Goal: Task Accomplishment & Management: Complete application form

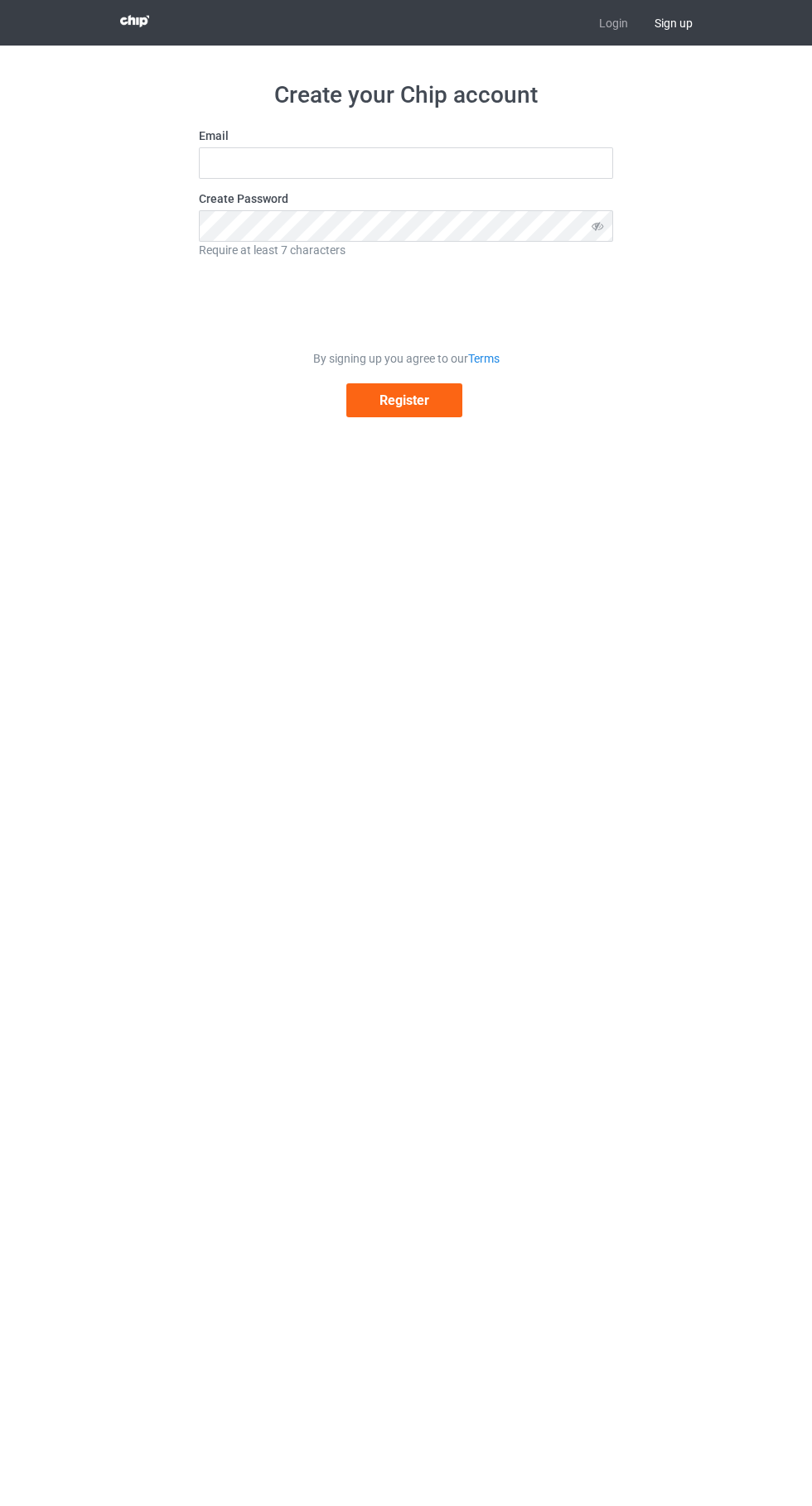
click at [608, 19] on link "Login" at bounding box center [613, 22] width 56 height 46
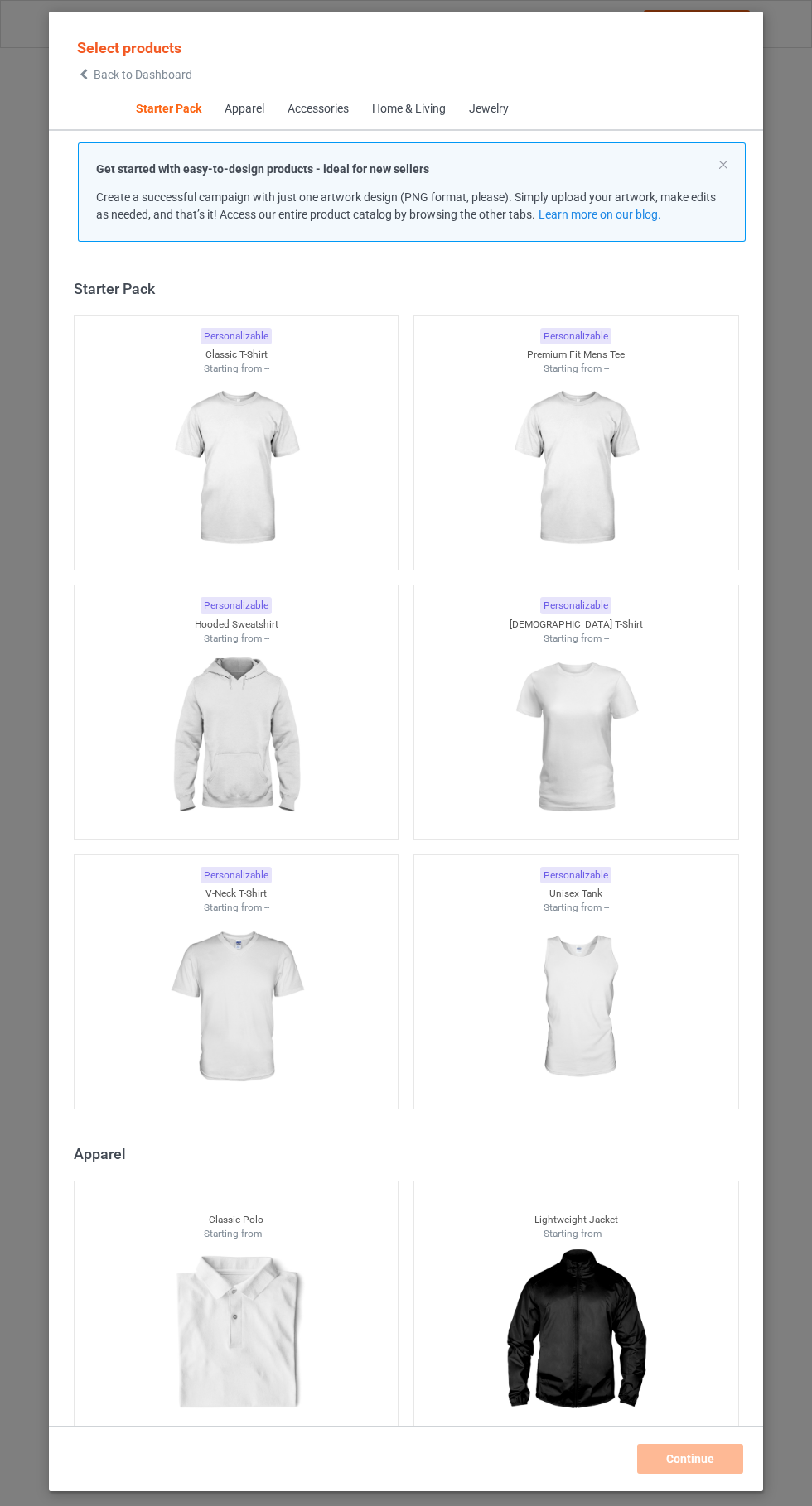
scroll to position [20, 0]
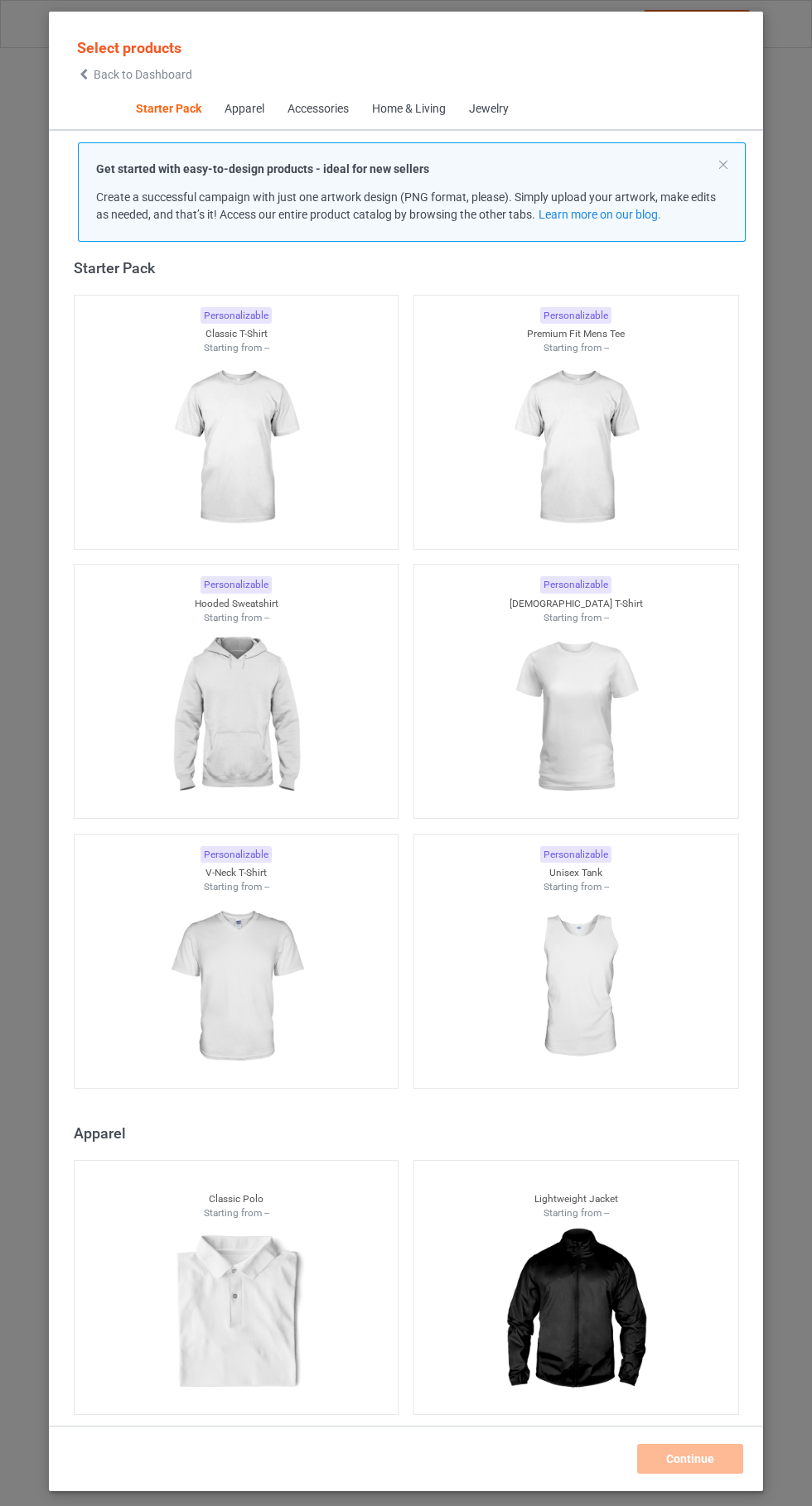
click at [274, 442] on img at bounding box center [236, 447] width 148 height 185
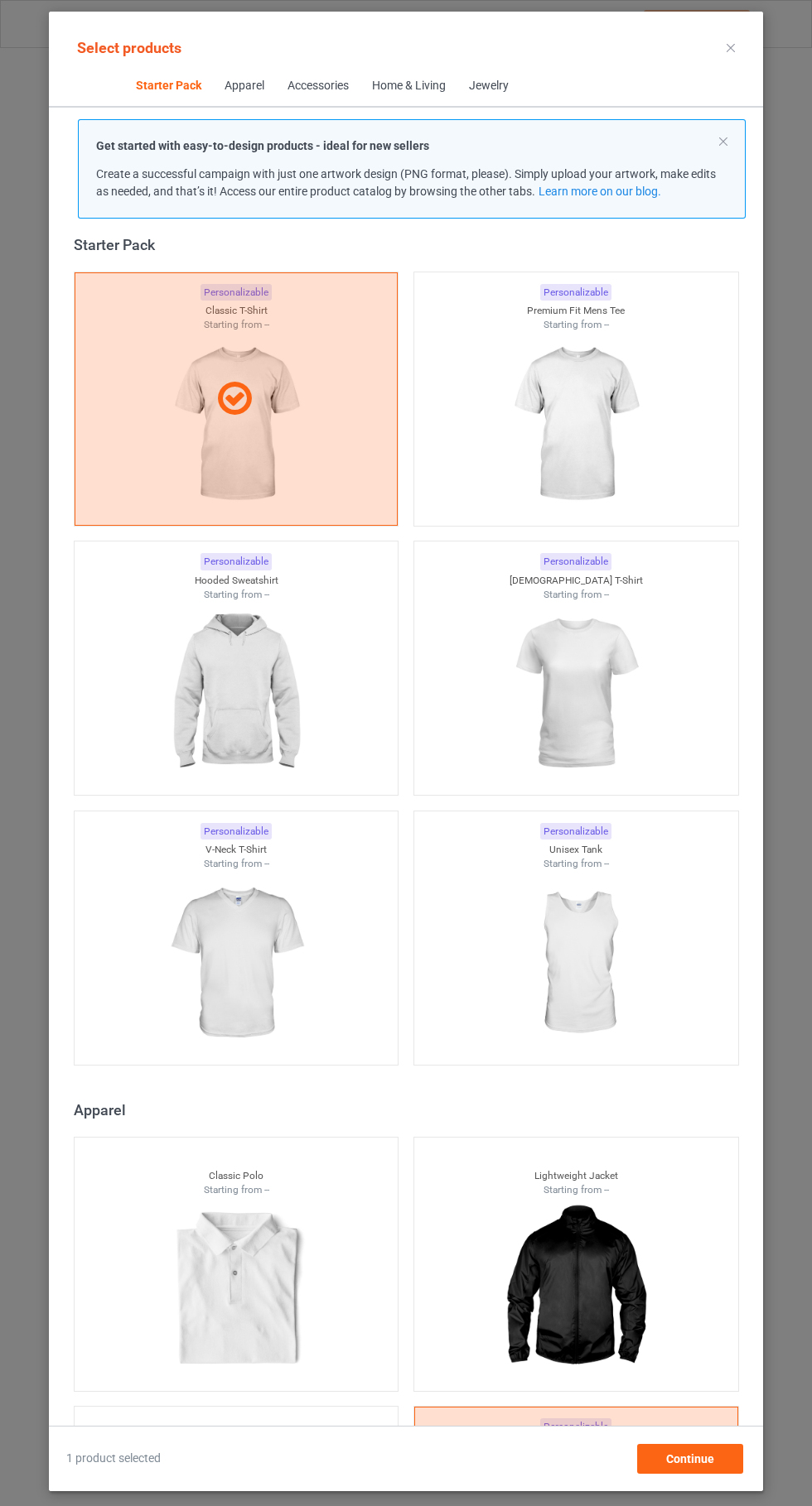
click at [569, 425] on img at bounding box center [575, 425] width 148 height 185
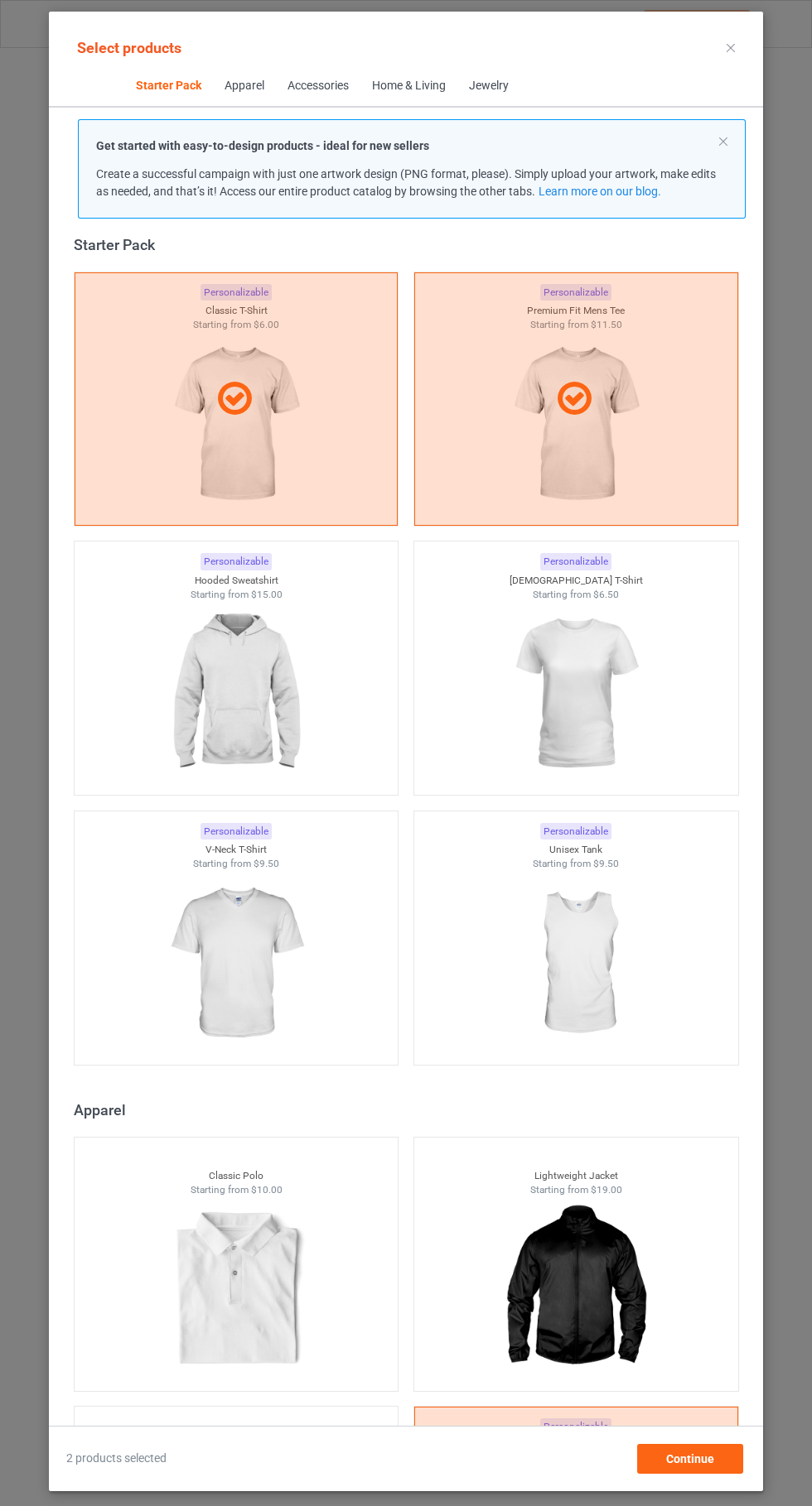
click at [581, 681] on img at bounding box center [575, 694] width 148 height 185
click at [256, 697] on img at bounding box center [236, 694] width 148 height 185
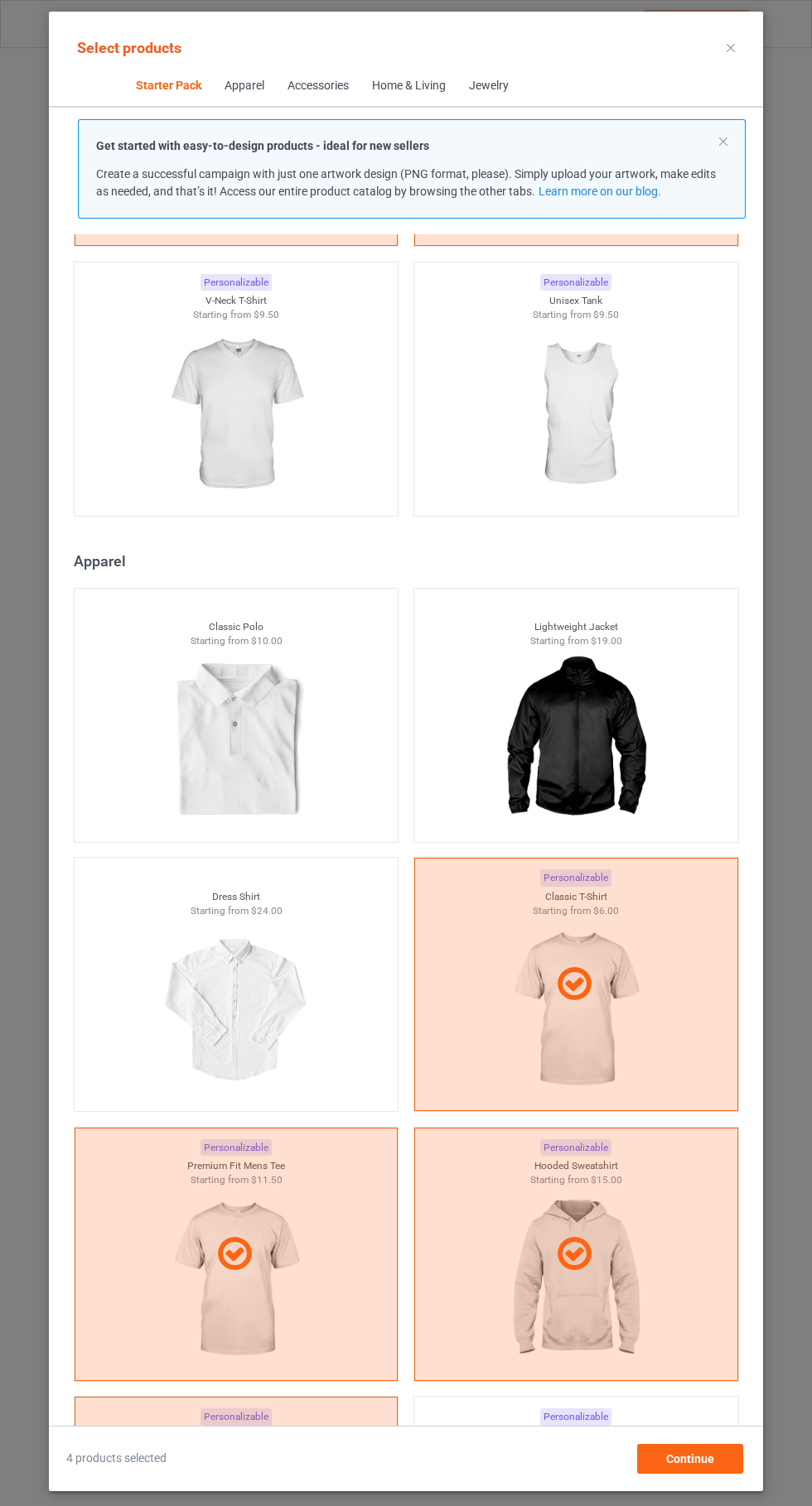
scroll to position [566, 0]
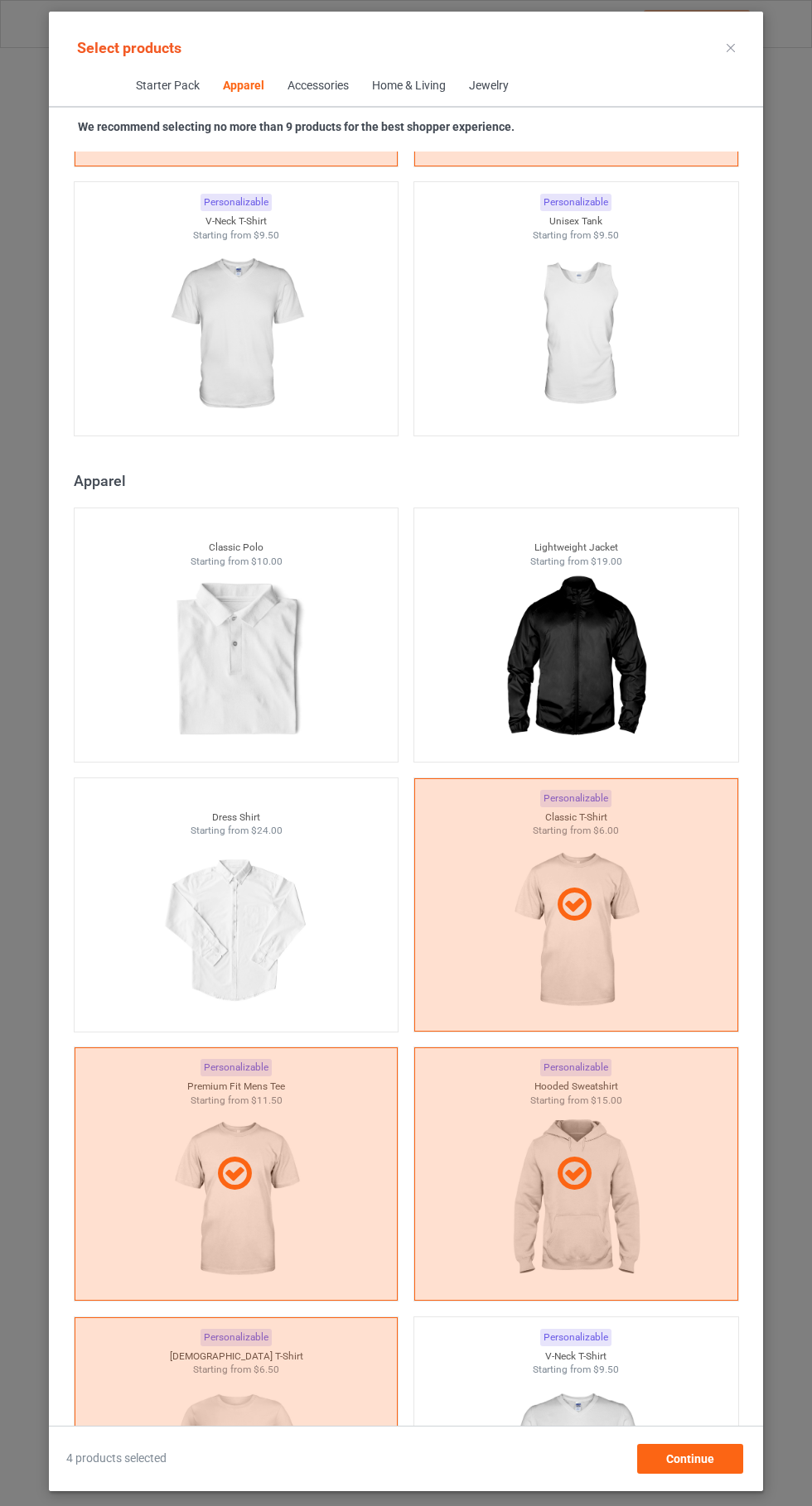
scroll to position [1010, 0]
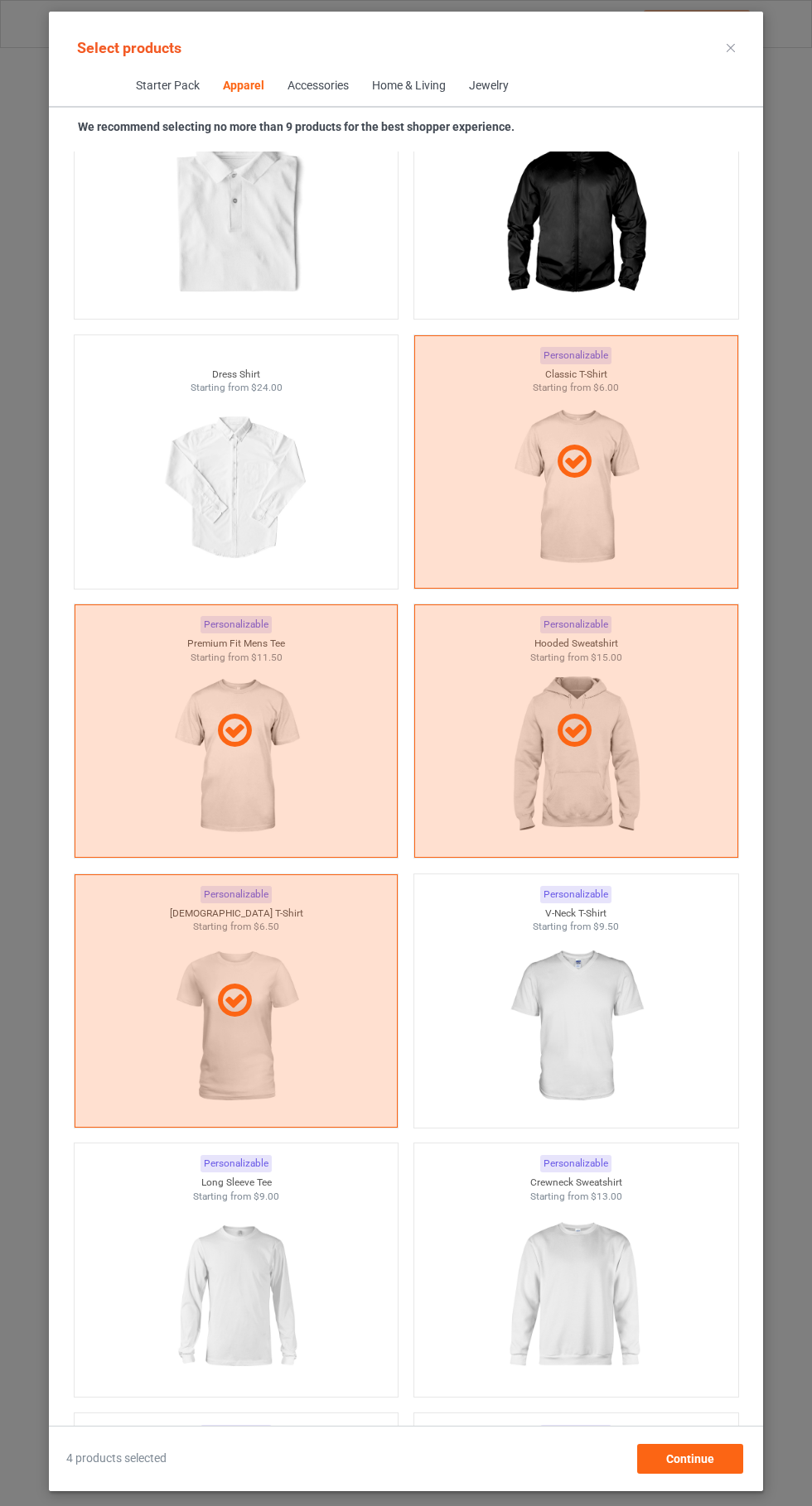
click at [245, 1292] on img at bounding box center [236, 1295] width 148 height 185
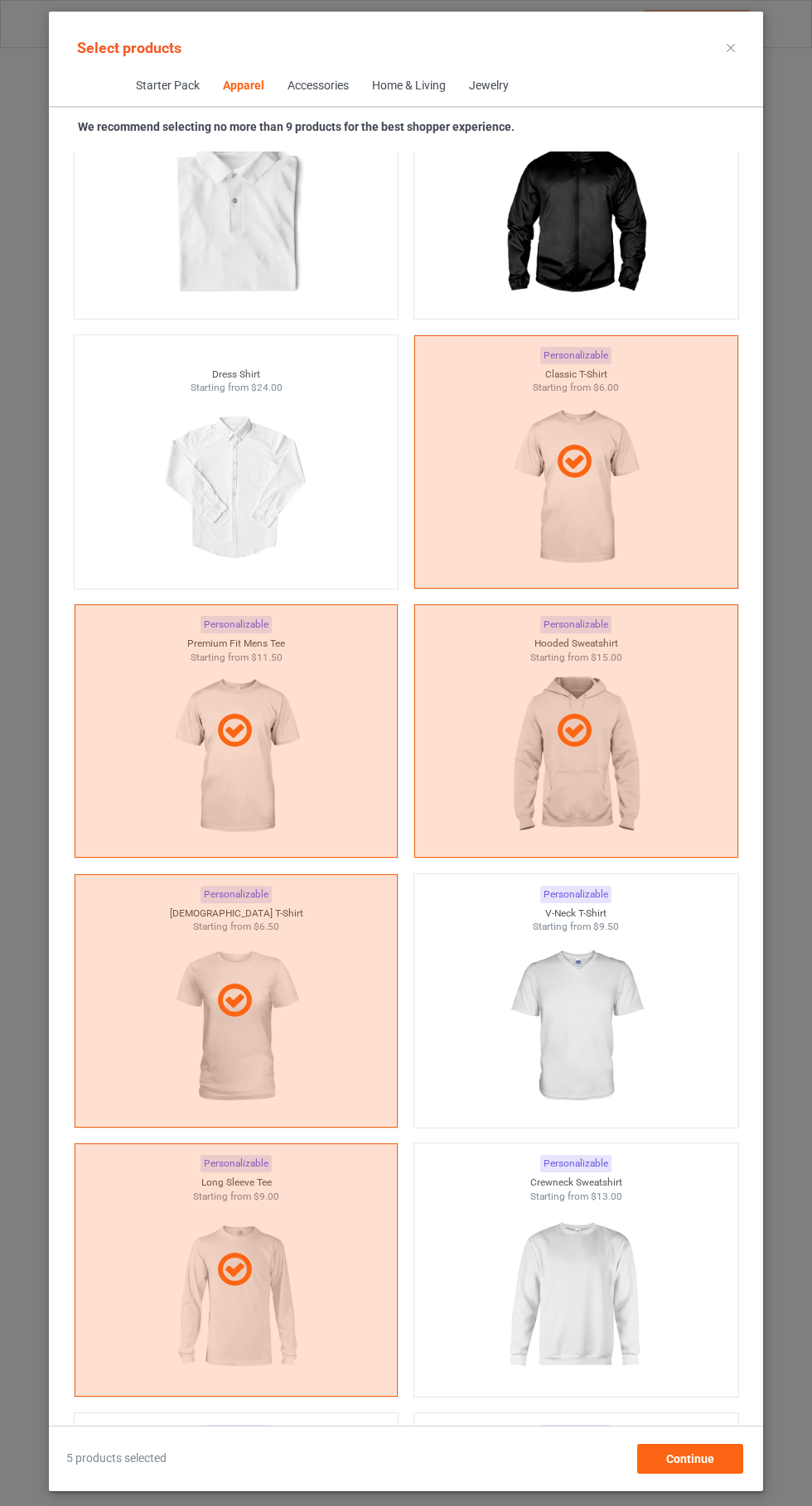
click at [581, 1317] on img at bounding box center [575, 1295] width 148 height 185
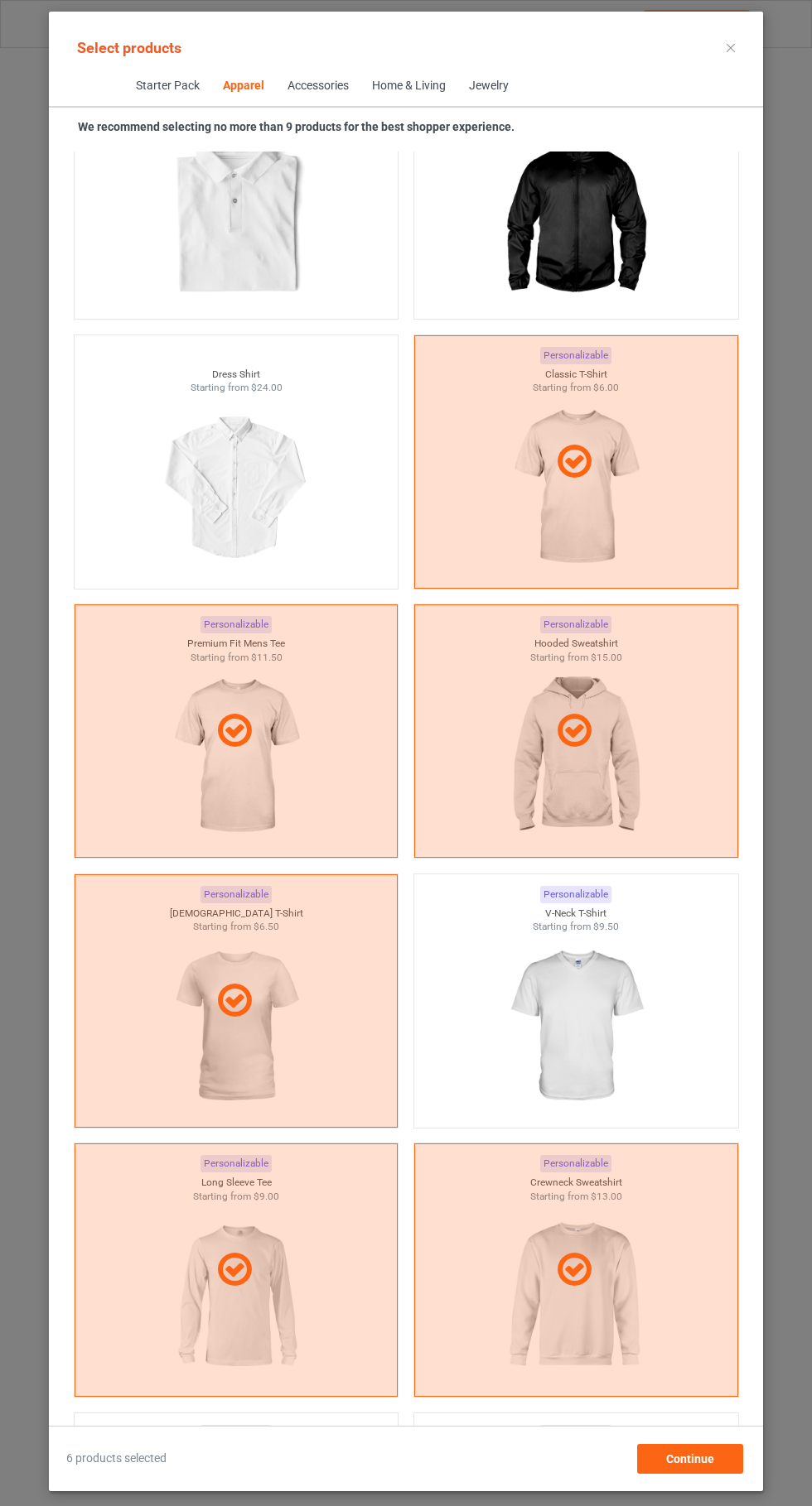
click at [730, 47] on icon at bounding box center [730, 48] width 8 height 8
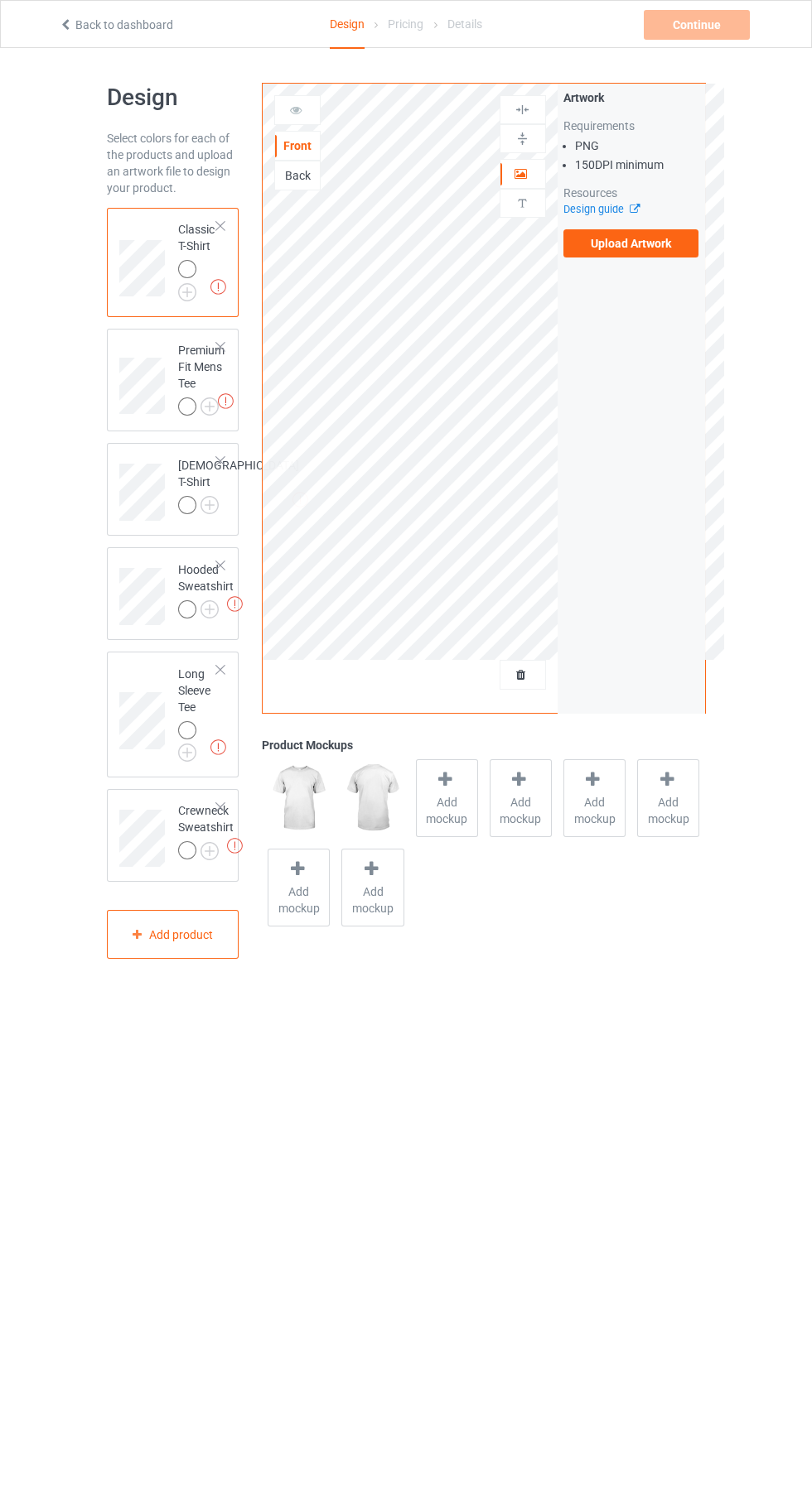
click at [0, 0] on img at bounding box center [0, 0] width 0 height 0
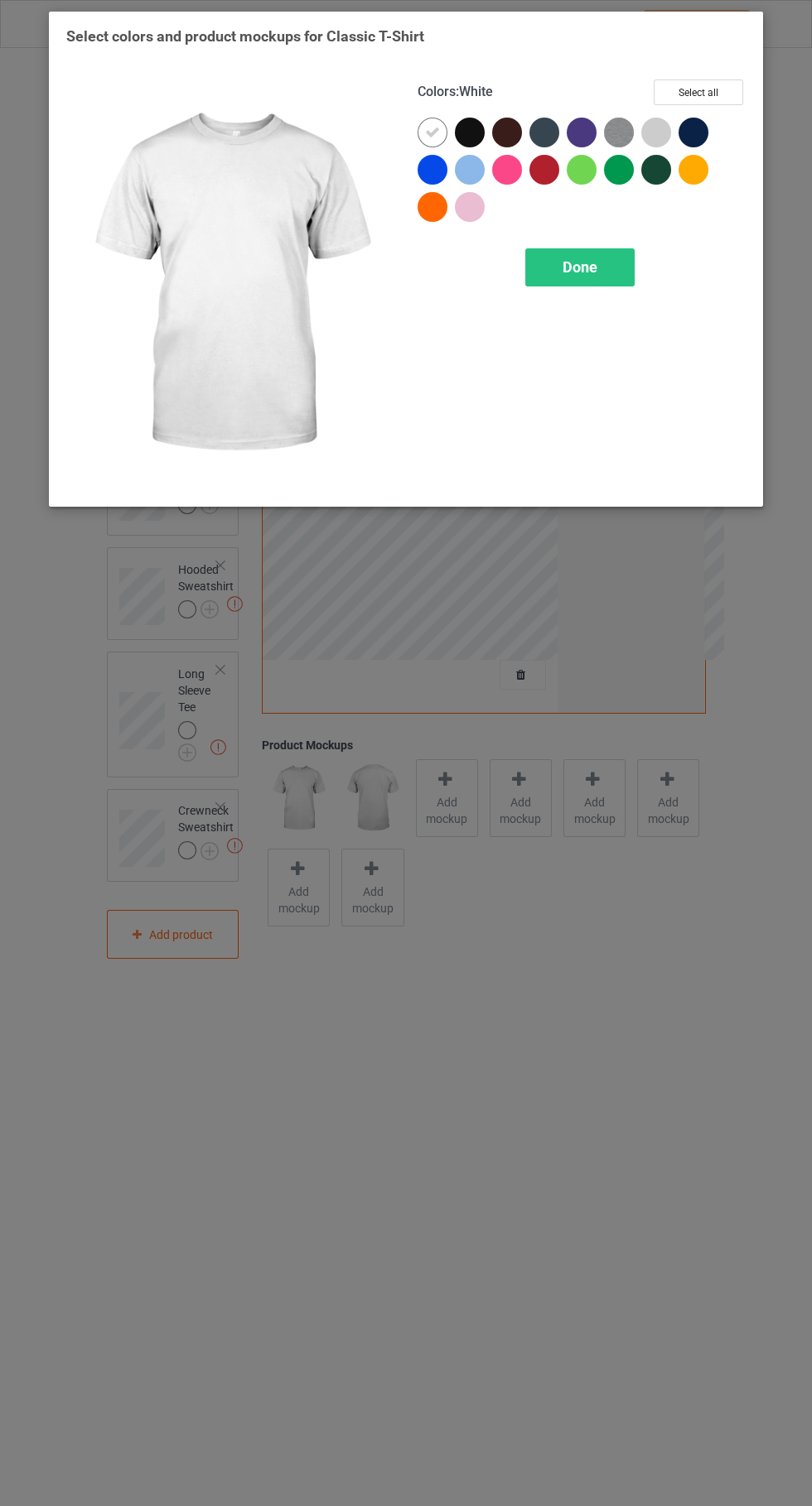
click at [584, 272] on span "Done" at bounding box center [580, 267] width 35 height 18
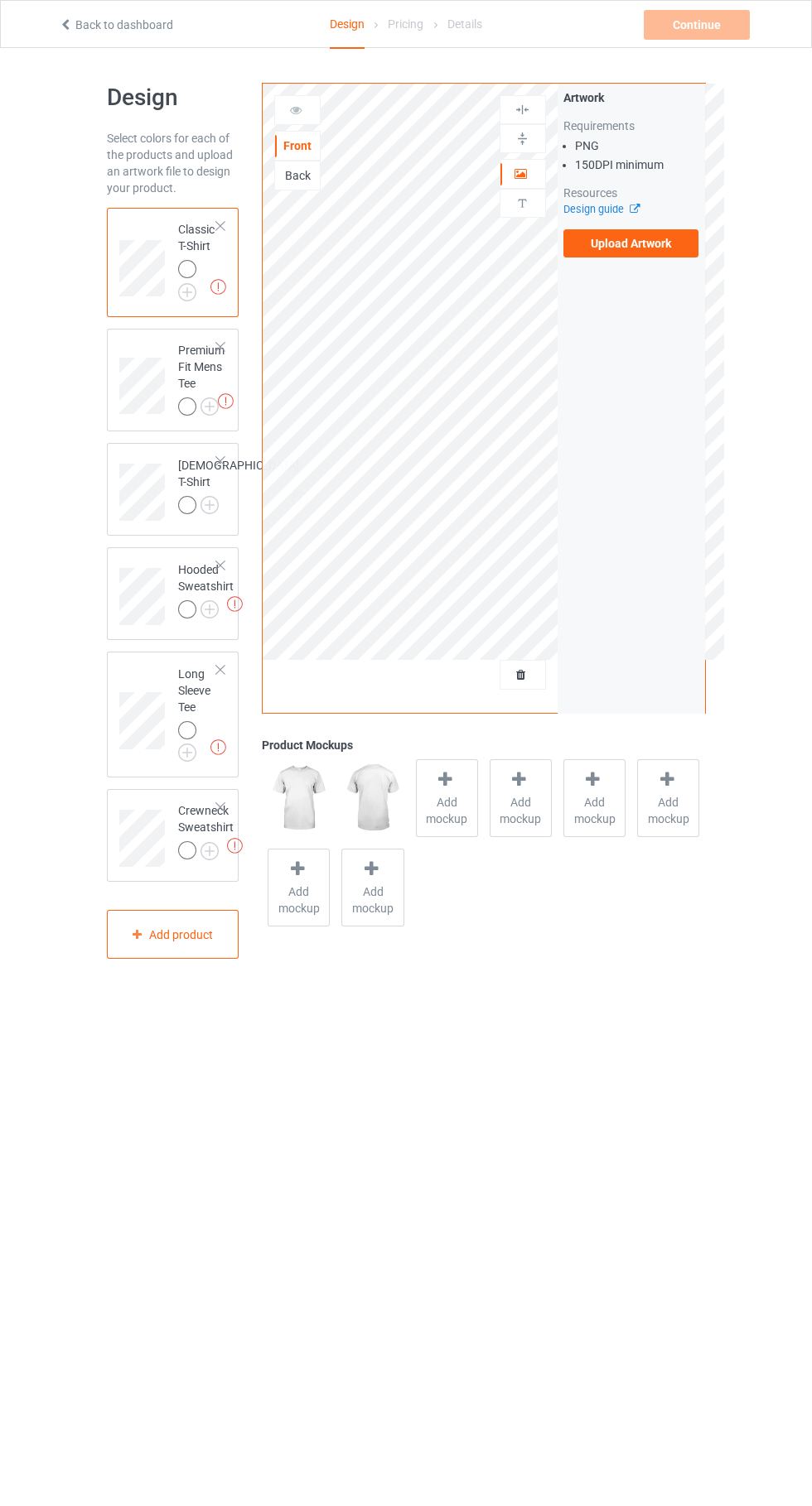
click at [655, 250] on label "Upload Artwork" at bounding box center [631, 243] width 135 height 28
click at [0, 0] on input "Upload Artwork" at bounding box center [0, 0] width 0 height 0
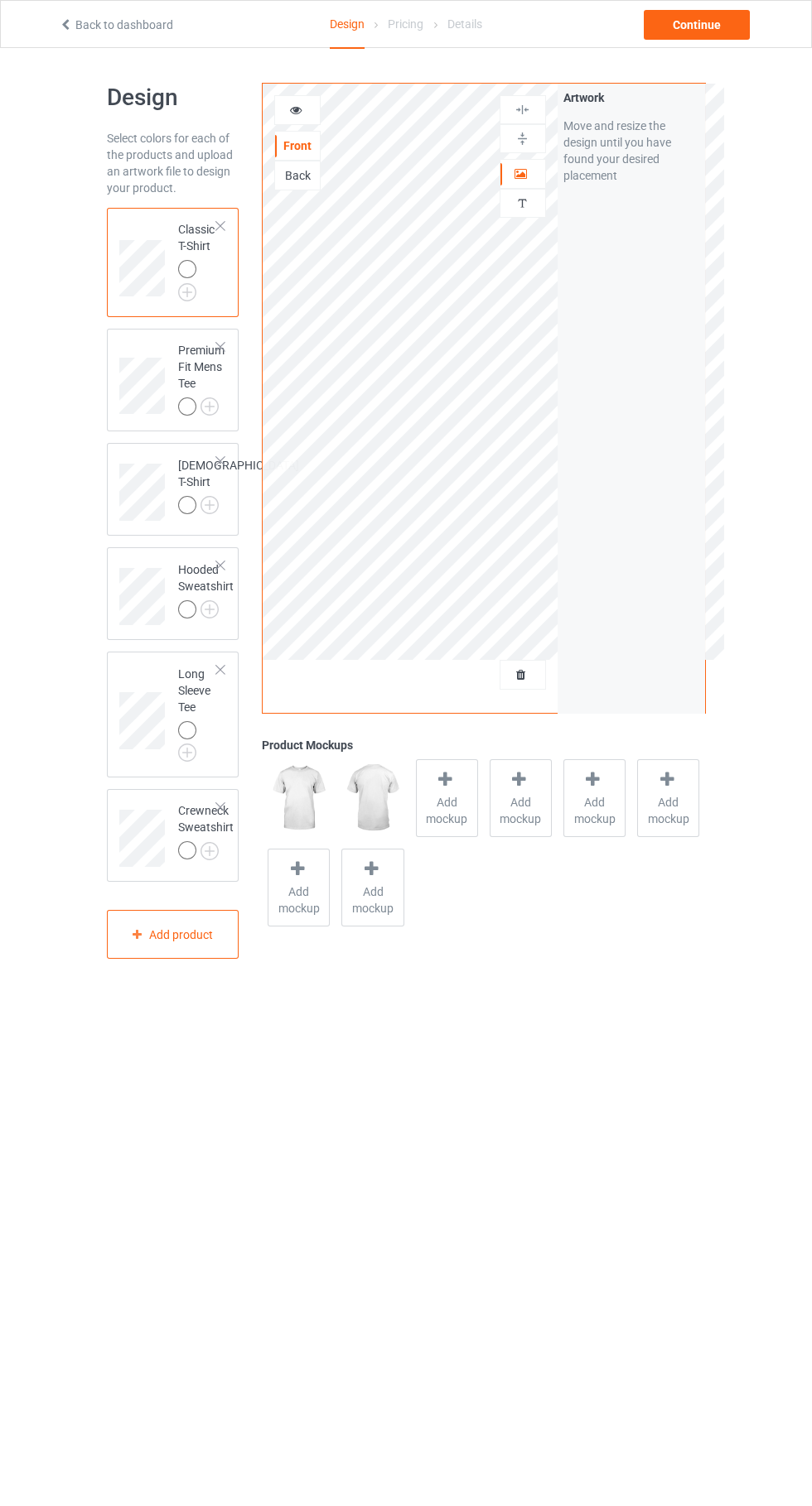
click at [220, 571] on div at bounding box center [220, 565] width 12 height 12
click at [448, 801] on span "Add mockup" at bounding box center [446, 811] width 60 height 33
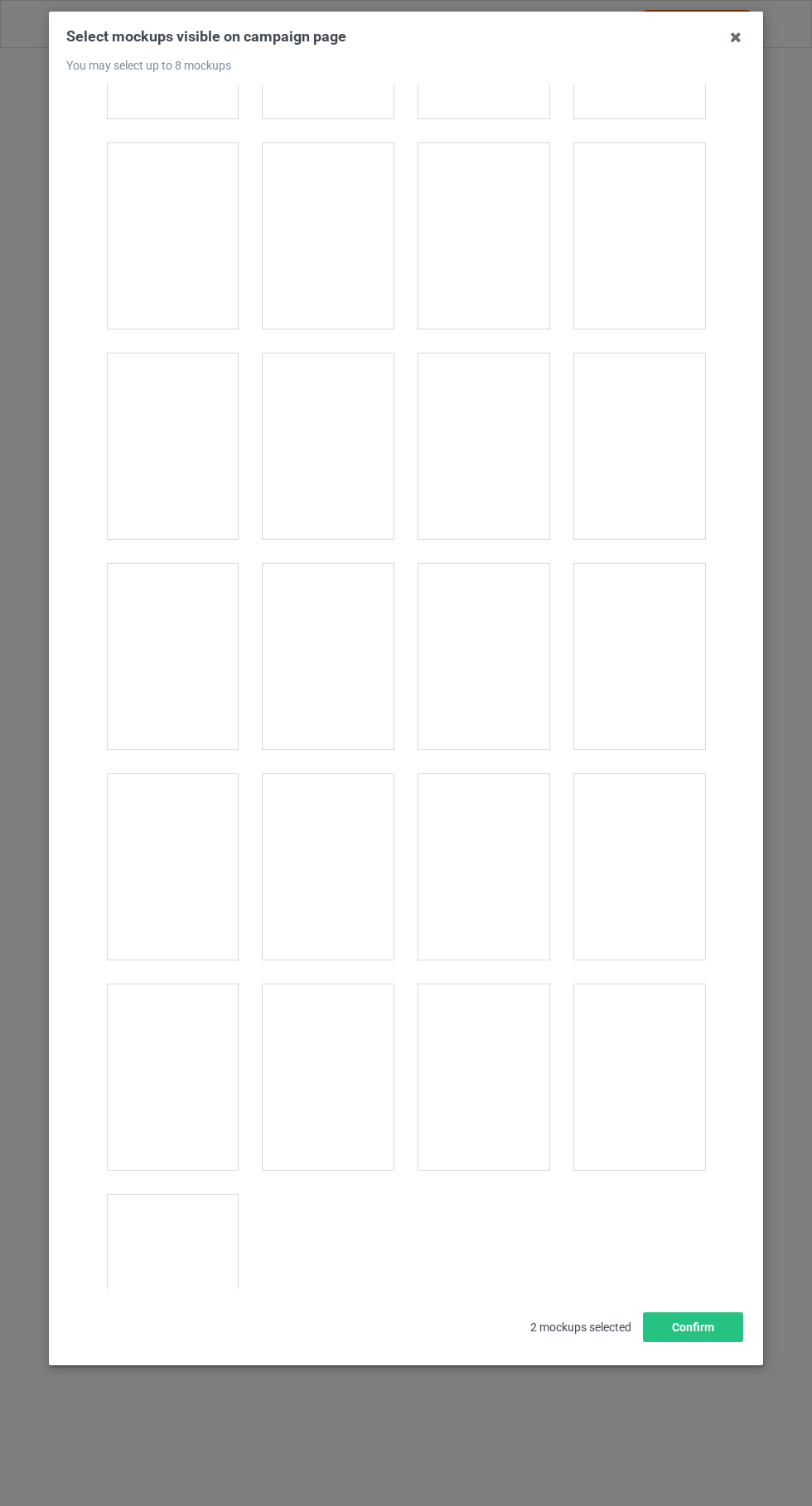
scroll to position [22882, 0]
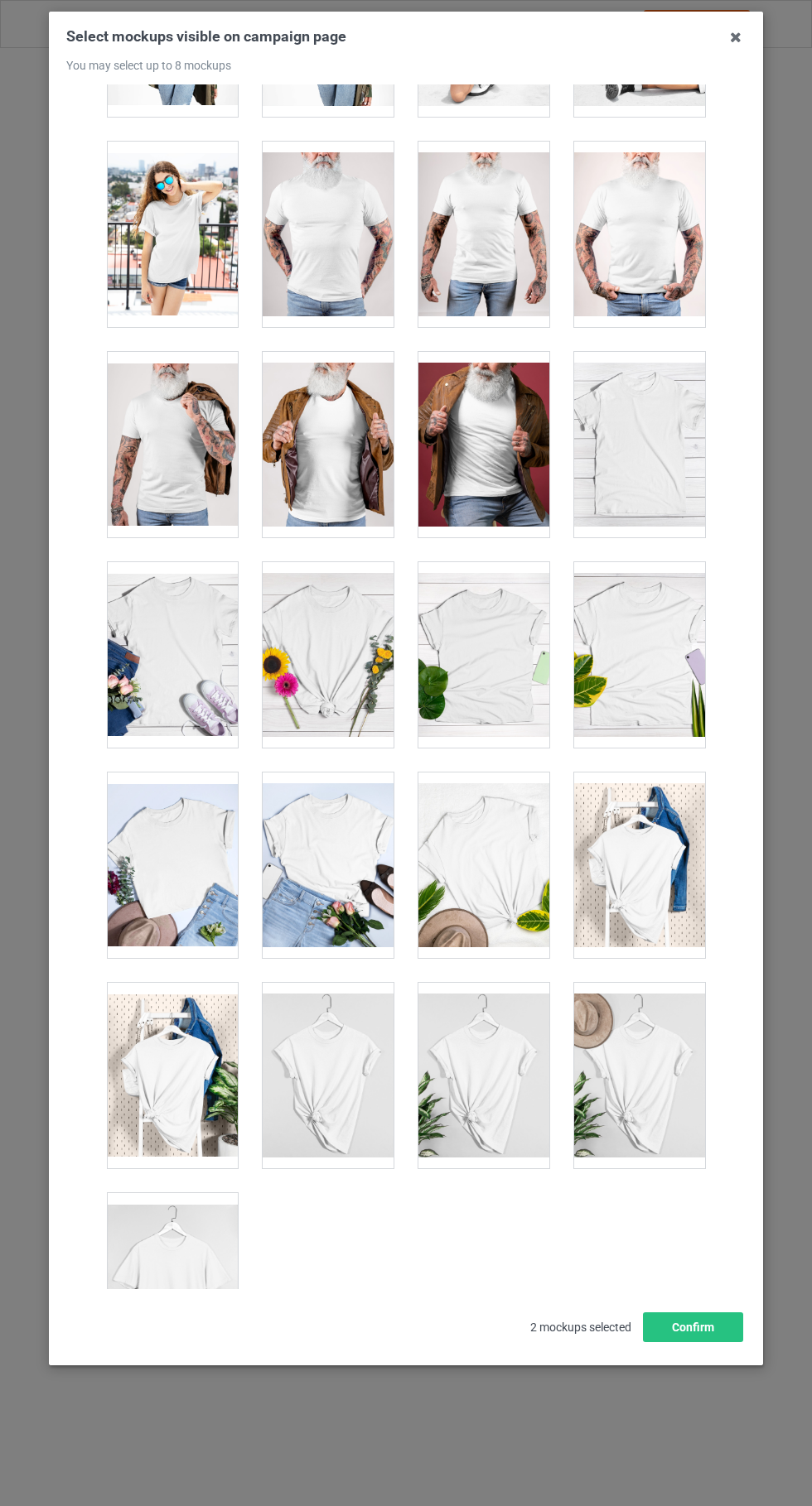
click at [655, 1098] on div at bounding box center [639, 1075] width 131 height 185
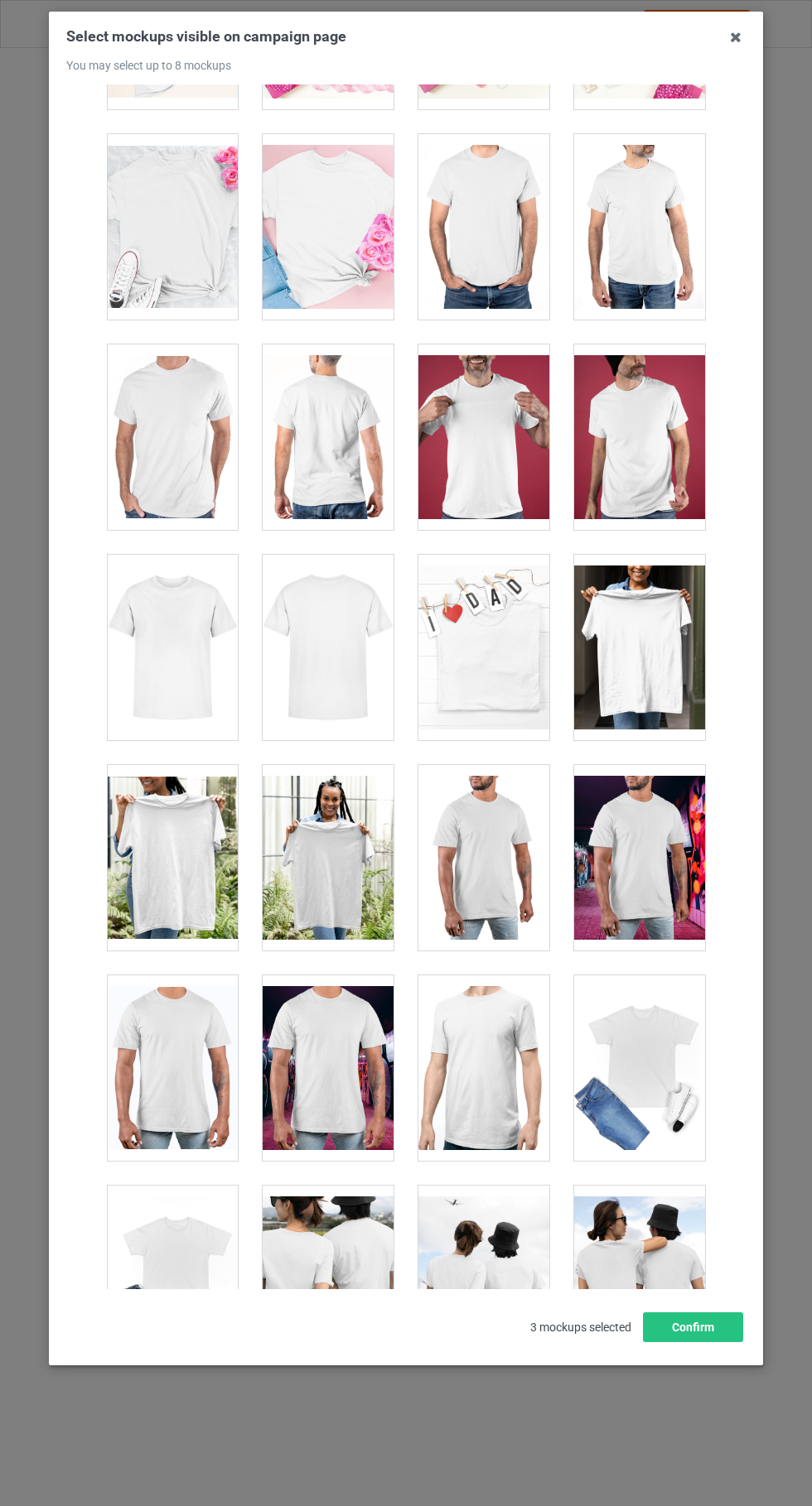
scroll to position [6887, 0]
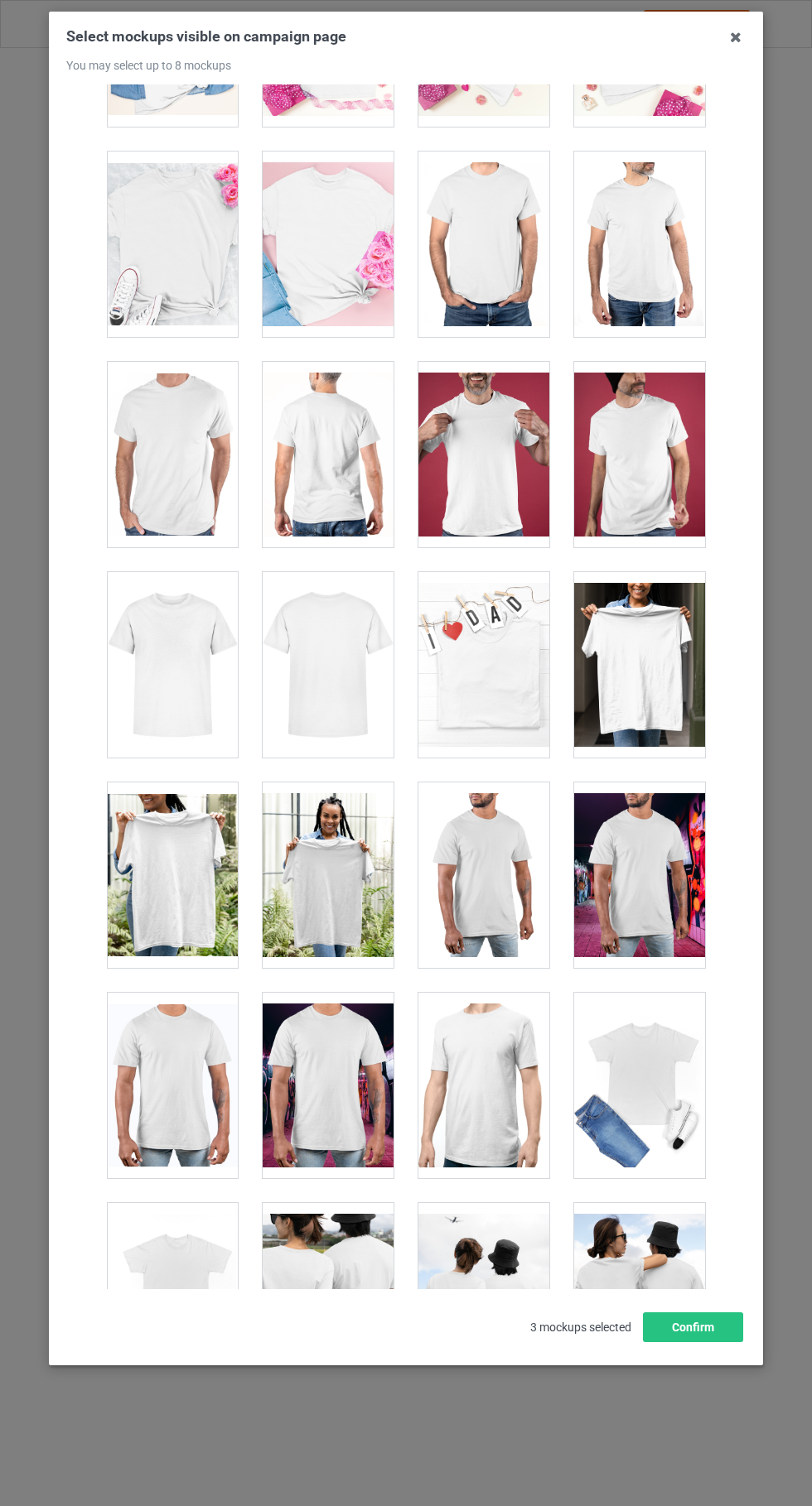
click at [185, 704] on div at bounding box center [173, 665] width 131 height 185
click at [656, 904] on div at bounding box center [639, 875] width 131 height 185
click at [643, 1093] on div at bounding box center [639, 1086] width 131 height 185
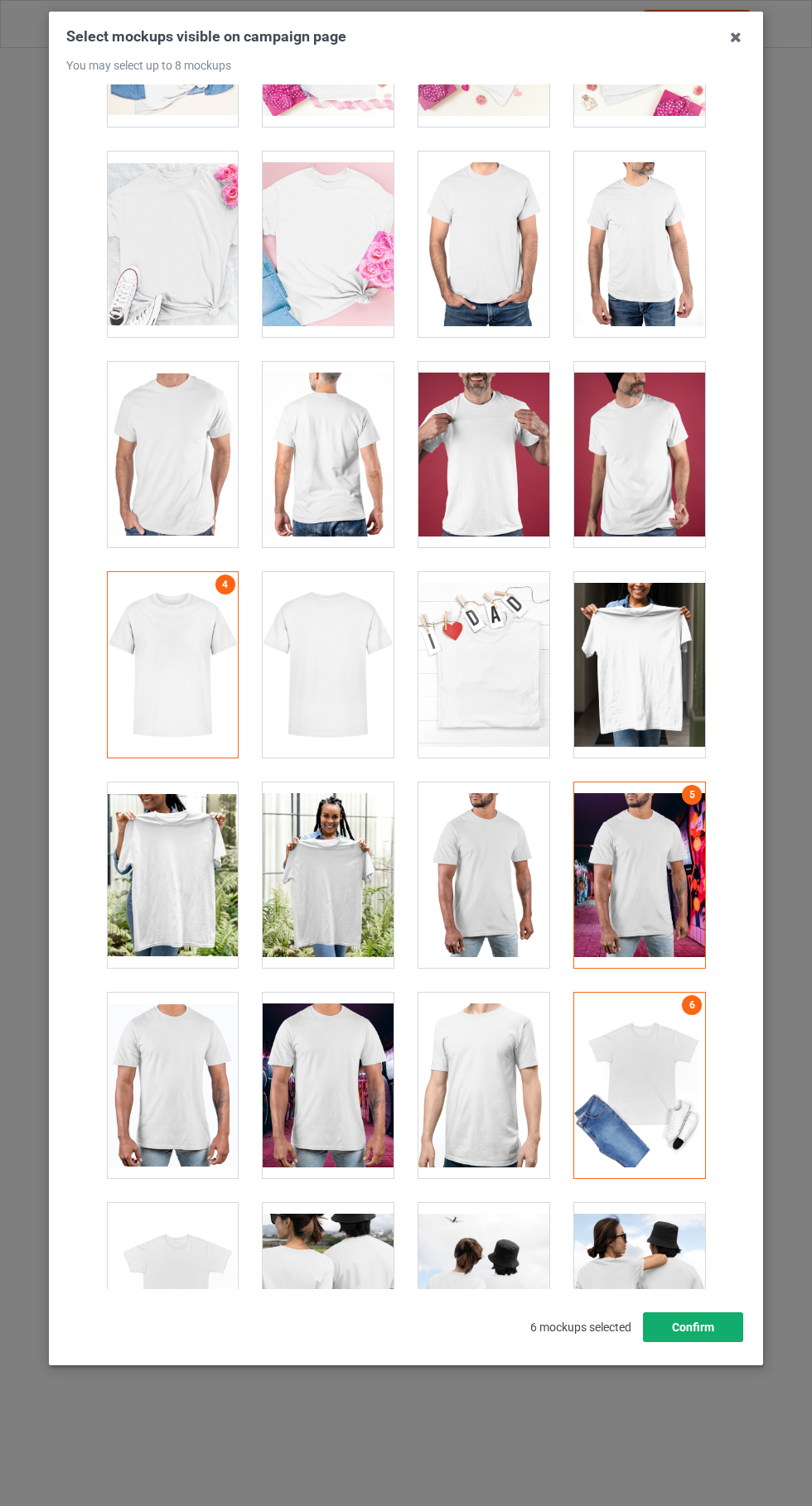
click at [704, 1342] on button "Confirm" at bounding box center [692, 1328] width 100 height 30
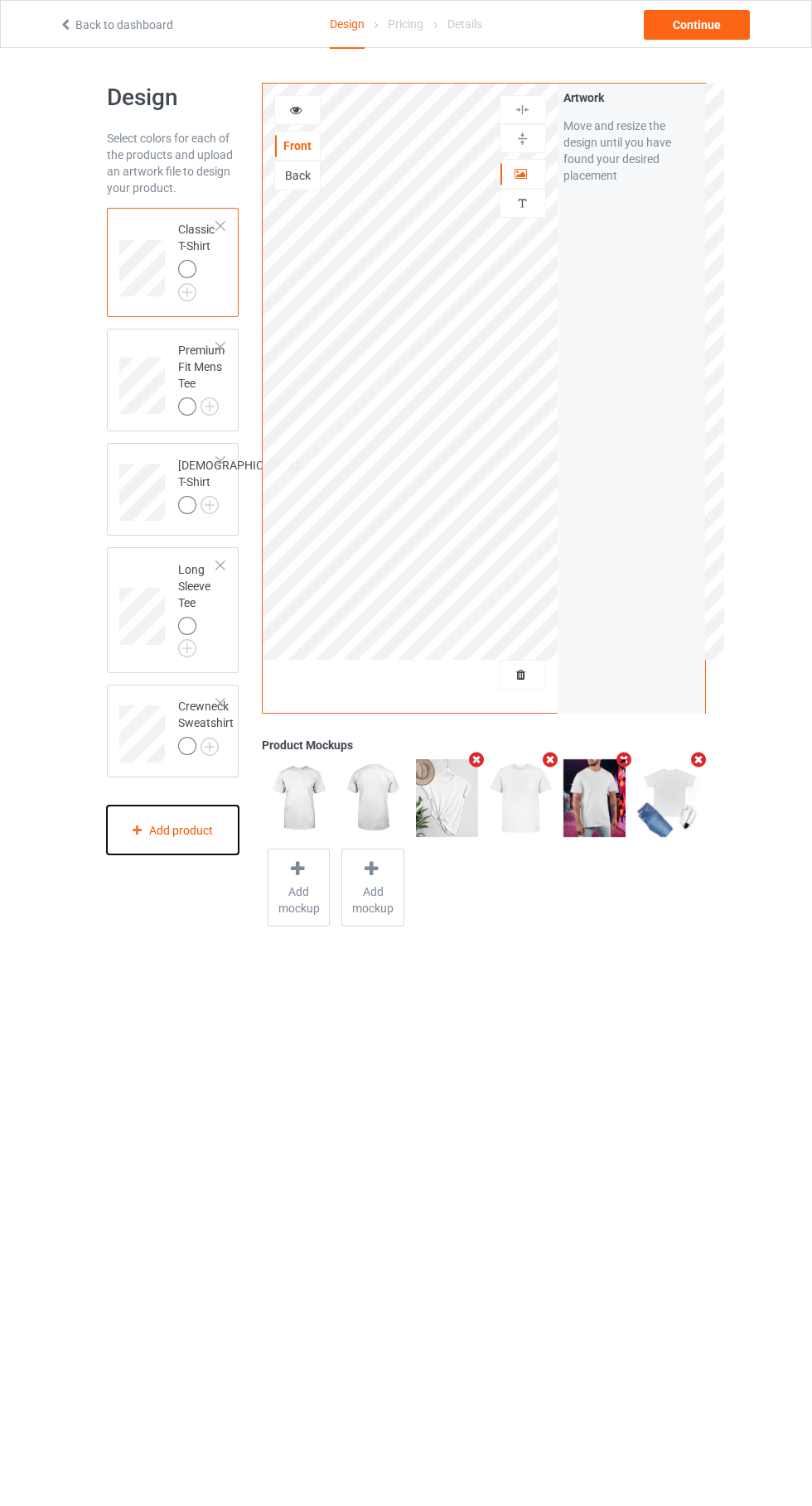
click at [175, 849] on div "Add product" at bounding box center [174, 830] width 133 height 49
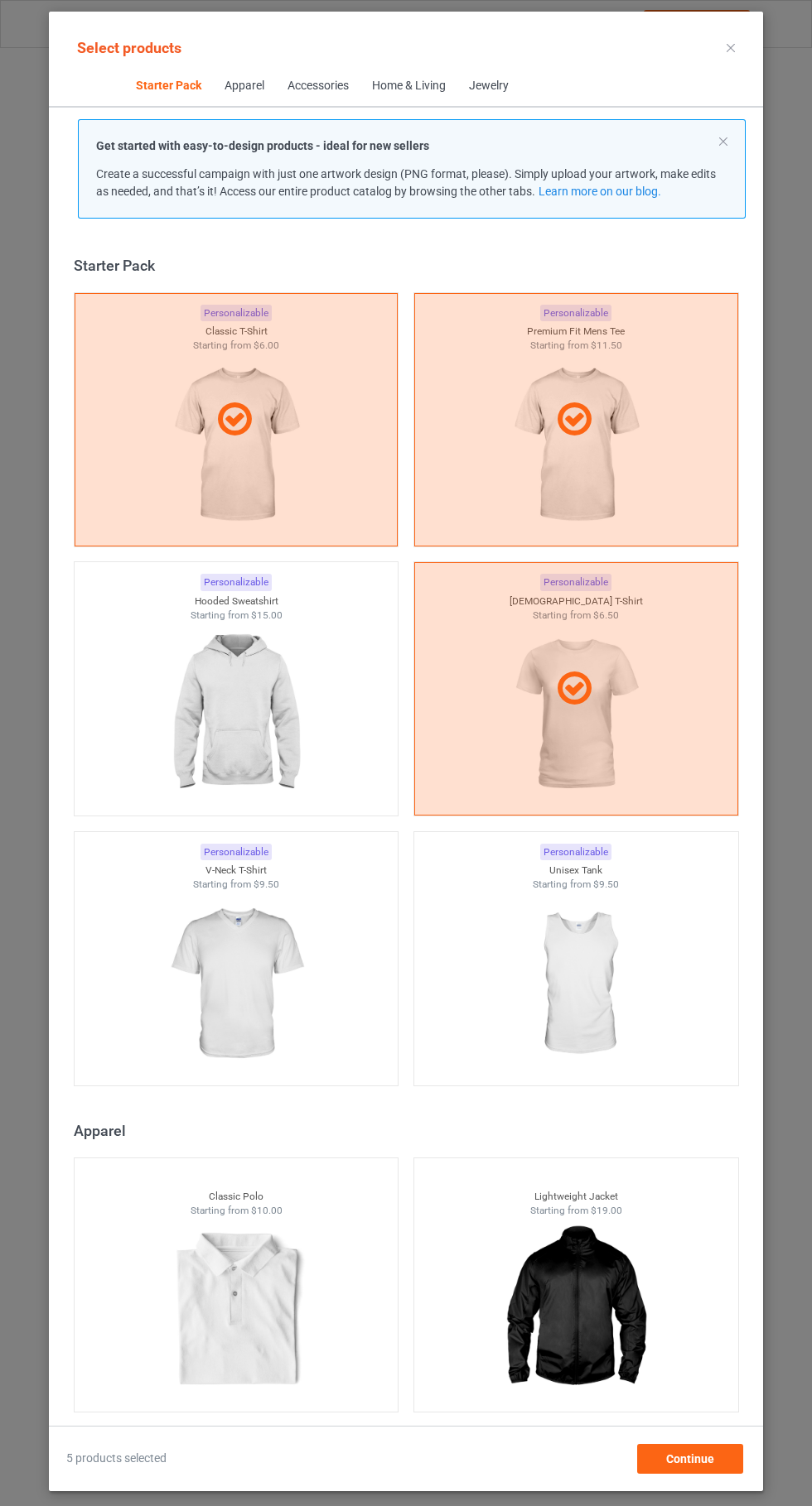
scroll to position [21, 0]
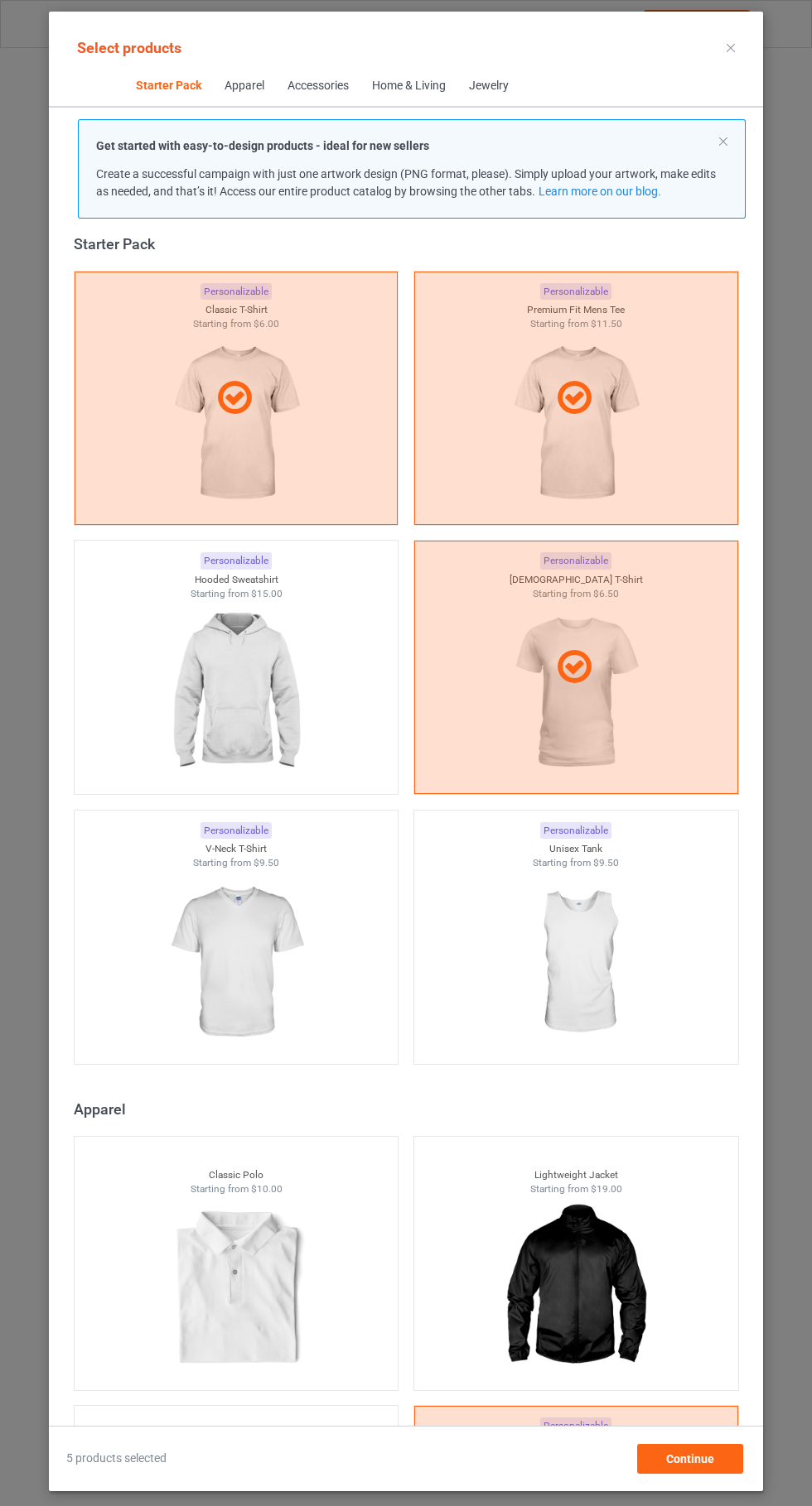
click at [231, 708] on img at bounding box center [236, 693] width 148 height 185
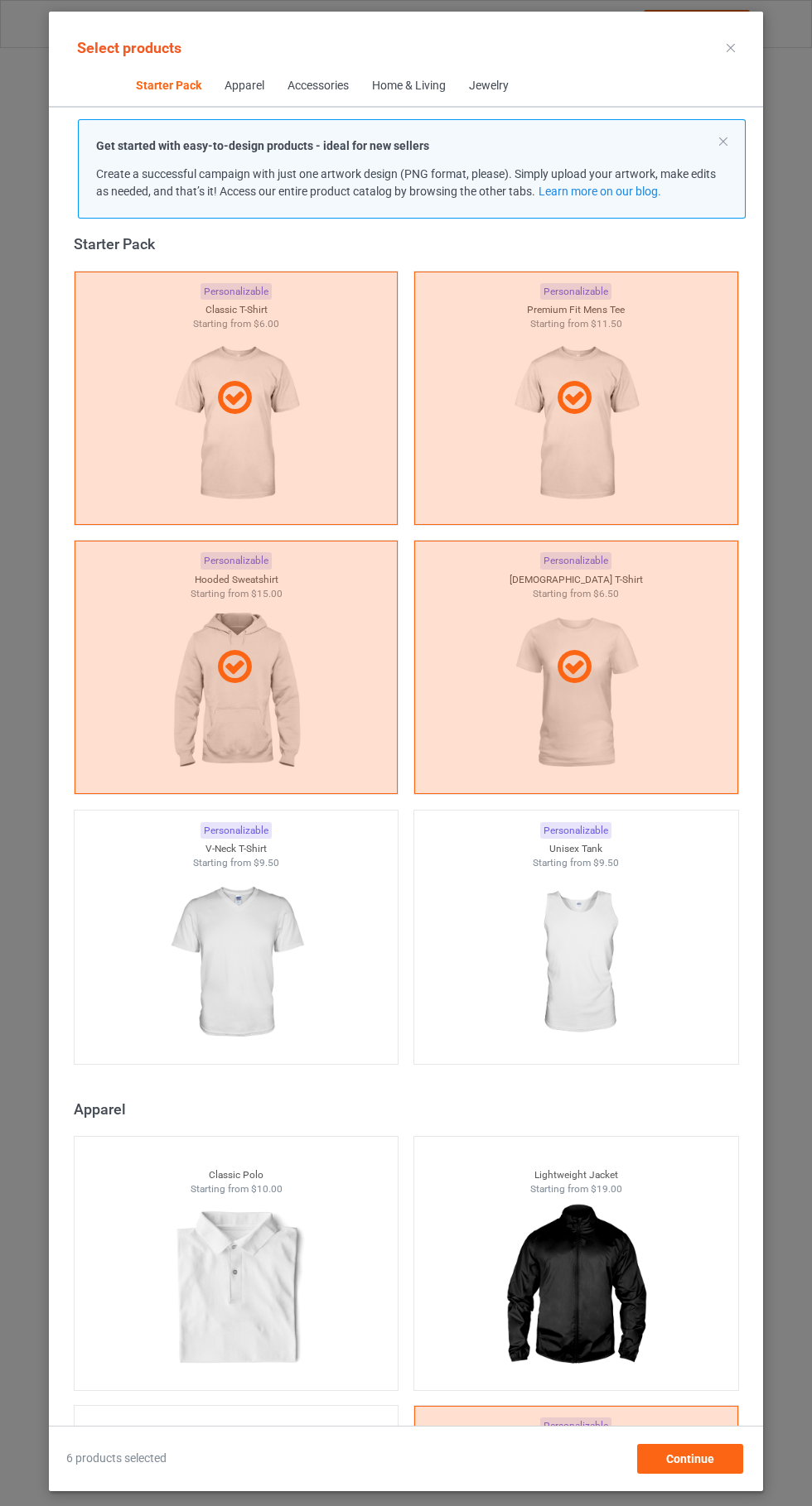
click at [730, 47] on icon at bounding box center [730, 48] width 8 height 8
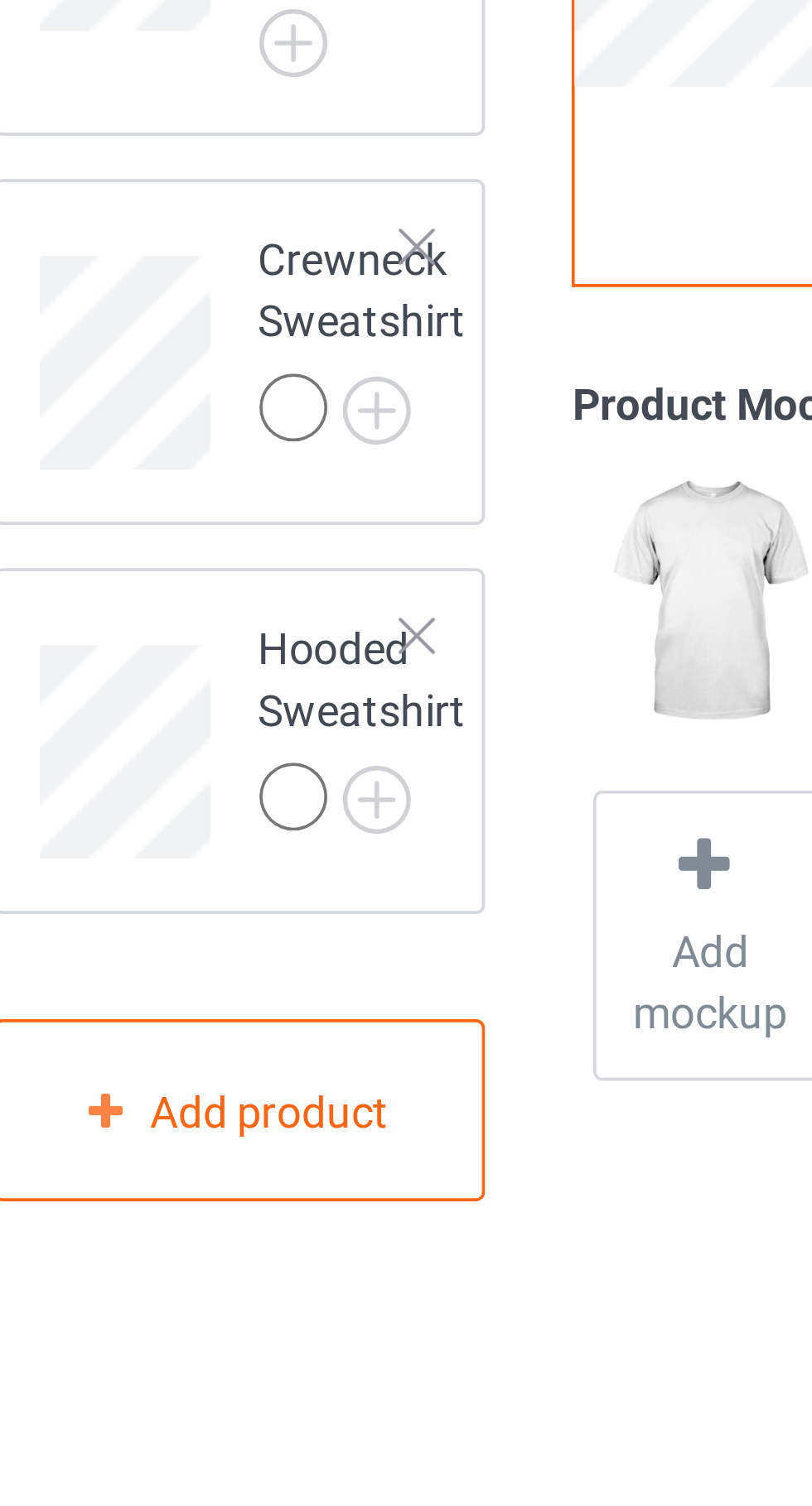
click at [0, 0] on img at bounding box center [0, 0] width 0 height 0
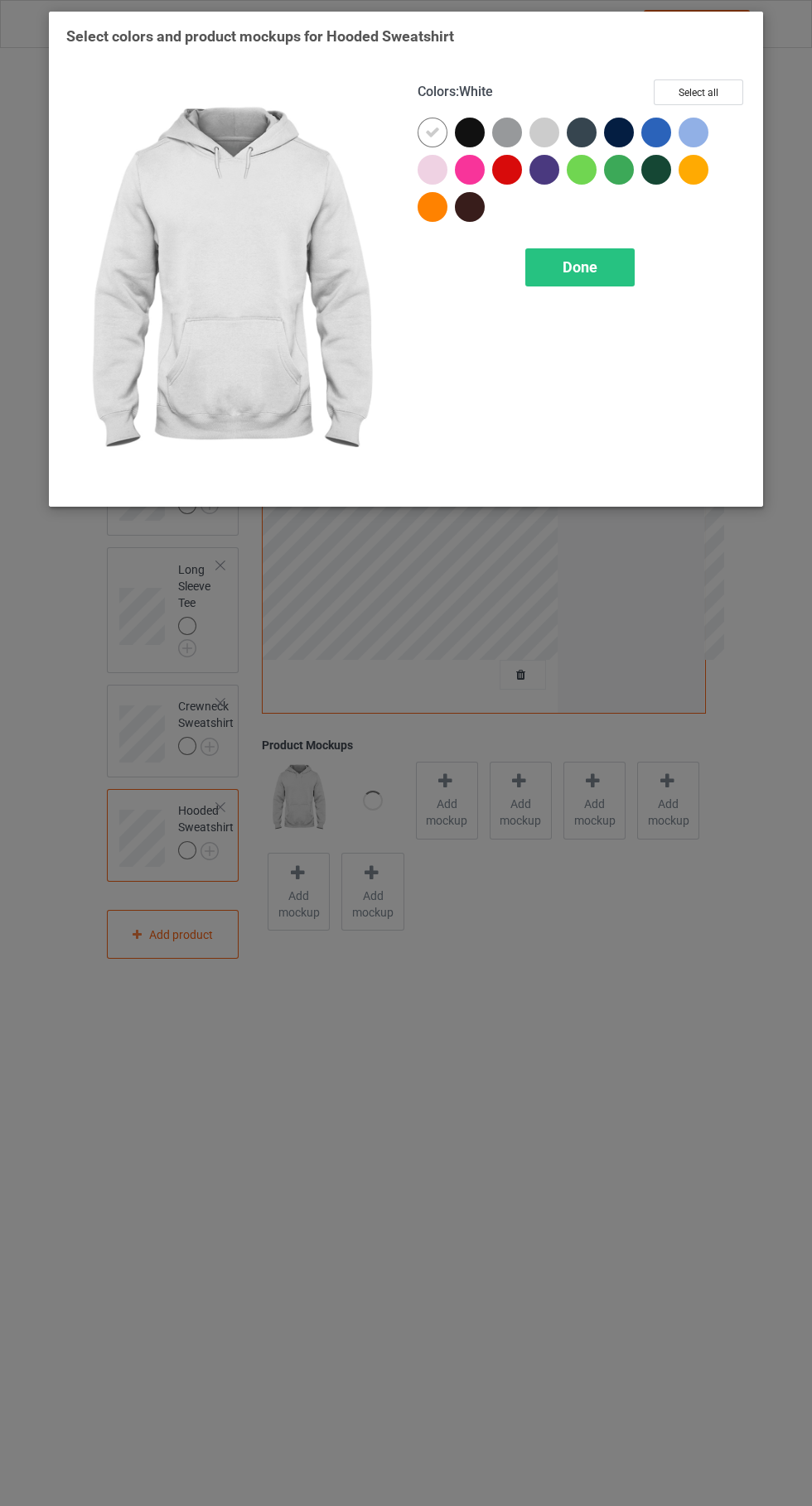
click at [587, 272] on span "Done" at bounding box center [580, 267] width 35 height 18
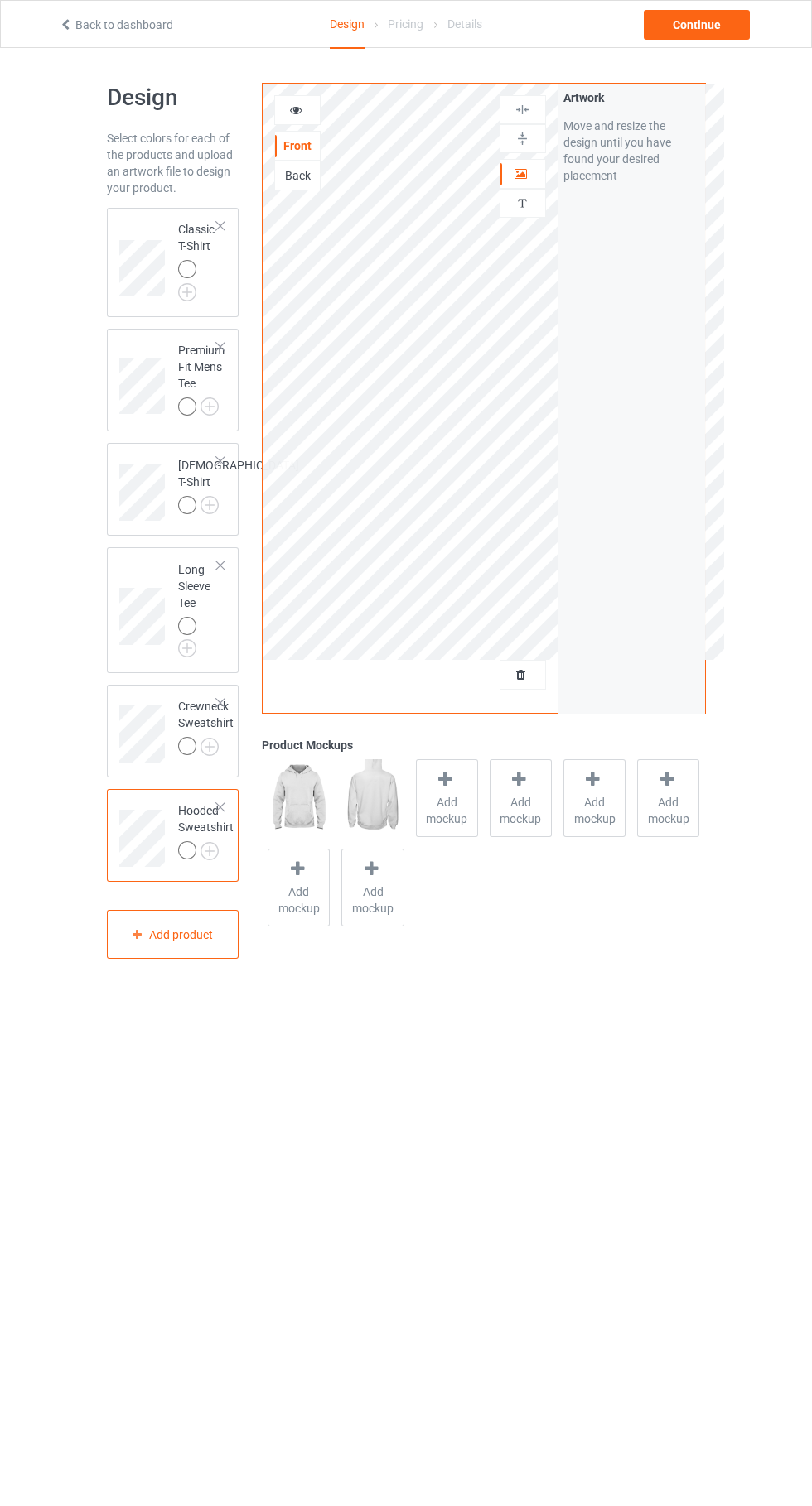
scroll to position [2, 0]
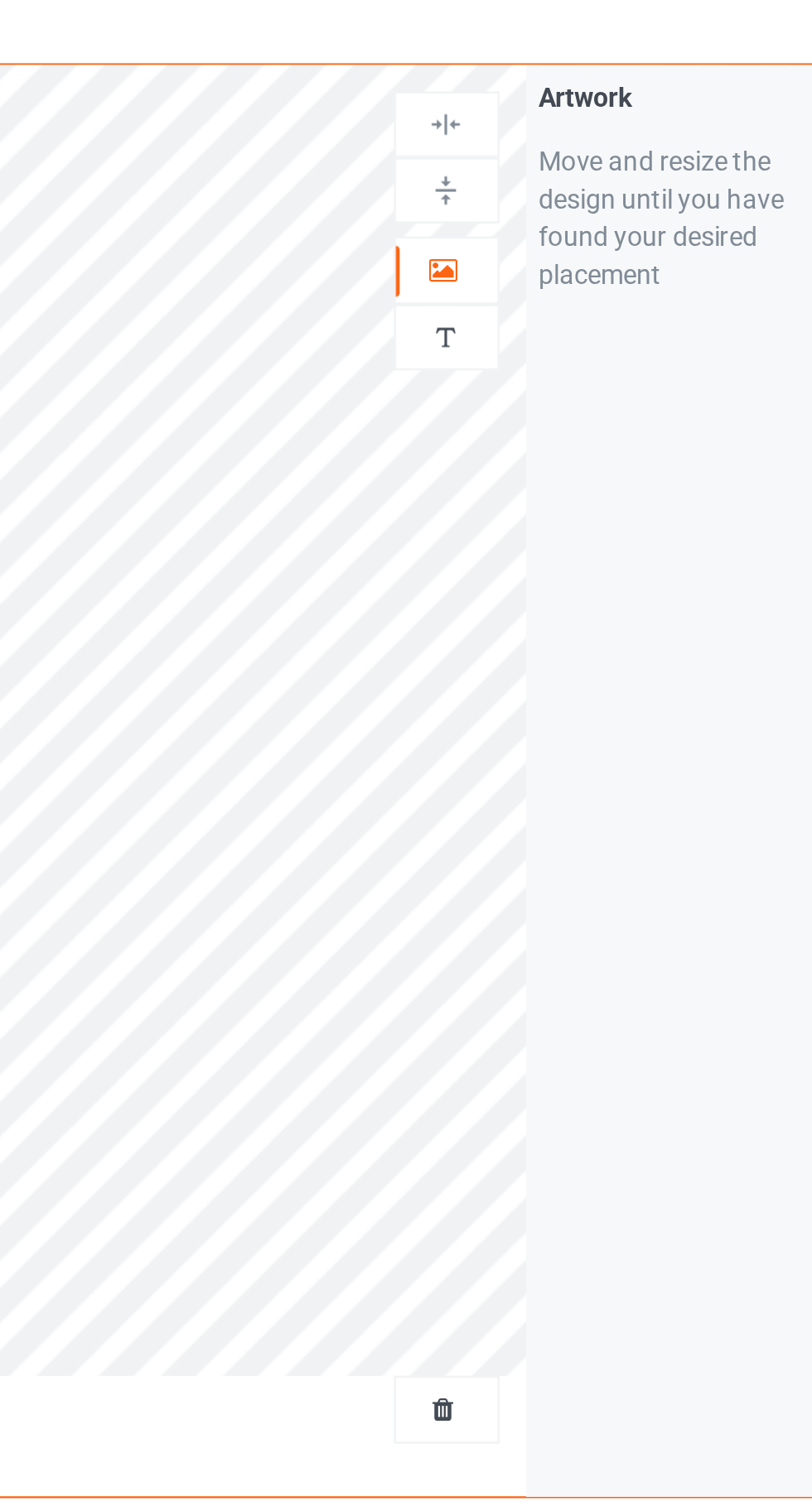
click at [526, 177] on div at bounding box center [522, 172] width 45 height 17
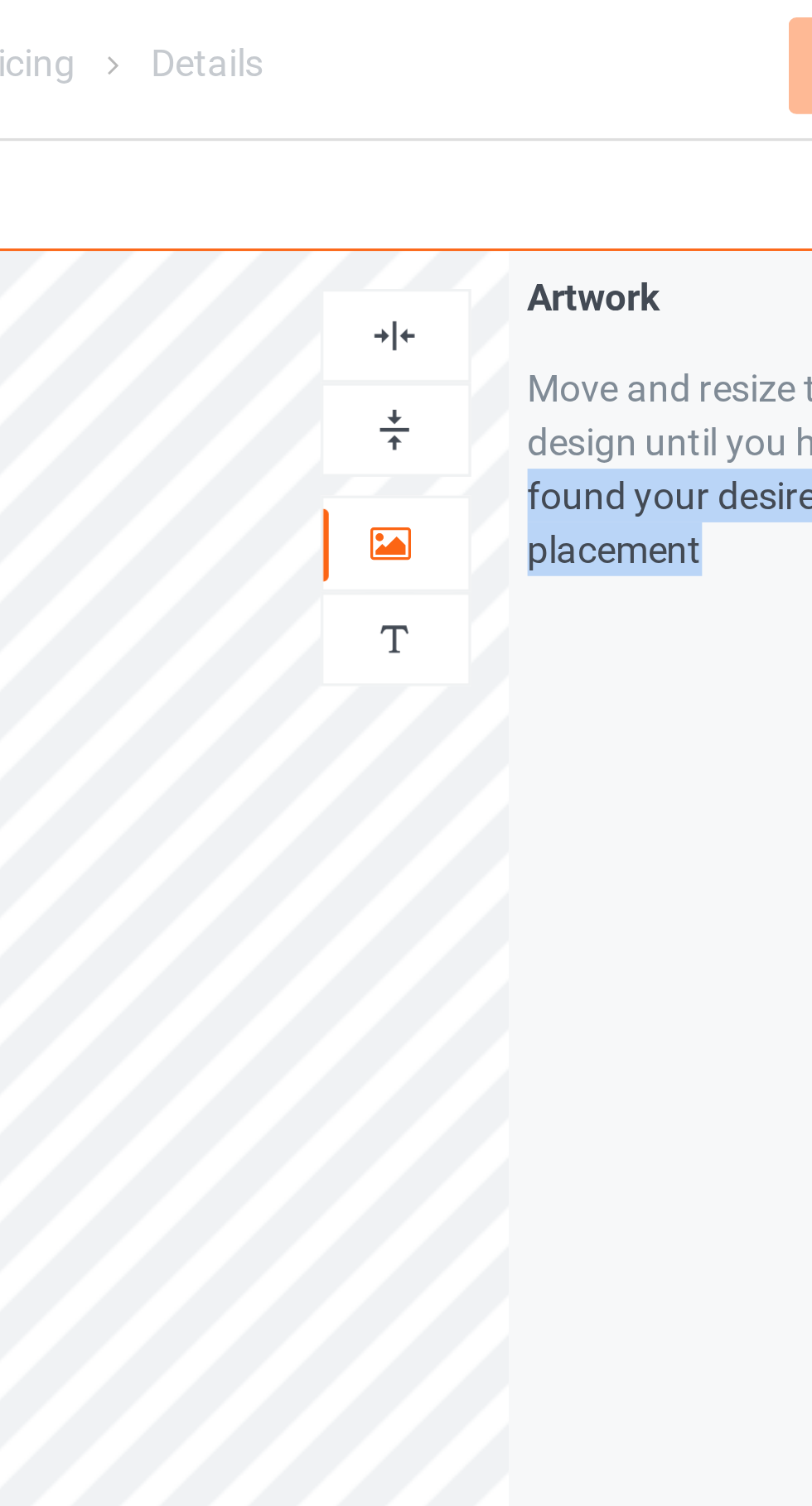
click at [522, 109] on img at bounding box center [522, 108] width 16 height 16
click at [608, 245] on div "Artwork Move and resize the design until you have found your desired placement" at bounding box center [631, 397] width 147 height 630
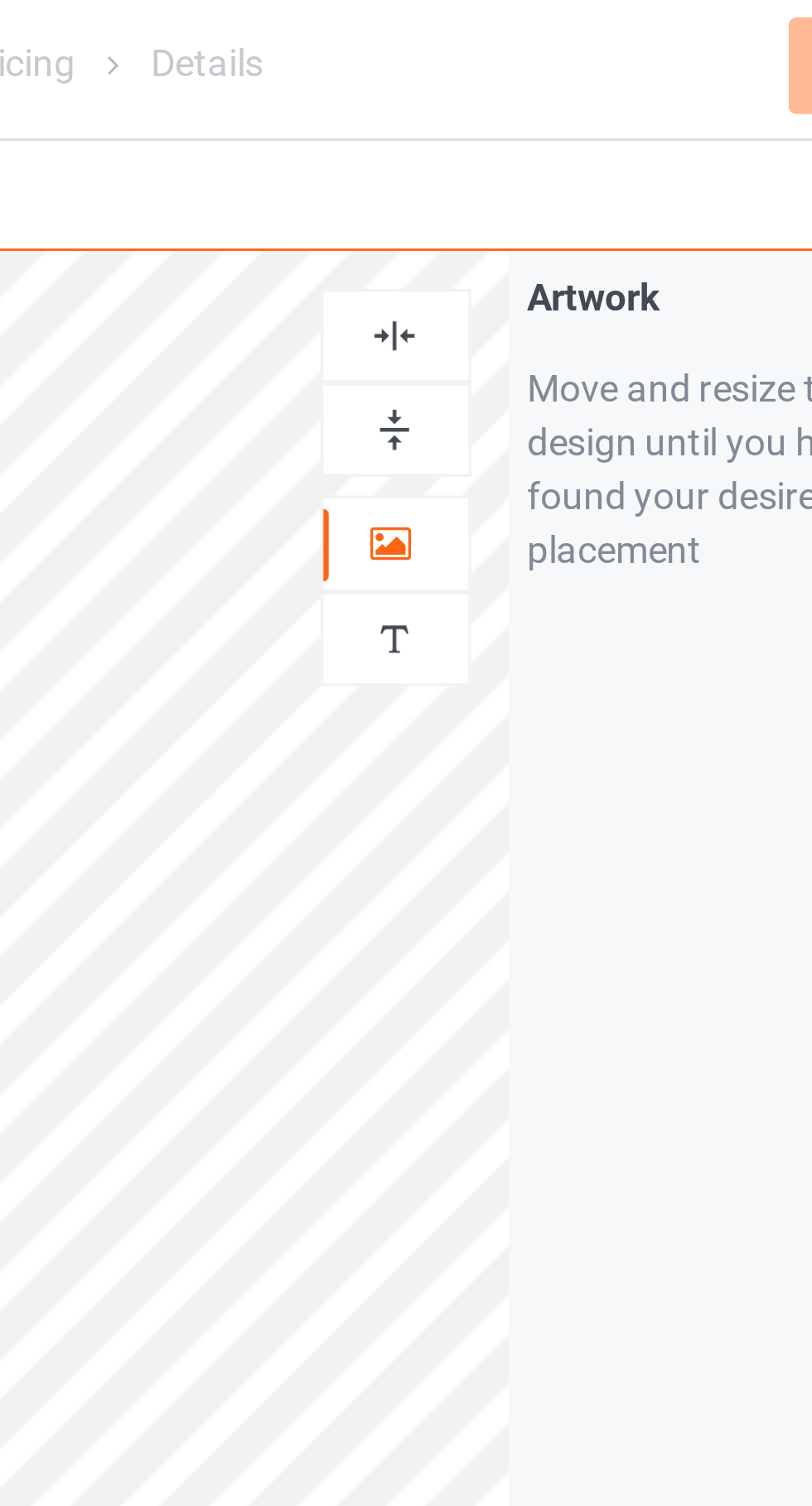
click at [526, 140] on img at bounding box center [522, 137] width 16 height 16
click at [522, 107] on img at bounding box center [522, 108] width 16 height 16
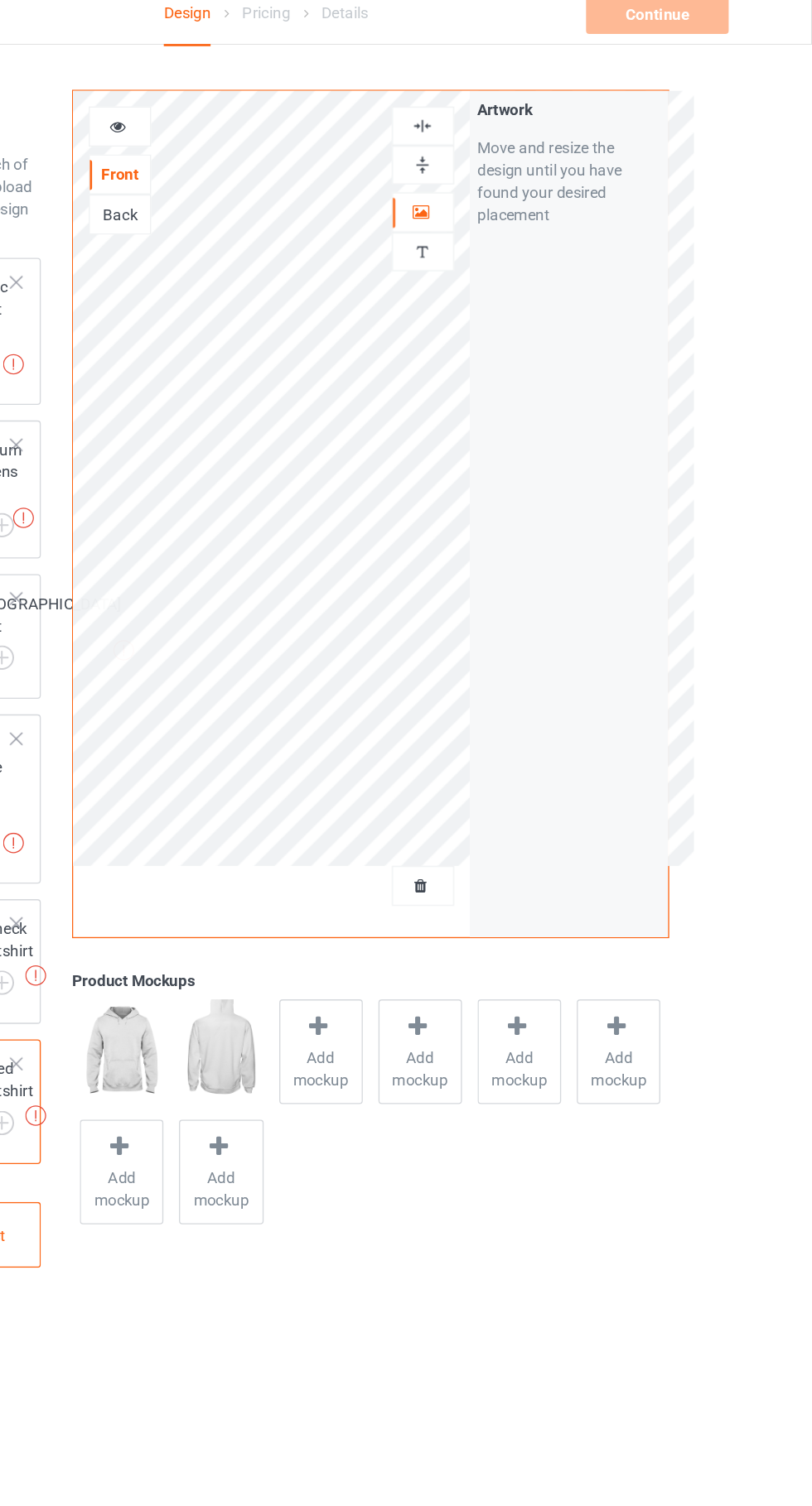
scroll to position [0, 0]
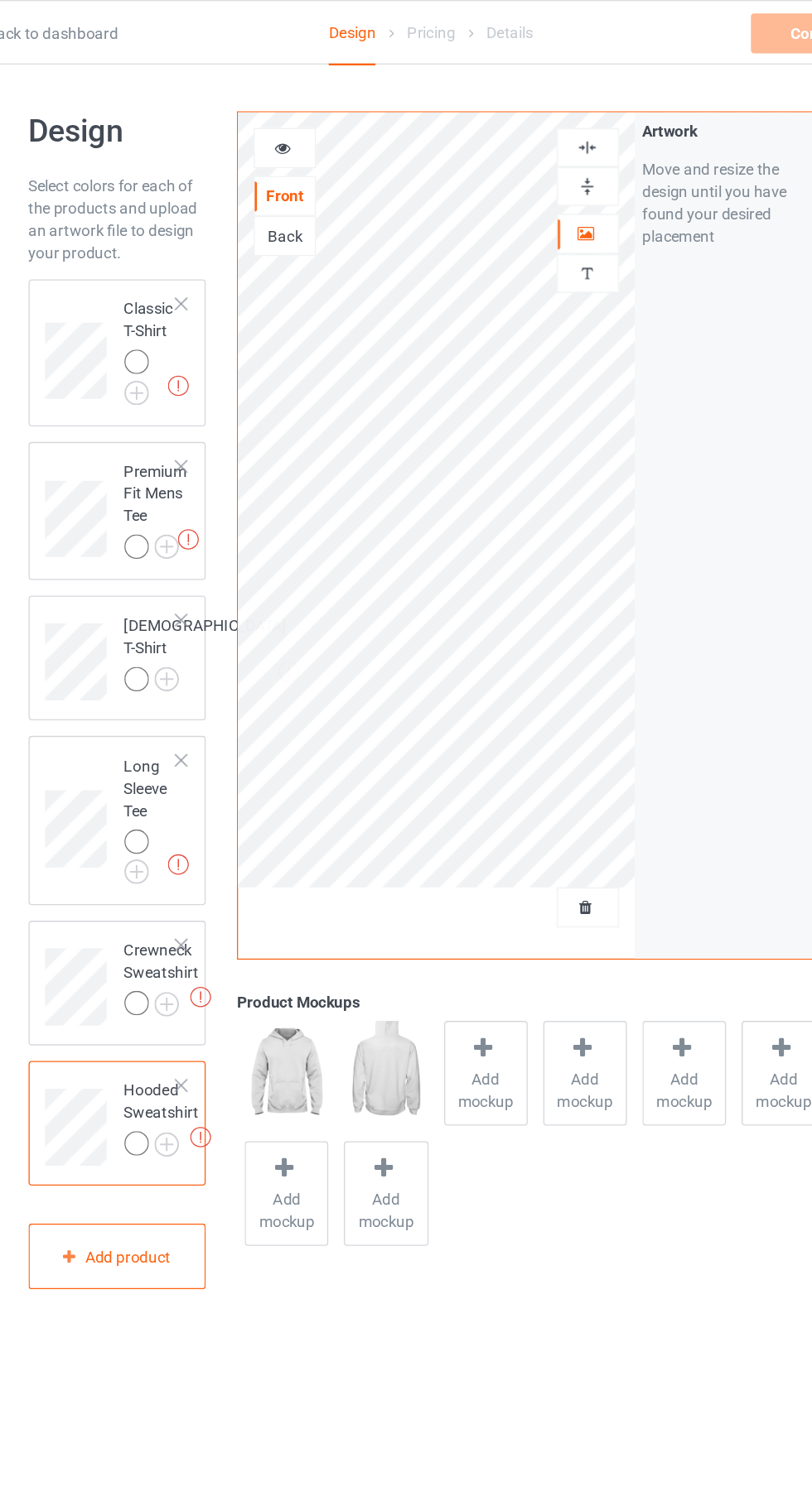
click at [0, 0] on img at bounding box center [0, 0] width 0 height 0
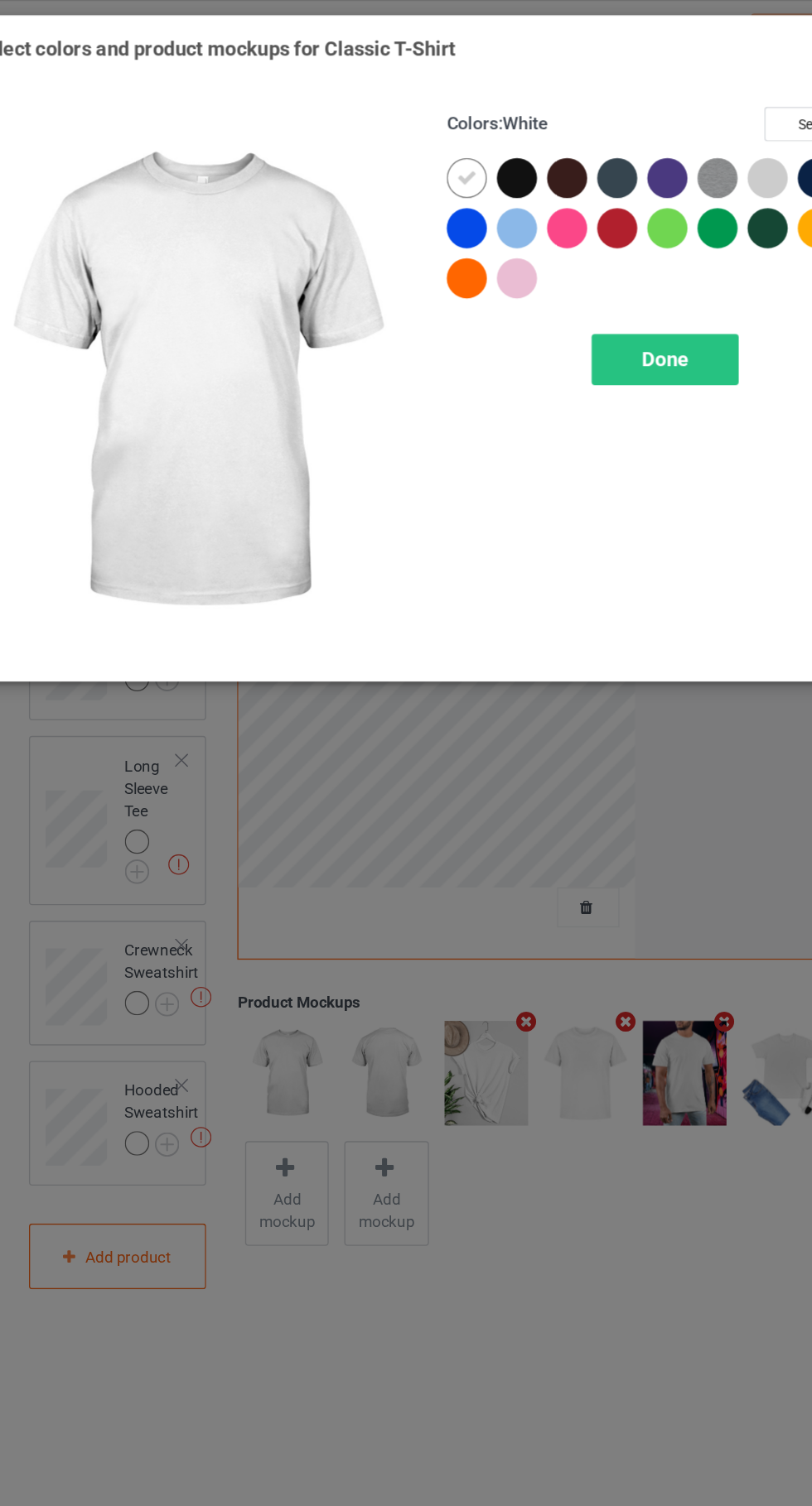
click at [592, 259] on span "Done" at bounding box center [580, 267] width 35 height 18
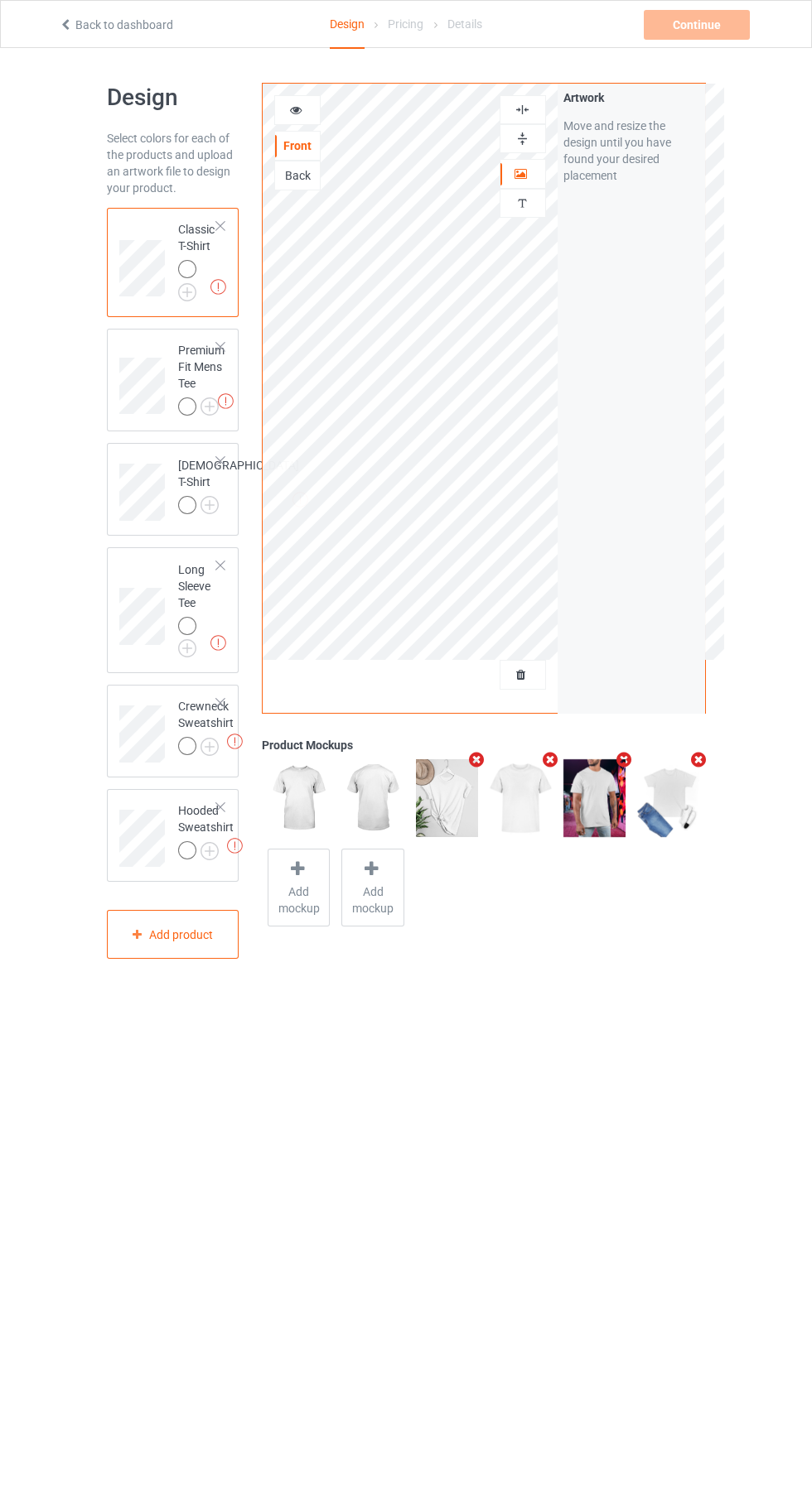
scroll to position [6, 0]
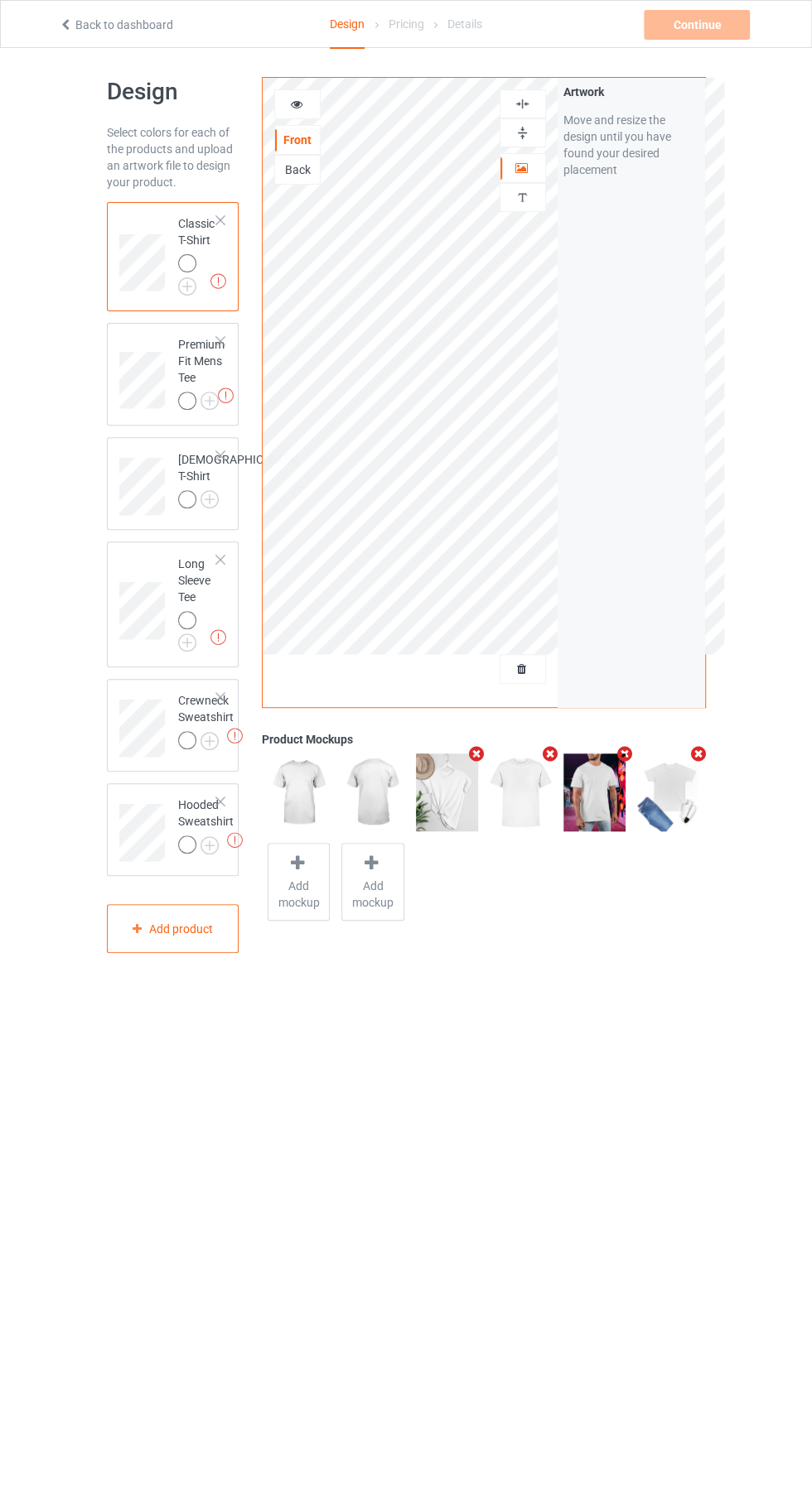
click at [184, 854] on div at bounding box center [187, 844] width 19 height 19
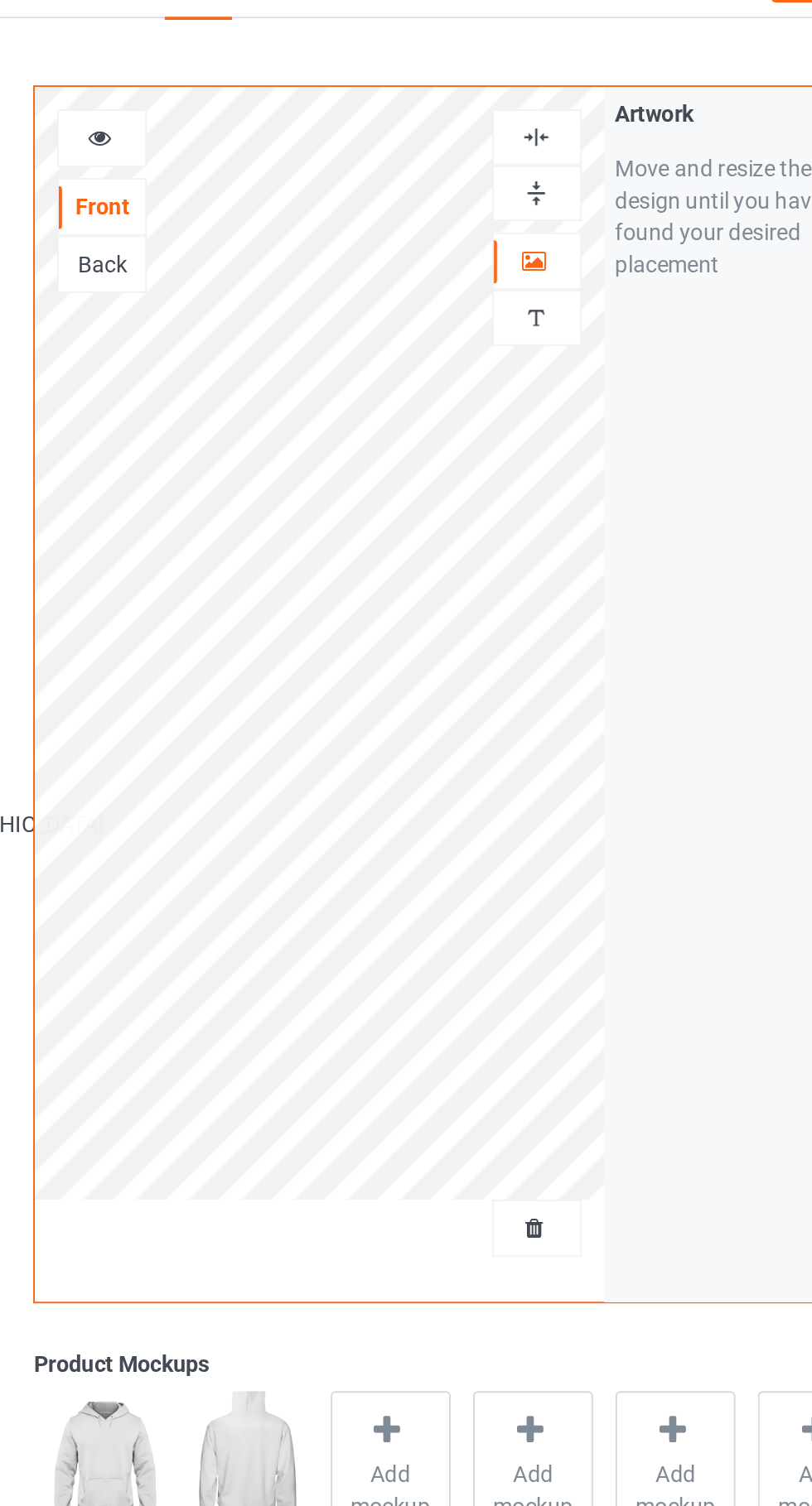
click at [523, 207] on img at bounding box center [522, 203] width 16 height 16
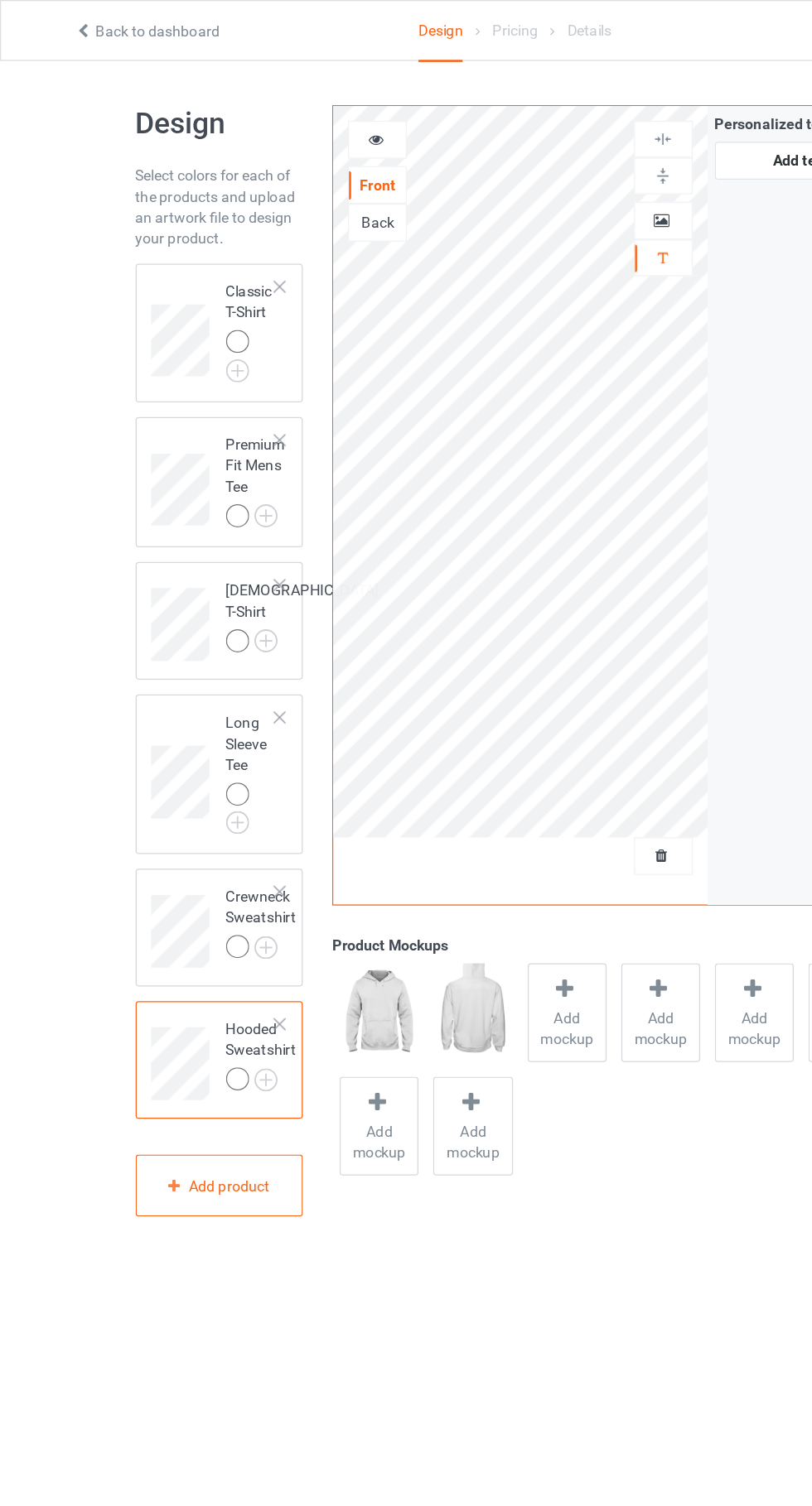
click at [185, 269] on div at bounding box center [187, 269] width 19 height 19
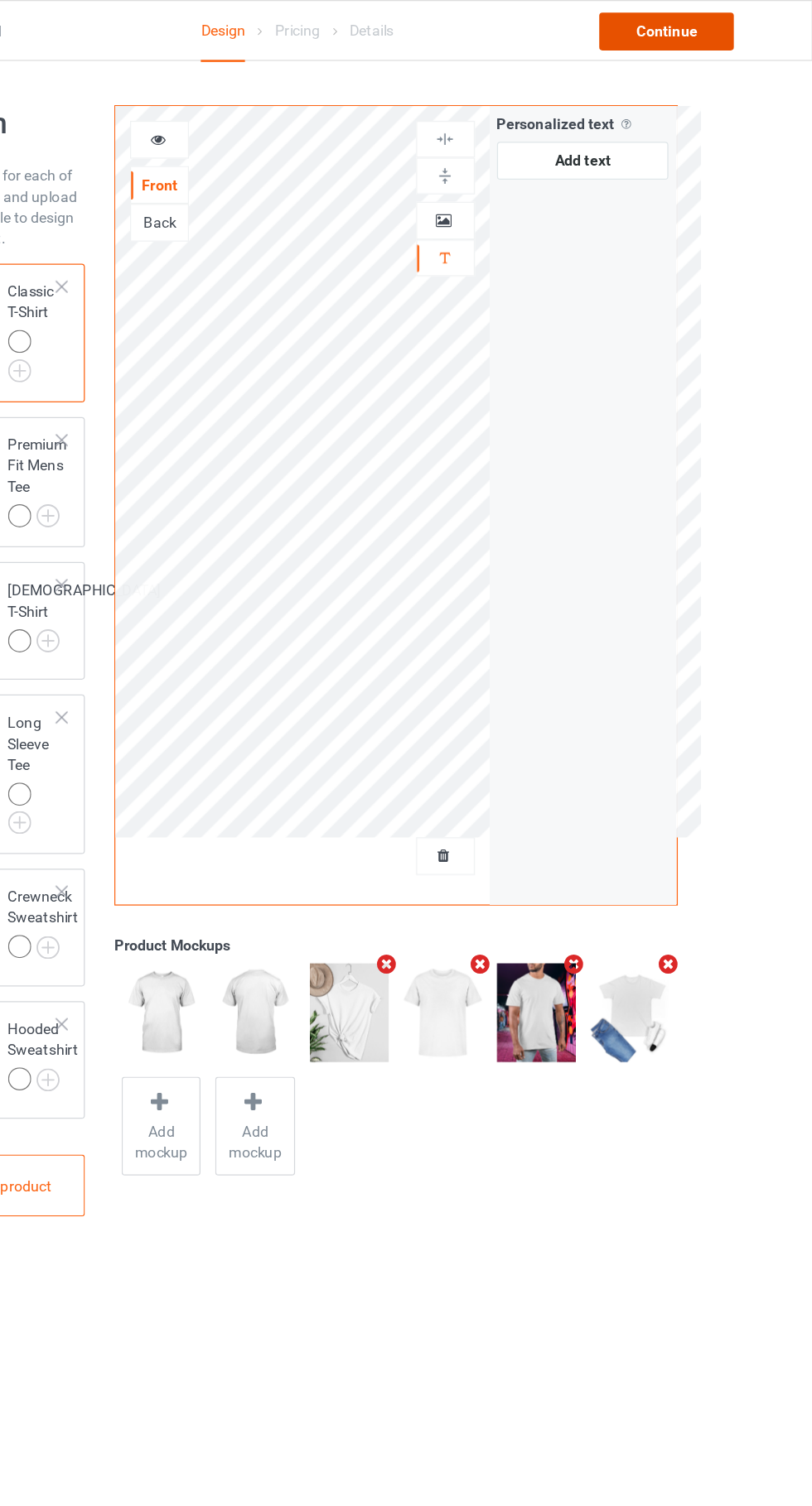
click at [709, 26] on div "Continue" at bounding box center [696, 24] width 106 height 30
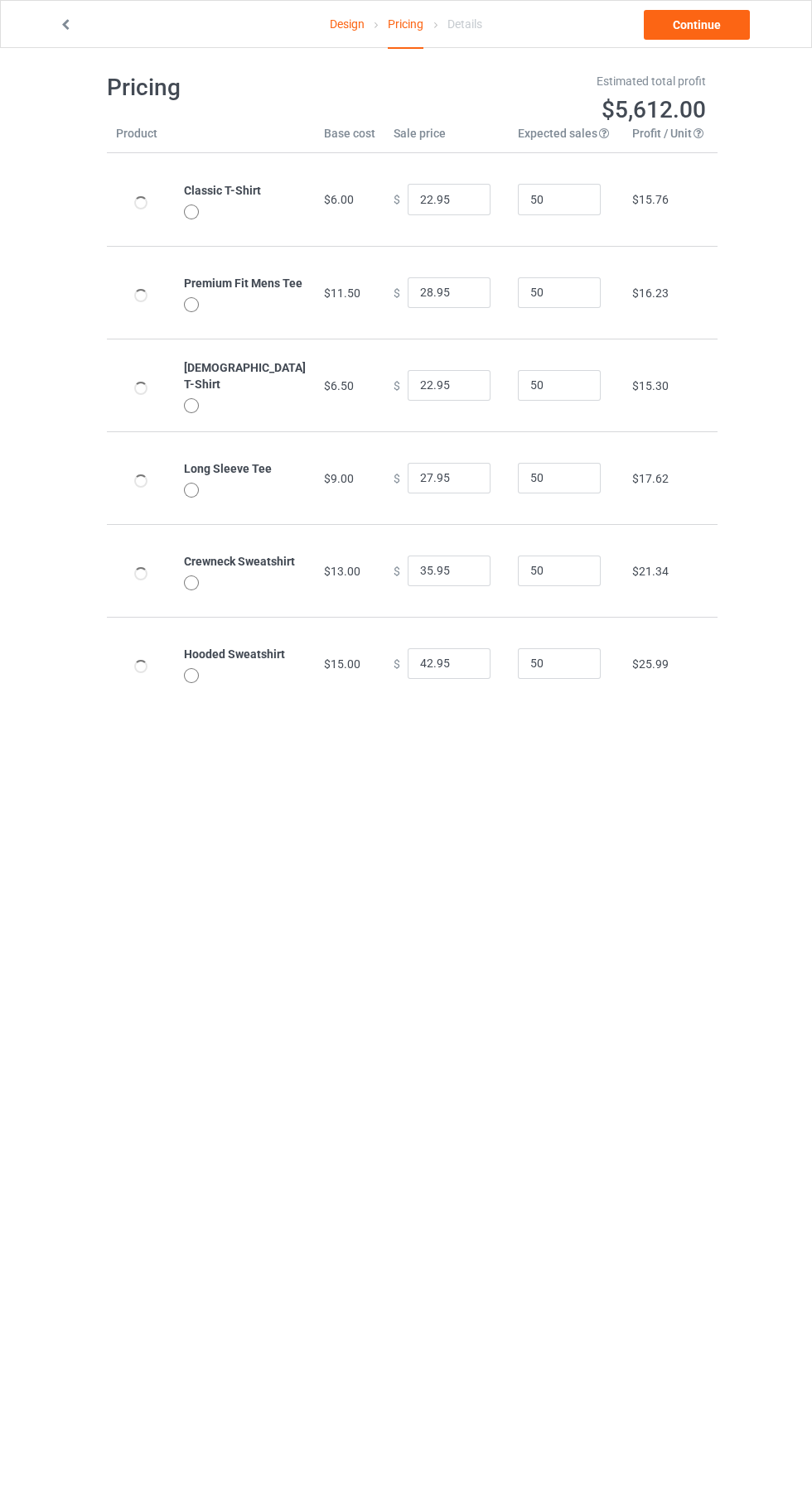
scroll to position [9, 0]
click at [700, 28] on link "Continue" at bounding box center [696, 24] width 106 height 30
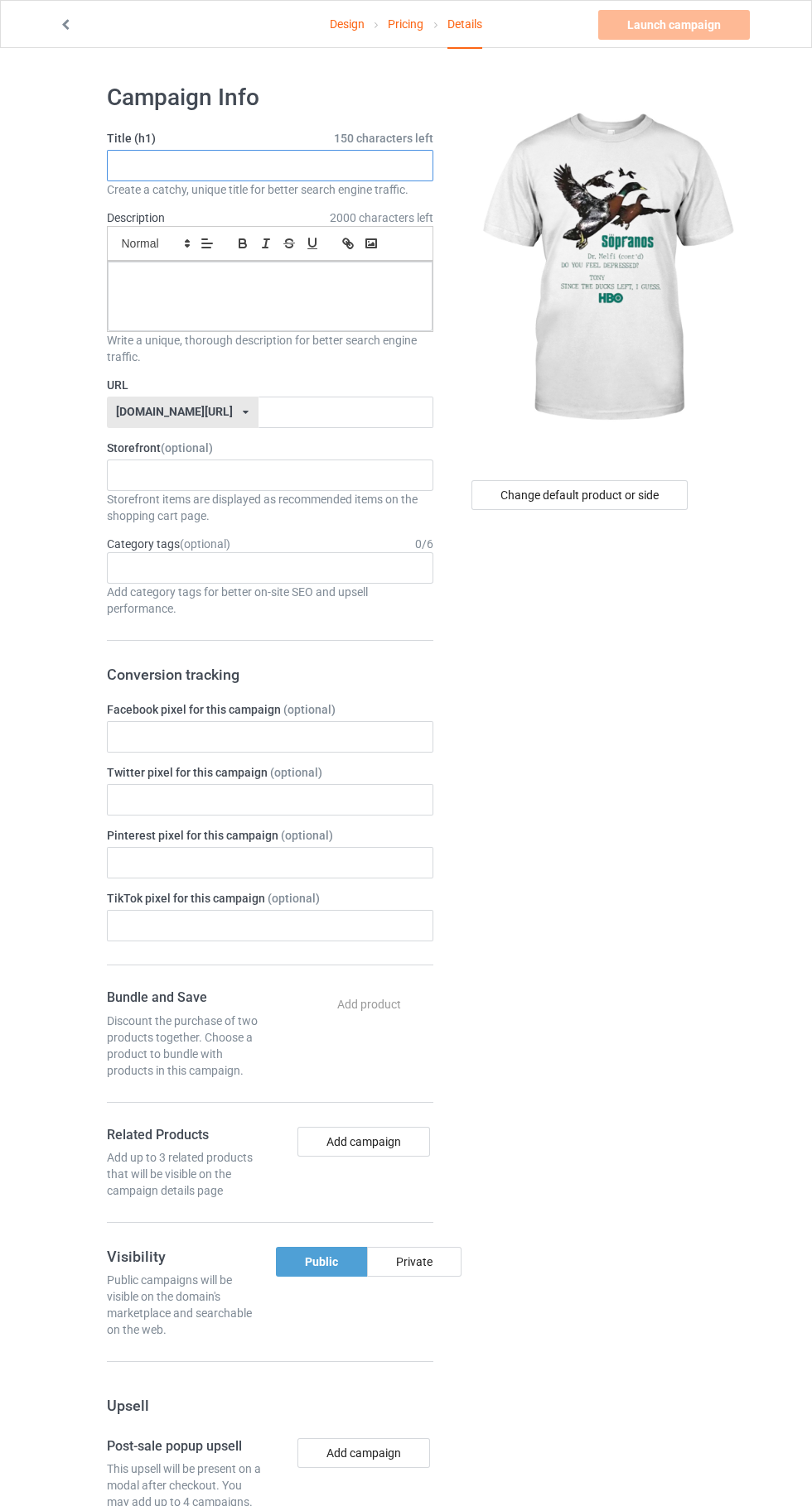
click at [290, 169] on input "text" at bounding box center [270, 166] width 327 height 31
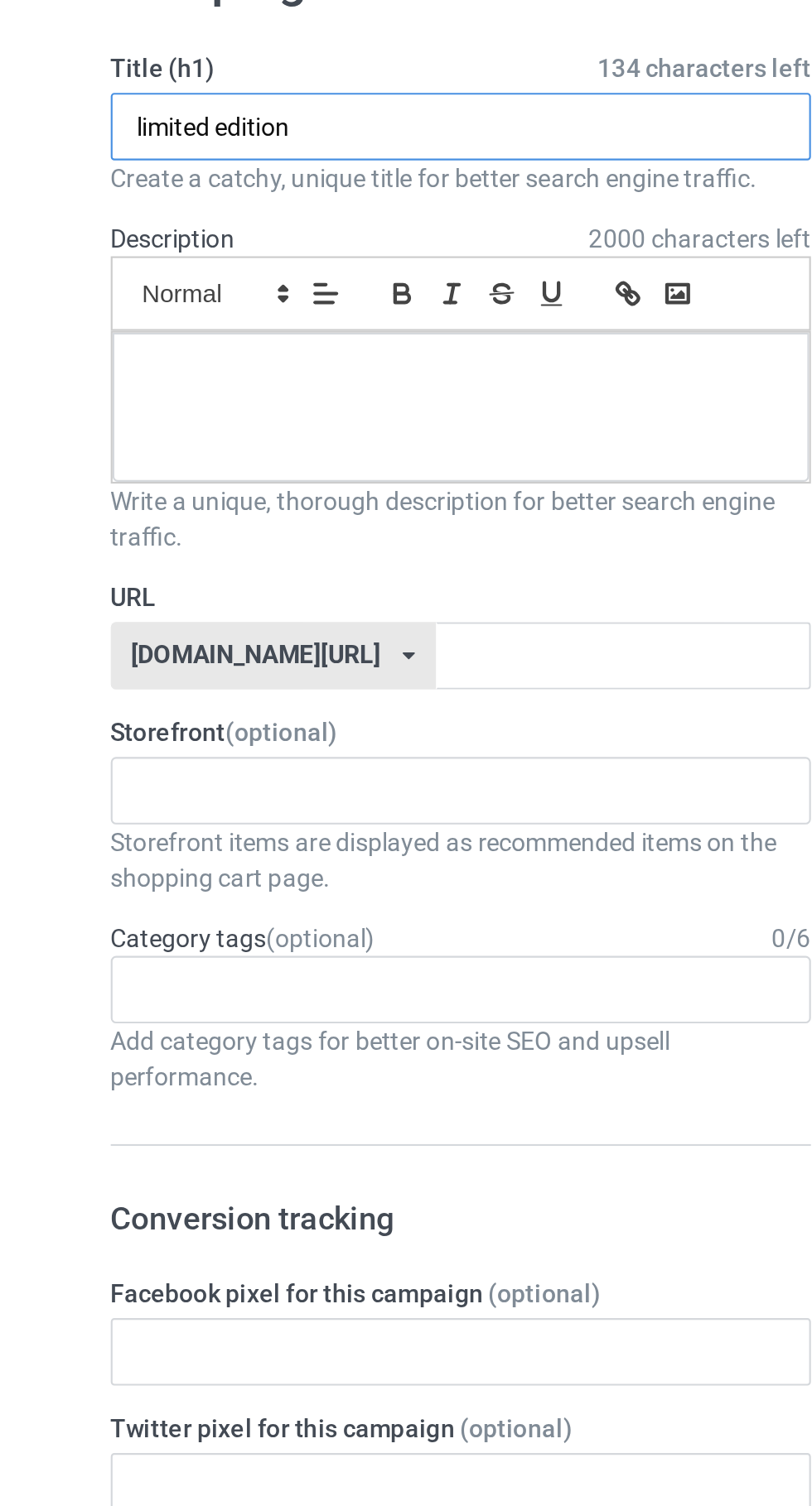
type input "limited edition"
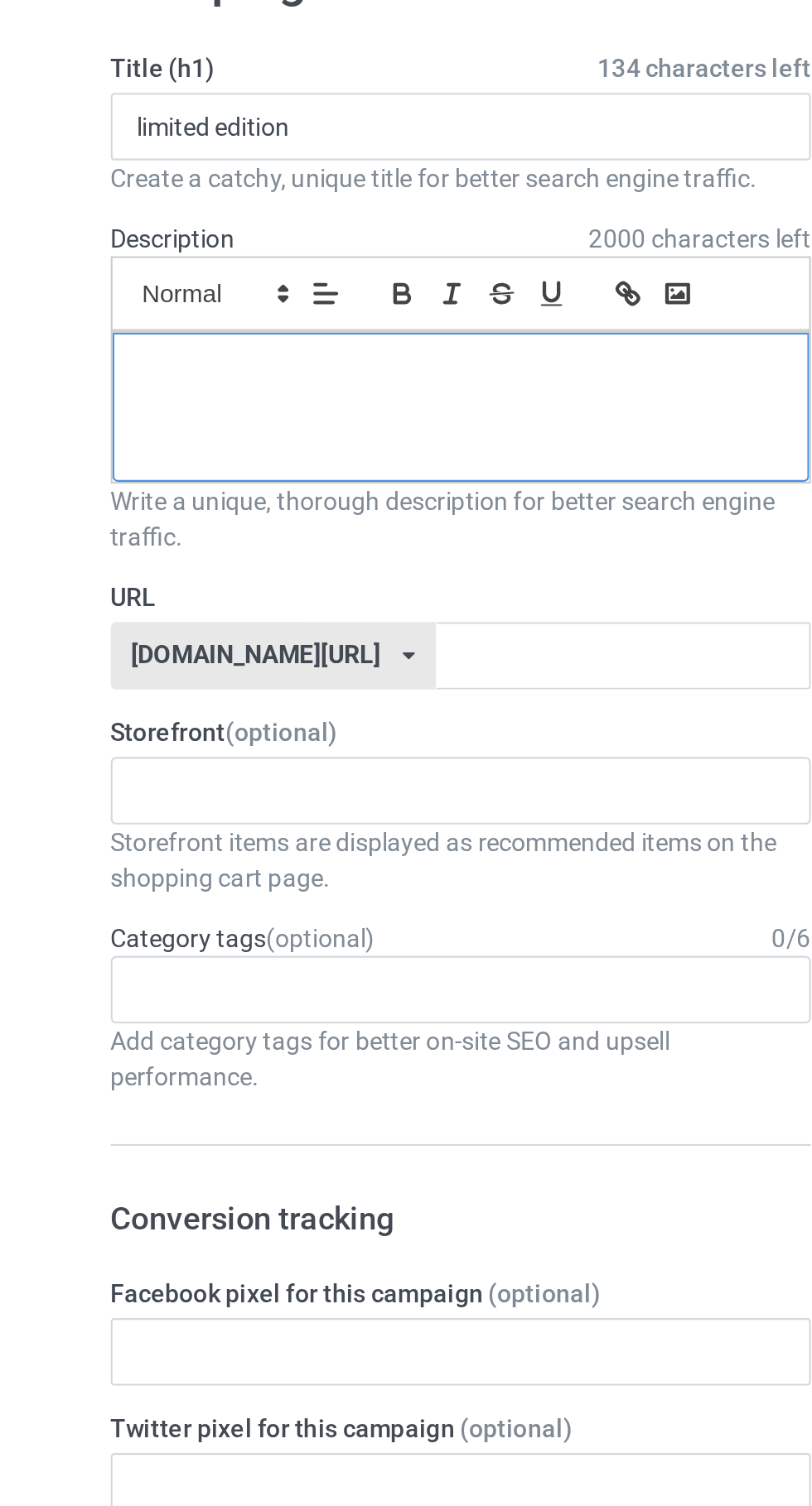
click at [308, 292] on div at bounding box center [269, 295] width 325 height 69
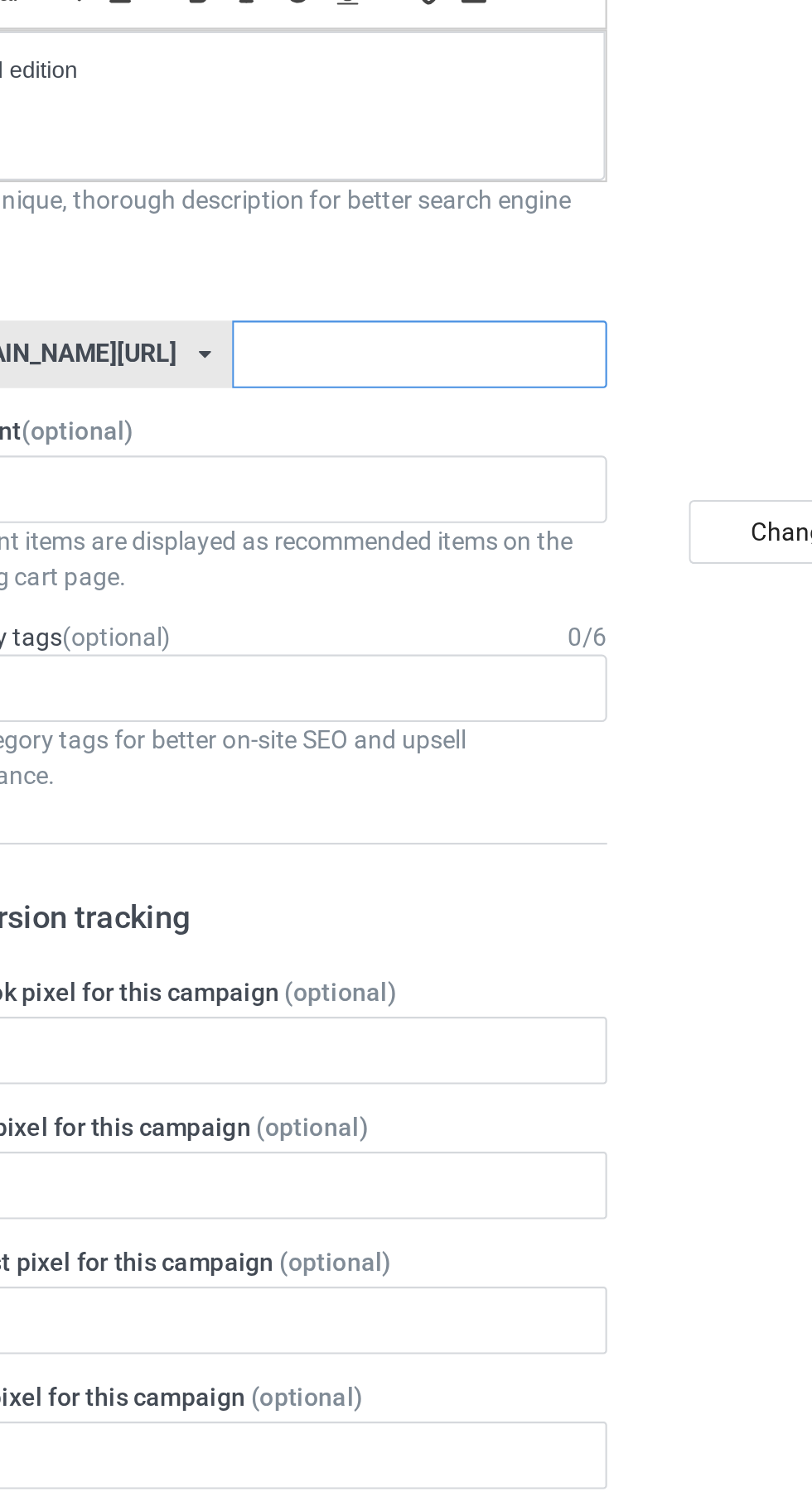
click at [405, 412] on input "text" at bounding box center [345, 412] width 174 height 31
type input "chchcjgg"
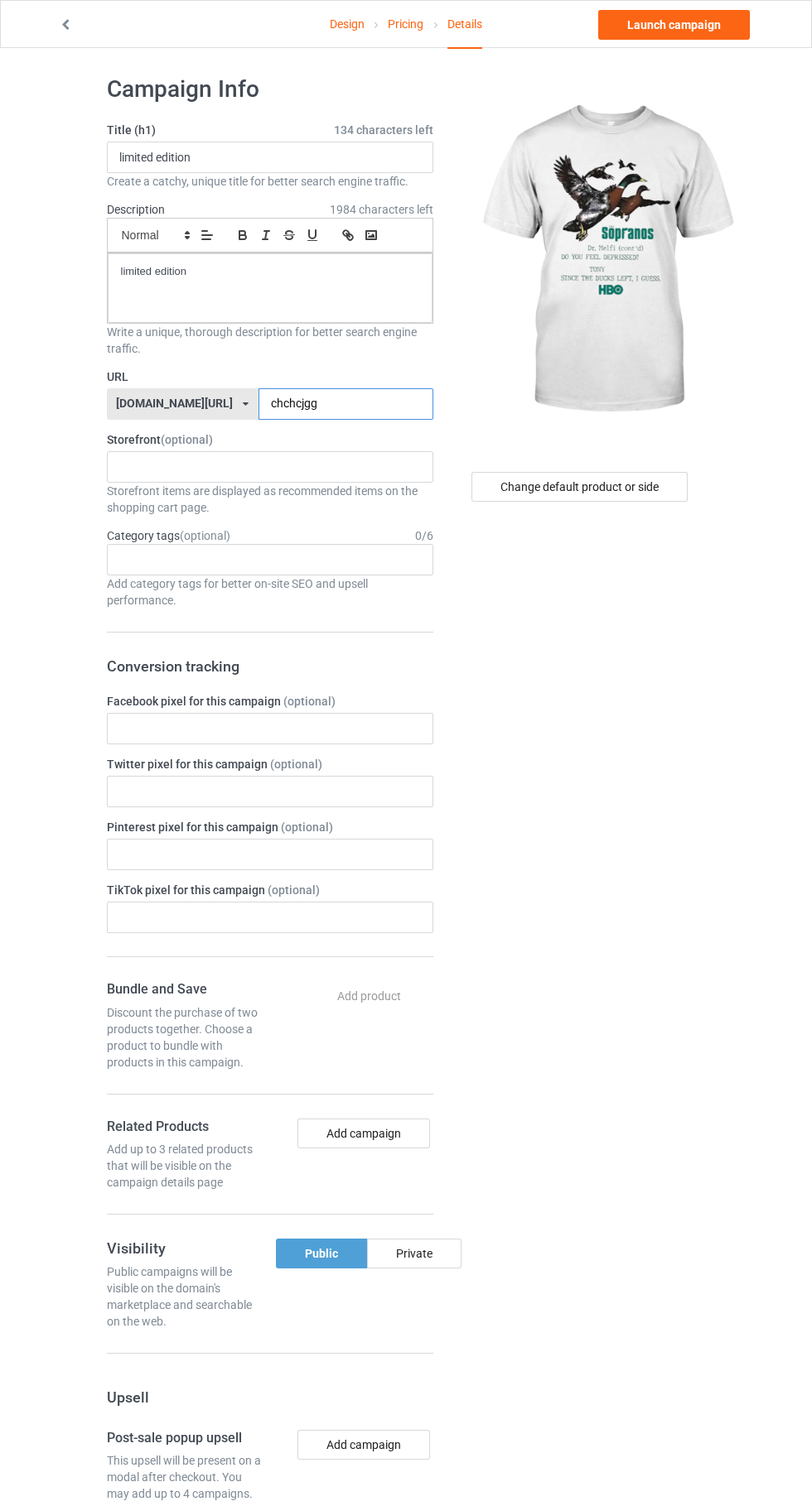
scroll to position [7, 0]
click at [676, 23] on link "Launch campaign" at bounding box center [673, 24] width 151 height 30
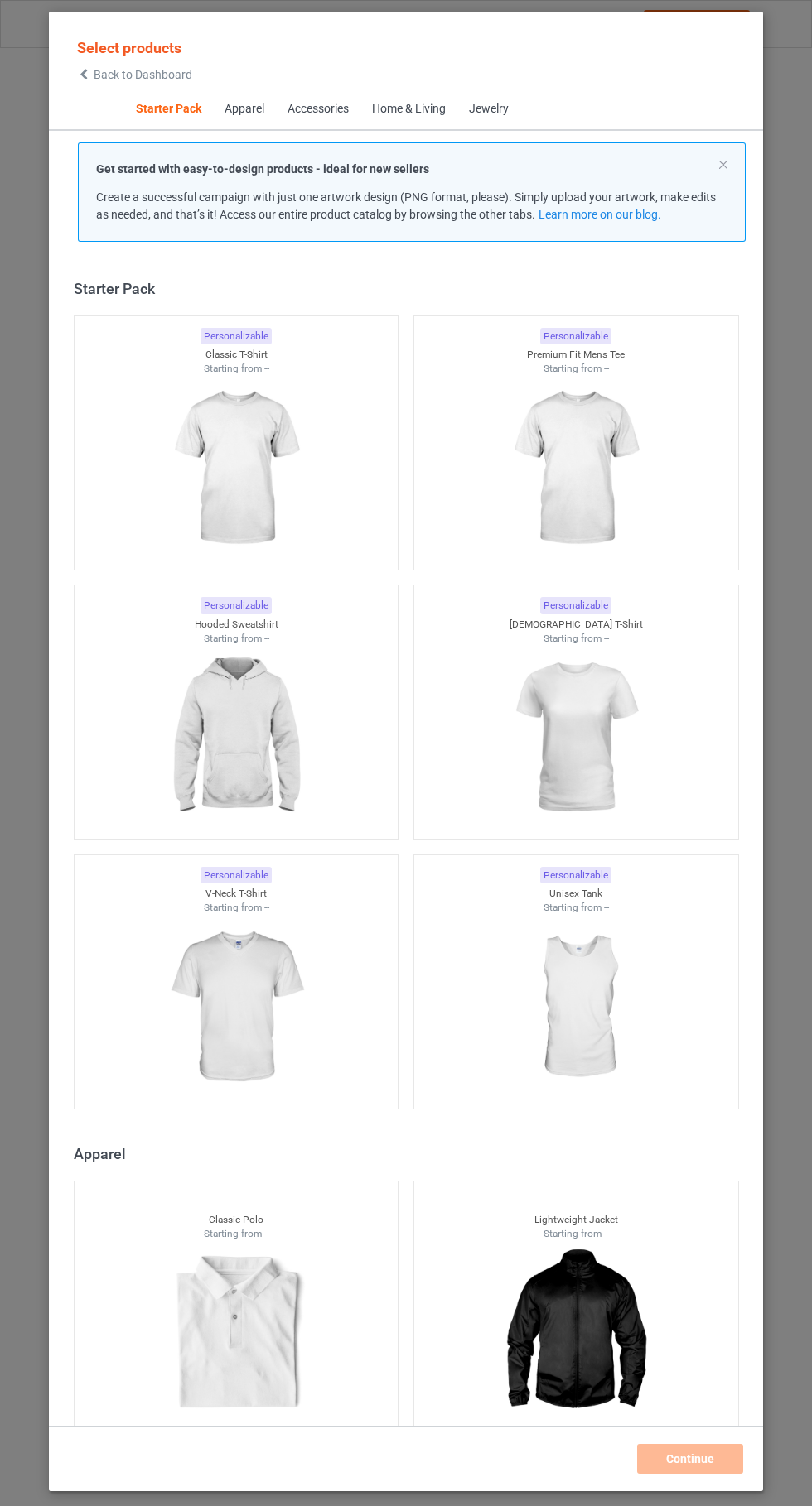
scroll to position [20, 0]
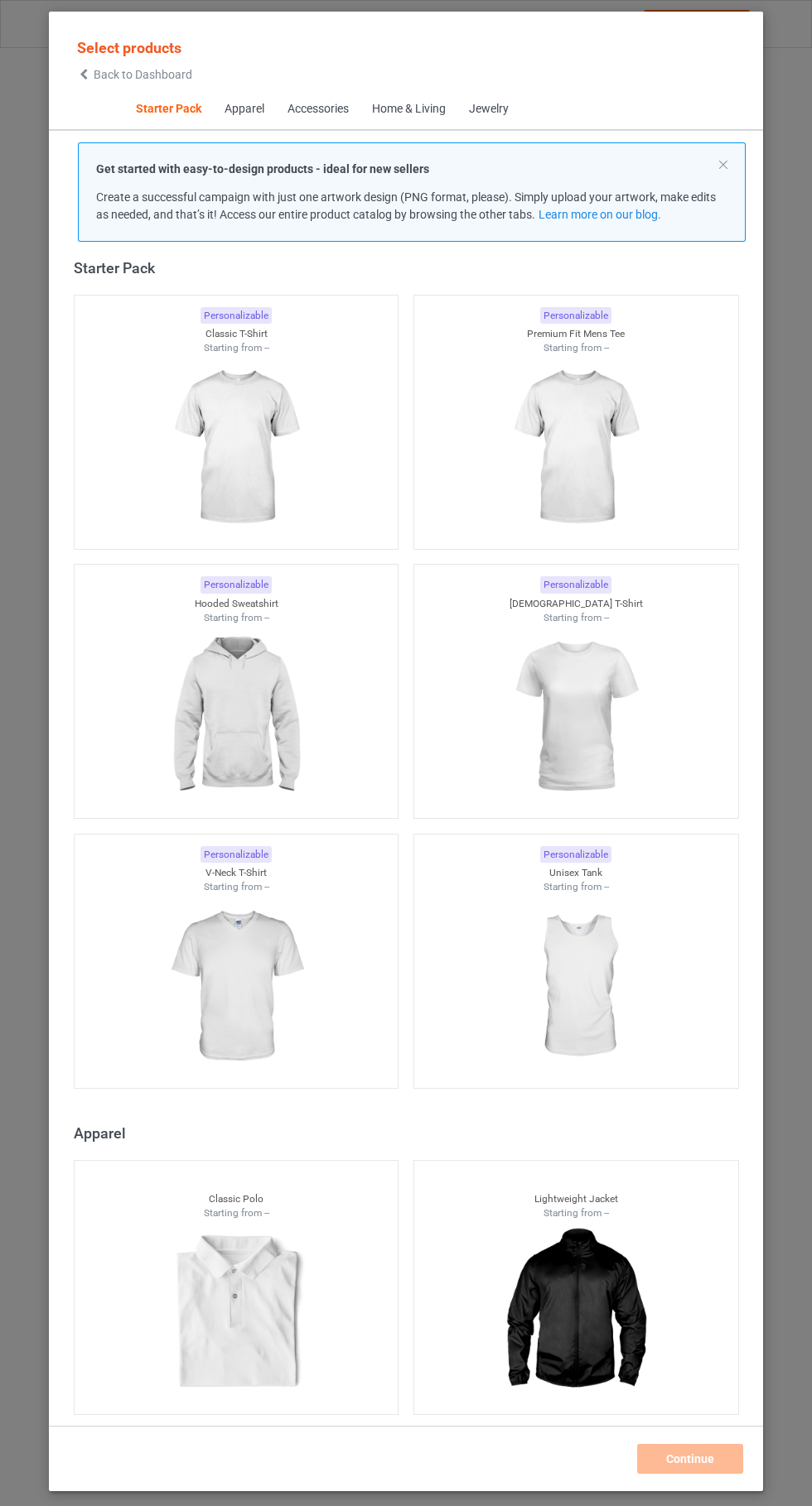
click at [122, 74] on span "Back to Dashboard" at bounding box center [142, 75] width 98 height 14
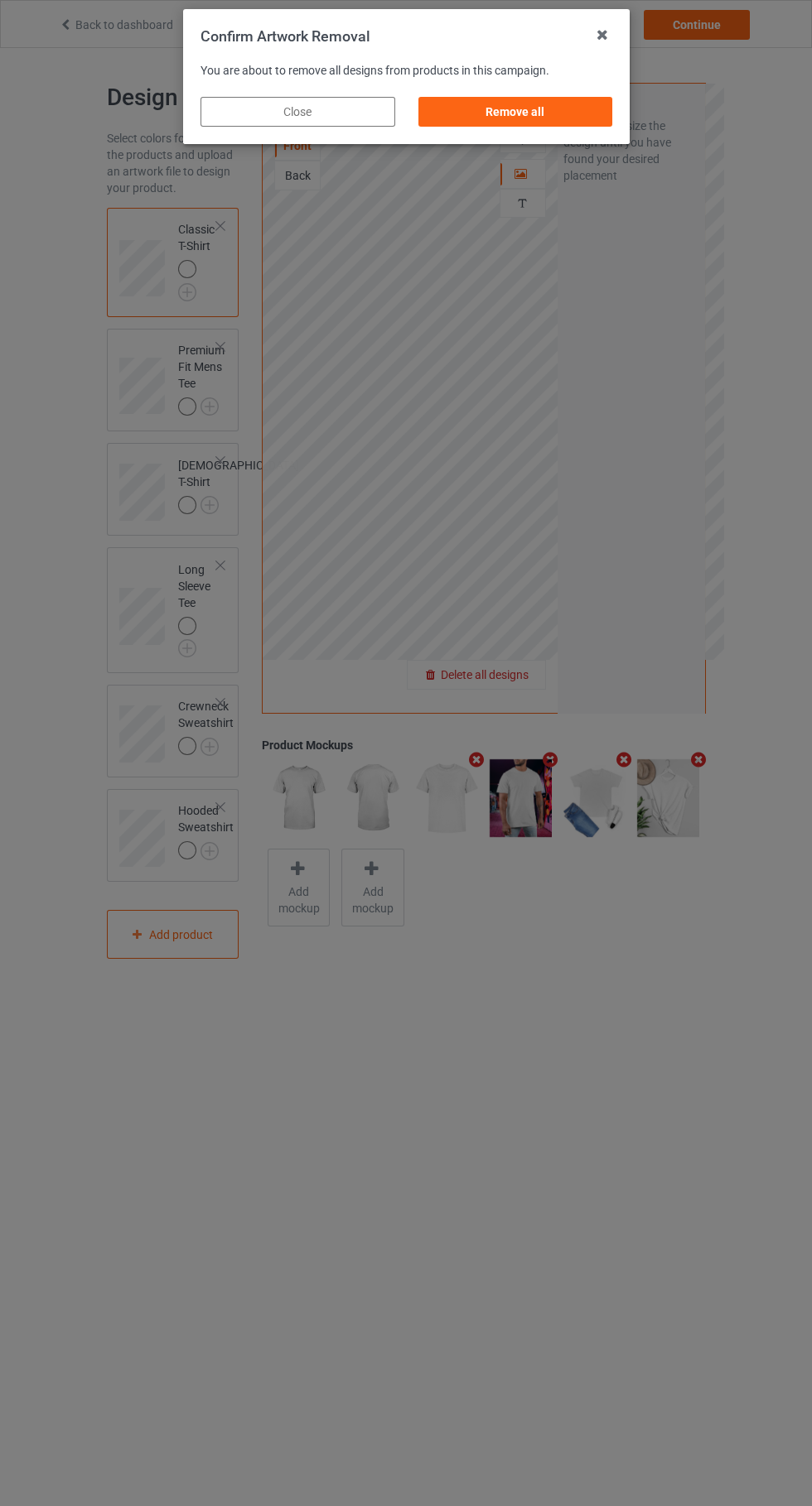
click at [562, 118] on div "Remove all" at bounding box center [515, 111] width 195 height 30
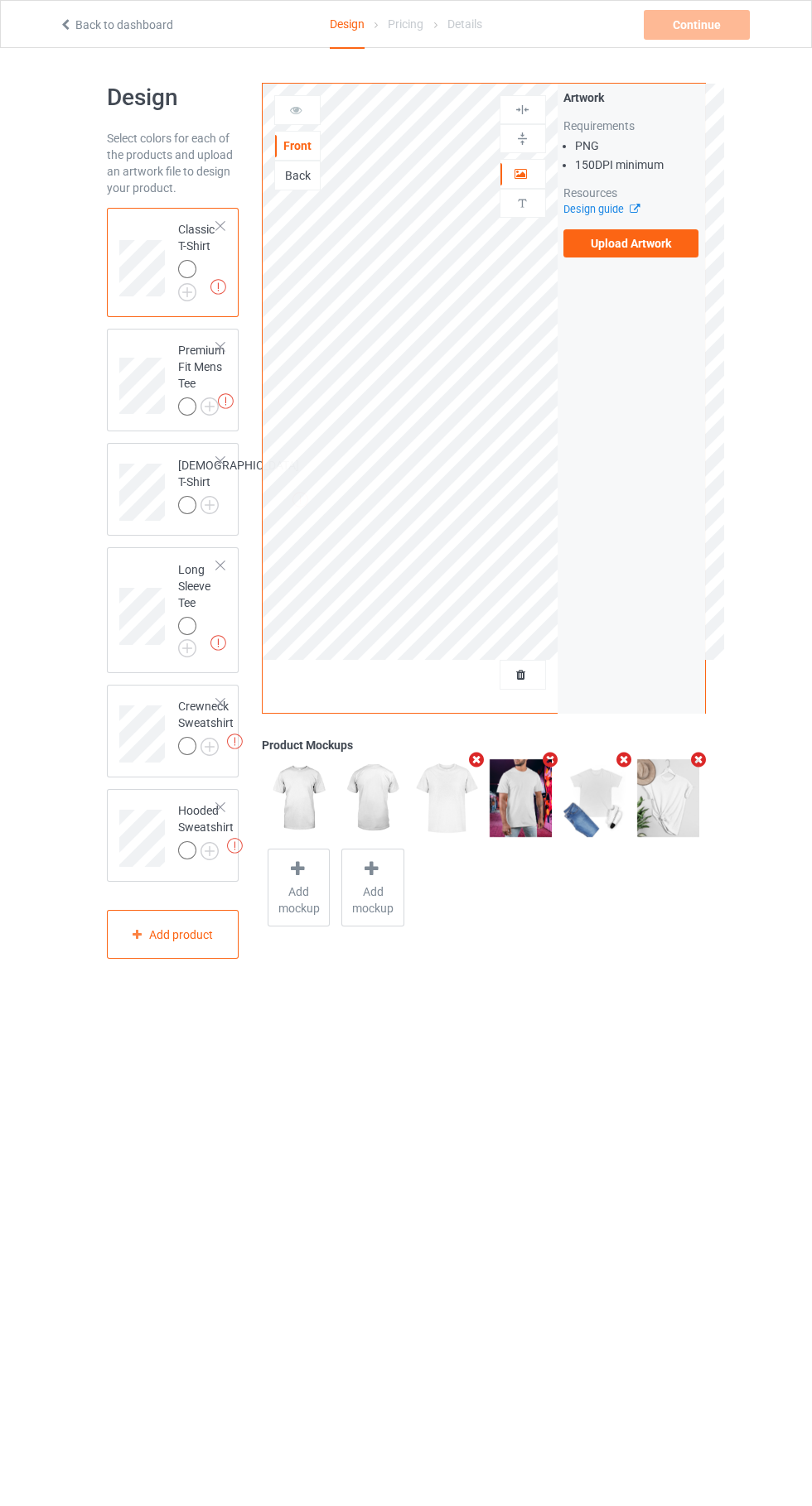
click at [669, 247] on label "Upload Artwork" at bounding box center [631, 243] width 135 height 28
click at [0, 0] on input "Upload Artwork" at bounding box center [0, 0] width 0 height 0
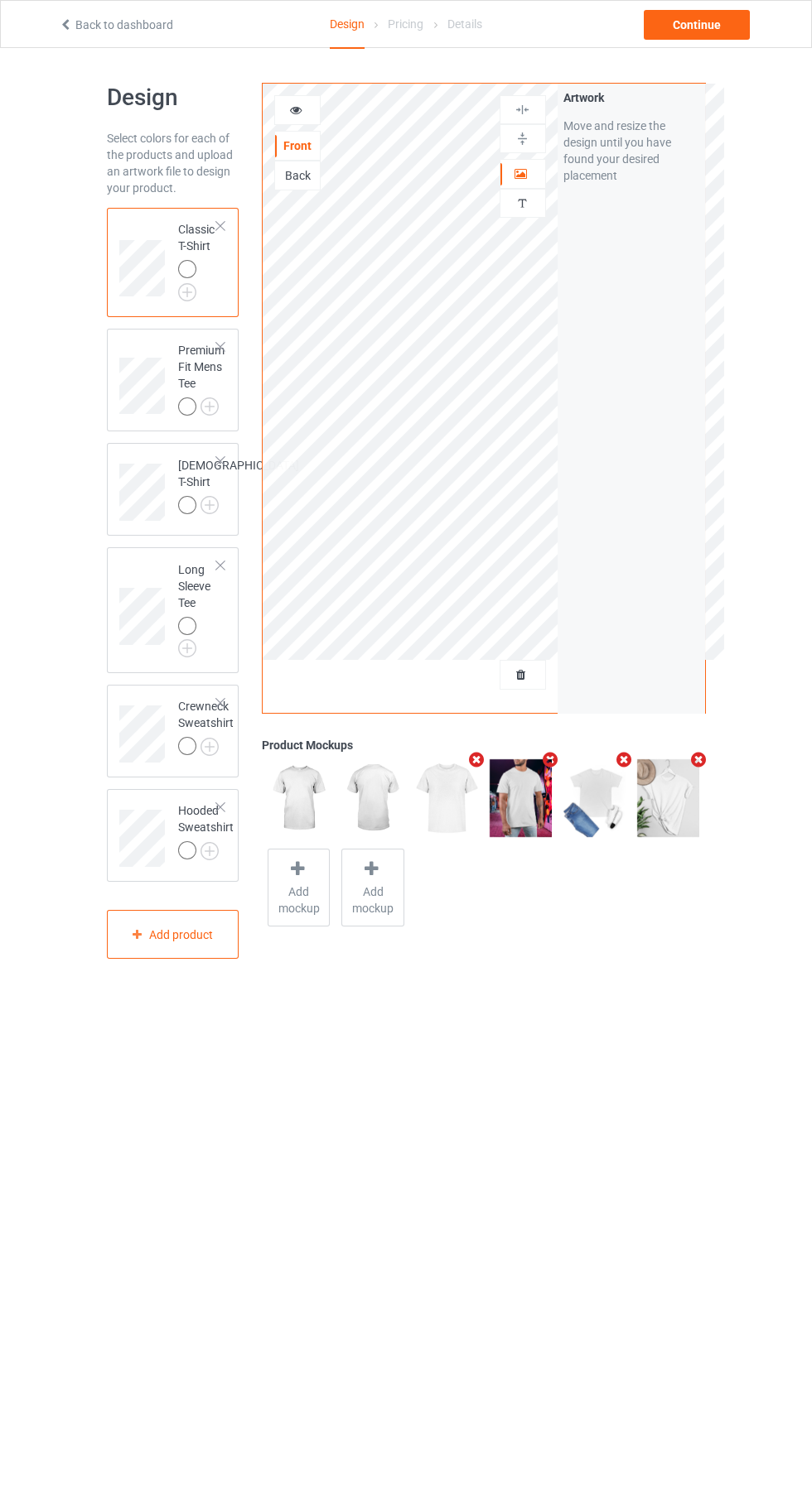
click at [521, 673] on icon at bounding box center [522, 673] width 14 height 12
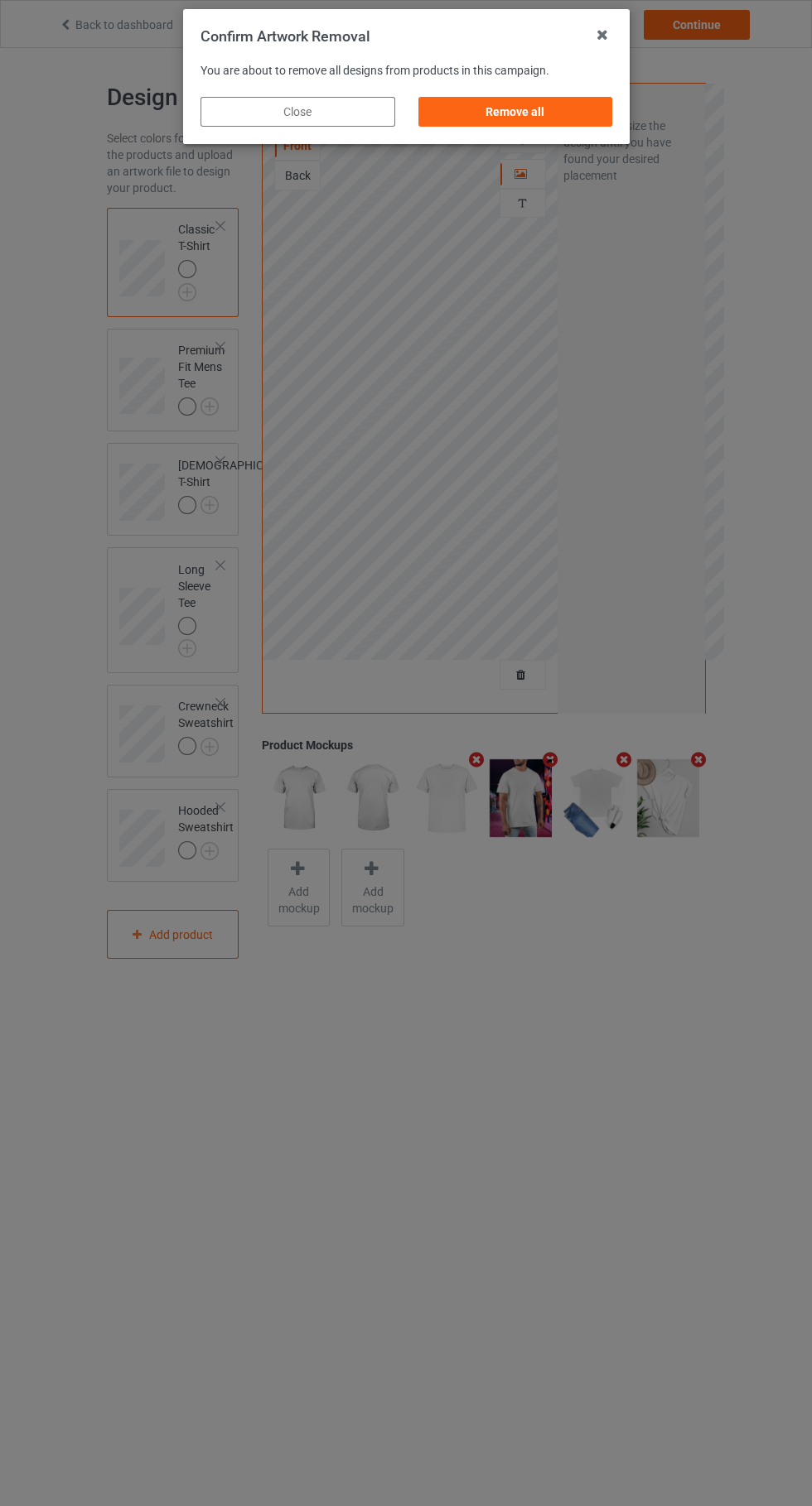
click at [571, 125] on div "Remove all" at bounding box center [515, 111] width 195 height 30
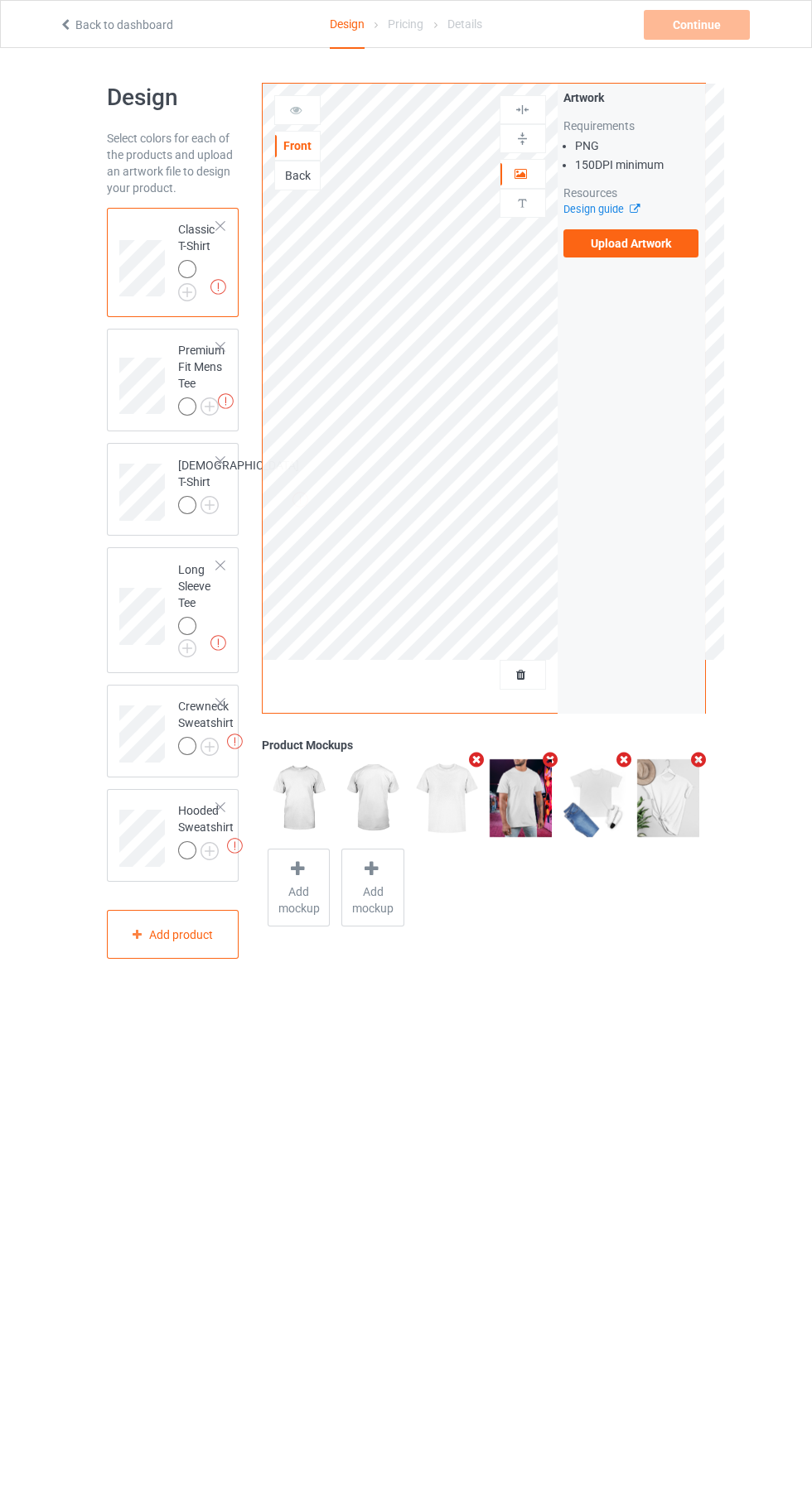
click at [0, 0] on img at bounding box center [0, 0] width 0 height 0
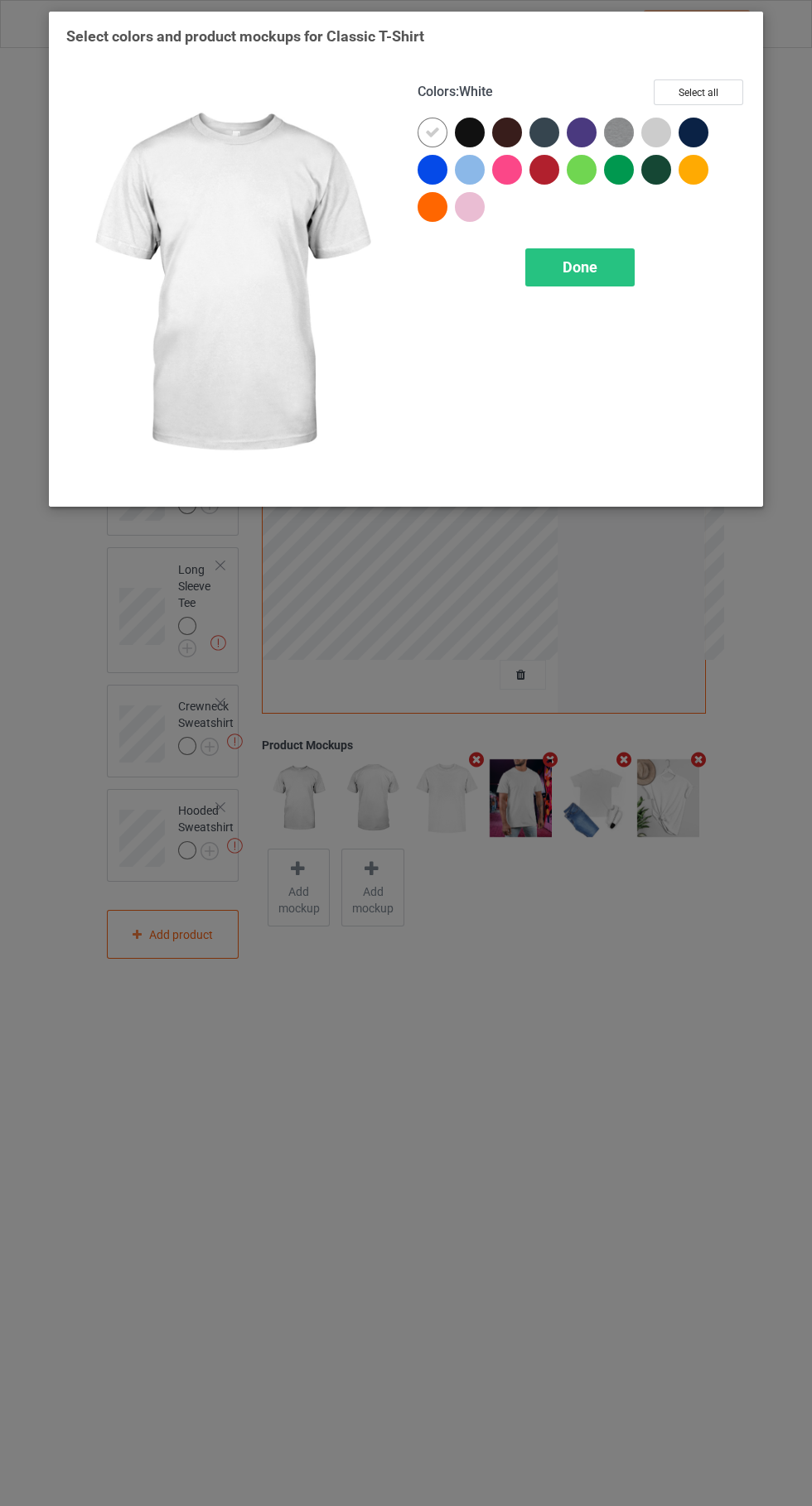
click at [479, 135] on div at bounding box center [469, 133] width 30 height 30
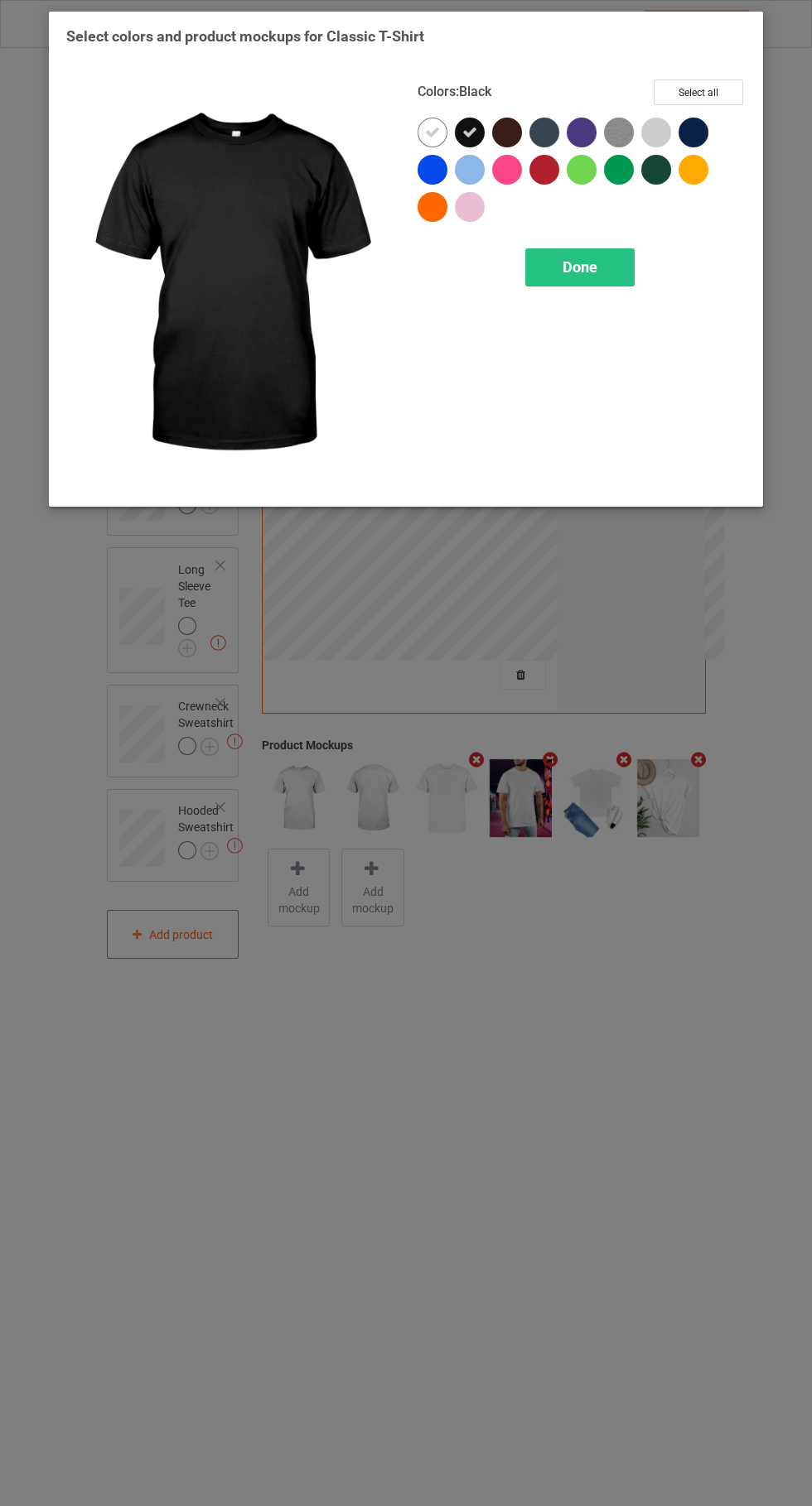
click at [432, 137] on icon at bounding box center [432, 132] width 15 height 15
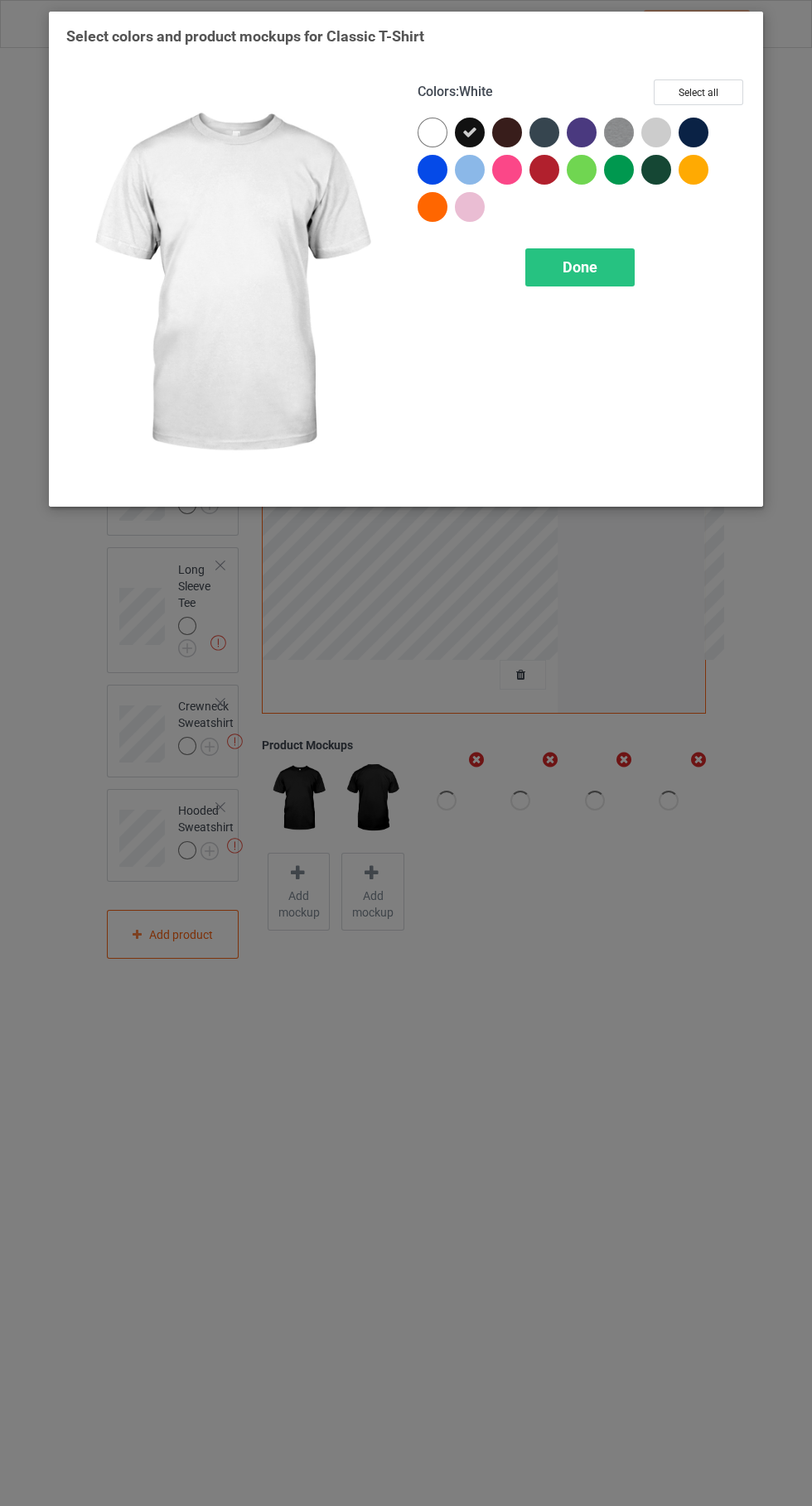
click at [510, 129] on div at bounding box center [507, 133] width 30 height 30
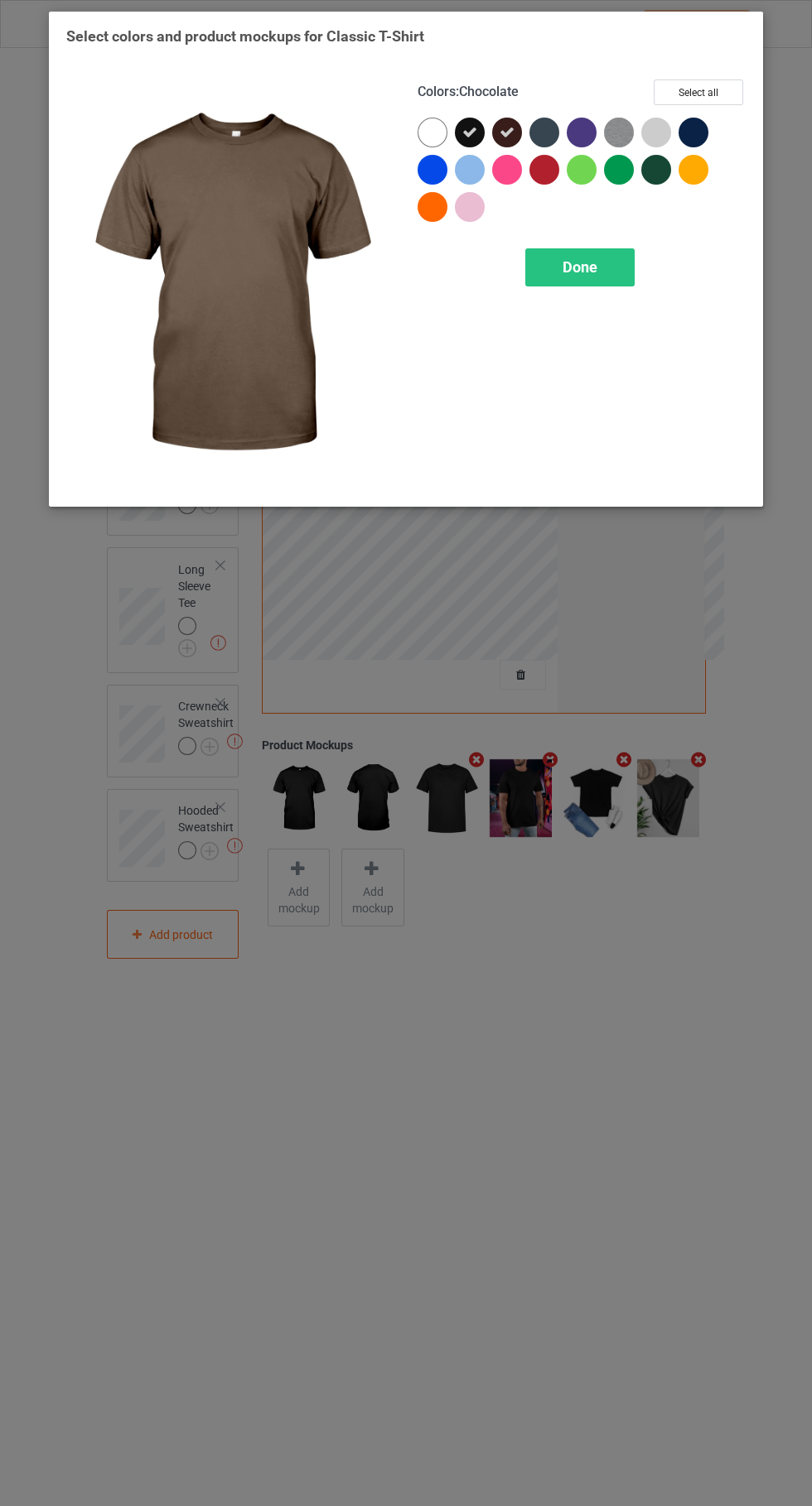
click at [428, 169] on div at bounding box center [432, 170] width 30 height 30
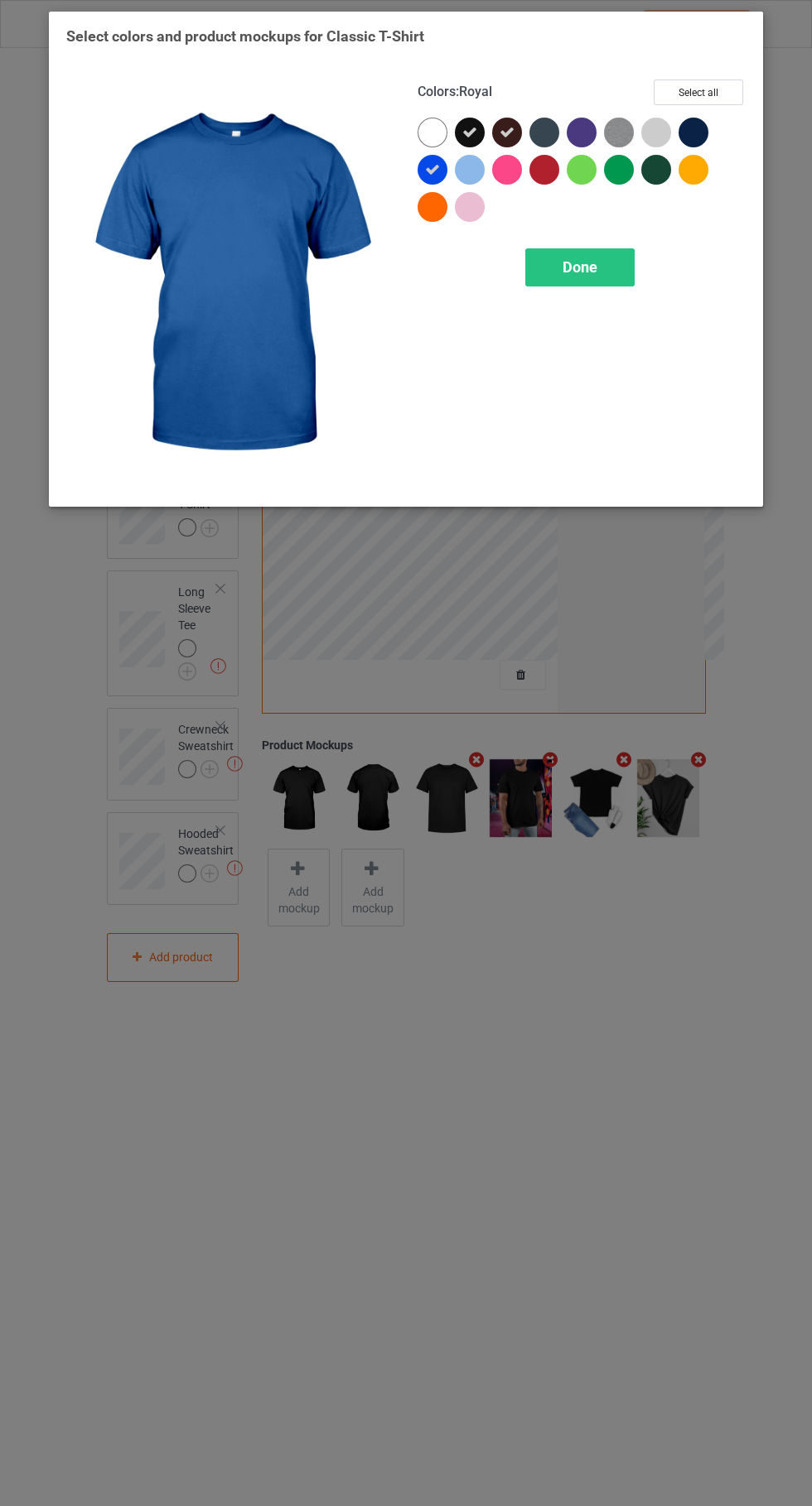
click at [663, 175] on div at bounding box center [656, 170] width 30 height 30
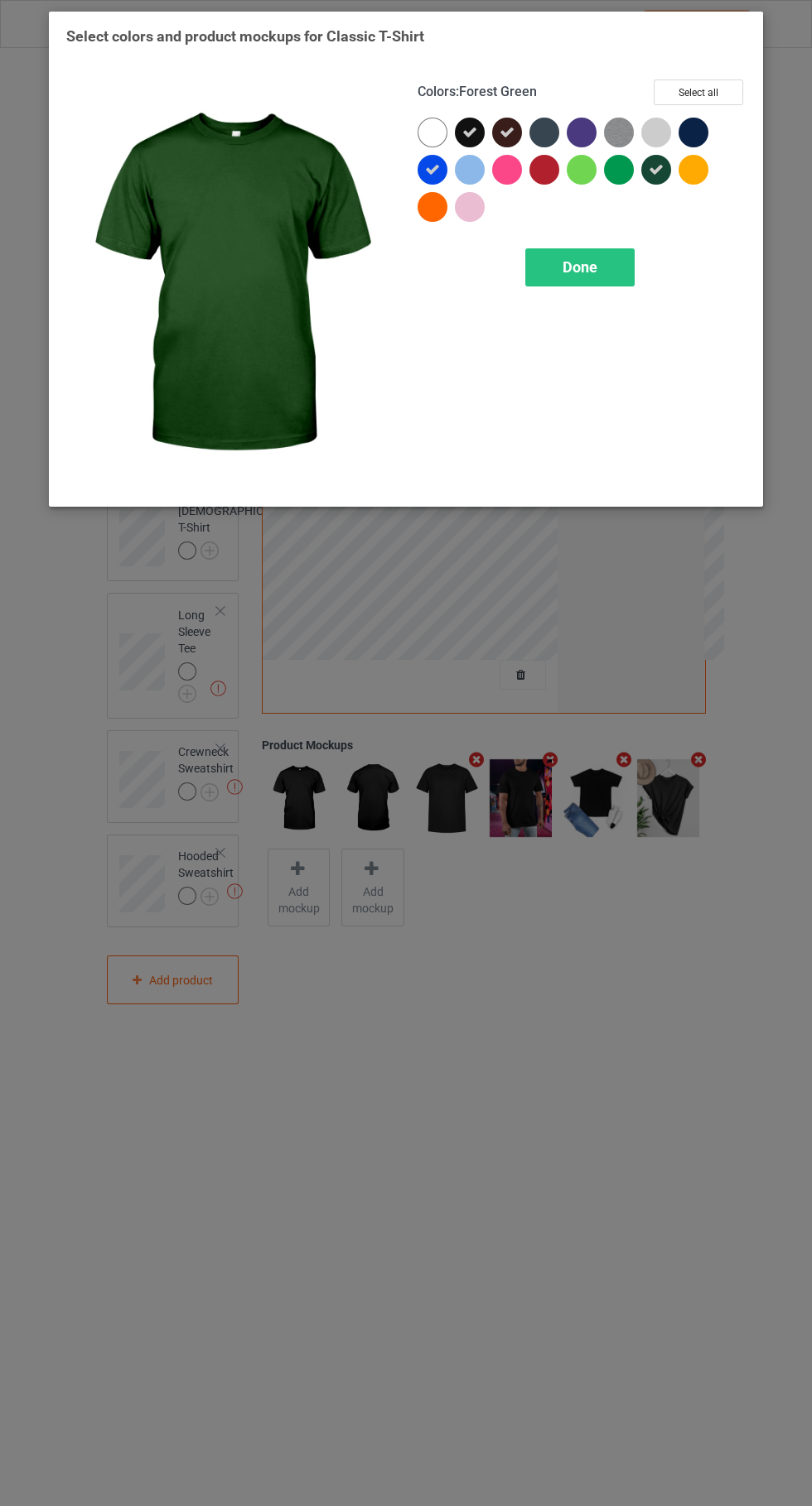
click at [696, 132] on div at bounding box center [693, 133] width 30 height 30
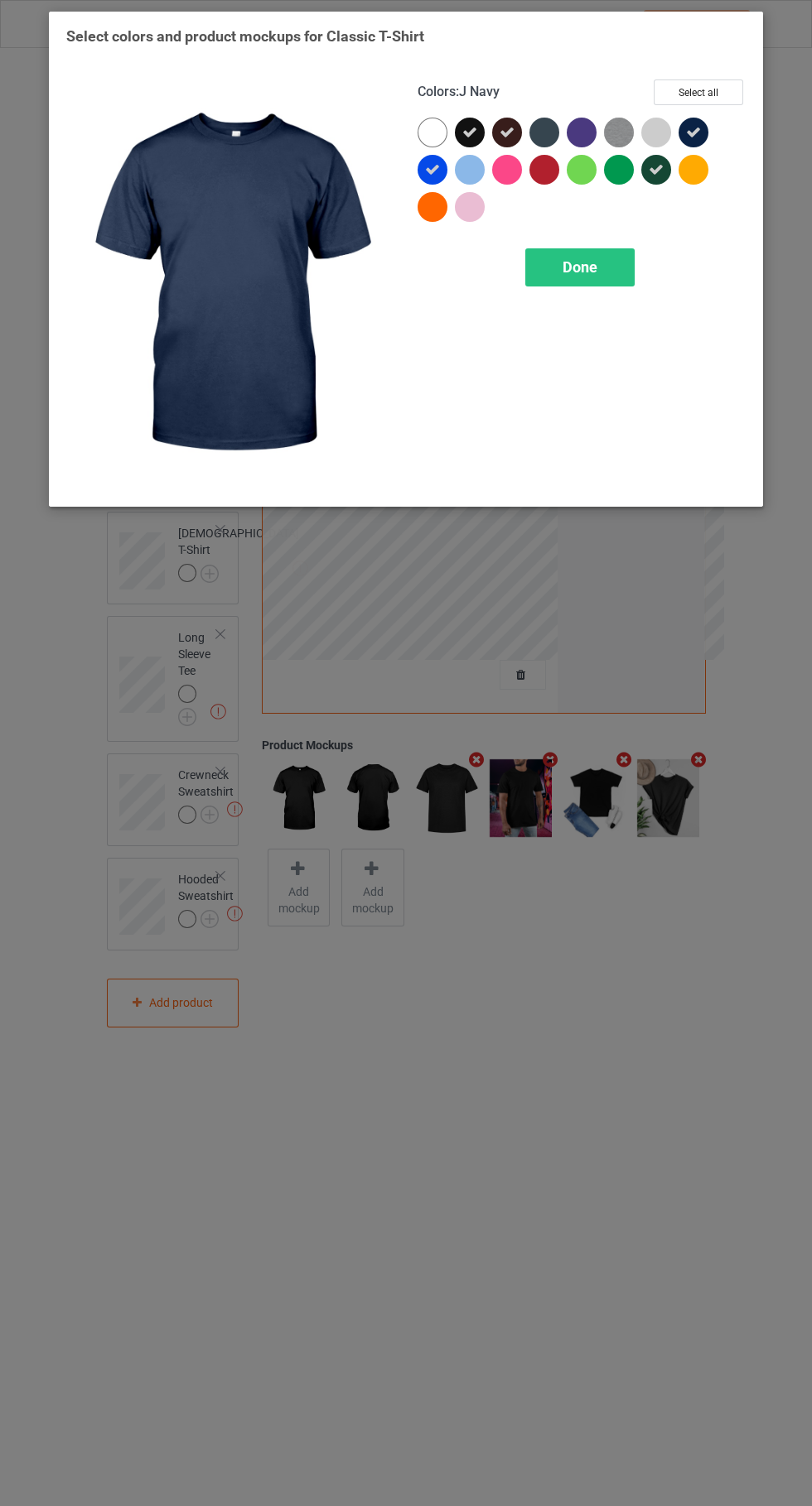
click at [609, 262] on div "Done" at bounding box center [580, 267] width 109 height 38
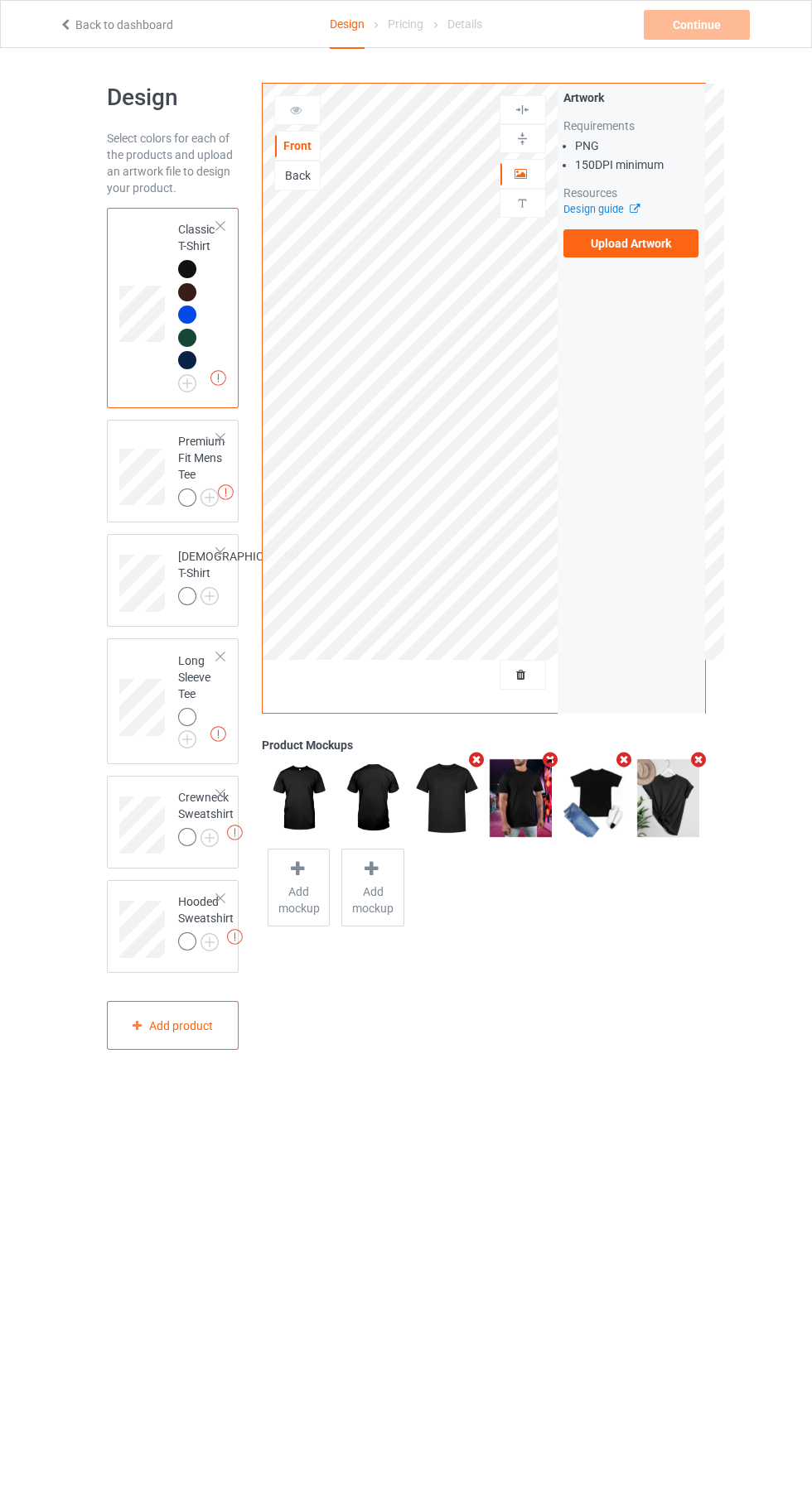
click at [0, 0] on img at bounding box center [0, 0] width 0 height 0
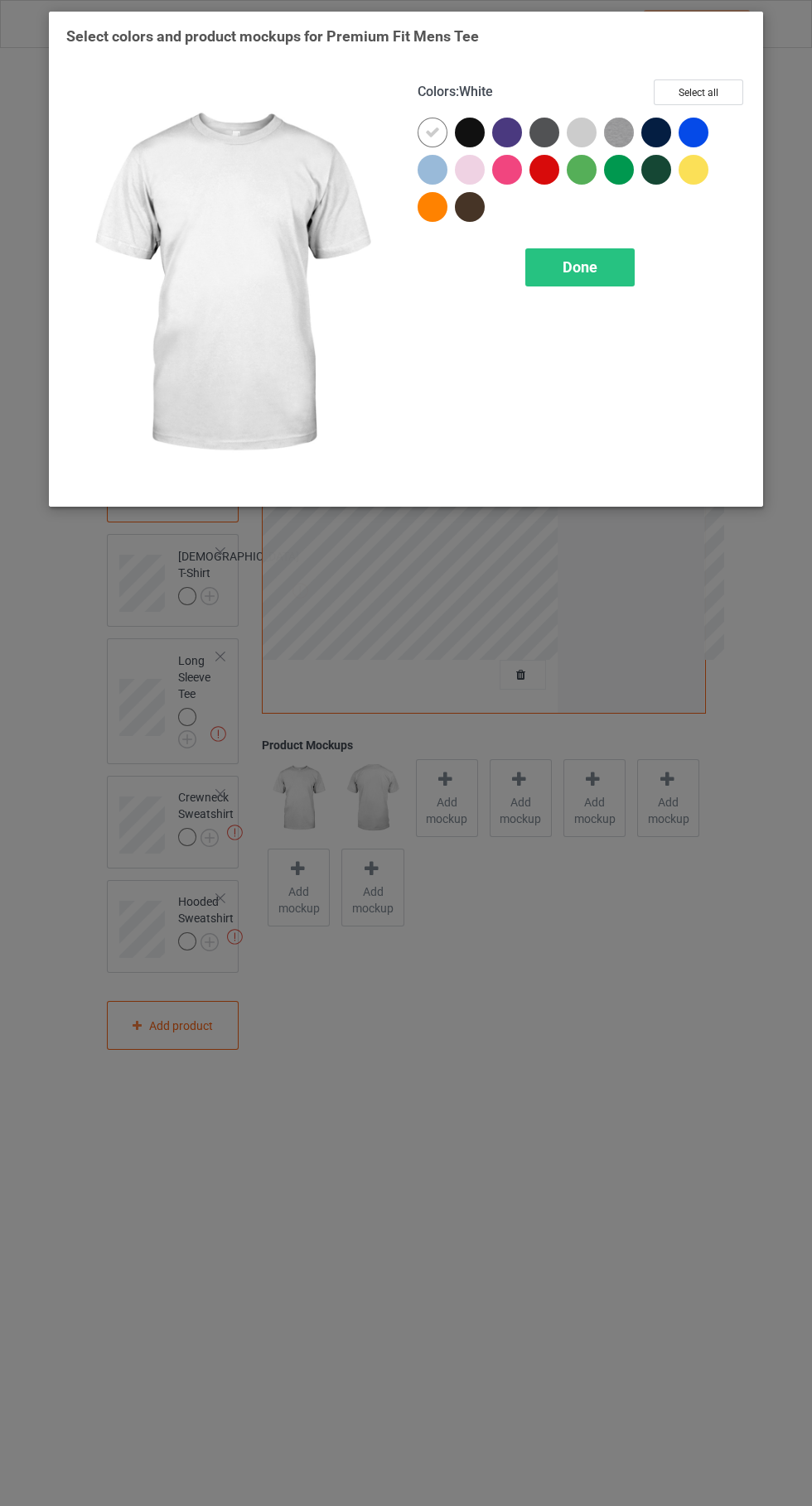
click at [481, 133] on div at bounding box center [469, 133] width 30 height 30
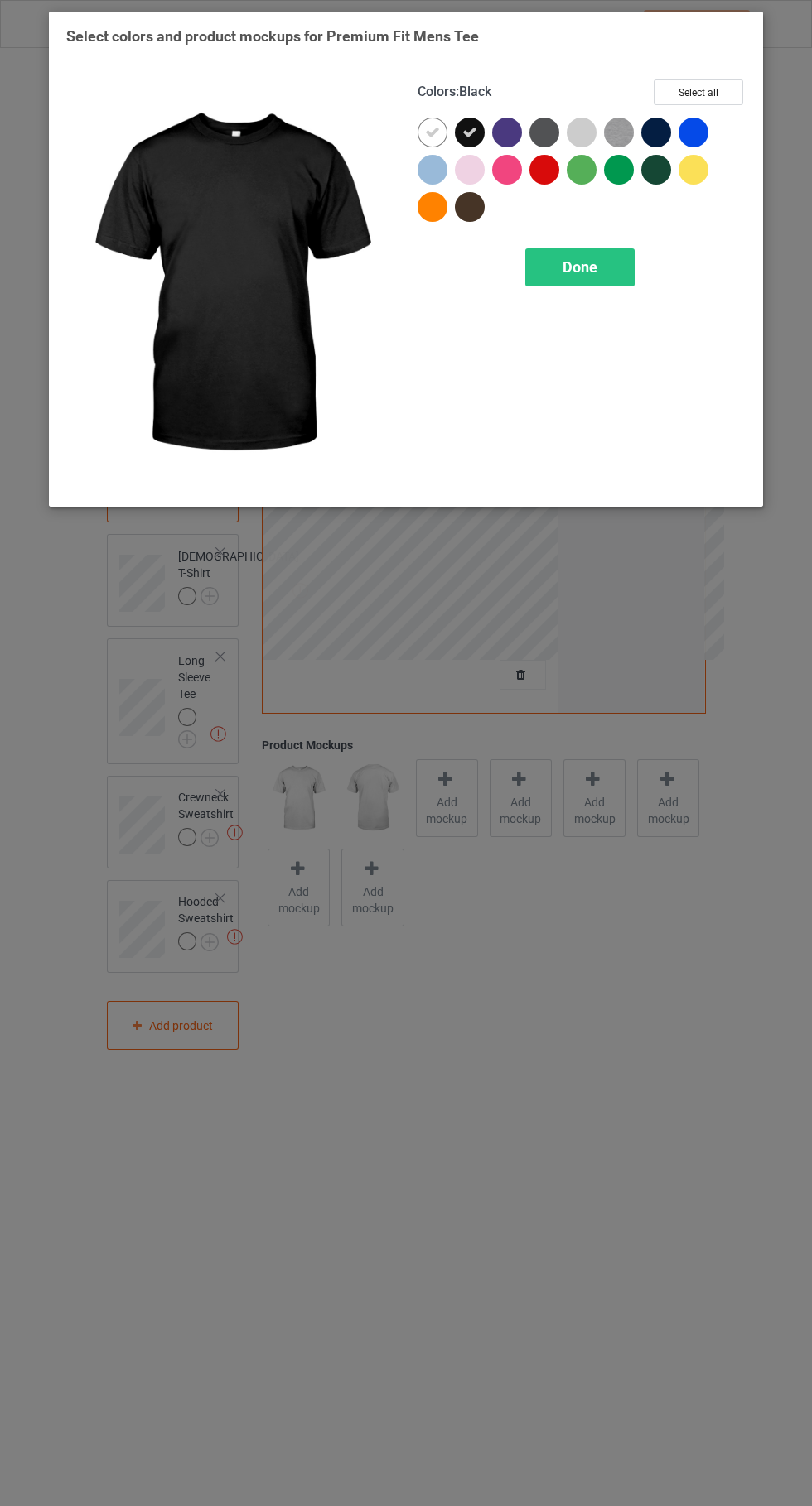
click at [431, 129] on icon at bounding box center [432, 132] width 15 height 15
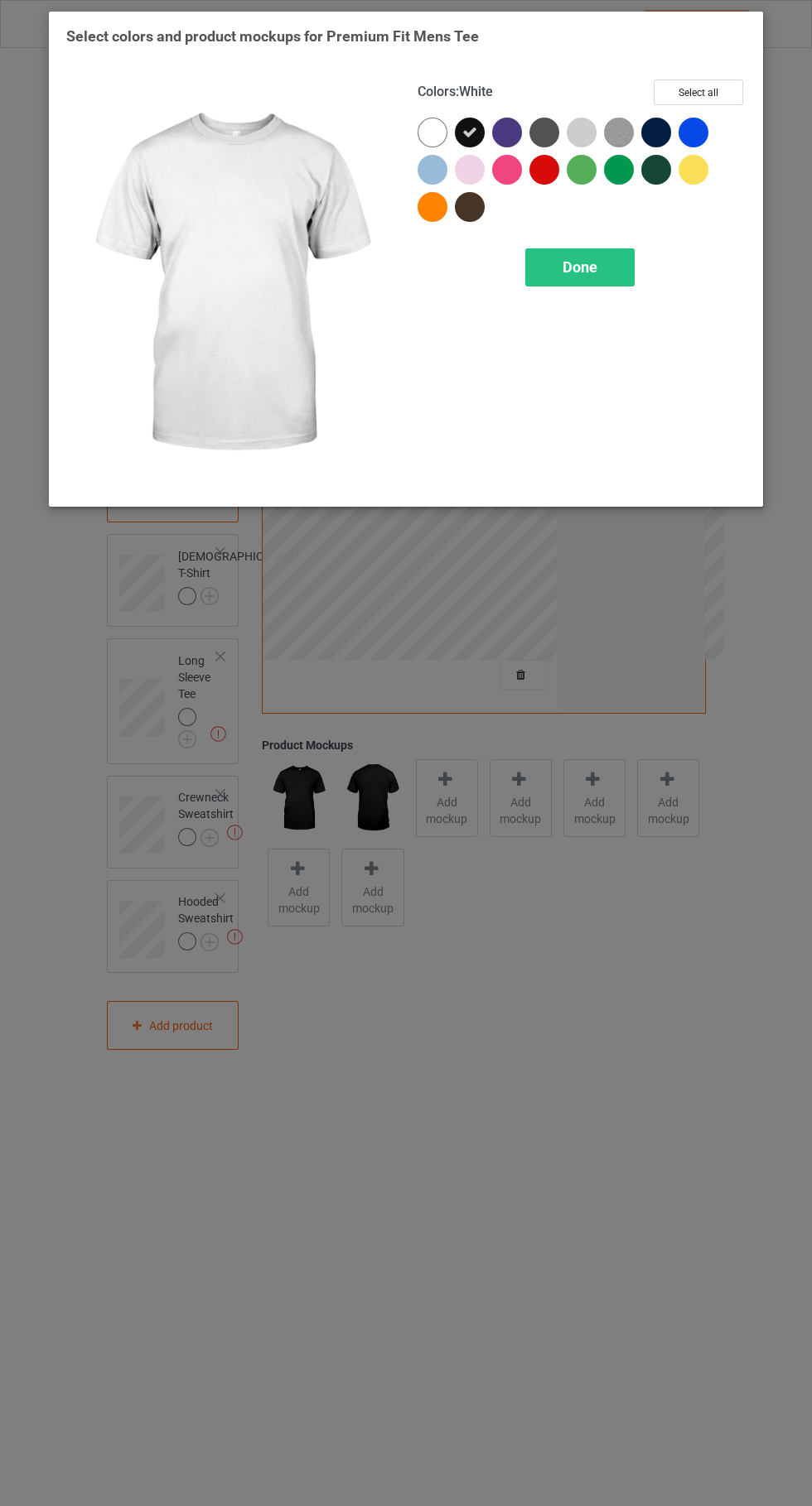
click at [518, 135] on div at bounding box center [507, 133] width 30 height 30
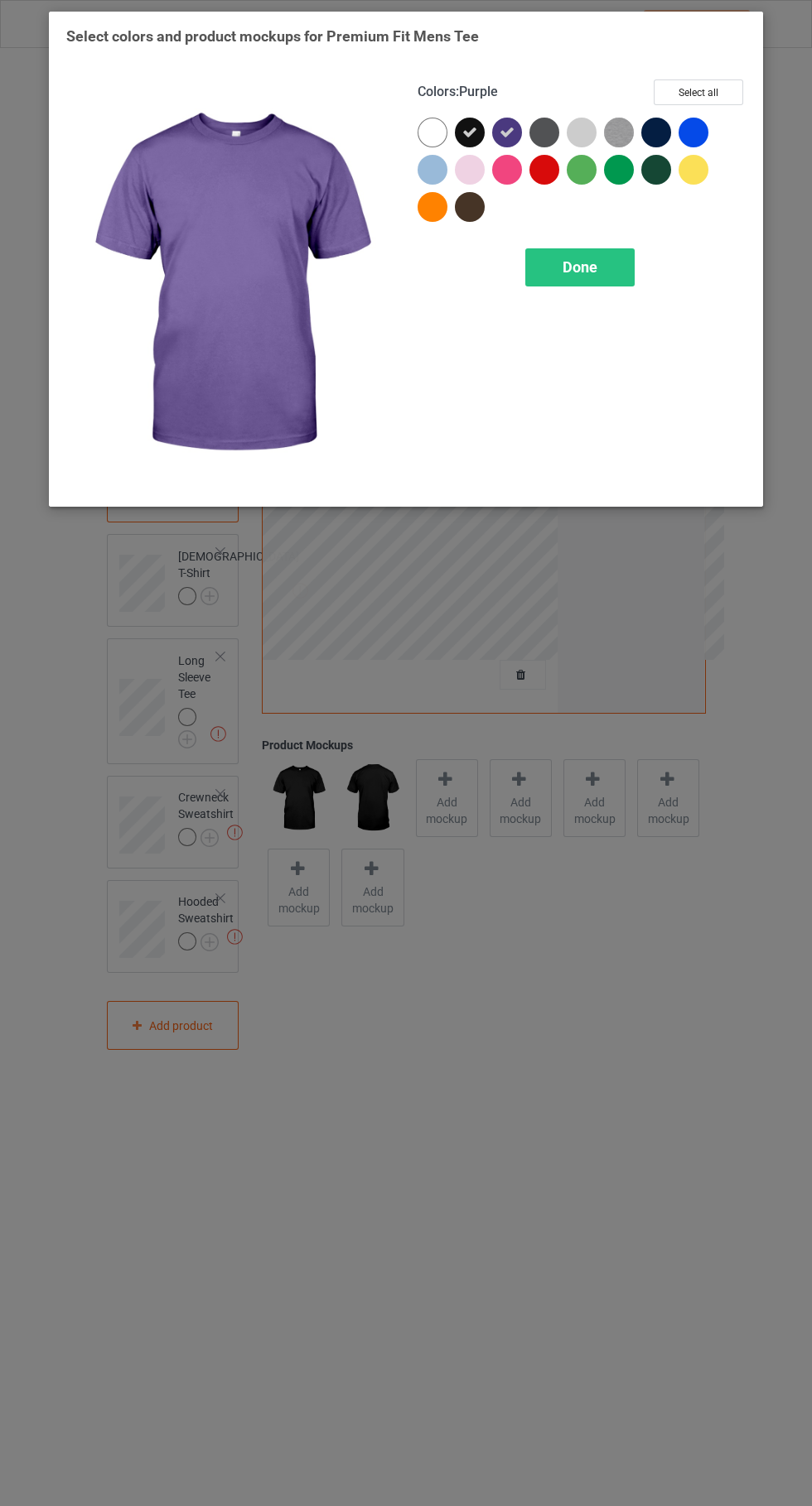
click at [473, 225] on div at bounding box center [473, 211] width 37 height 37
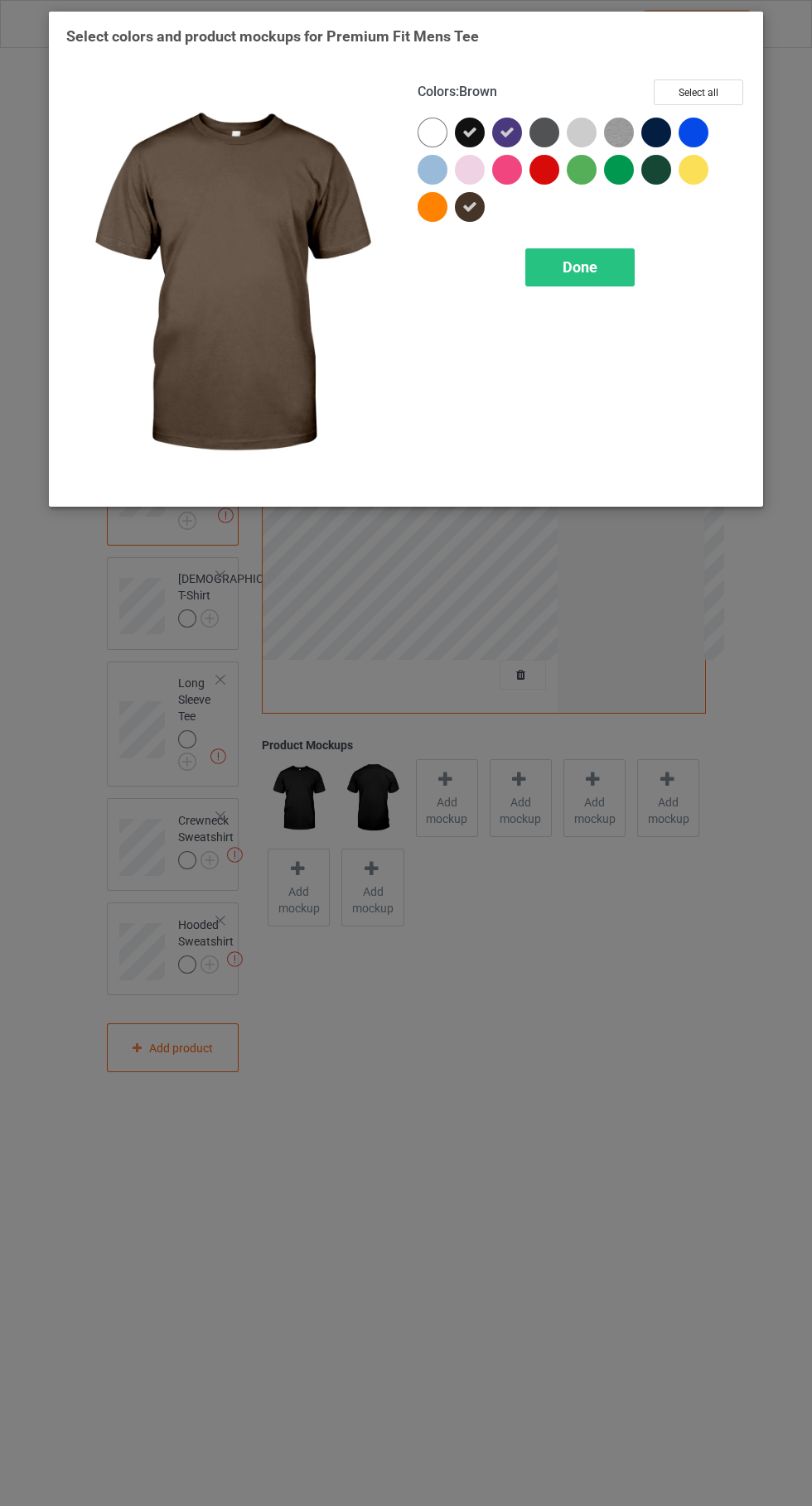
click at [653, 190] on div at bounding box center [660, 174] width 37 height 37
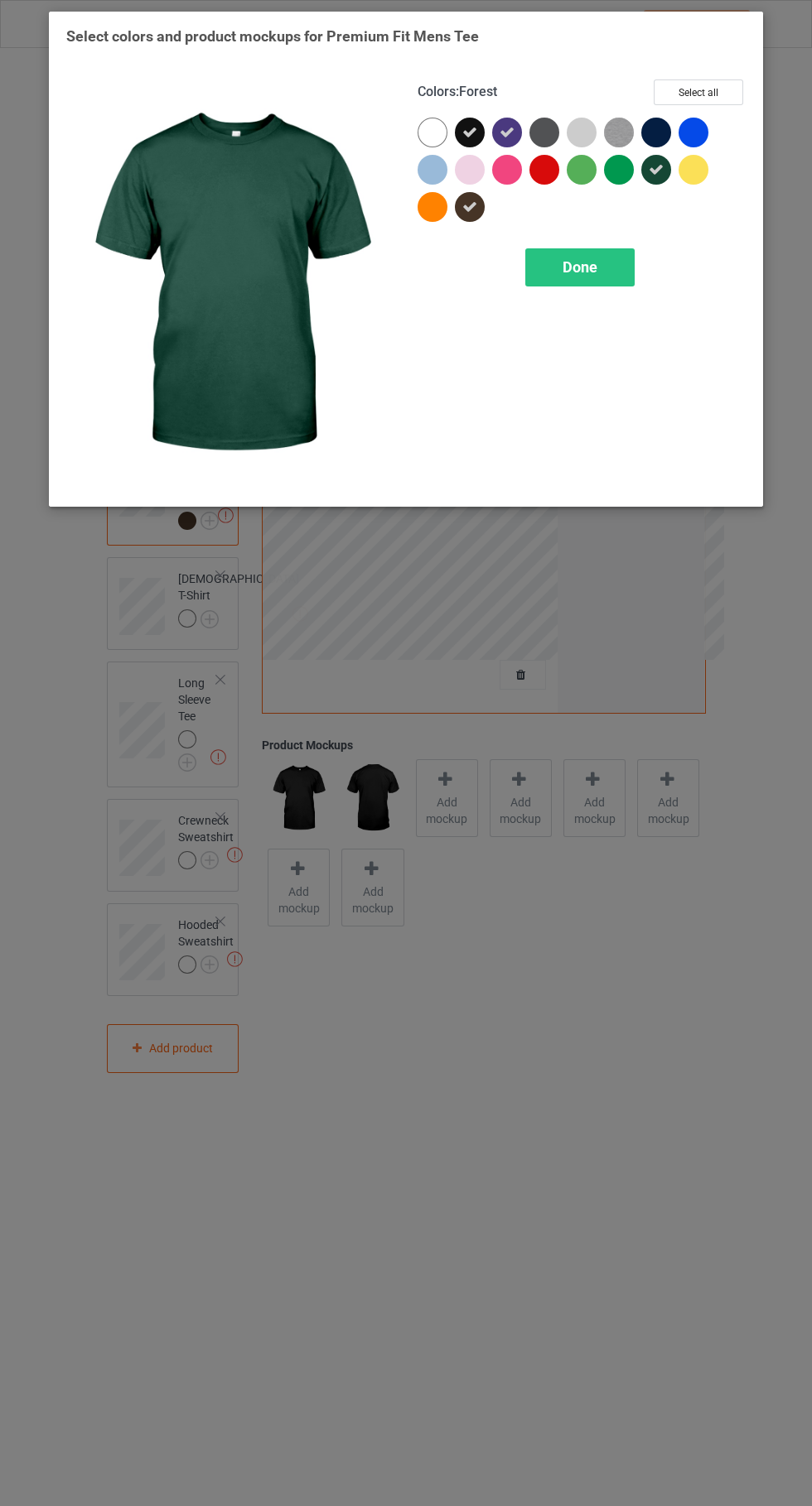
click at [658, 135] on div at bounding box center [656, 133] width 30 height 30
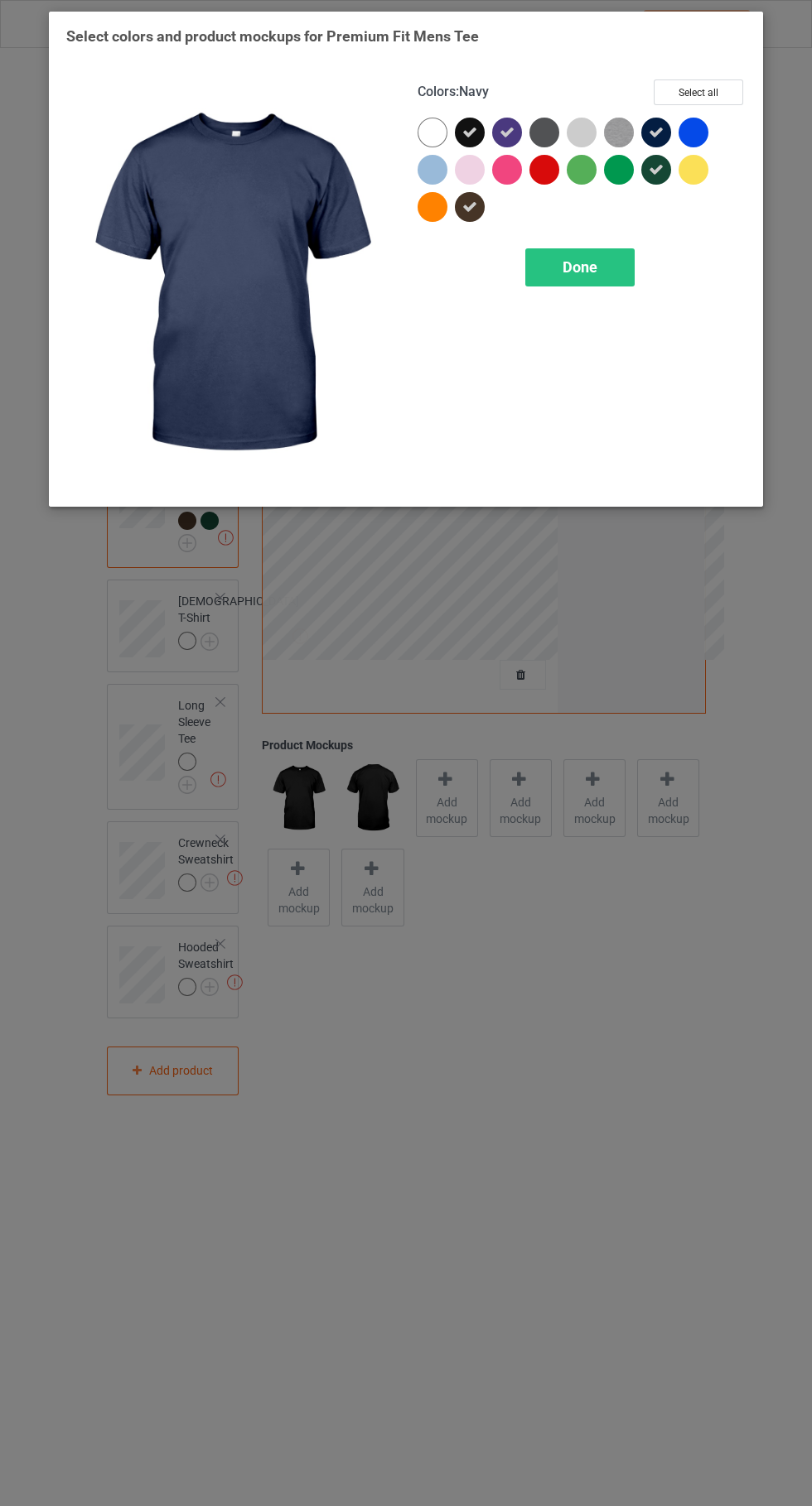
click at [556, 133] on div at bounding box center [544, 133] width 30 height 30
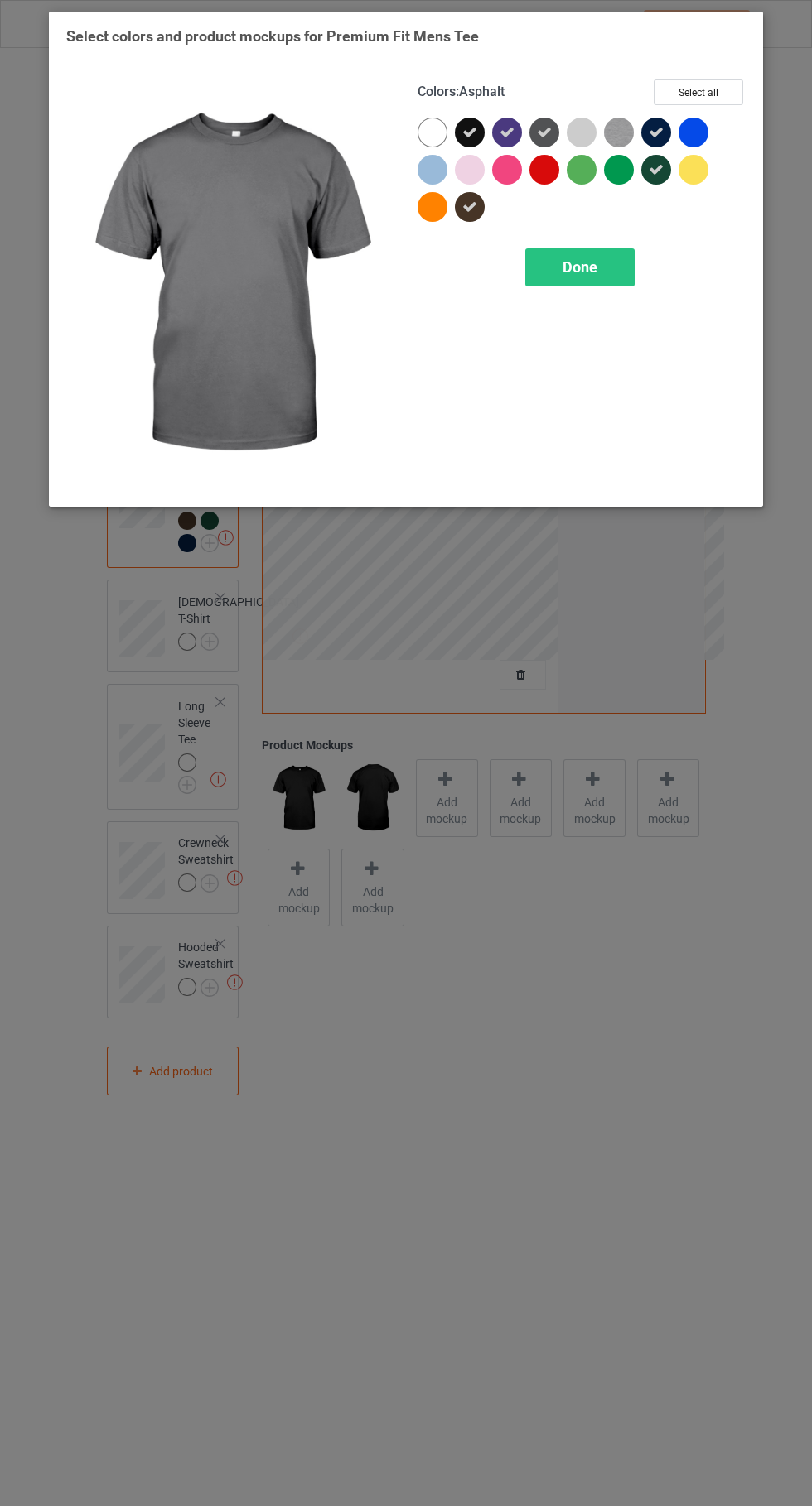
click at [590, 279] on div "Done" at bounding box center [580, 267] width 109 height 38
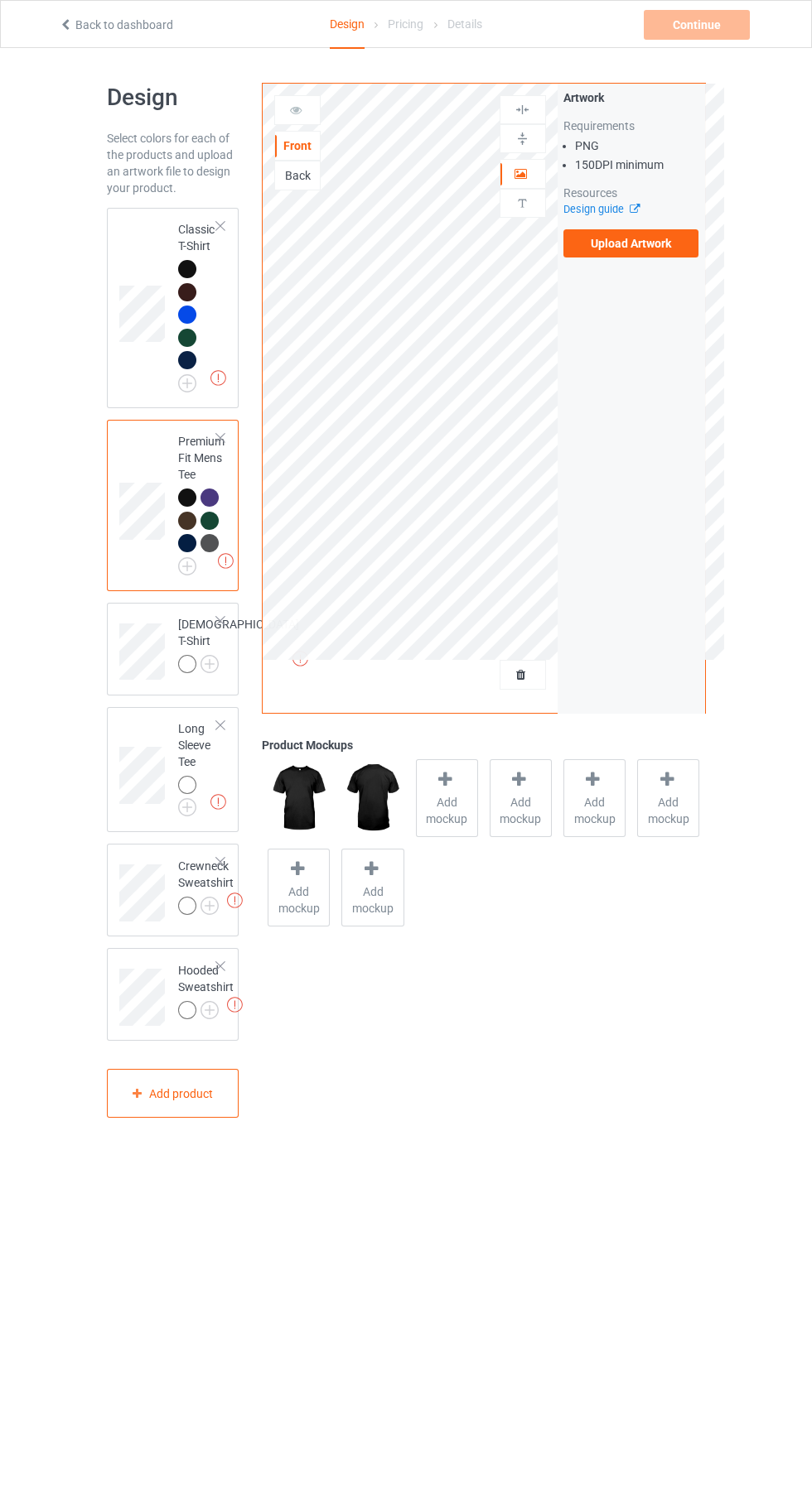
click at [194, 729] on div "Missing artworks Long Sleeve Tee" at bounding box center [174, 770] width 133 height 126
click at [0, 0] on img at bounding box center [0, 0] width 0 height 0
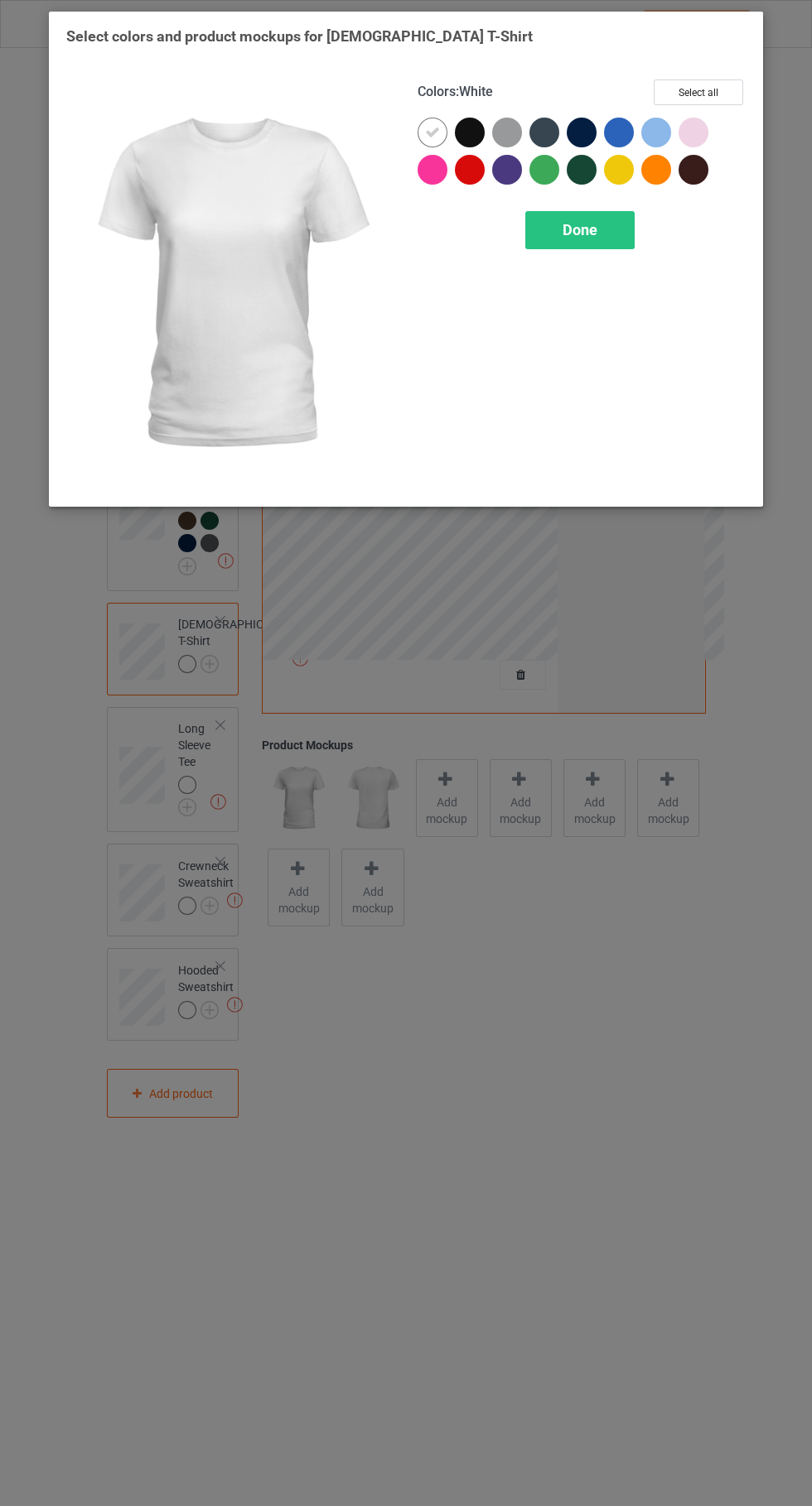
click at [475, 137] on div at bounding box center [469, 133] width 30 height 30
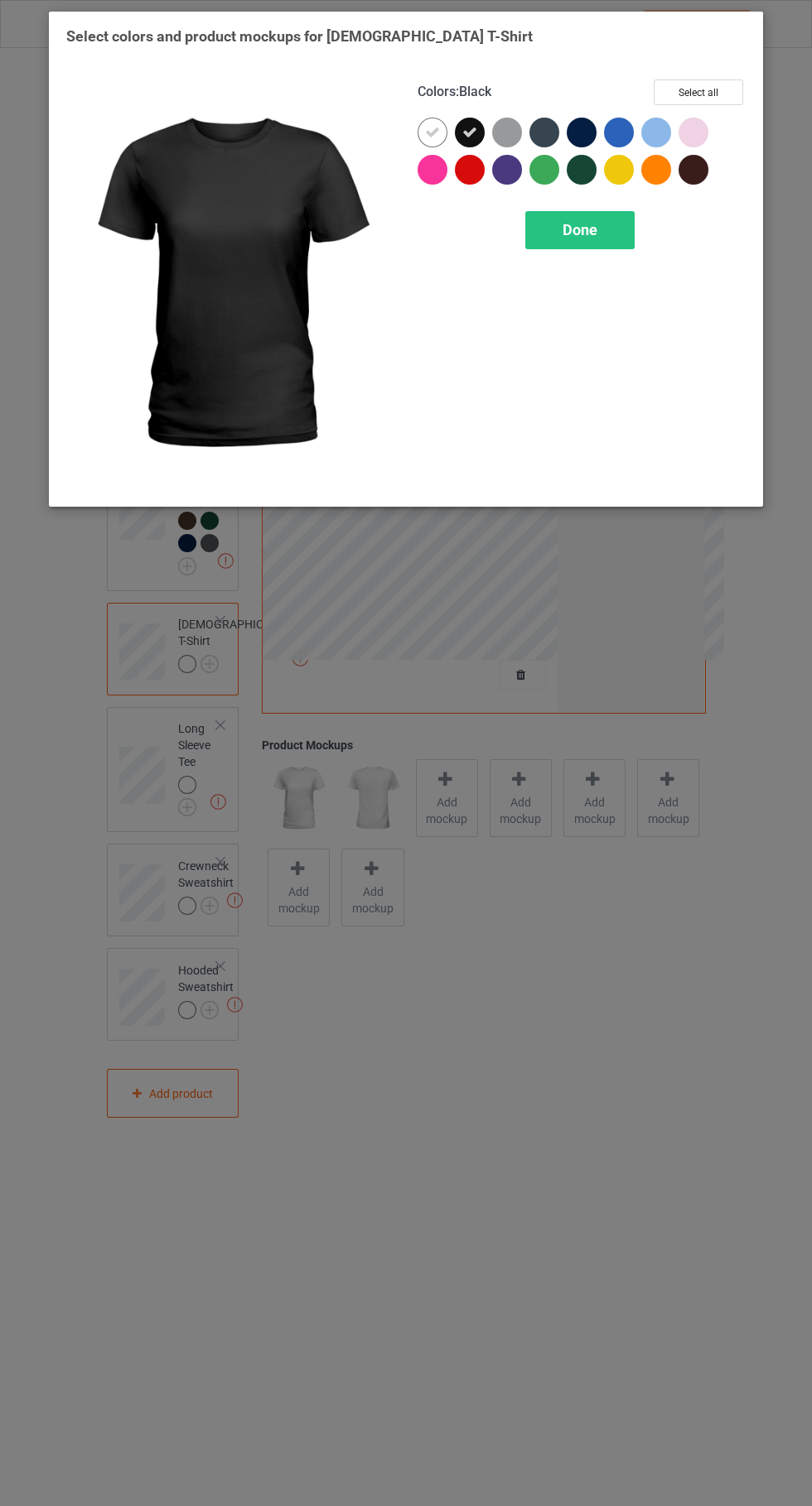
click at [432, 133] on icon at bounding box center [432, 132] width 15 height 15
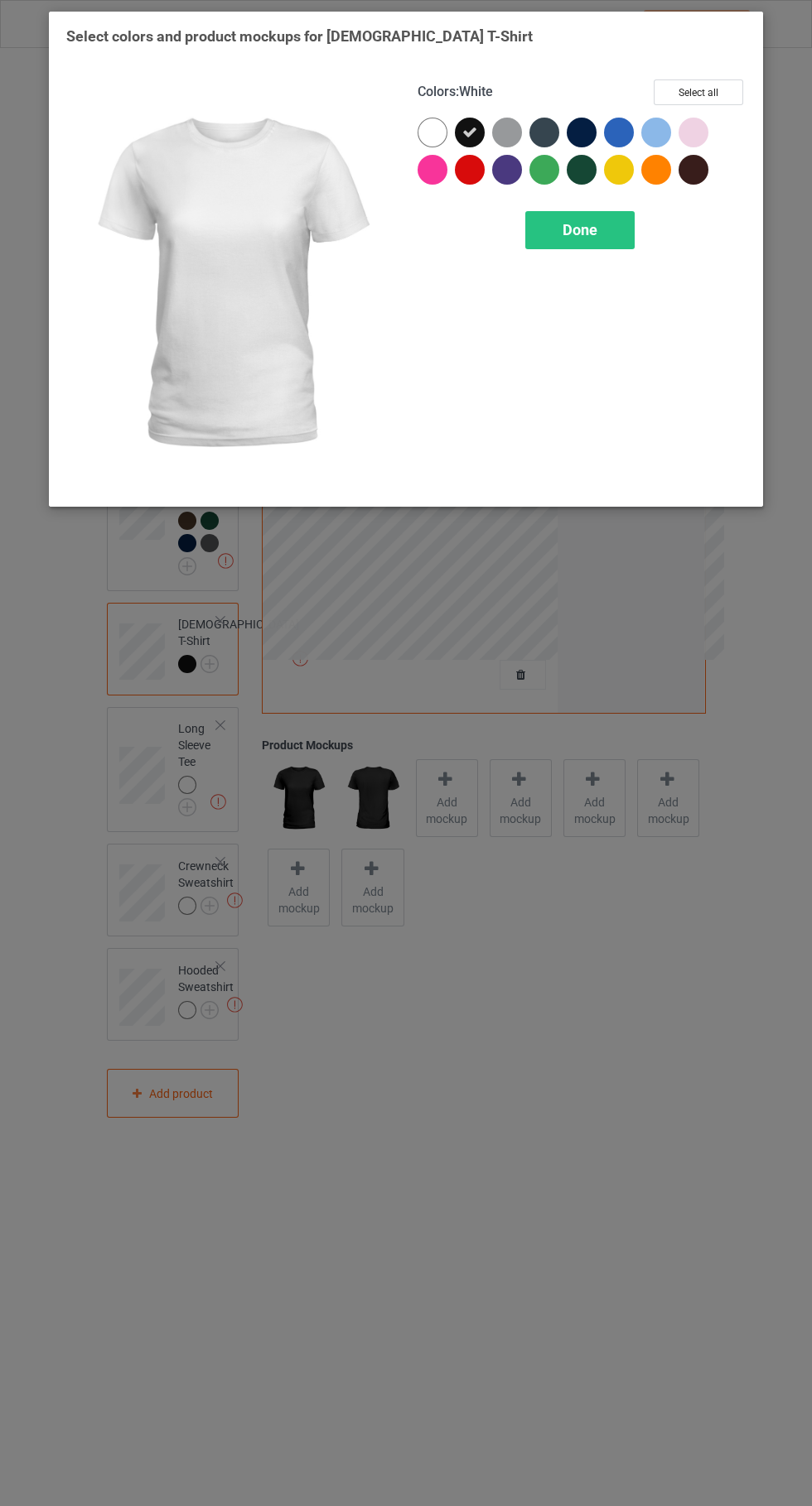
click at [504, 178] on div at bounding box center [507, 170] width 30 height 30
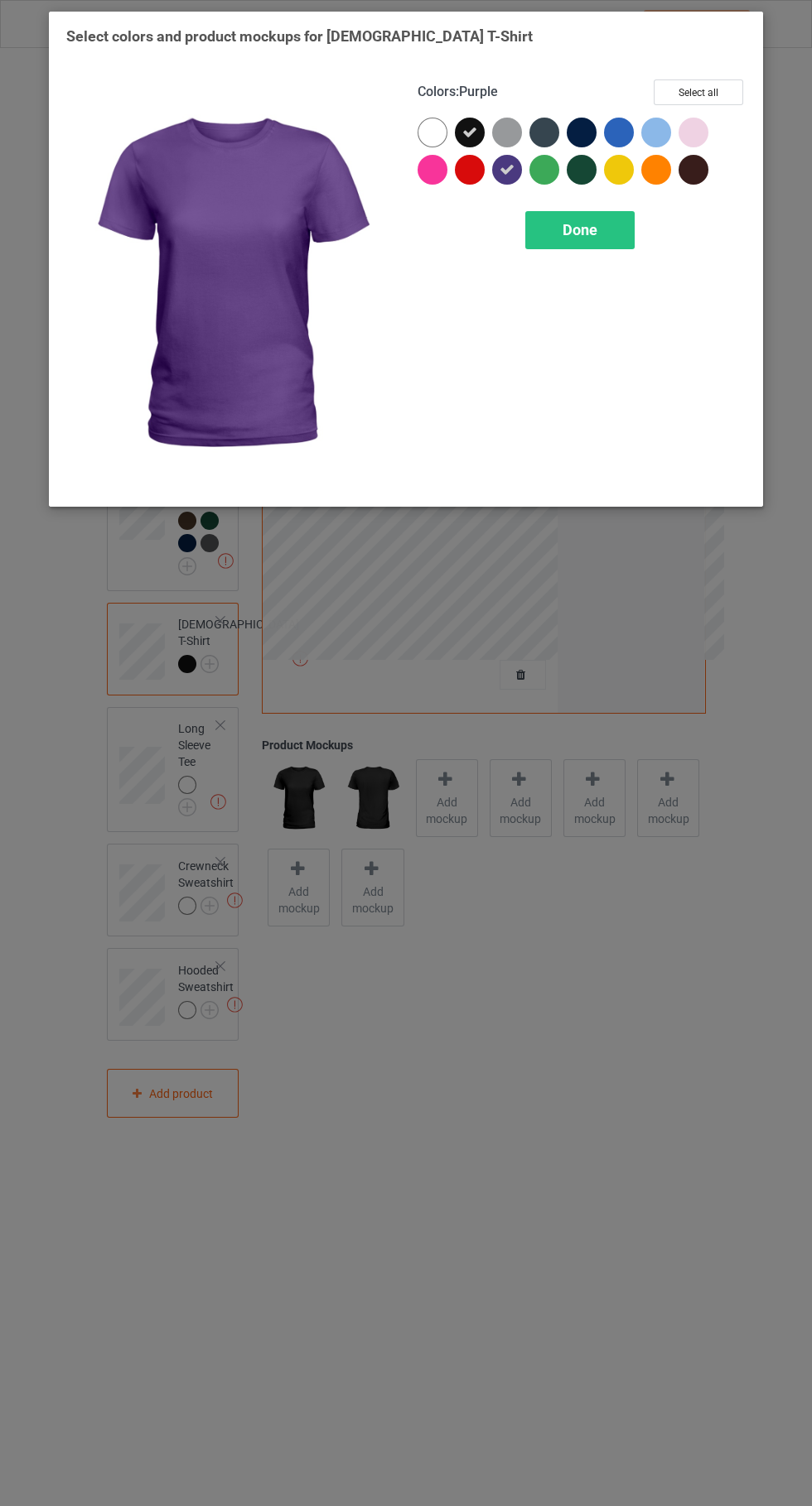
click at [548, 132] on div at bounding box center [544, 133] width 30 height 30
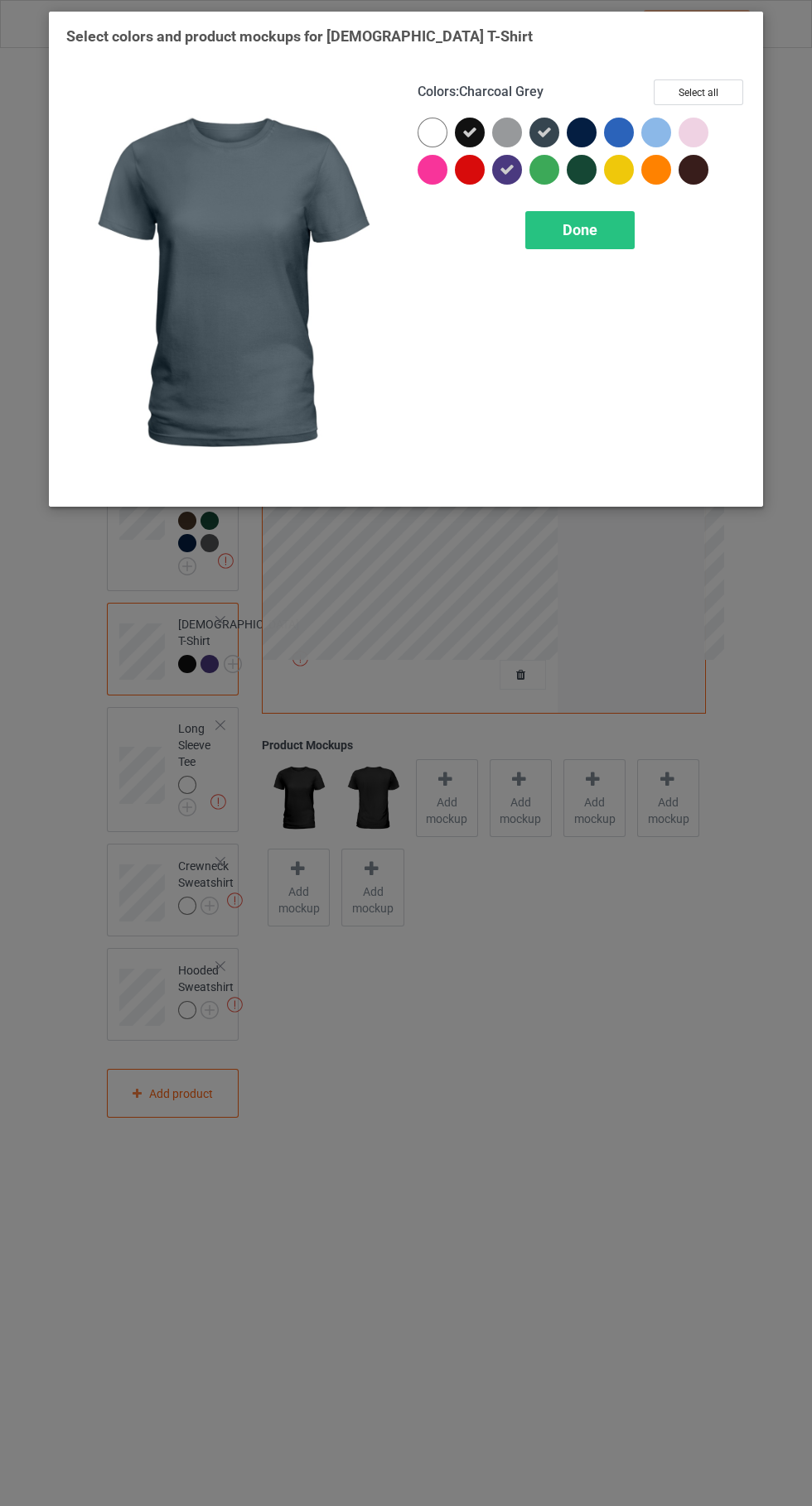
click at [587, 130] on div at bounding box center [581, 133] width 30 height 30
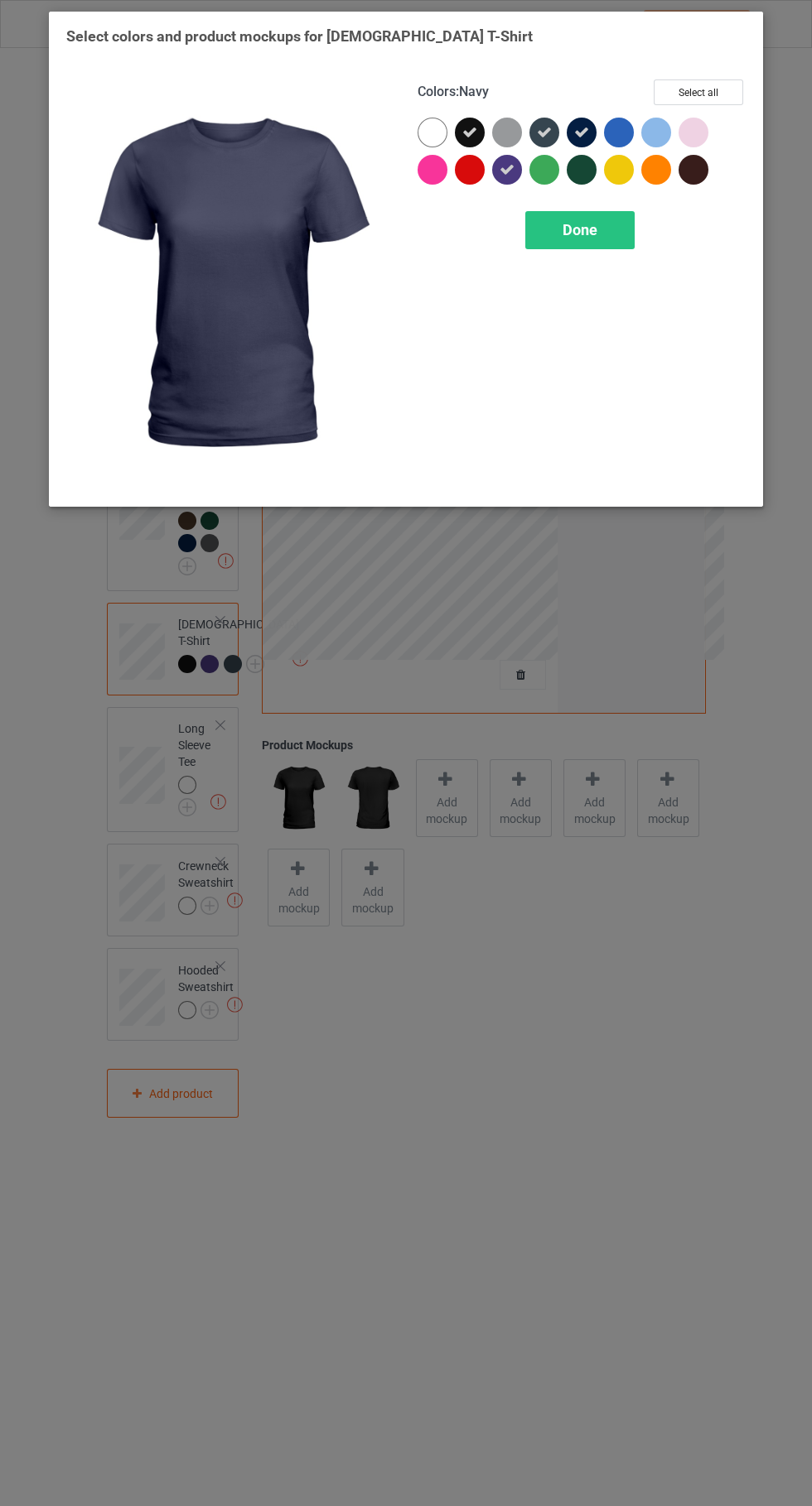
click at [706, 182] on div at bounding box center [697, 174] width 37 height 37
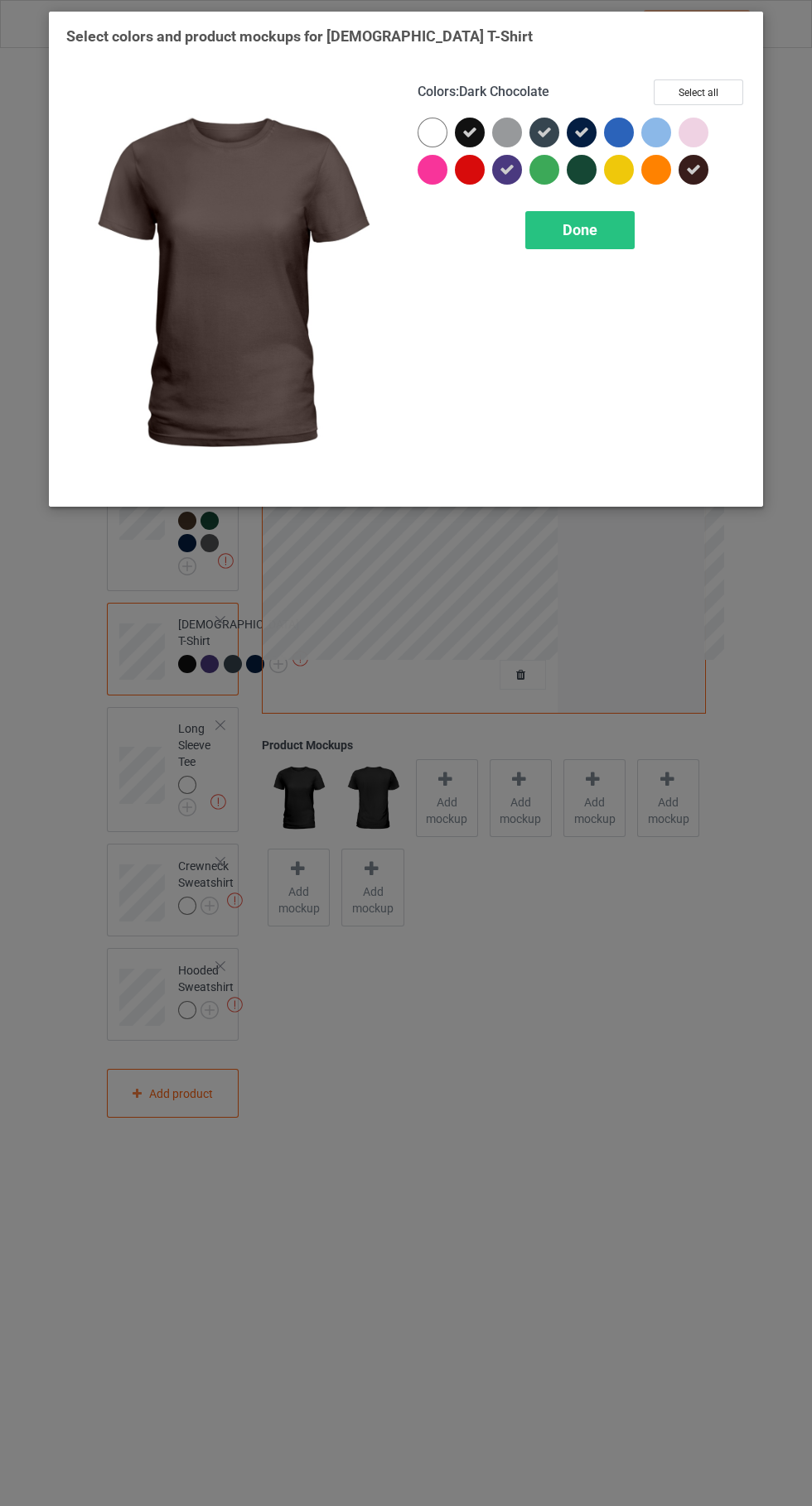
click at [575, 173] on div at bounding box center [581, 170] width 30 height 30
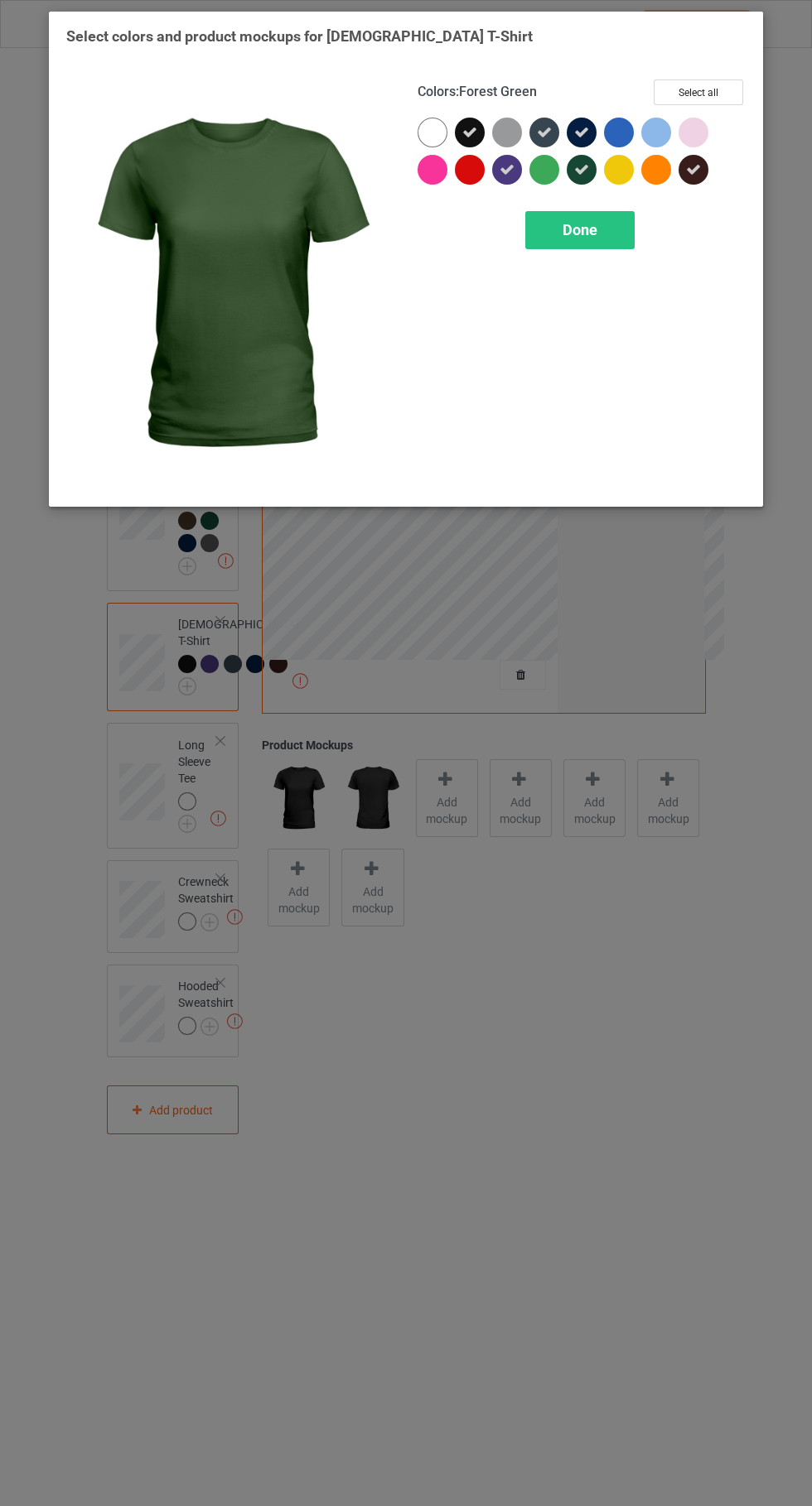
click at [602, 237] on div "Done" at bounding box center [580, 230] width 109 height 38
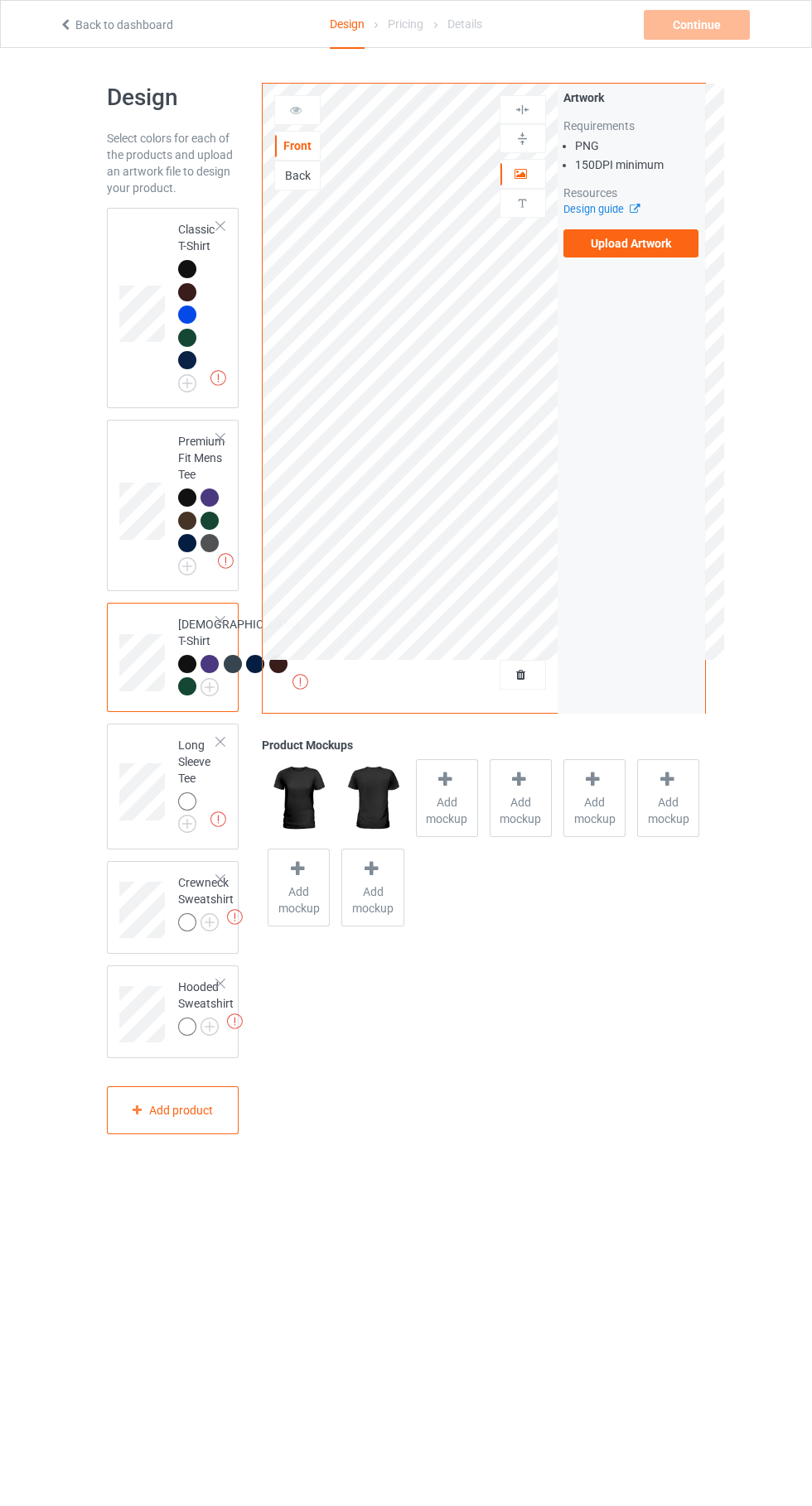
click at [0, 0] on img at bounding box center [0, 0] width 0 height 0
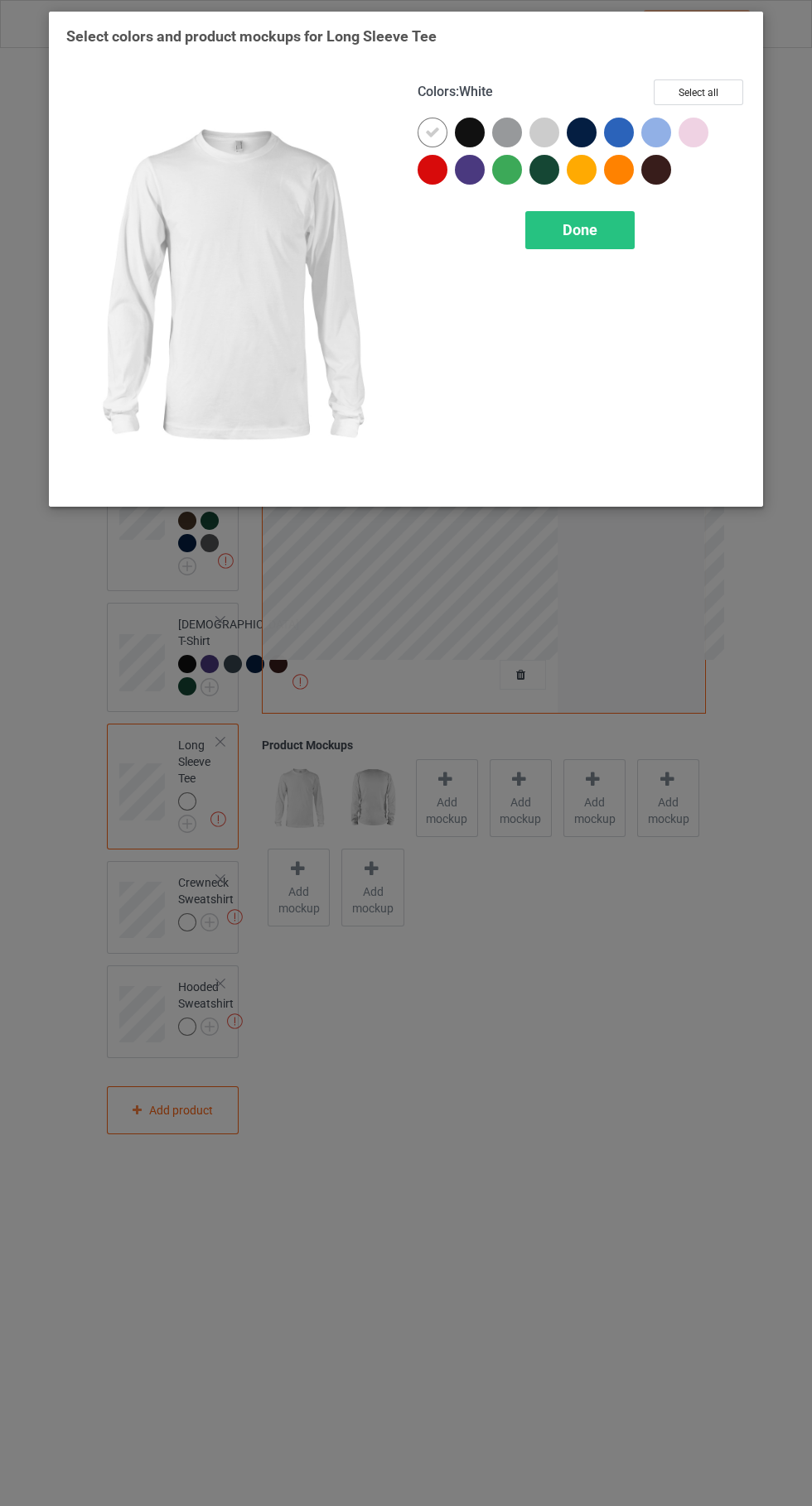
click at [475, 132] on div at bounding box center [469, 133] width 30 height 30
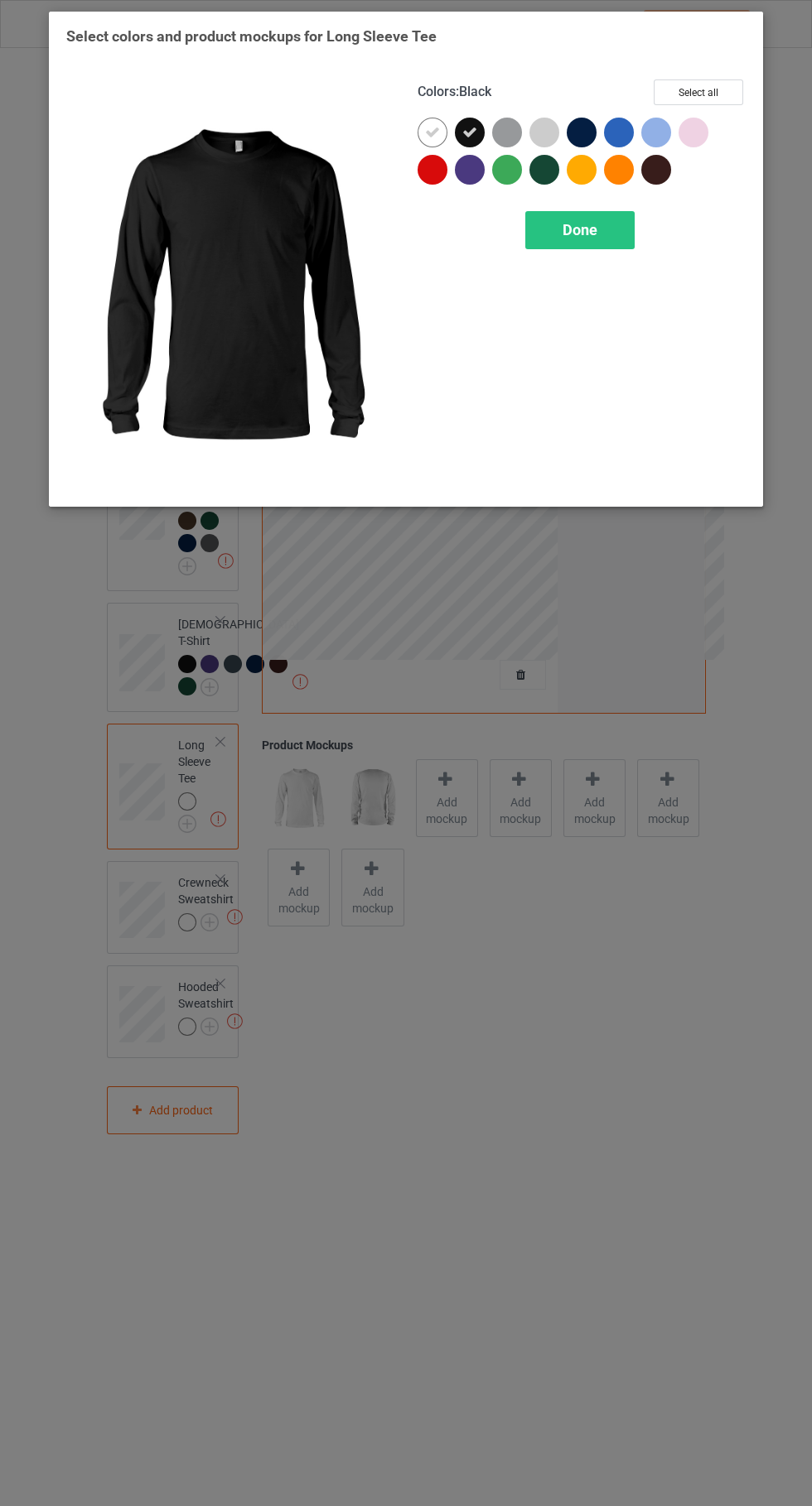
click at [432, 132] on icon at bounding box center [432, 132] width 15 height 15
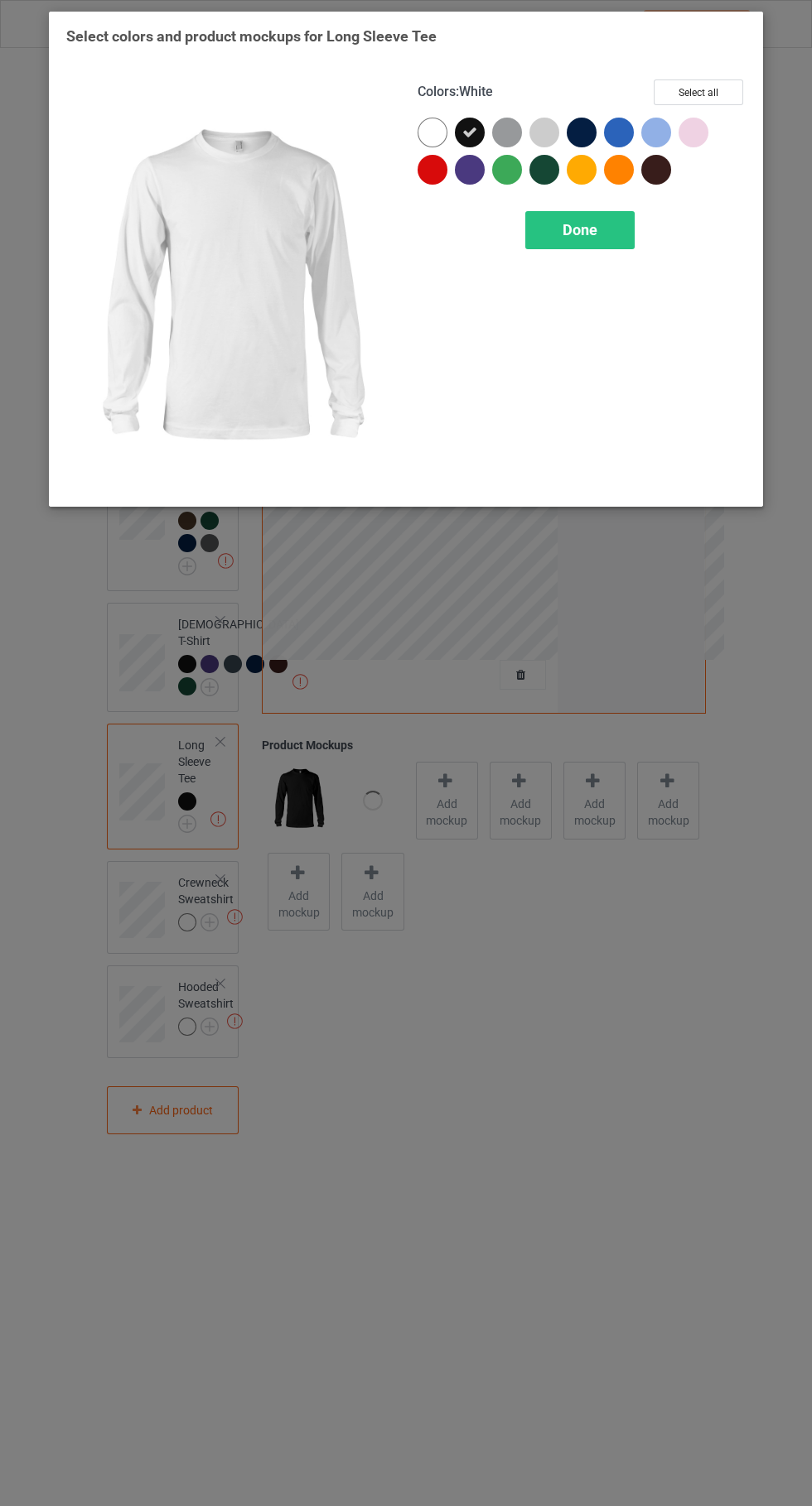
click at [587, 135] on div at bounding box center [581, 133] width 30 height 30
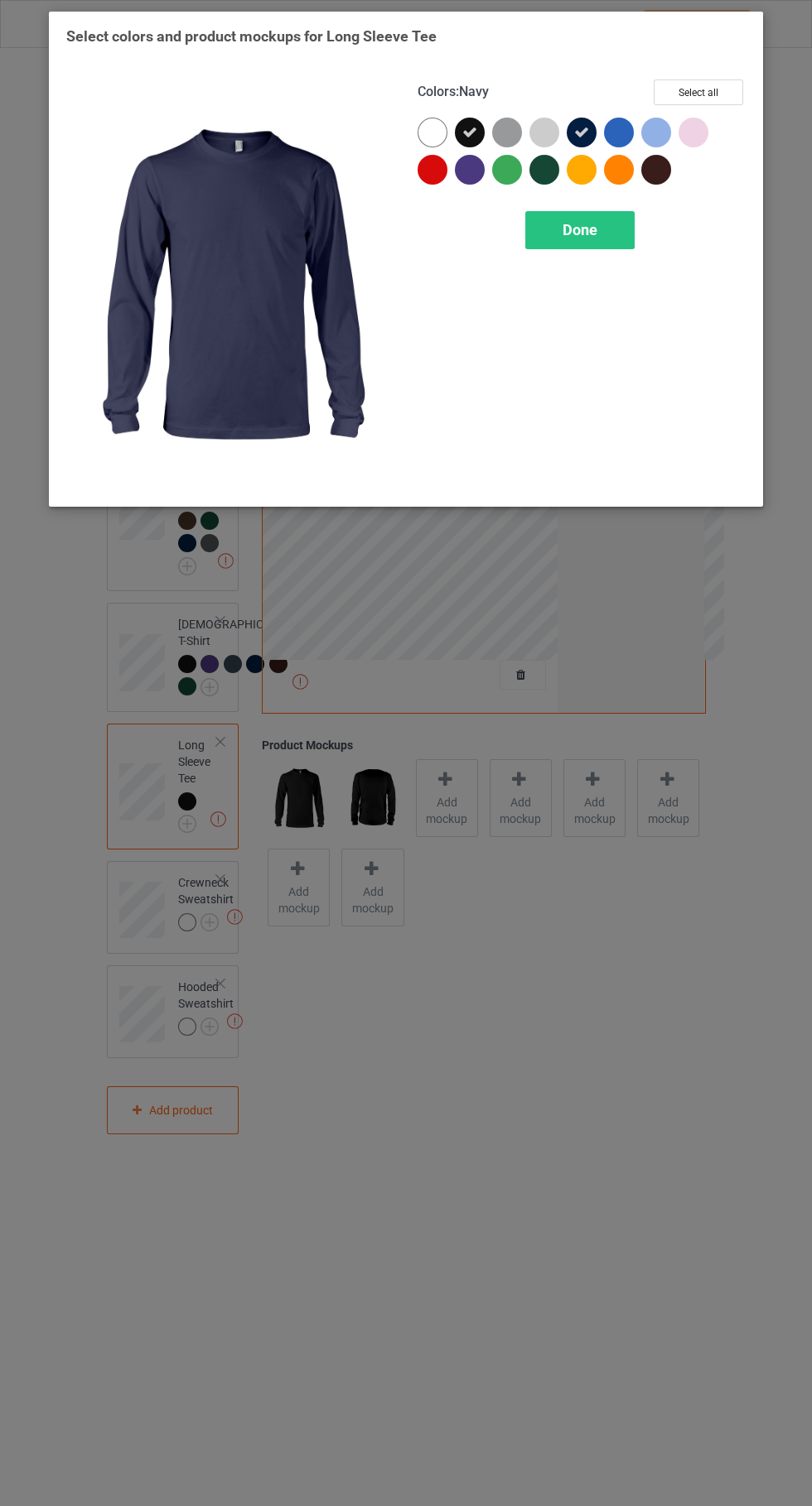
click at [551, 180] on div at bounding box center [544, 170] width 30 height 30
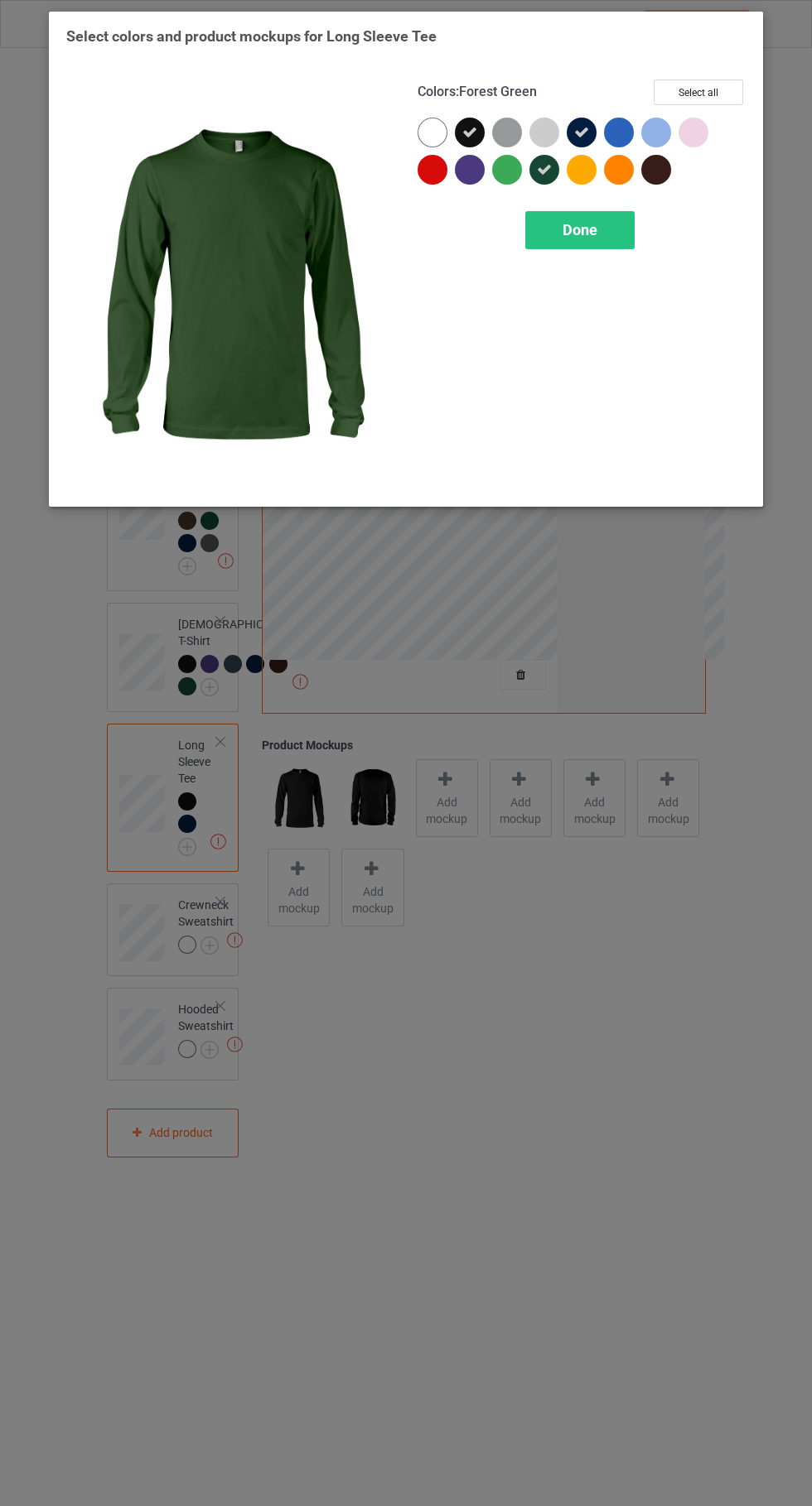
click at [659, 176] on div at bounding box center [656, 170] width 30 height 30
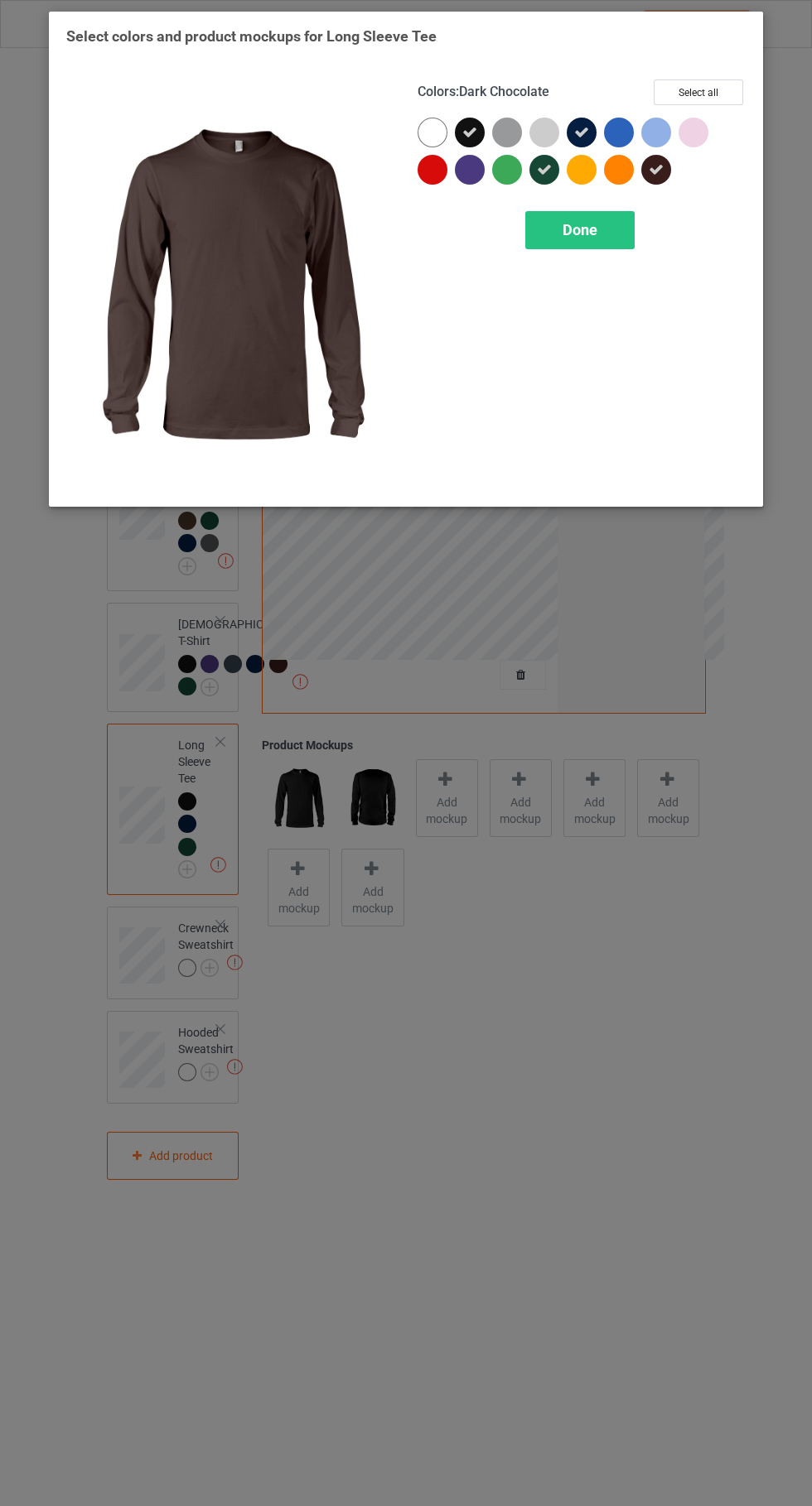
click at [590, 248] on div "Done" at bounding box center [580, 230] width 109 height 38
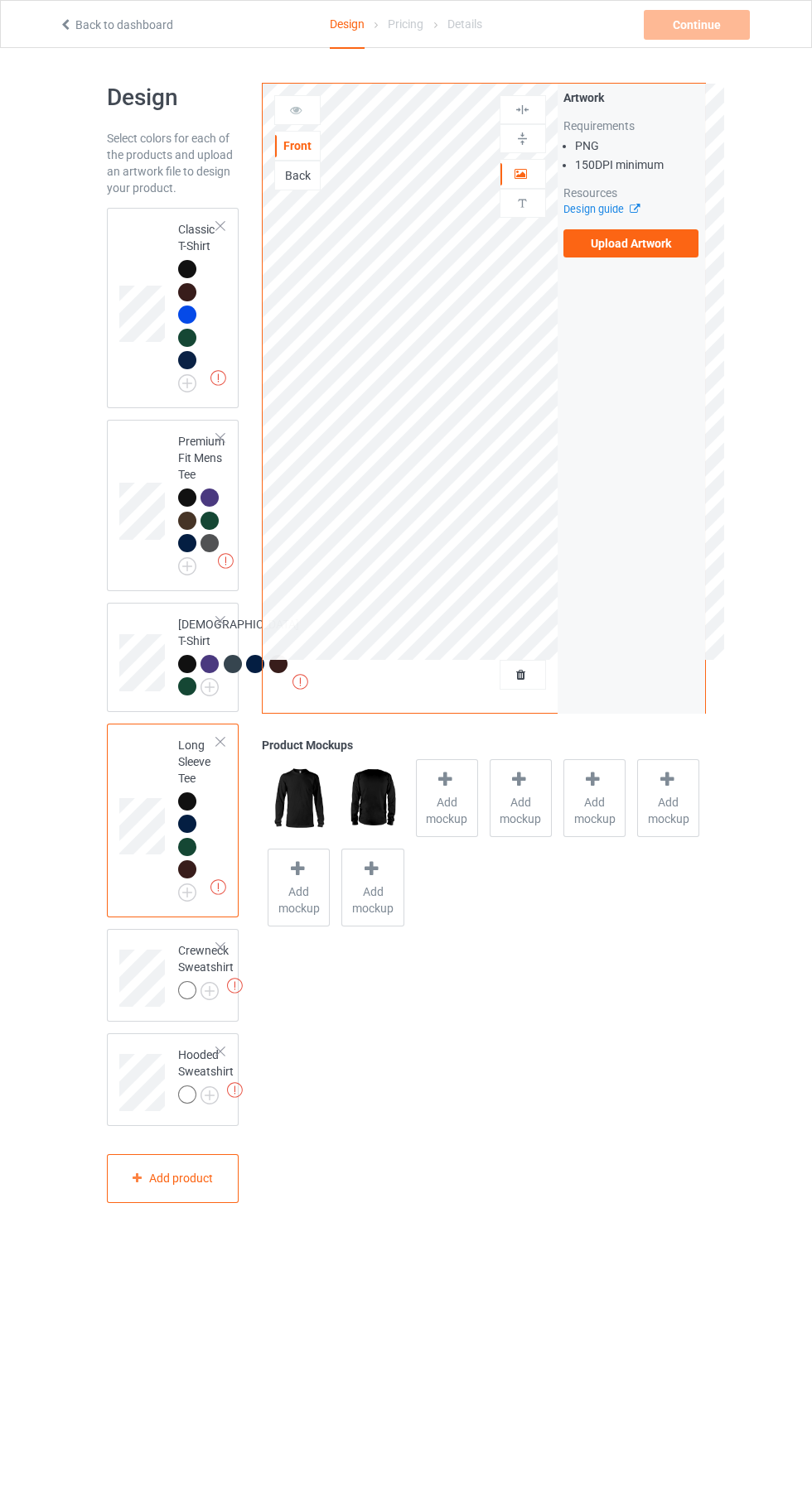
click at [0, 0] on img at bounding box center [0, 0] width 0 height 0
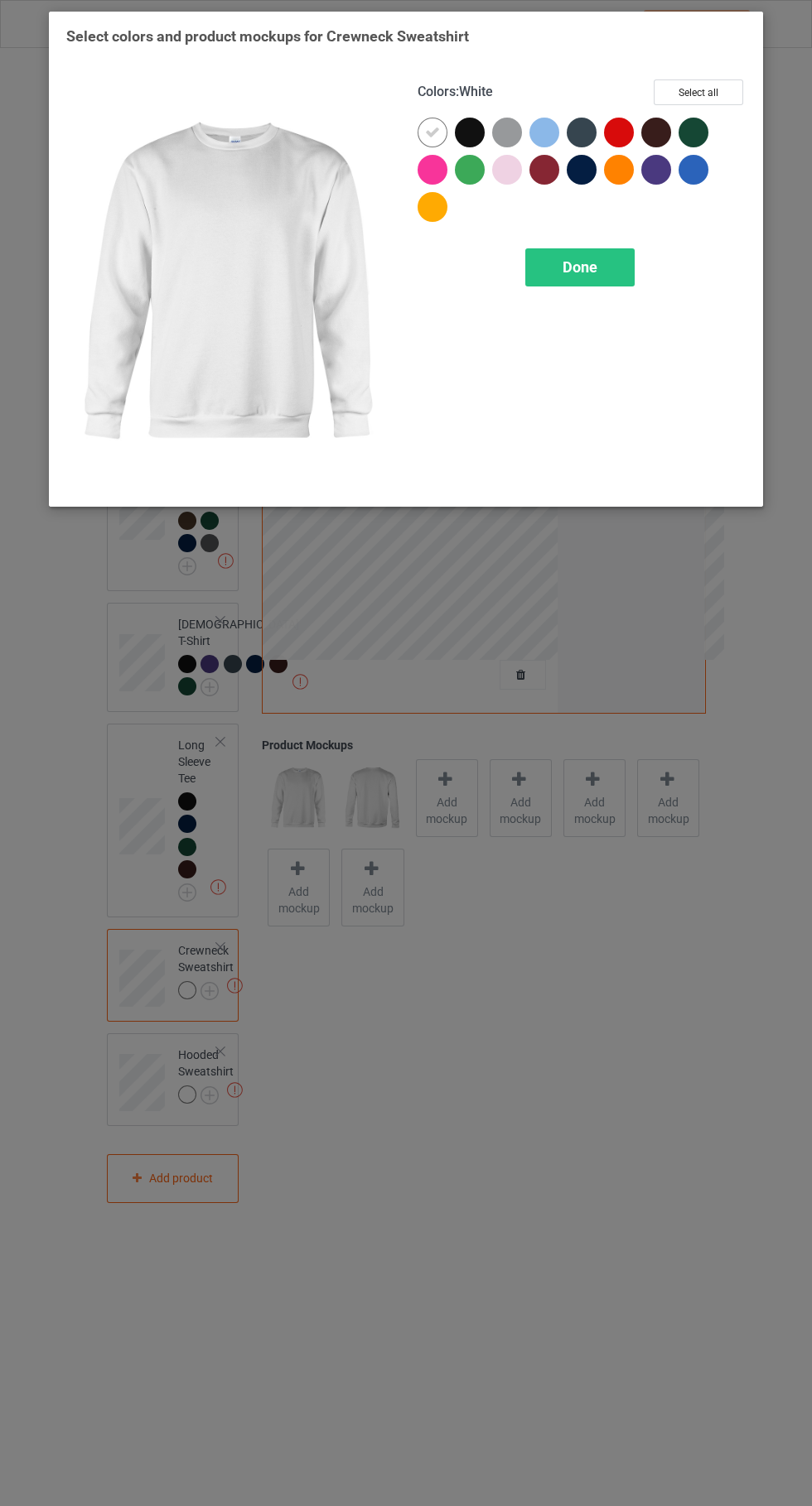
click at [493, 129] on div at bounding box center [507, 133] width 30 height 30
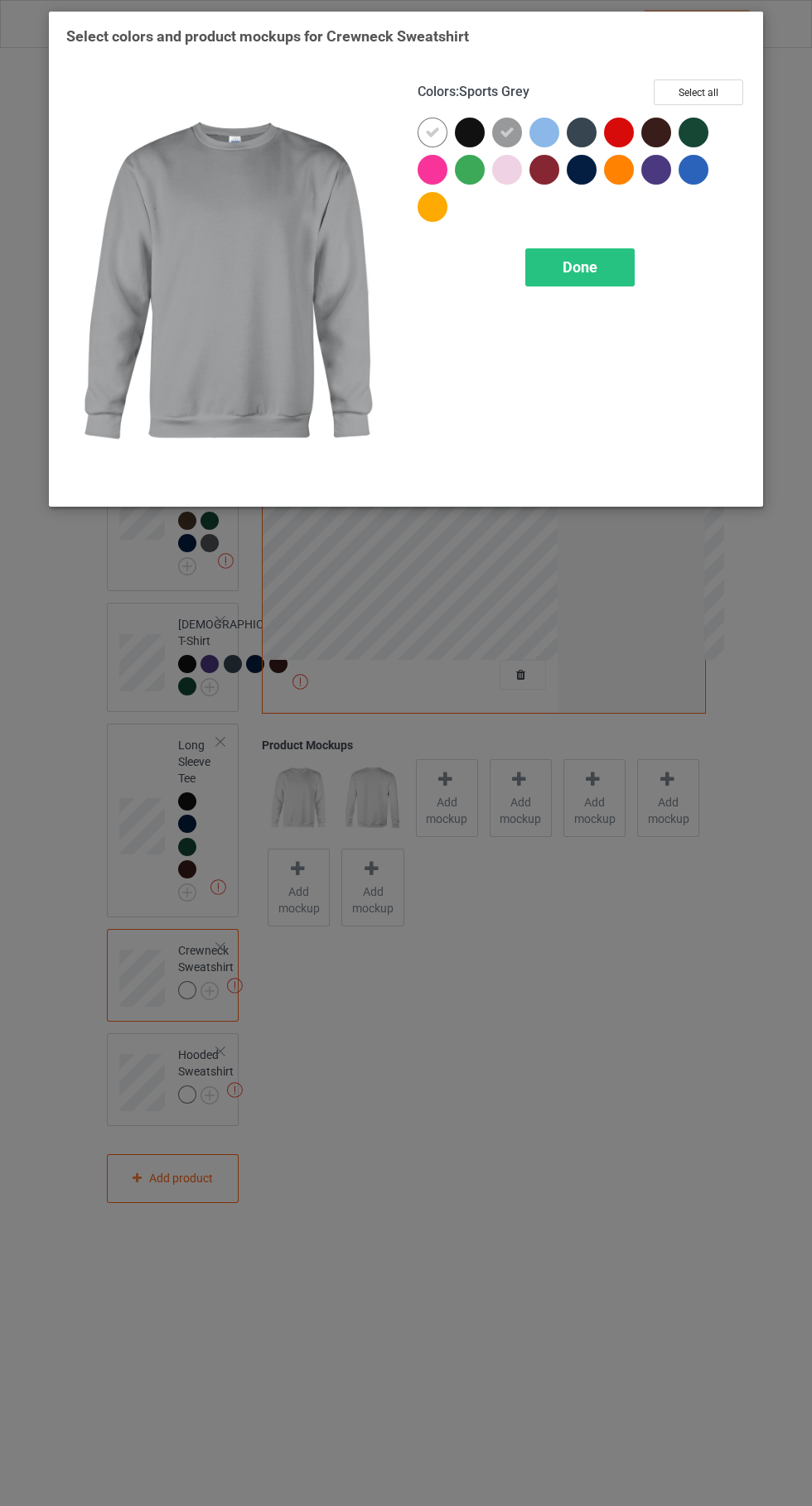
click at [515, 131] on div at bounding box center [507, 133] width 30 height 30
click at [471, 140] on div at bounding box center [469, 133] width 30 height 30
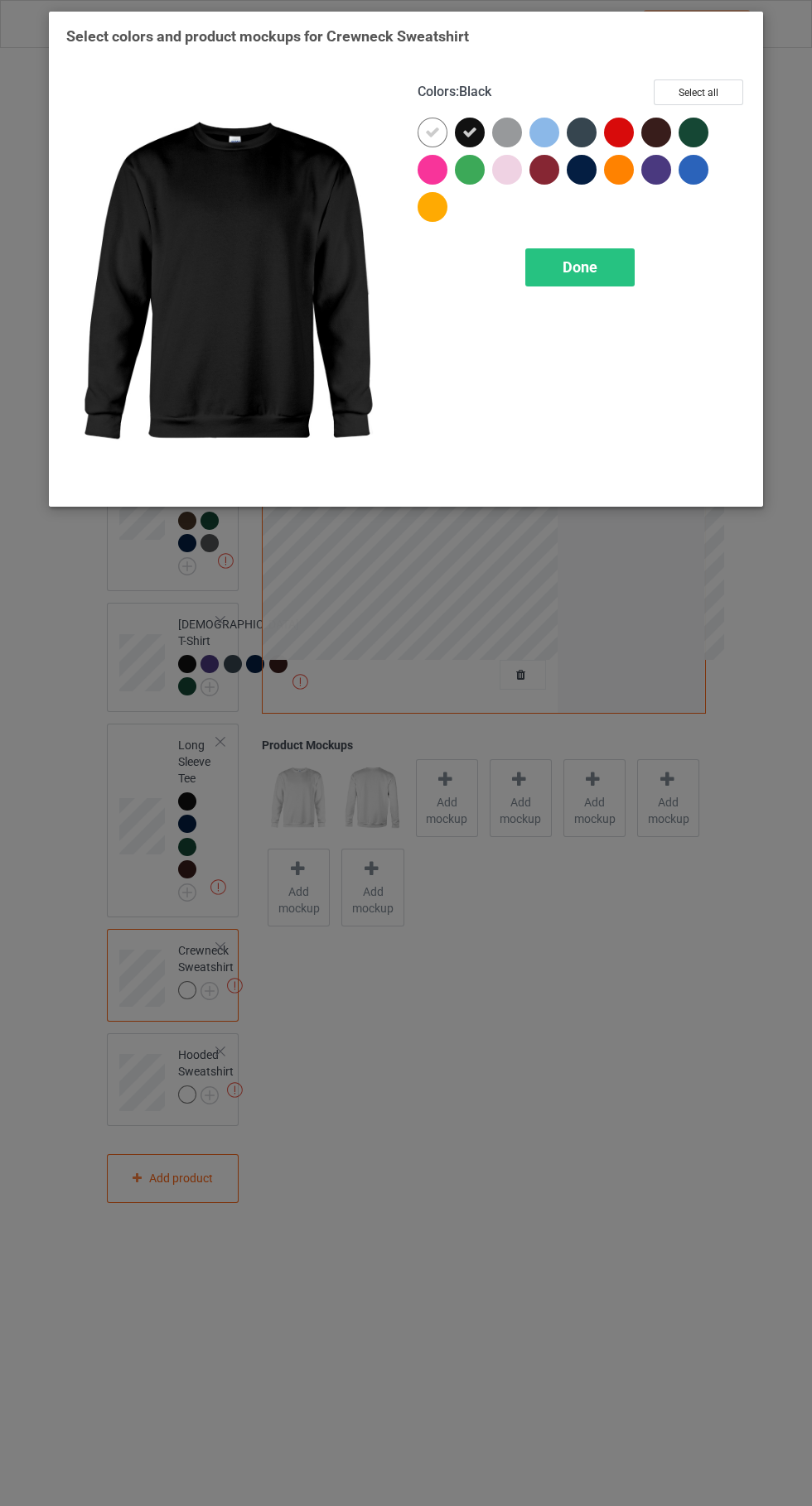
click at [432, 132] on icon at bounding box center [432, 132] width 15 height 15
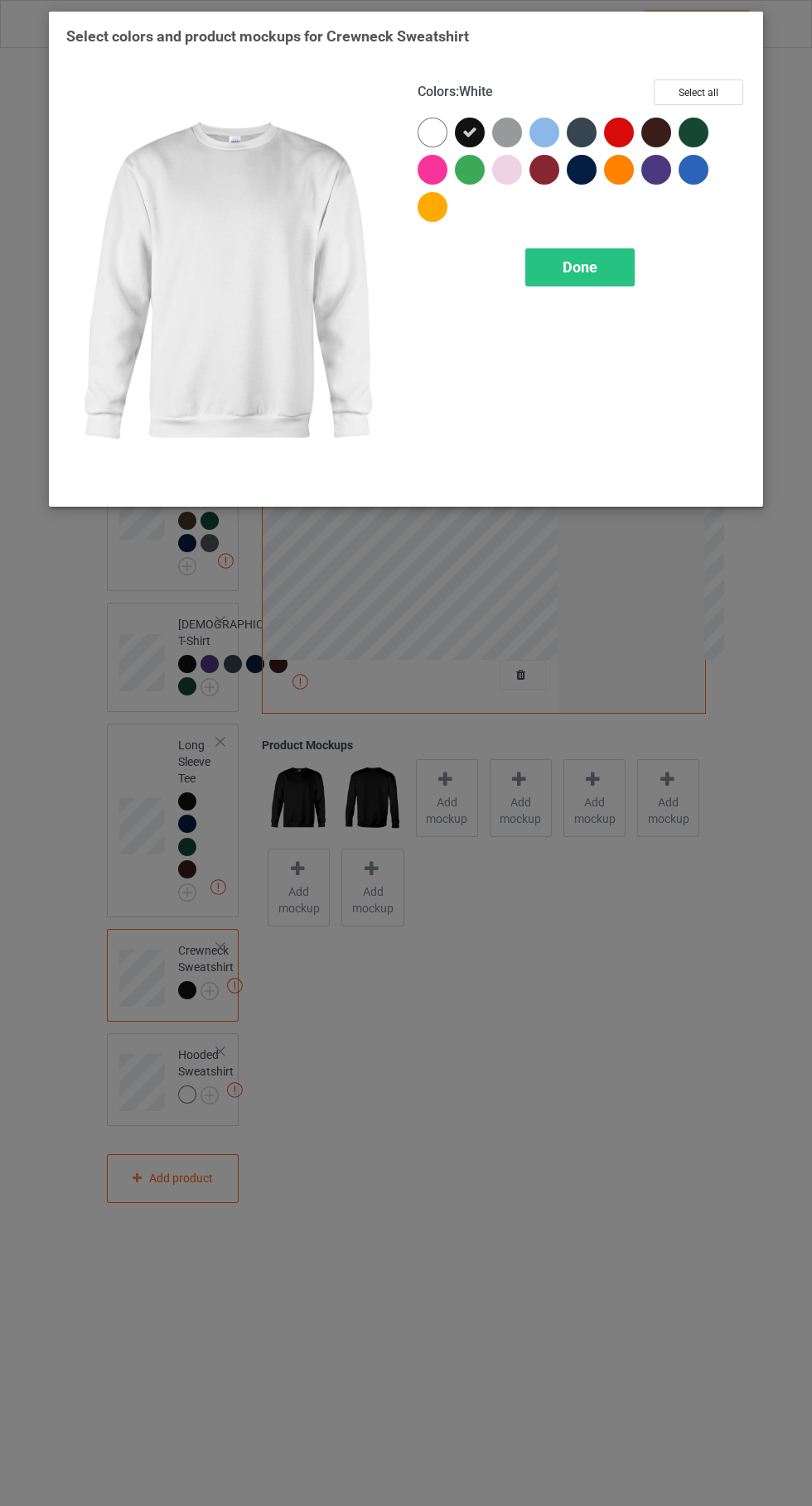
click at [578, 178] on div at bounding box center [581, 170] width 30 height 30
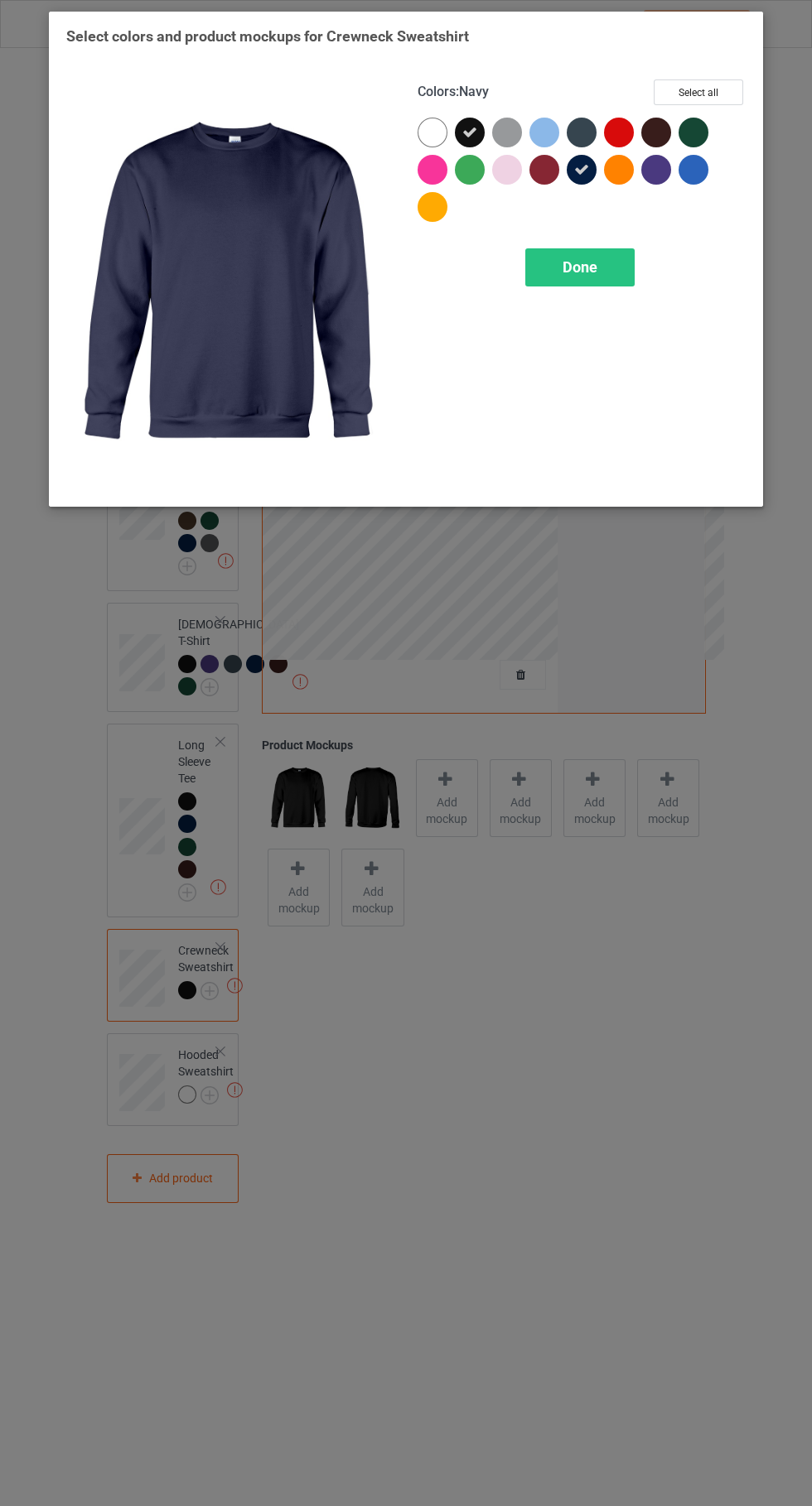
click at [586, 132] on div at bounding box center [581, 133] width 30 height 30
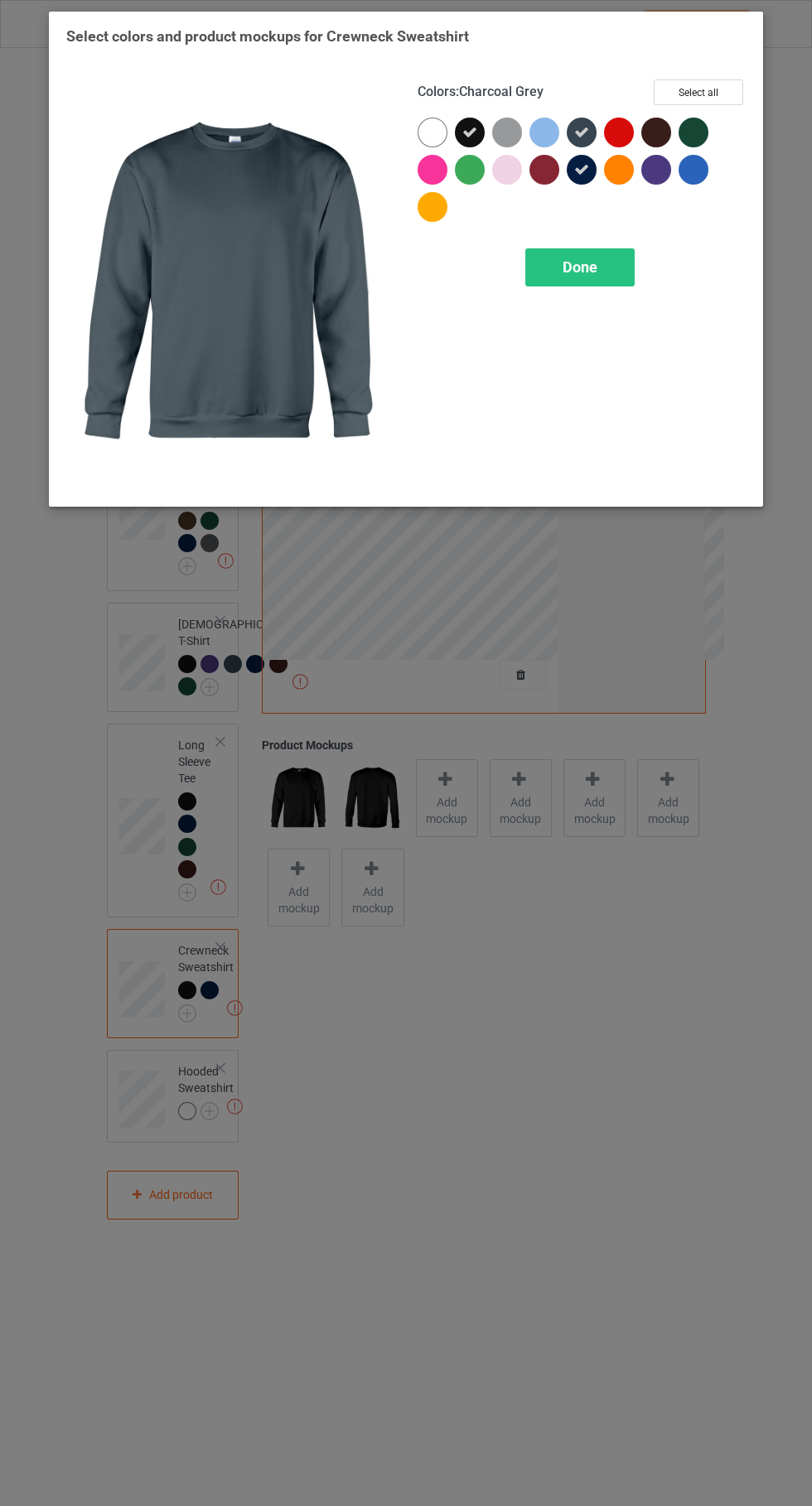
click at [653, 184] on div at bounding box center [660, 174] width 37 height 37
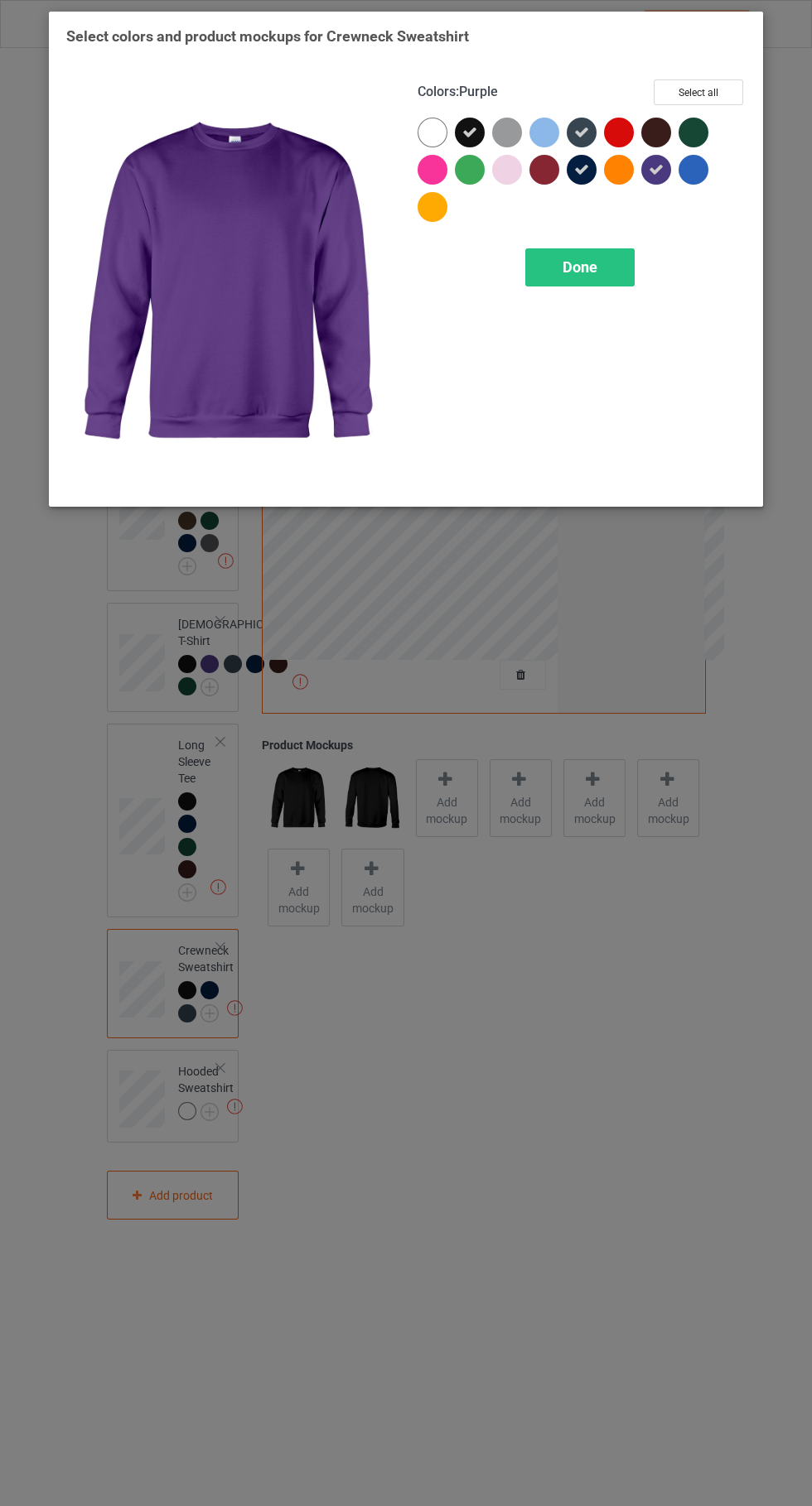
click at [658, 140] on div at bounding box center [656, 133] width 30 height 30
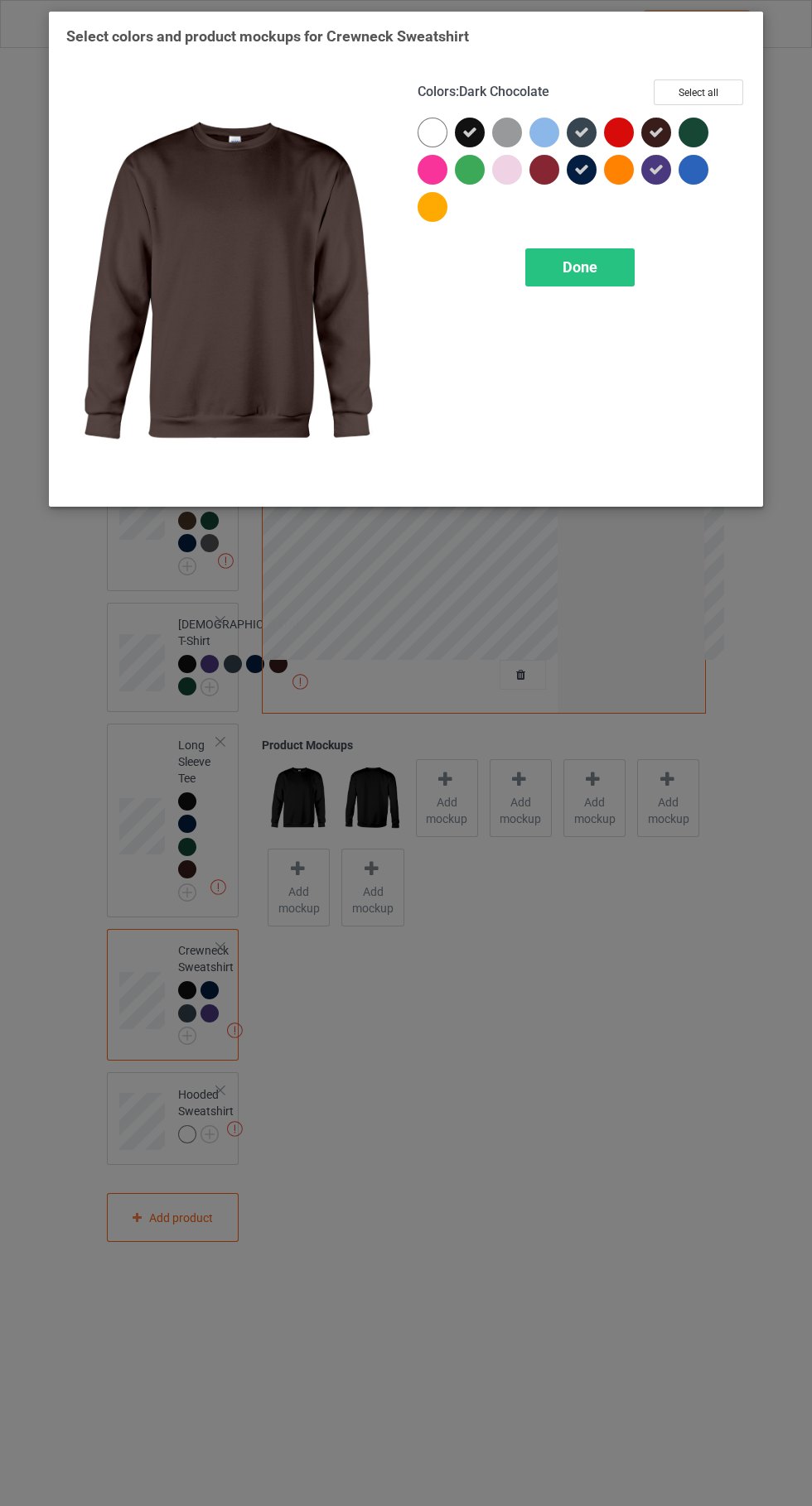
click at [602, 284] on div "Done" at bounding box center [580, 267] width 109 height 38
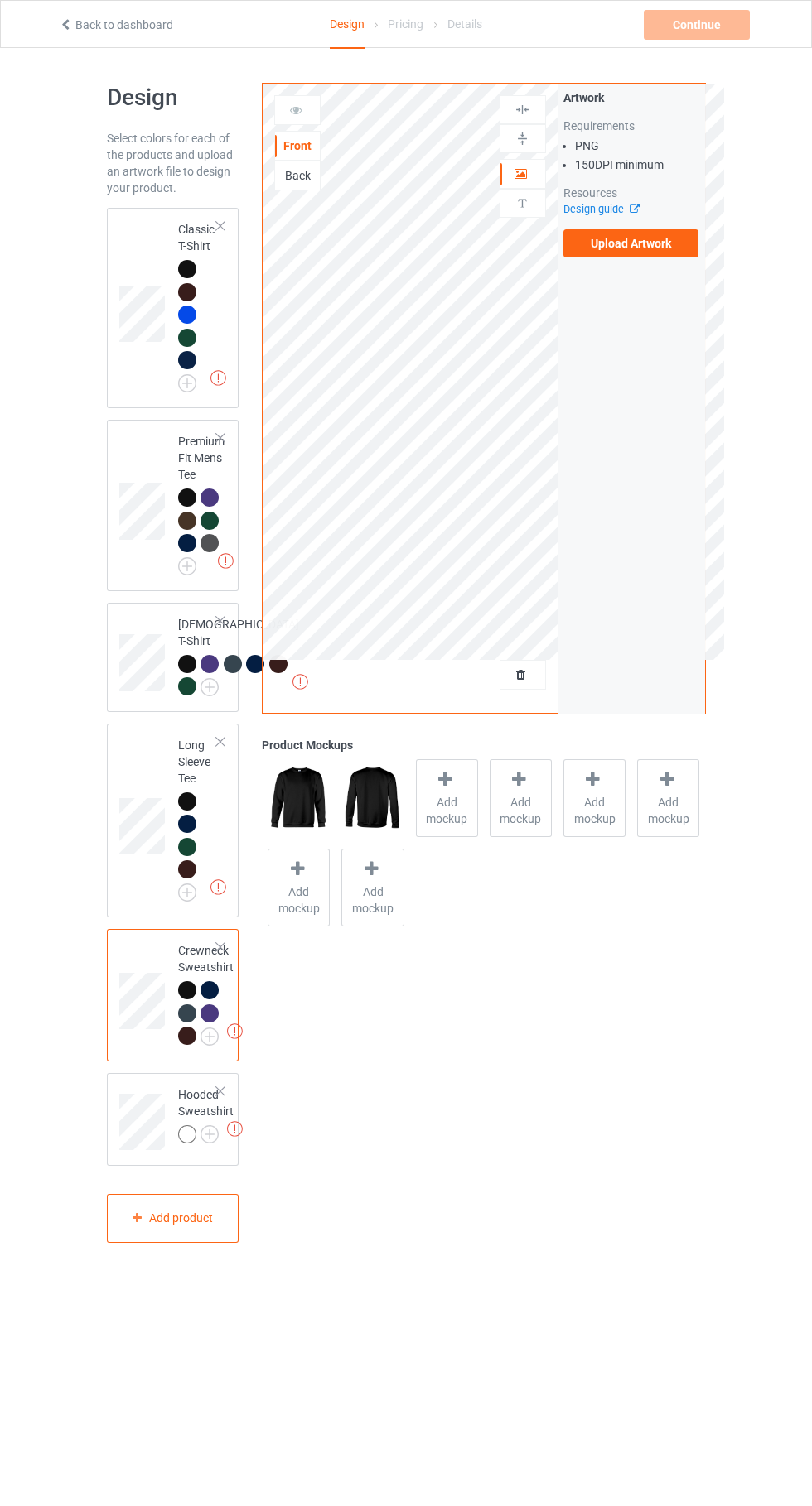
click at [195, 1143] on div at bounding box center [187, 1135] width 19 height 19
click at [0, 0] on img at bounding box center [0, 0] width 0 height 0
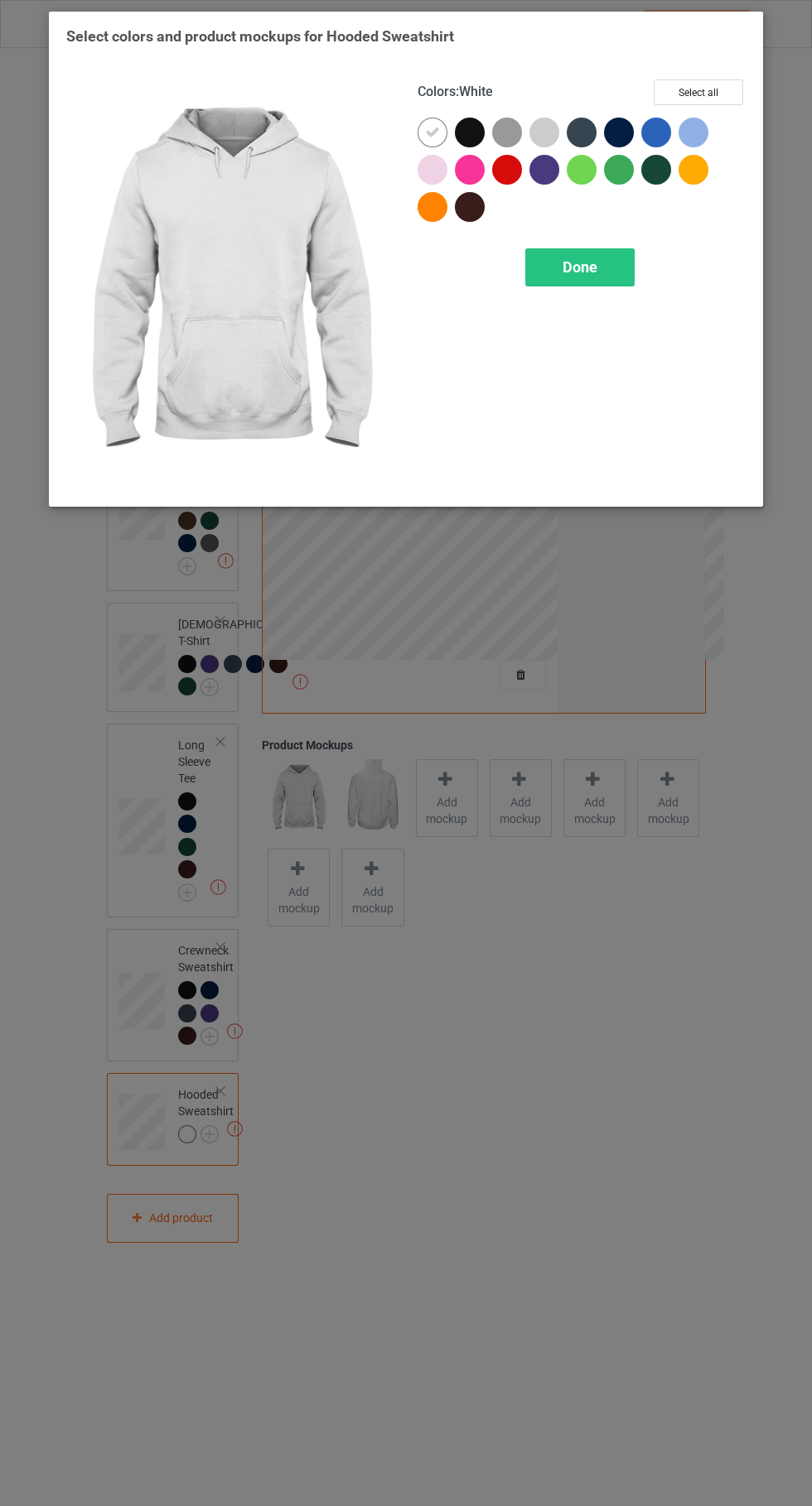
click at [477, 135] on div at bounding box center [469, 133] width 30 height 30
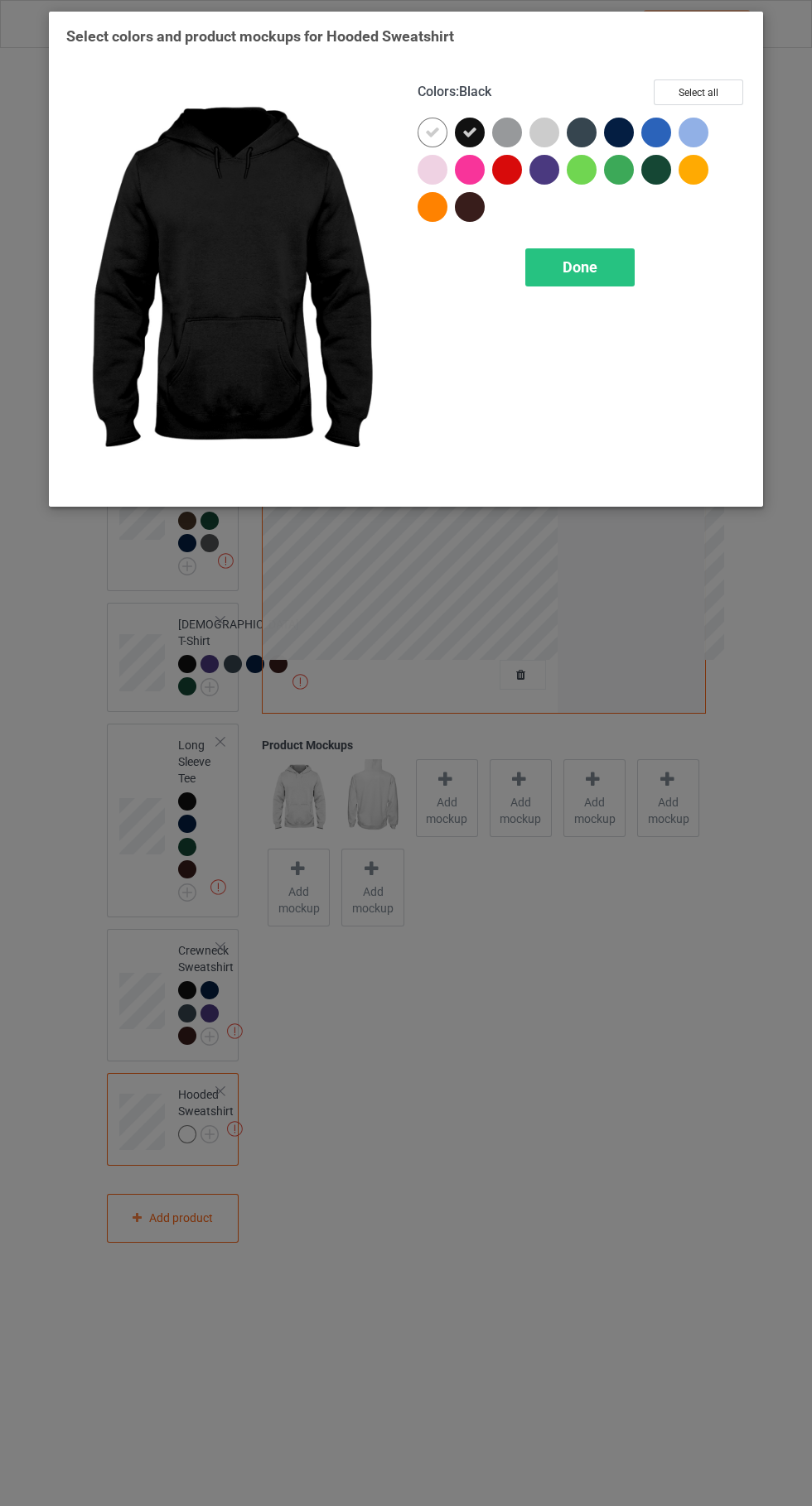
click at [429, 138] on icon at bounding box center [432, 132] width 15 height 15
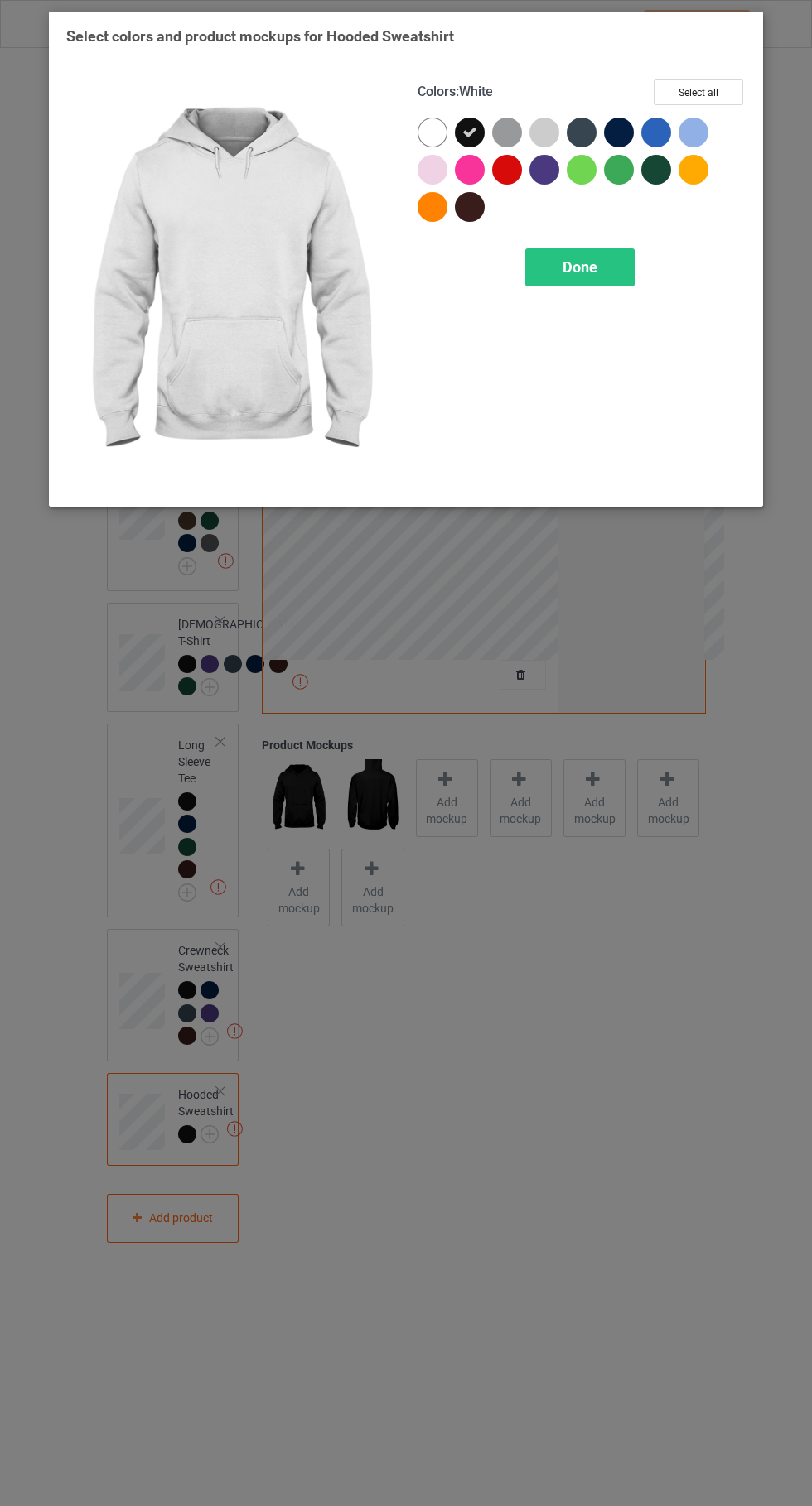
click at [472, 222] on div at bounding box center [473, 211] width 37 height 37
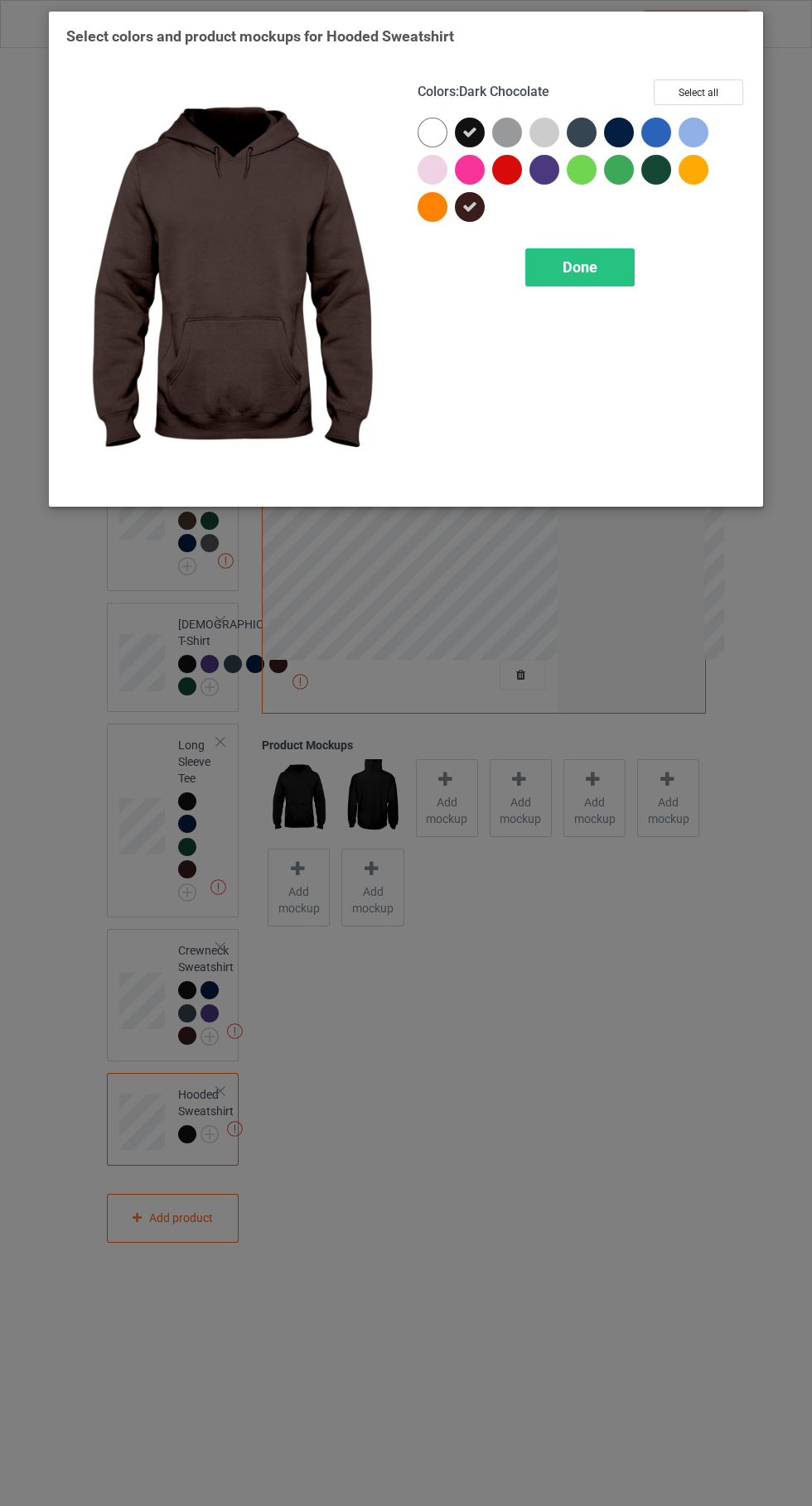
click at [546, 184] on div at bounding box center [544, 170] width 30 height 30
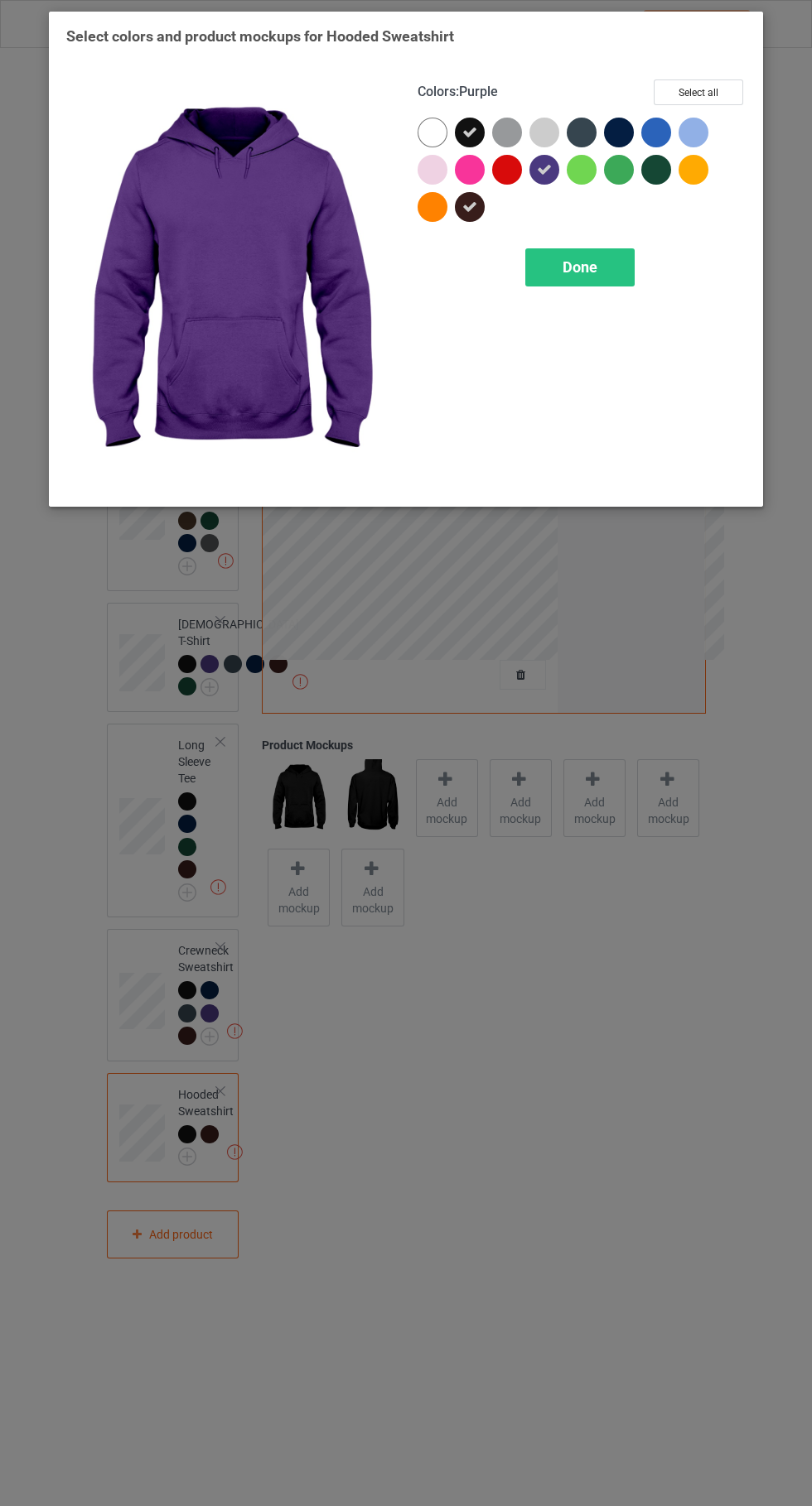
click at [590, 124] on div at bounding box center [581, 133] width 30 height 30
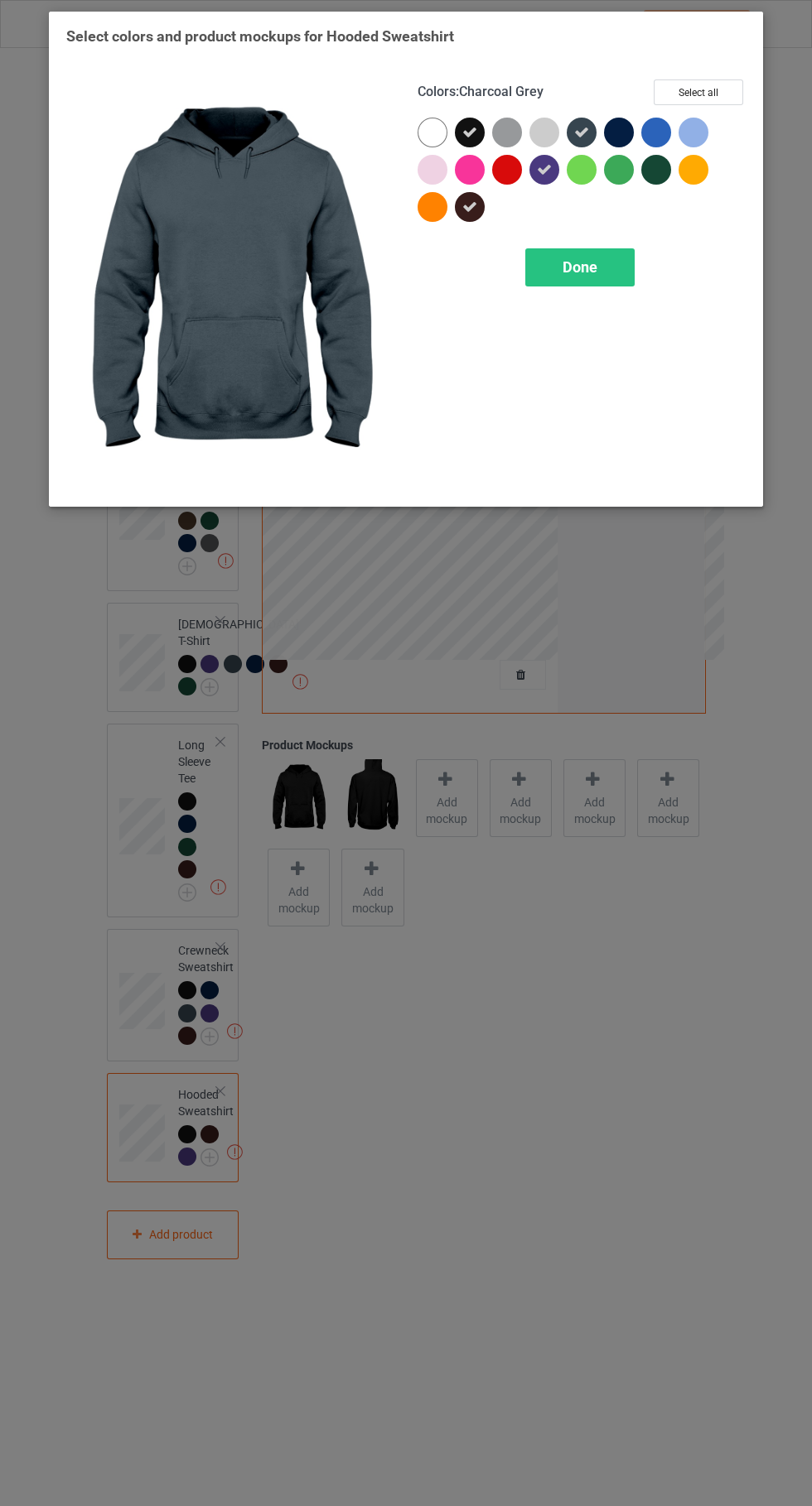
click at [618, 128] on div at bounding box center [618, 133] width 30 height 30
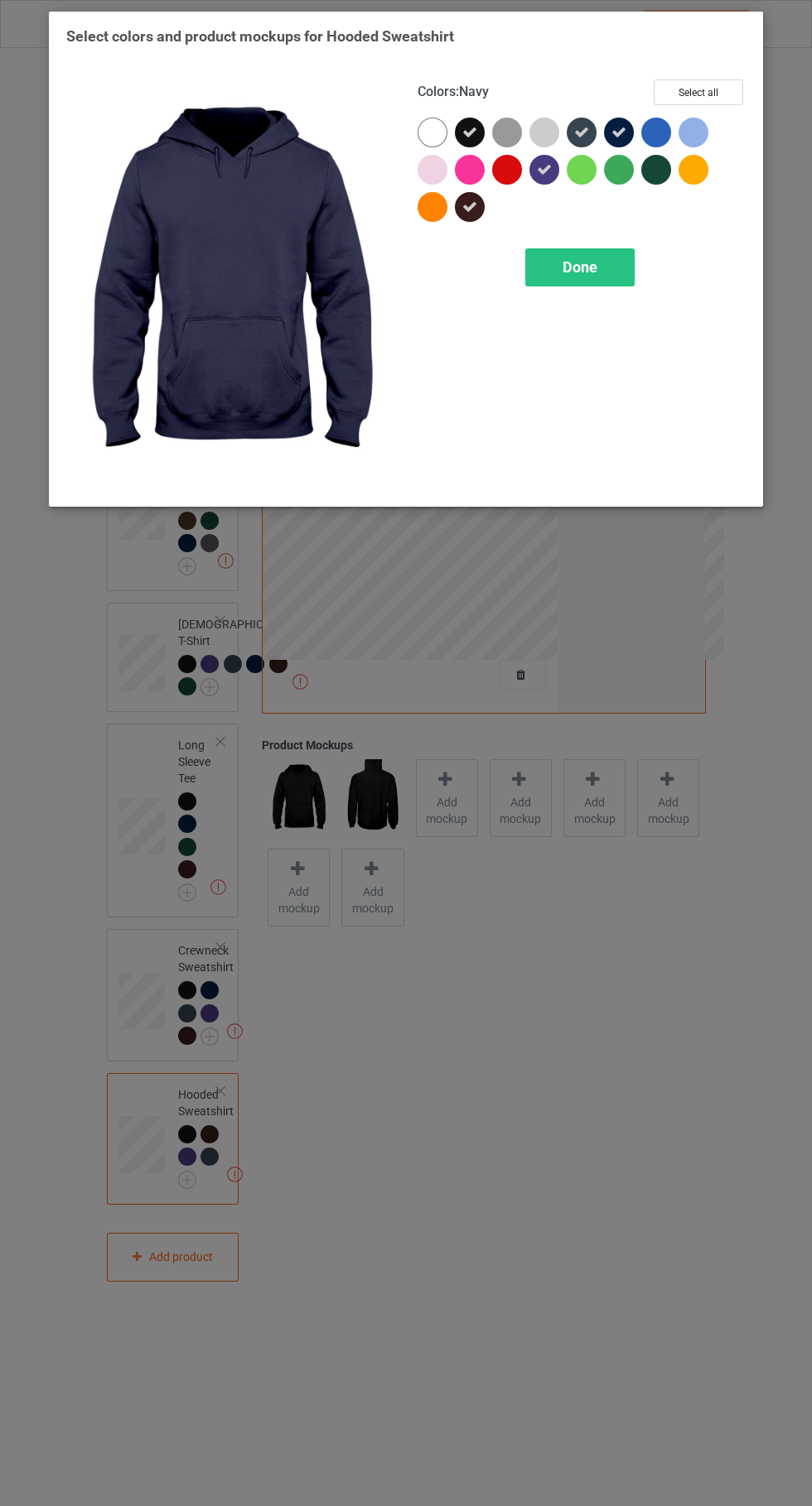
click at [655, 133] on div at bounding box center [656, 133] width 30 height 30
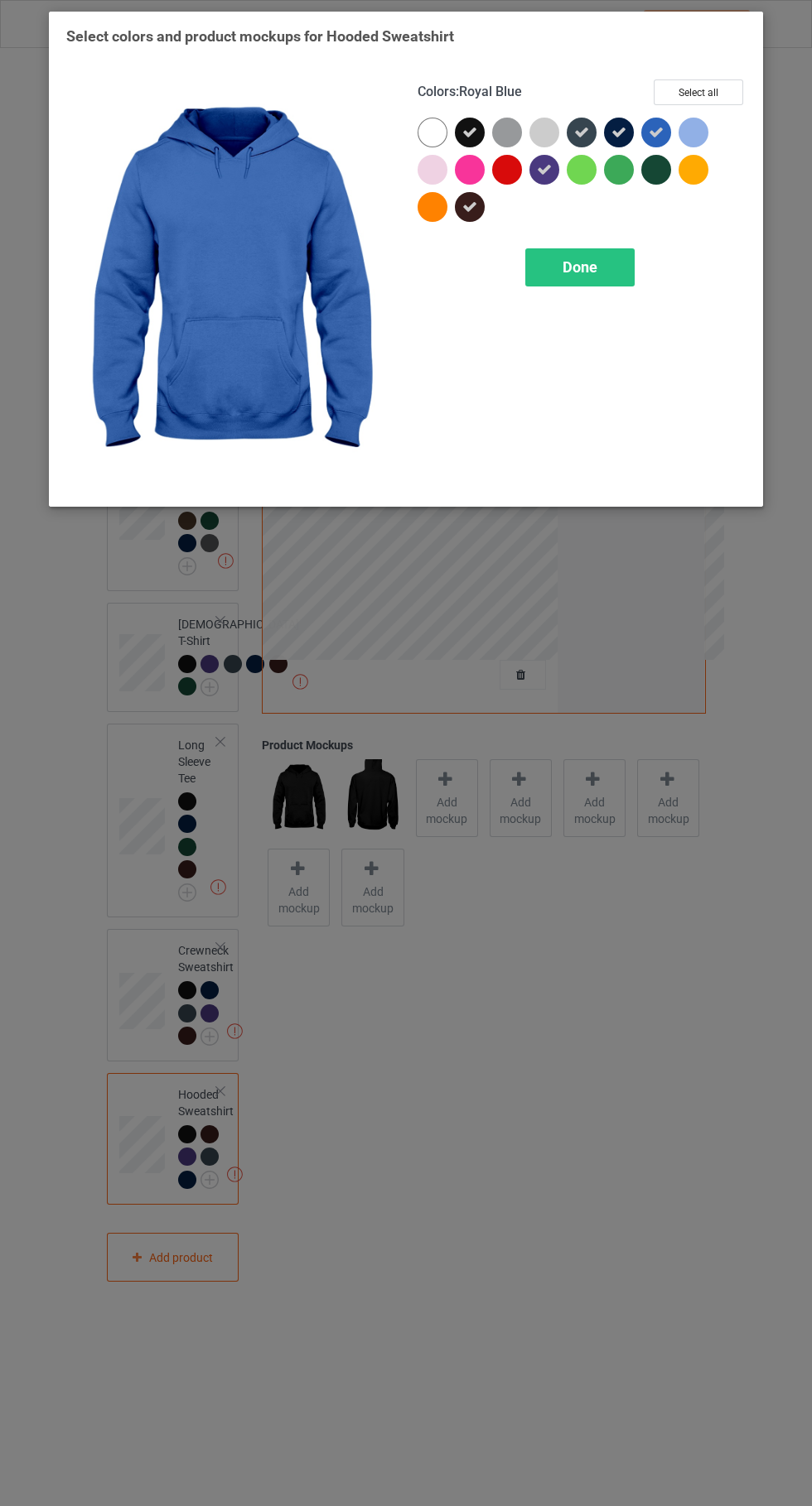
click at [659, 184] on div at bounding box center [656, 170] width 30 height 30
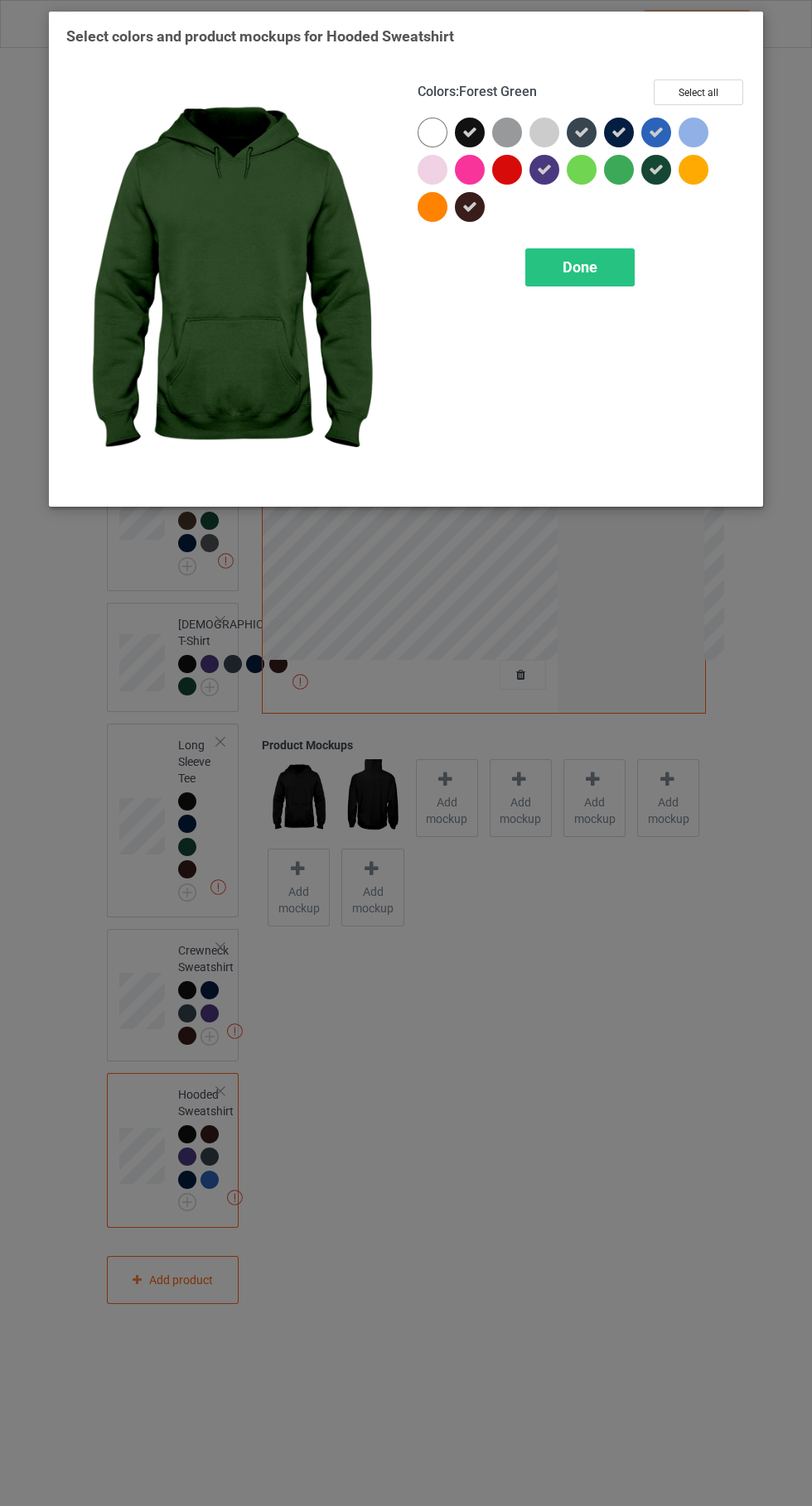
click at [613, 272] on div "Done" at bounding box center [580, 267] width 109 height 38
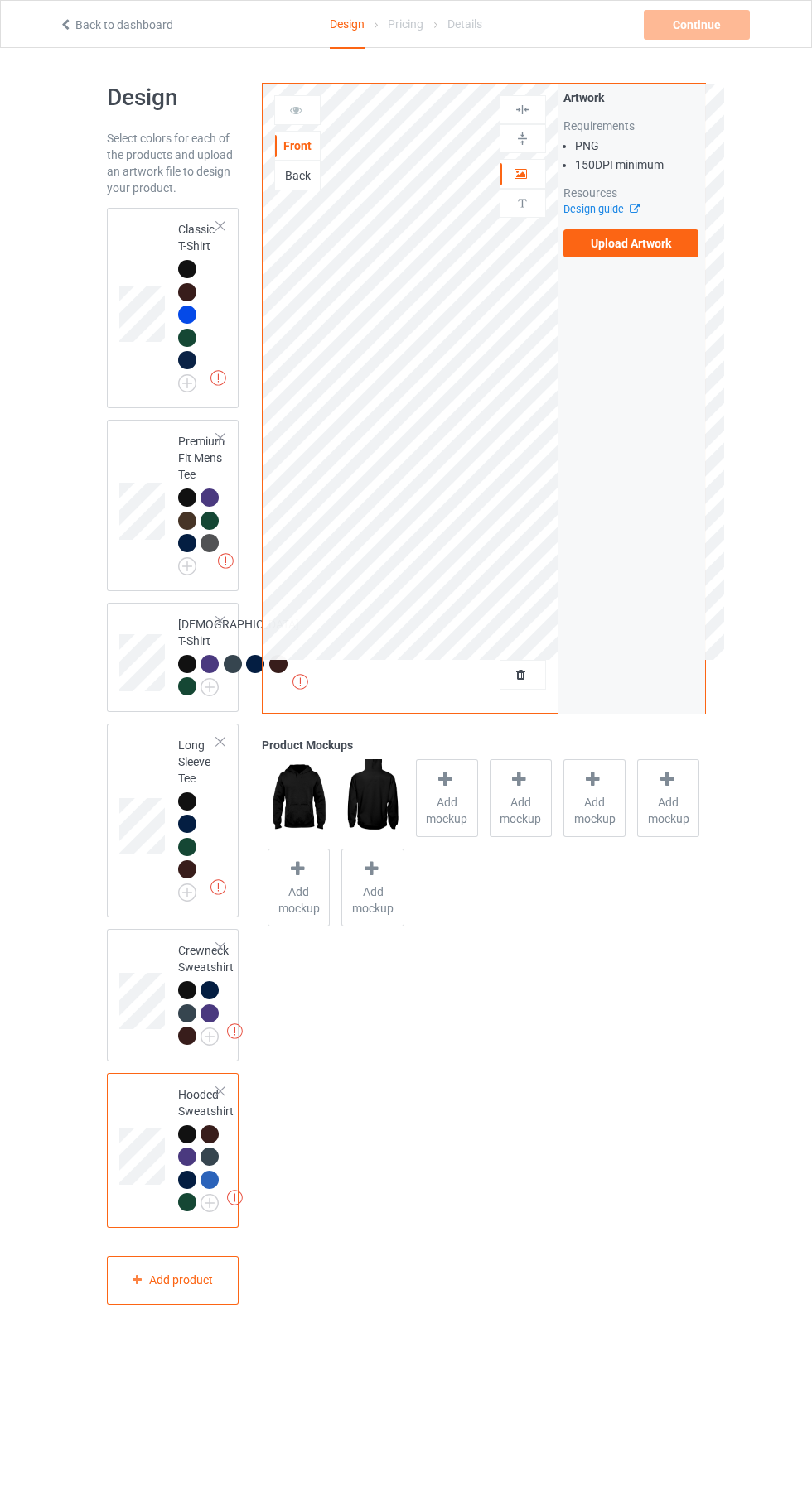
click at [147, 254] on td at bounding box center [143, 308] width 50 height 187
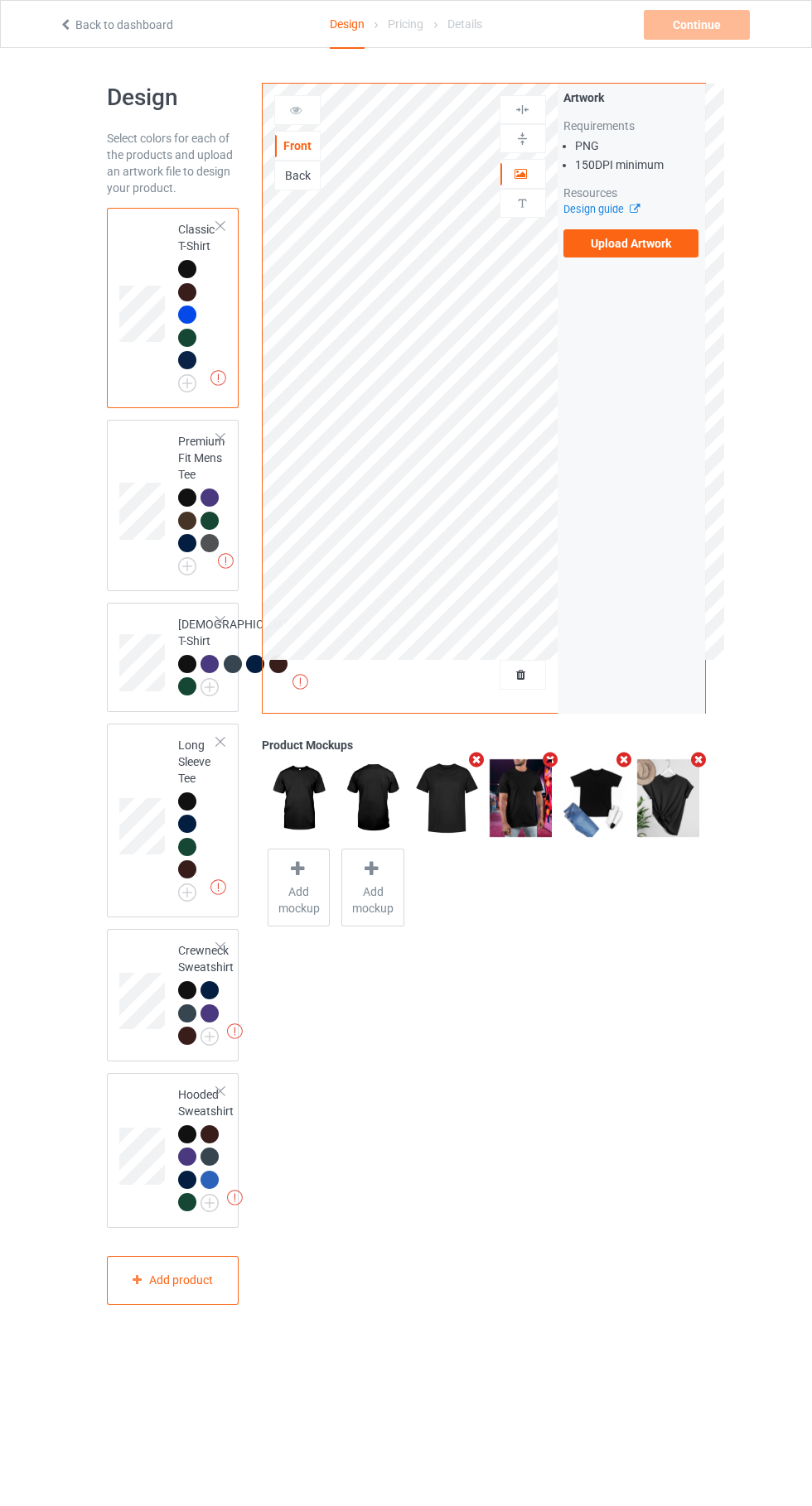
click at [655, 252] on label "Upload Artwork" at bounding box center [631, 243] width 135 height 28
click at [0, 0] on input "Upload Artwork" at bounding box center [0, 0] width 0 height 0
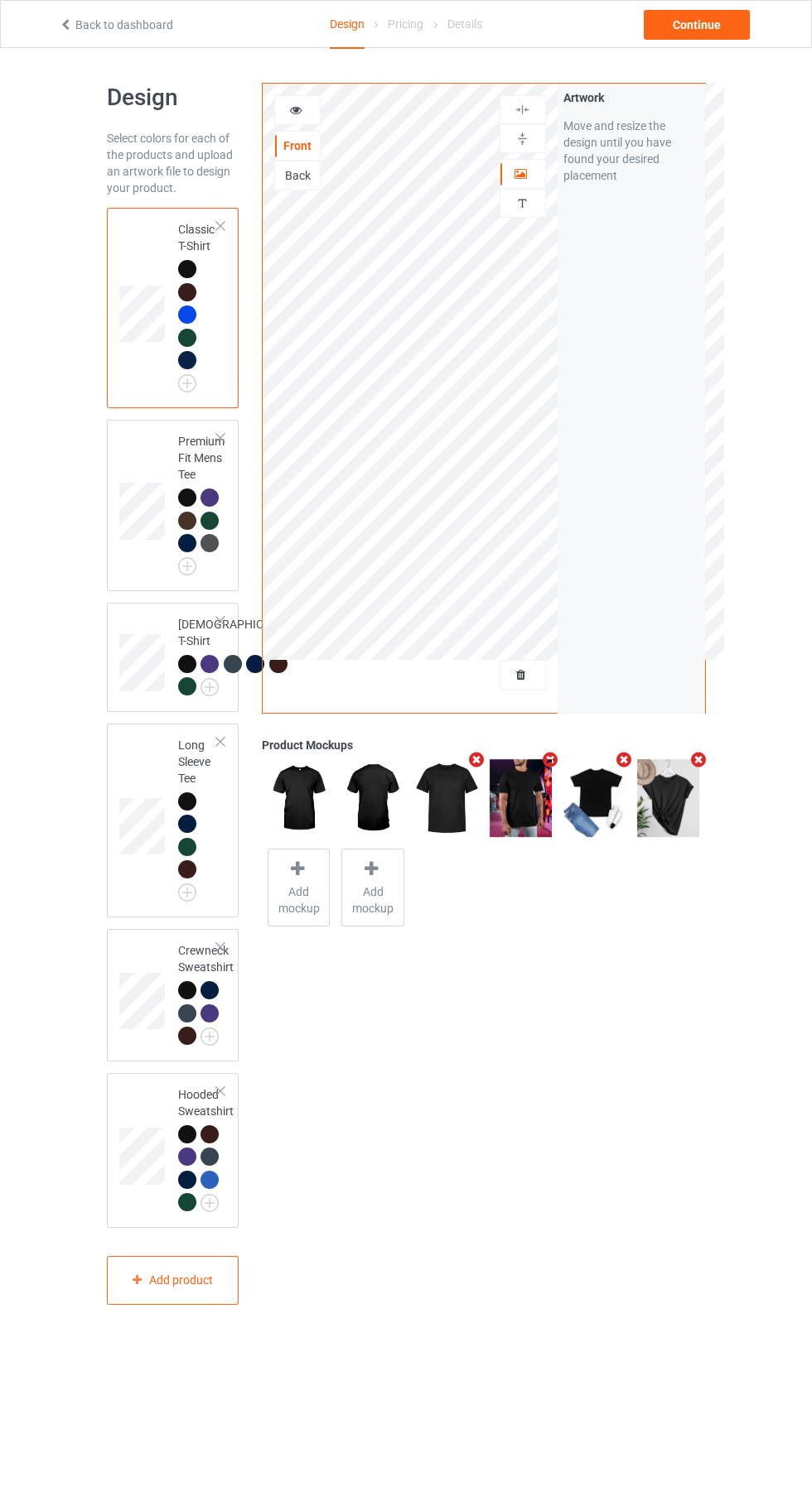
click at [513, 167] on div at bounding box center [522, 174] width 45 height 17
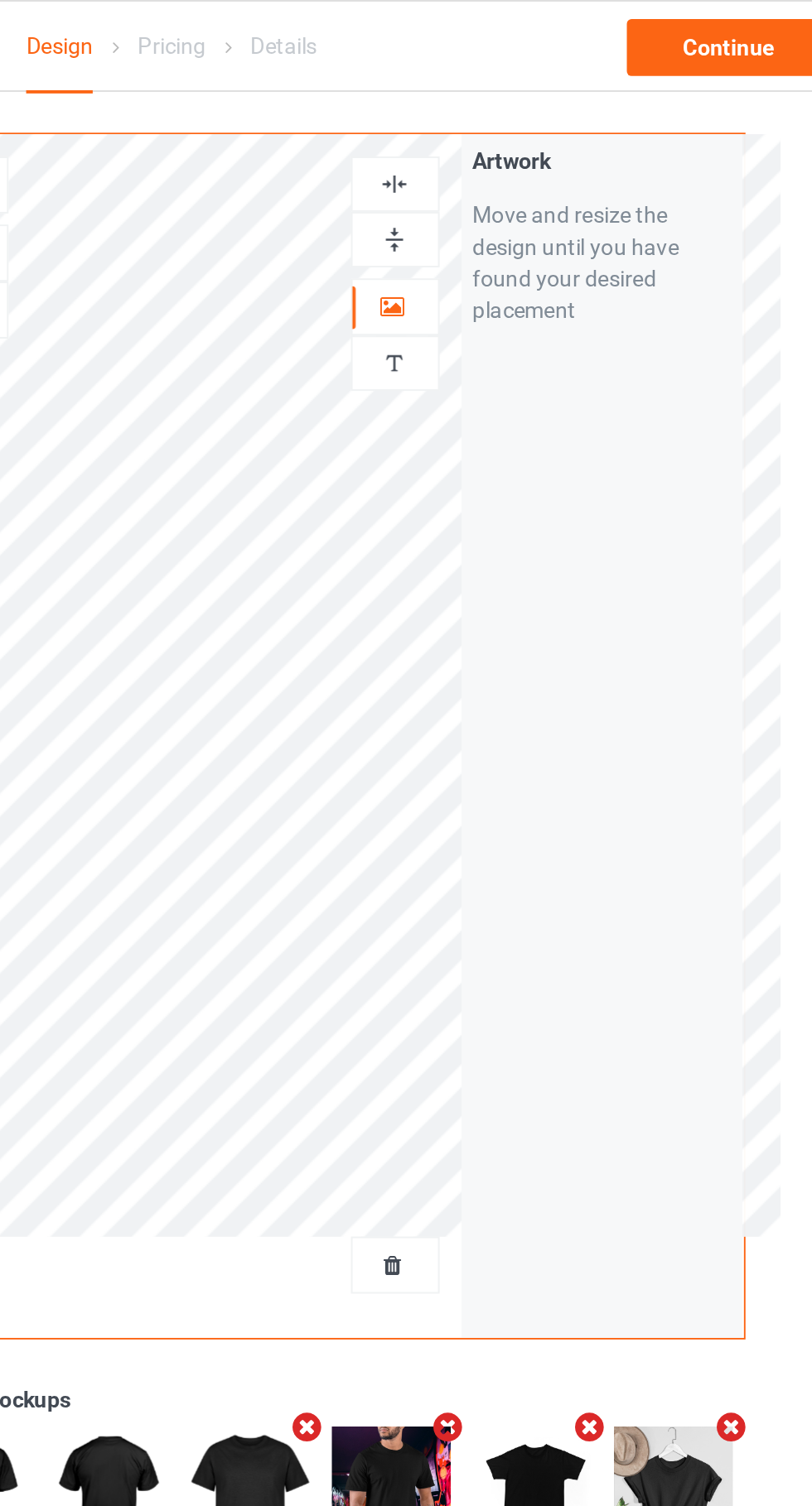
scroll to position [12, 0]
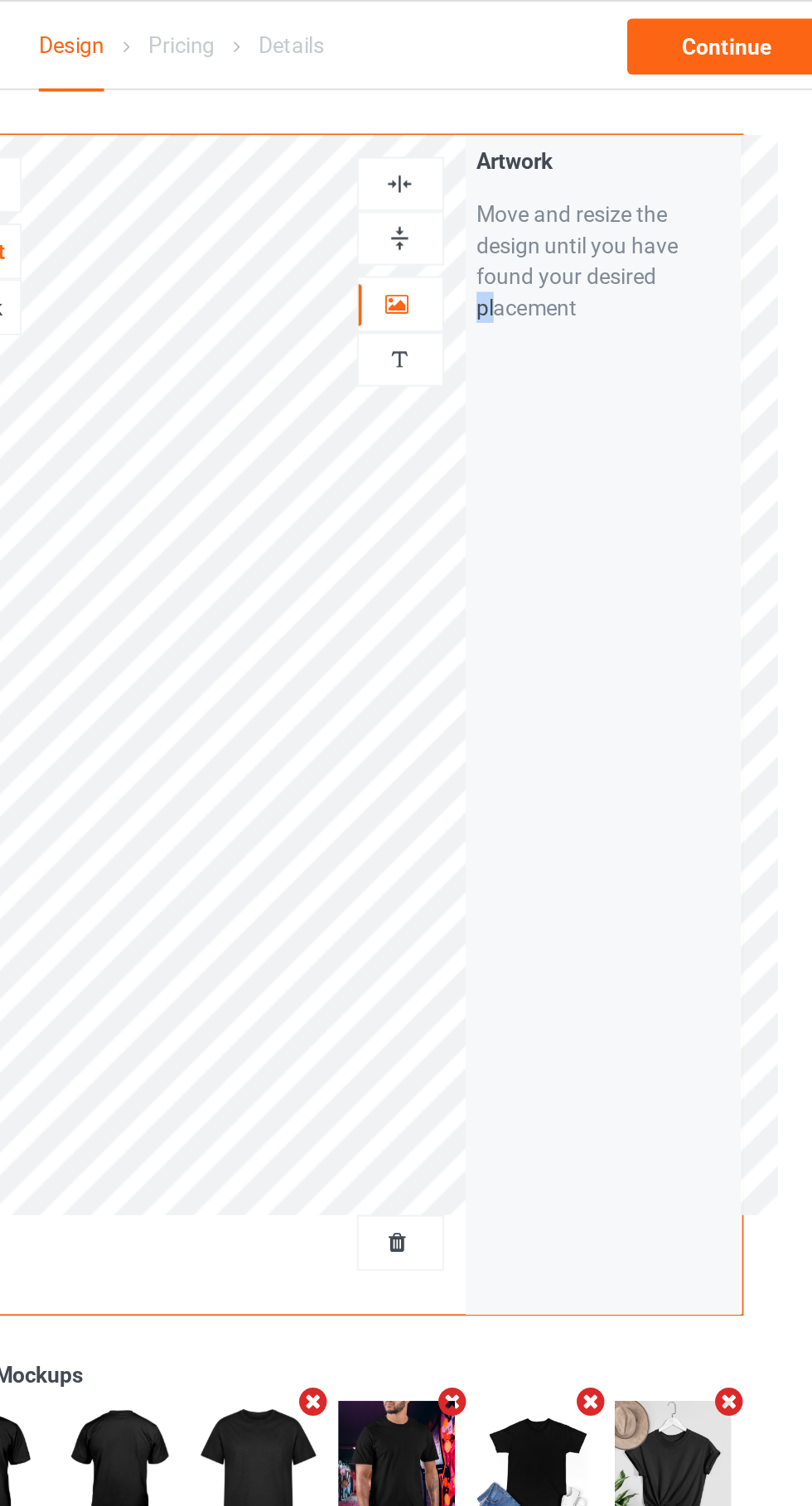
drag, startPoint x: 513, startPoint y: 167, endPoint x: 563, endPoint y: 334, distance: 174.3
click at [563, 334] on div "Artwork Move and resize the design until you have found your desired placement" at bounding box center [631, 387] width 147 height 630
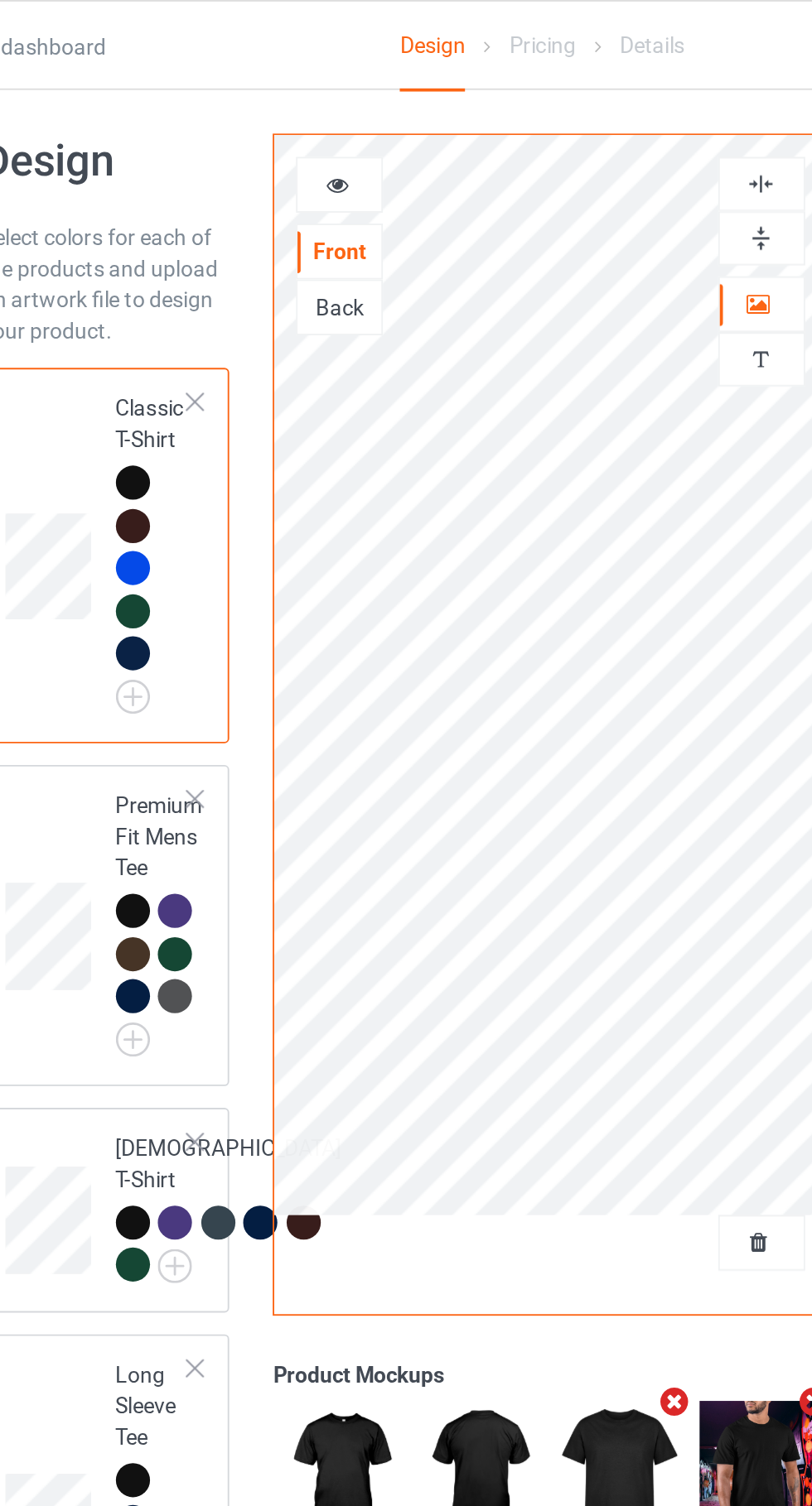
scroll to position [0, 0]
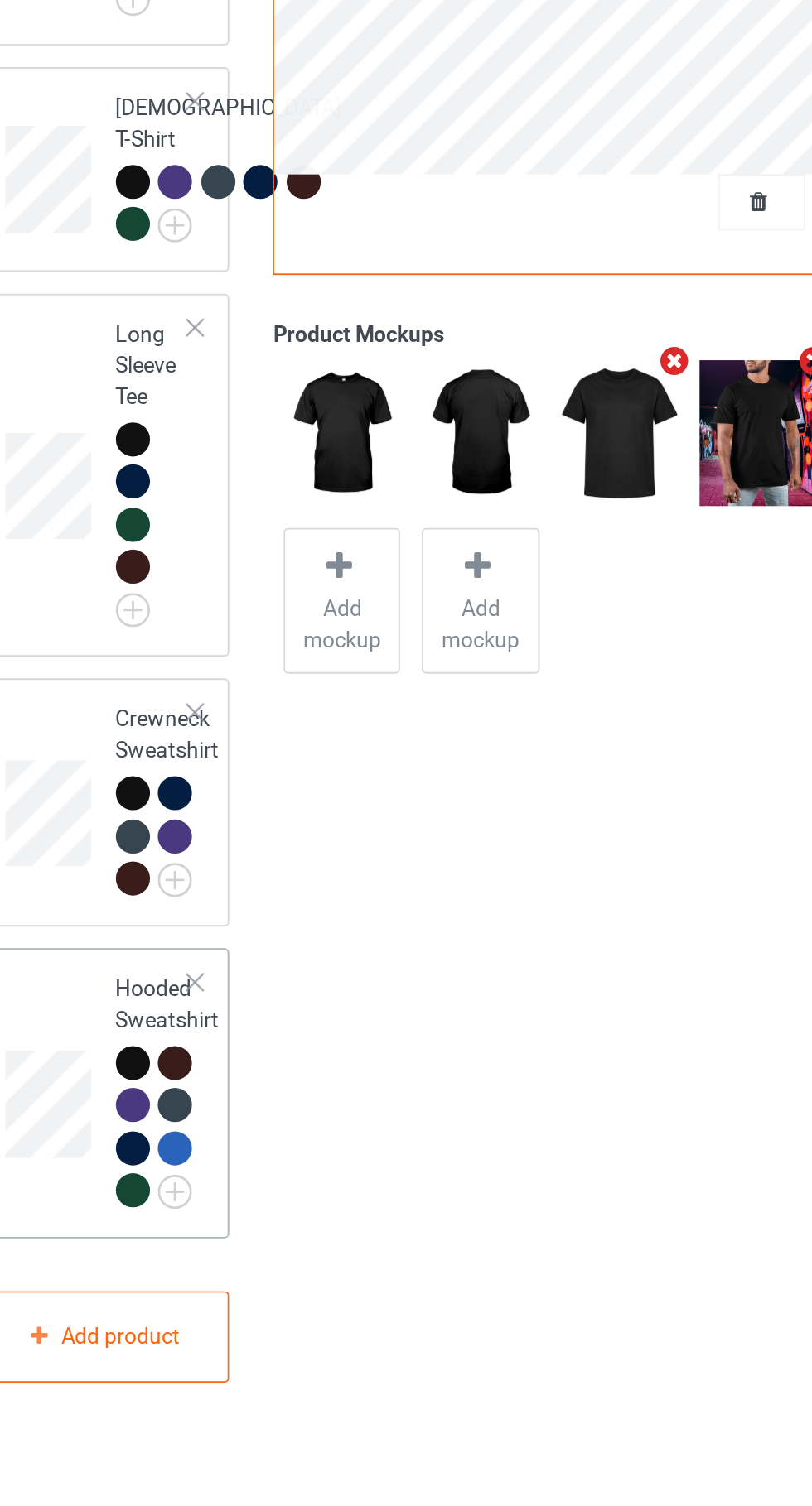
click at [141, 1221] on td at bounding box center [143, 1150] width 50 height 141
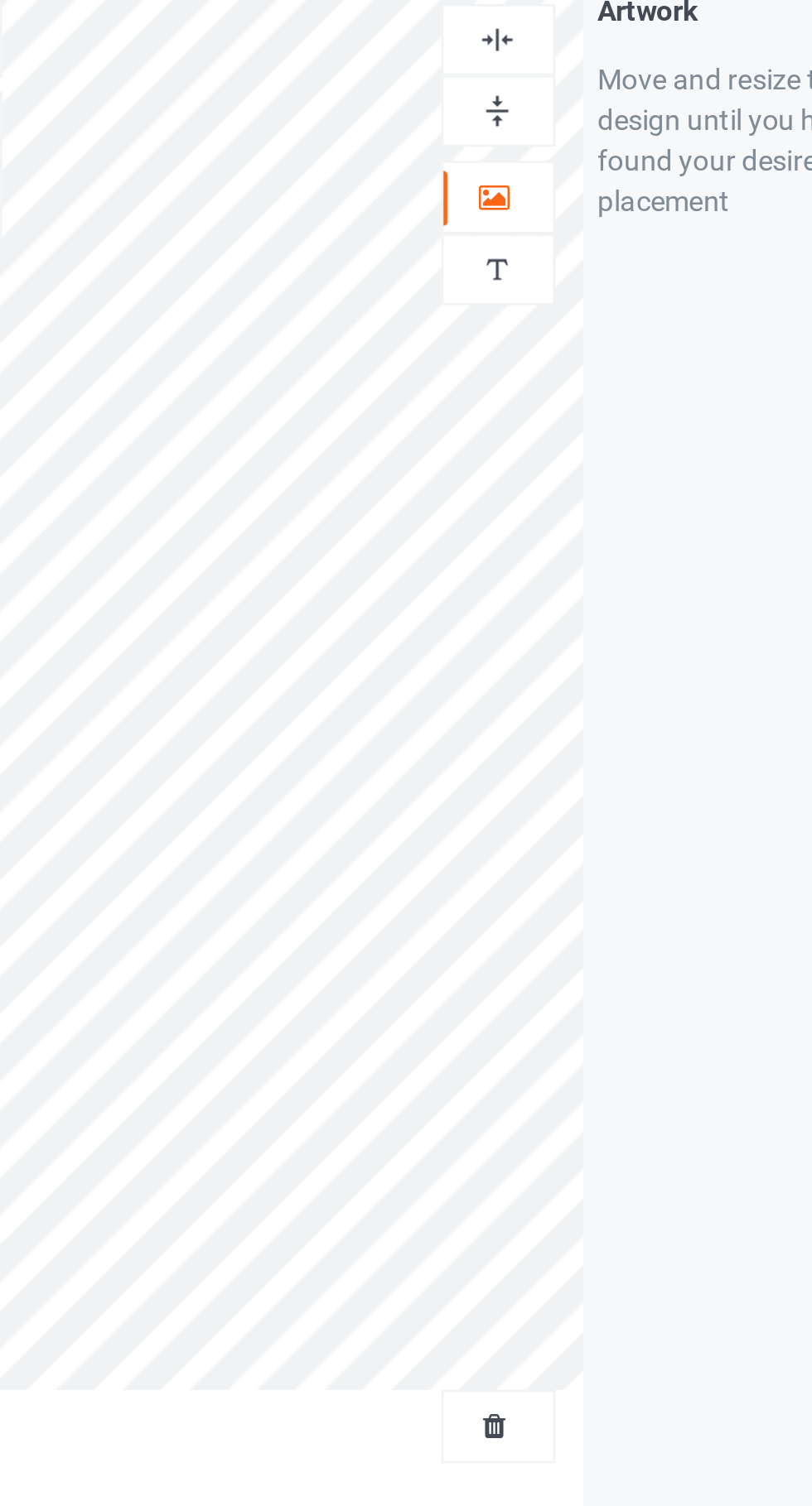
click at [522, 102] on img at bounding box center [522, 109] width 16 height 16
click at [521, 171] on icon at bounding box center [522, 172] width 14 height 12
click at [529, 207] on img at bounding box center [522, 203] width 16 height 16
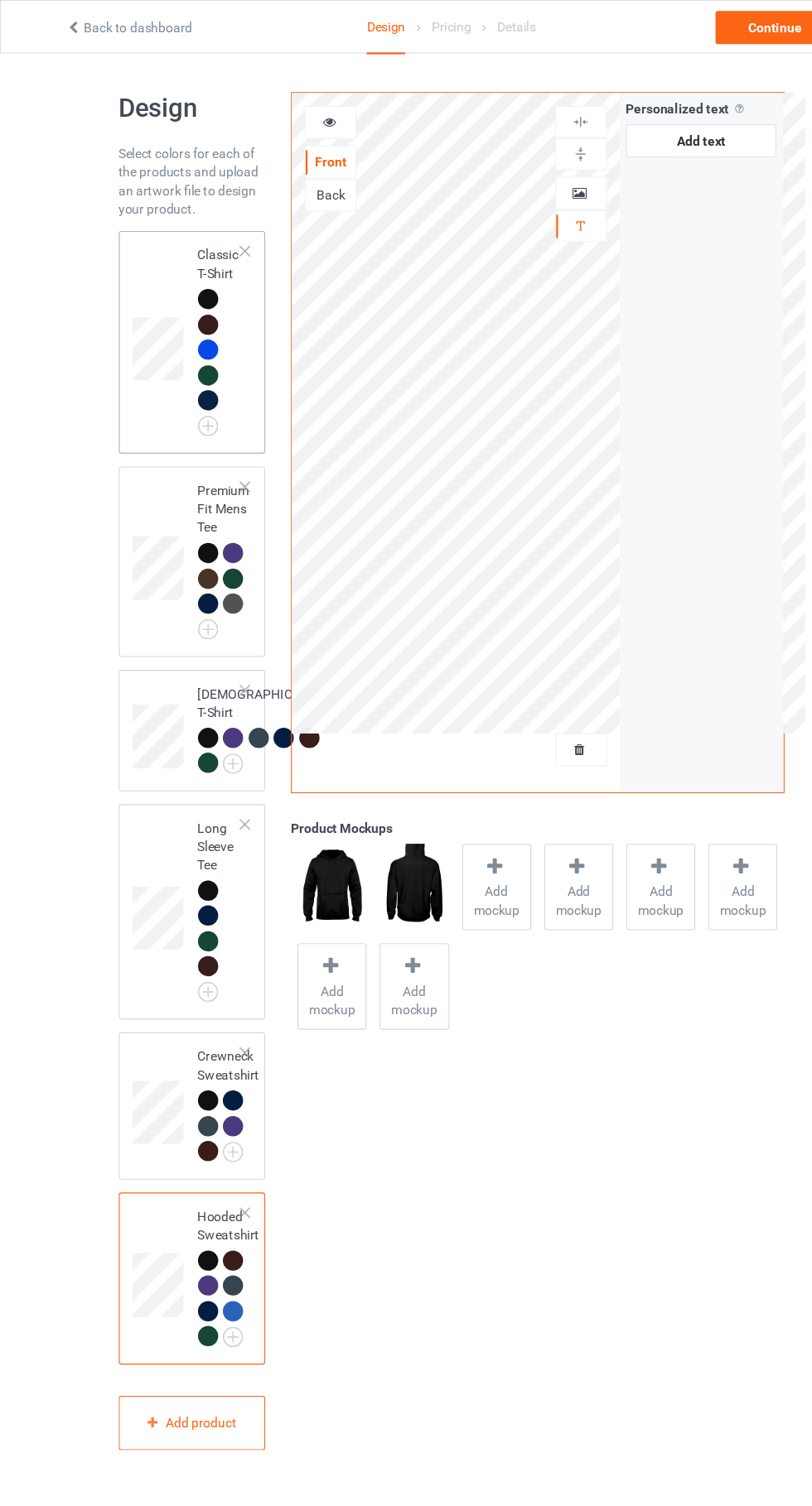
click at [135, 256] on td at bounding box center [143, 308] width 50 height 187
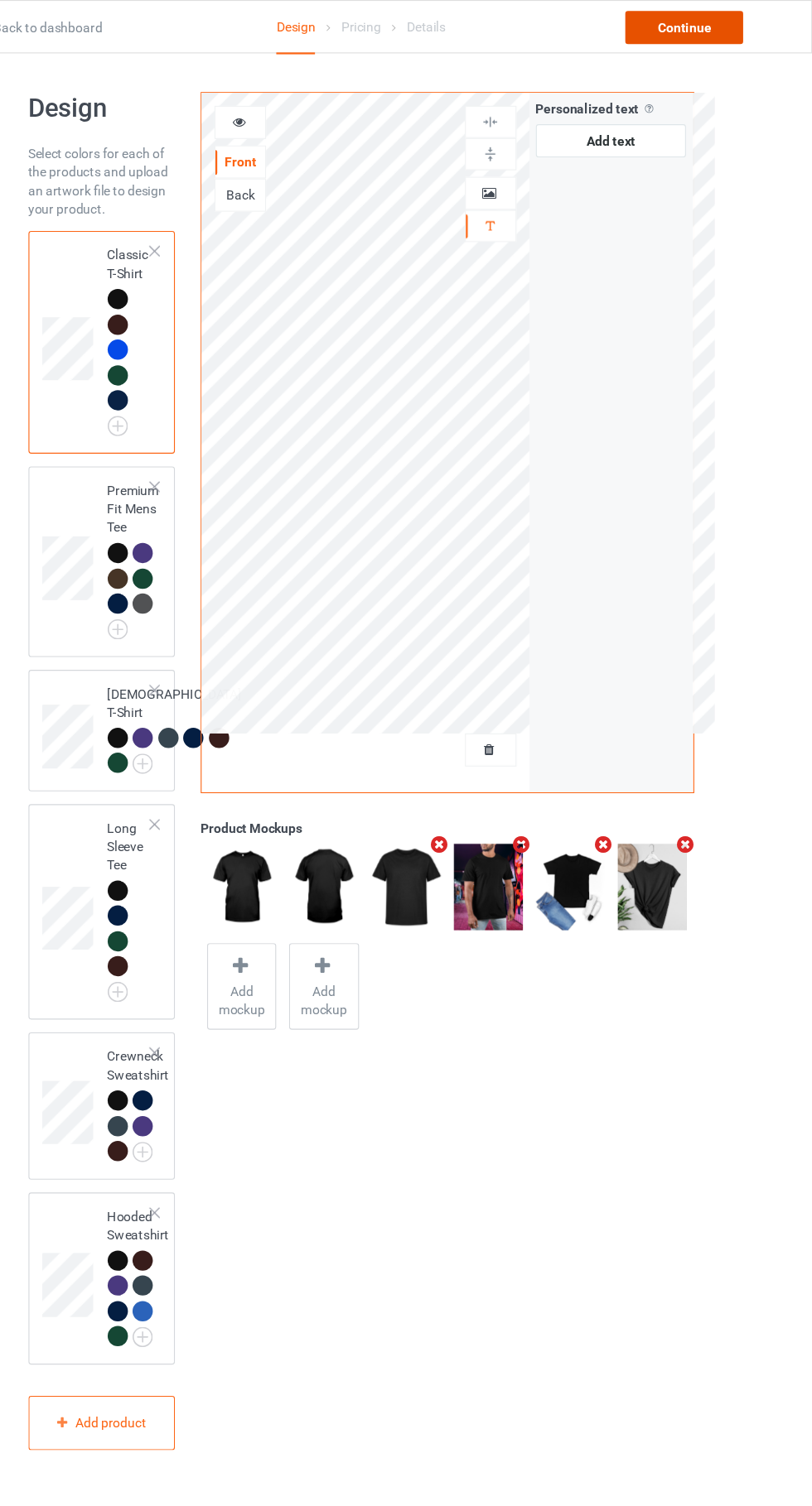
click at [708, 20] on div "Continue" at bounding box center [696, 24] width 106 height 30
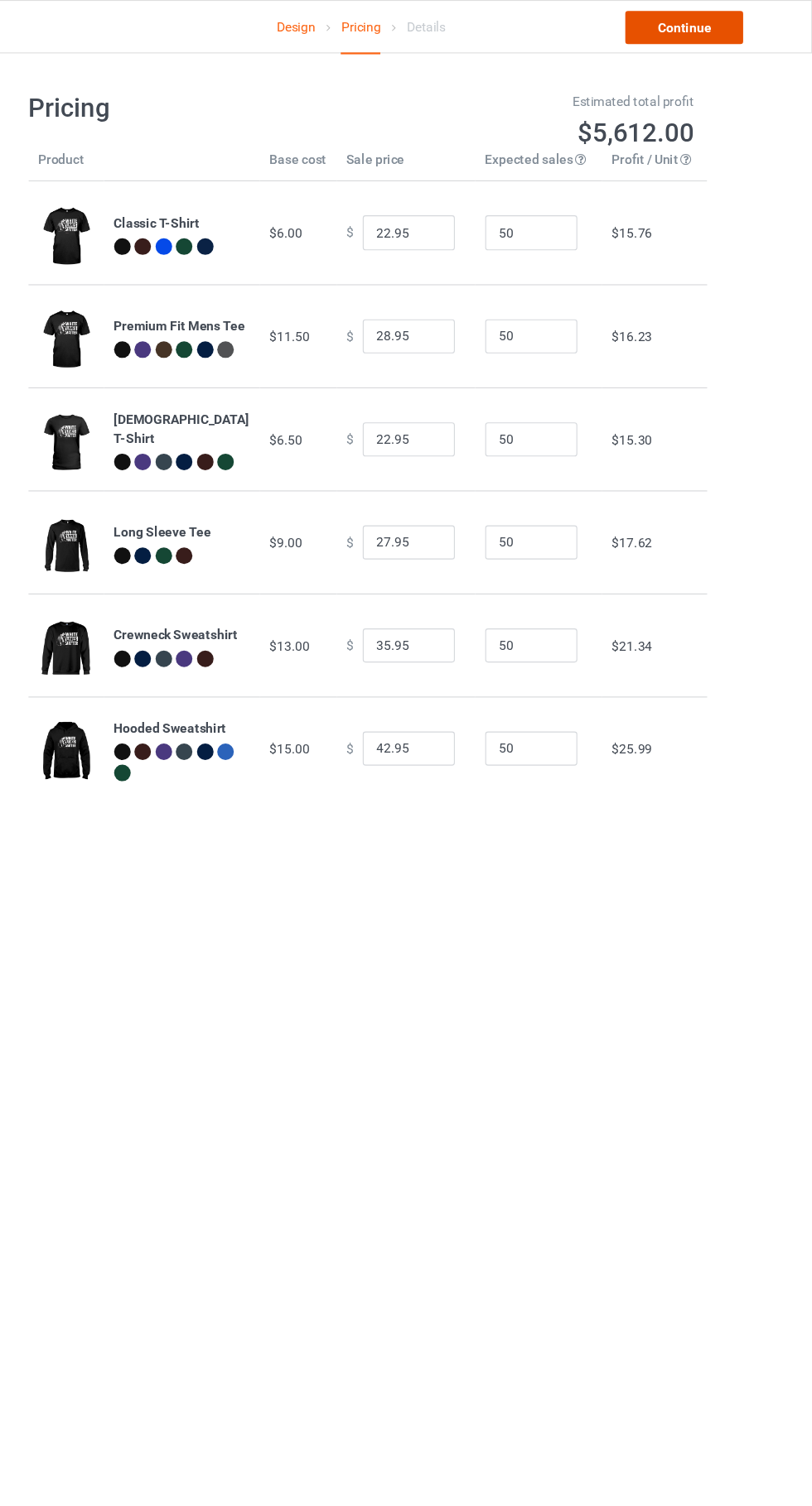
click at [716, 31] on link "Continue" at bounding box center [696, 24] width 106 height 30
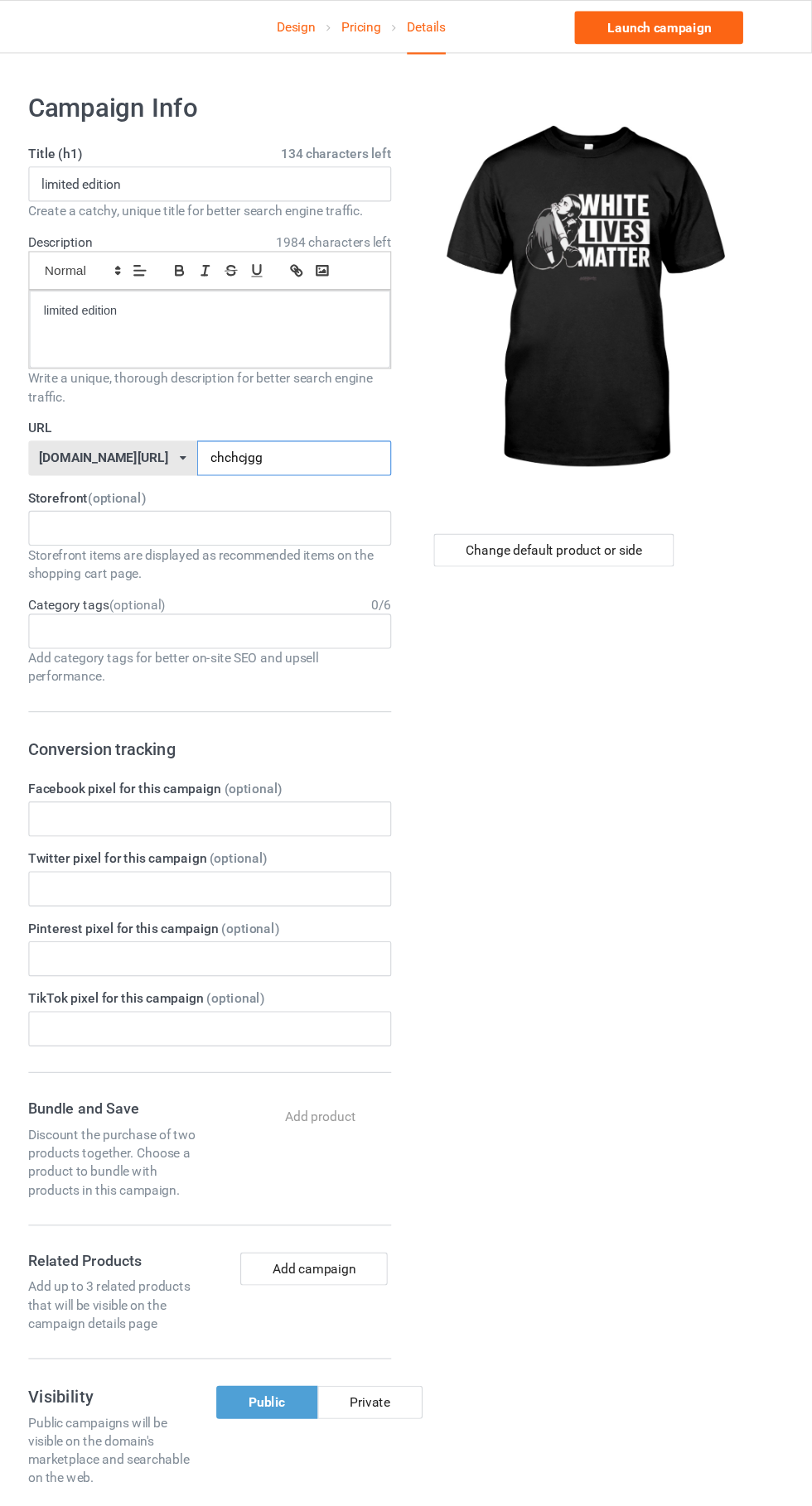
click at [340, 413] on input "chchcjgg" at bounding box center [345, 412] width 174 height 31
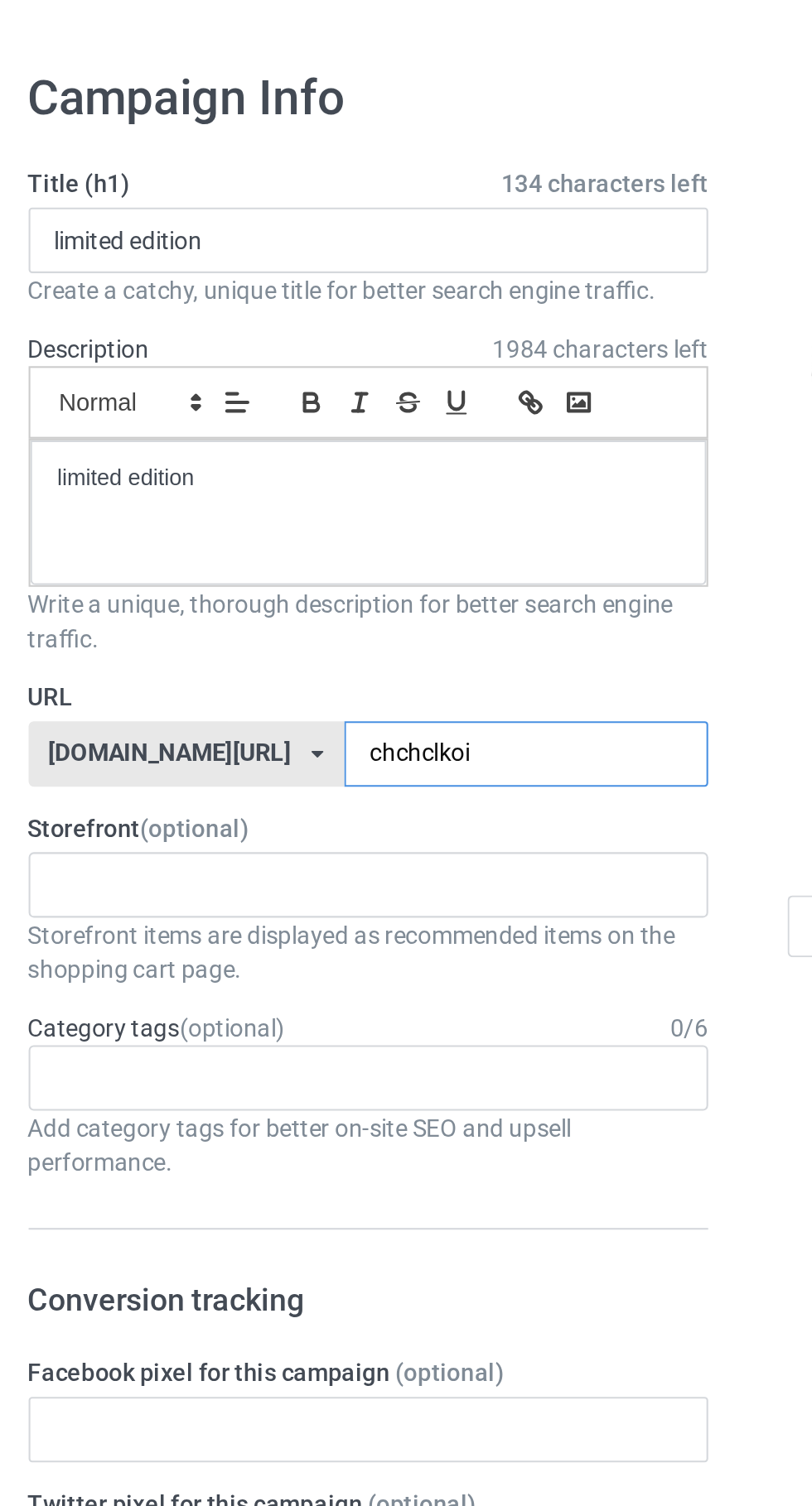
type input "chchclkoij"
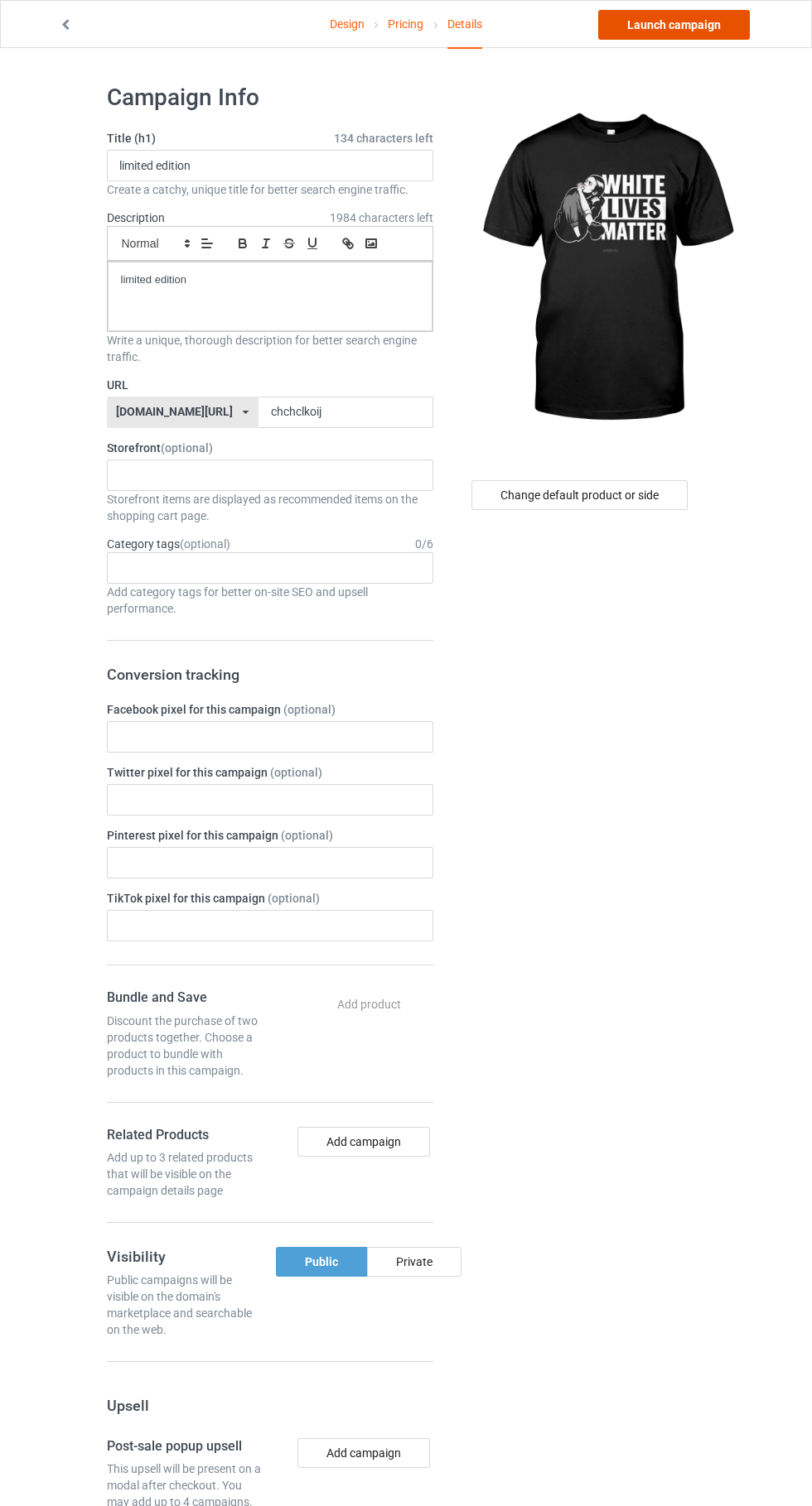
click at [700, 26] on link "Launch campaign" at bounding box center [673, 24] width 151 height 30
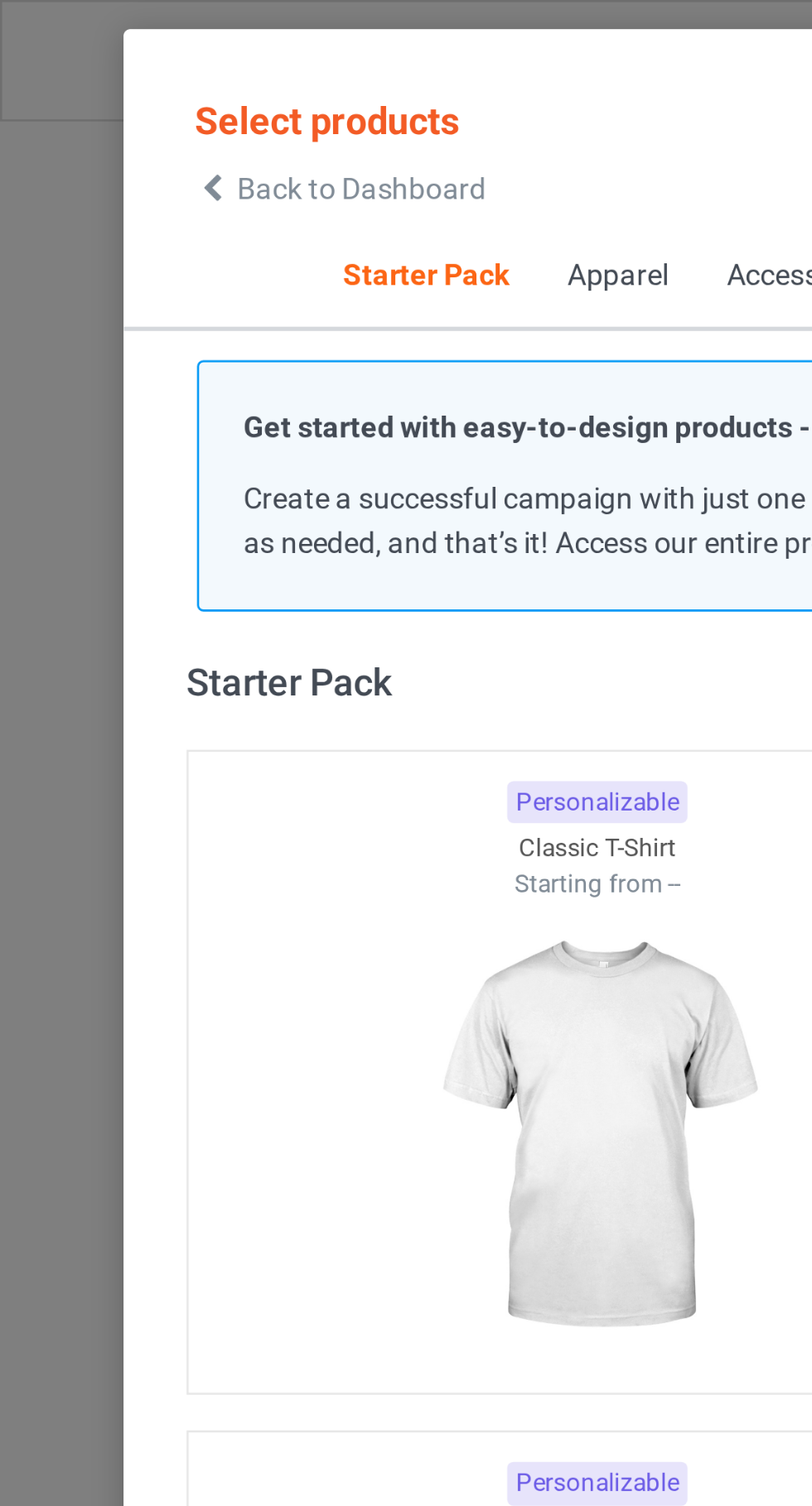
click at [140, 77] on span "Back to Dashboard" at bounding box center [142, 75] width 98 height 14
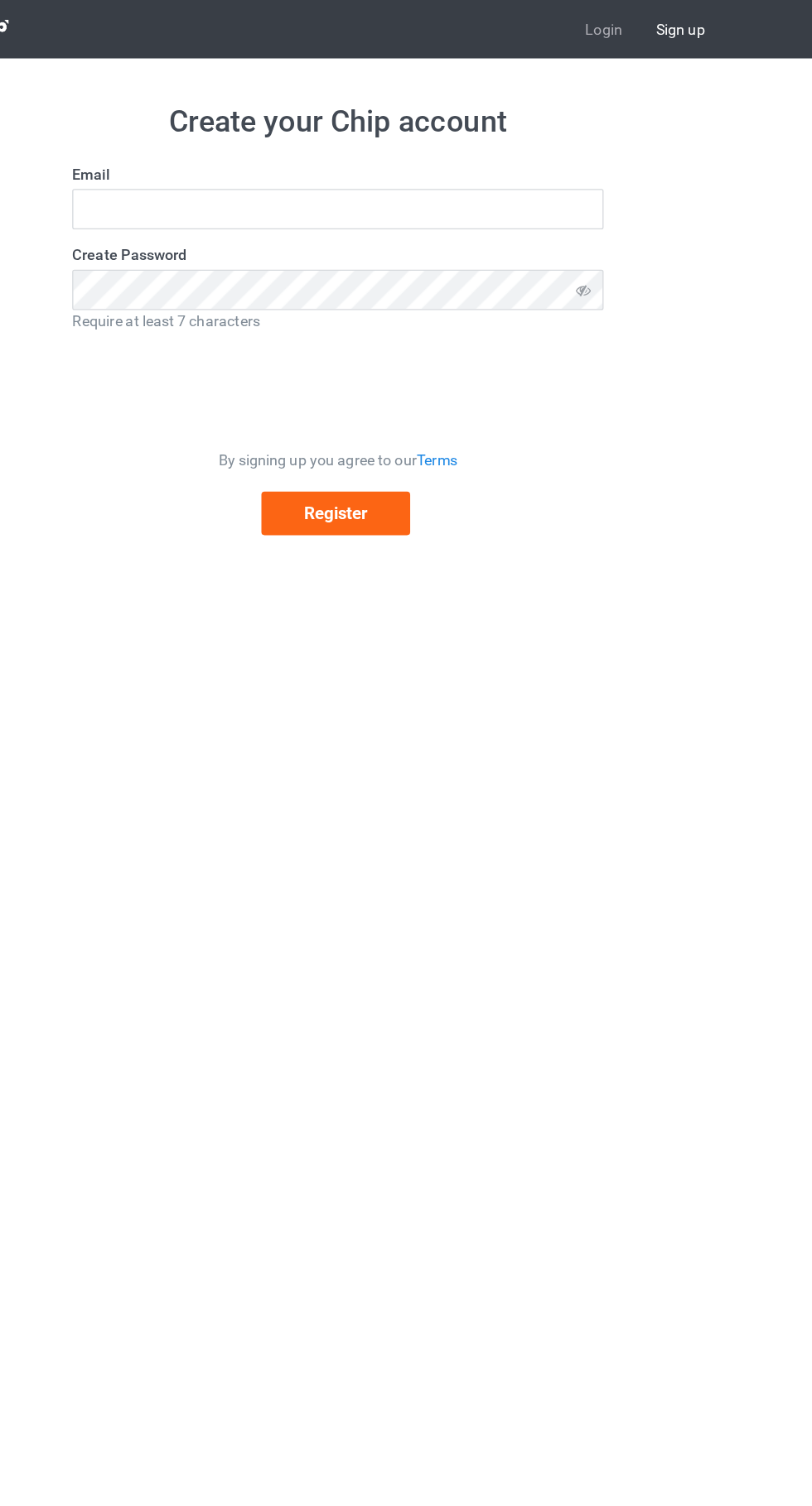
click at [609, 18] on link "Login" at bounding box center [613, 22] width 56 height 46
